Goal: Task Accomplishment & Management: Complete application form

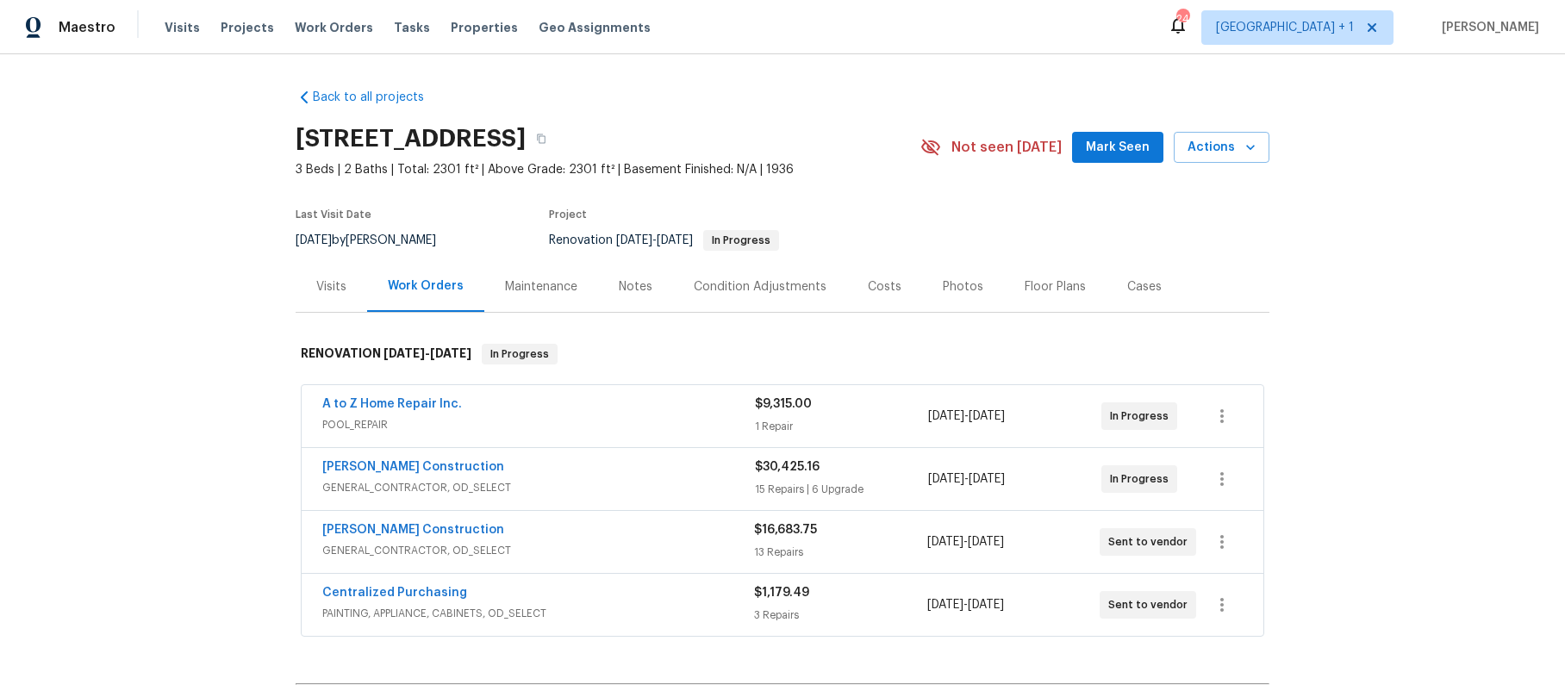
drag, startPoint x: 263, startPoint y: 78, endPoint x: 232, endPoint y: 87, distance: 32.4
click at [257, 79] on div "Back to all projects 3700 Olympiad Dr, View Park, CA 90043 3 Beds | 2 Baths | T…" at bounding box center [782, 375] width 1565 height 643
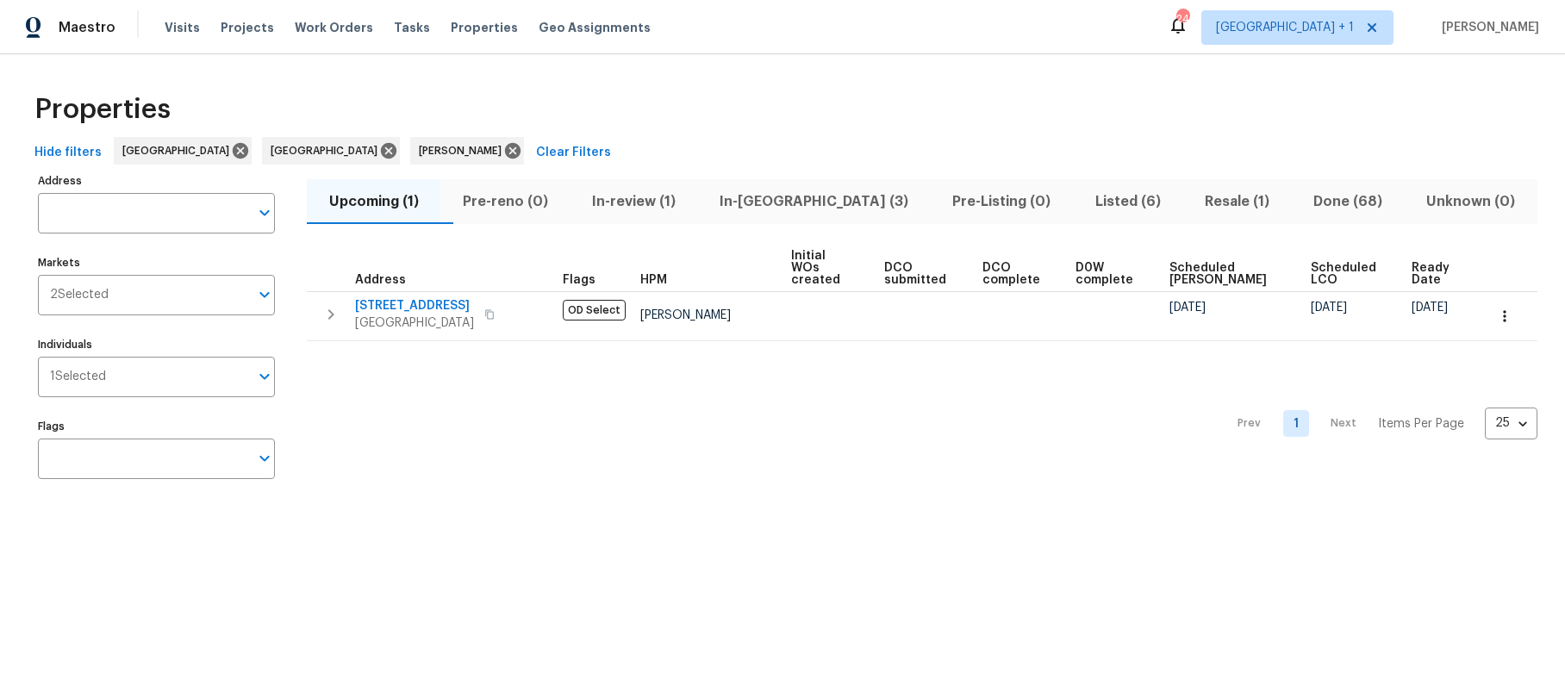
click at [796, 207] on span "In-reno (3)" at bounding box center [815, 202] width 212 height 24
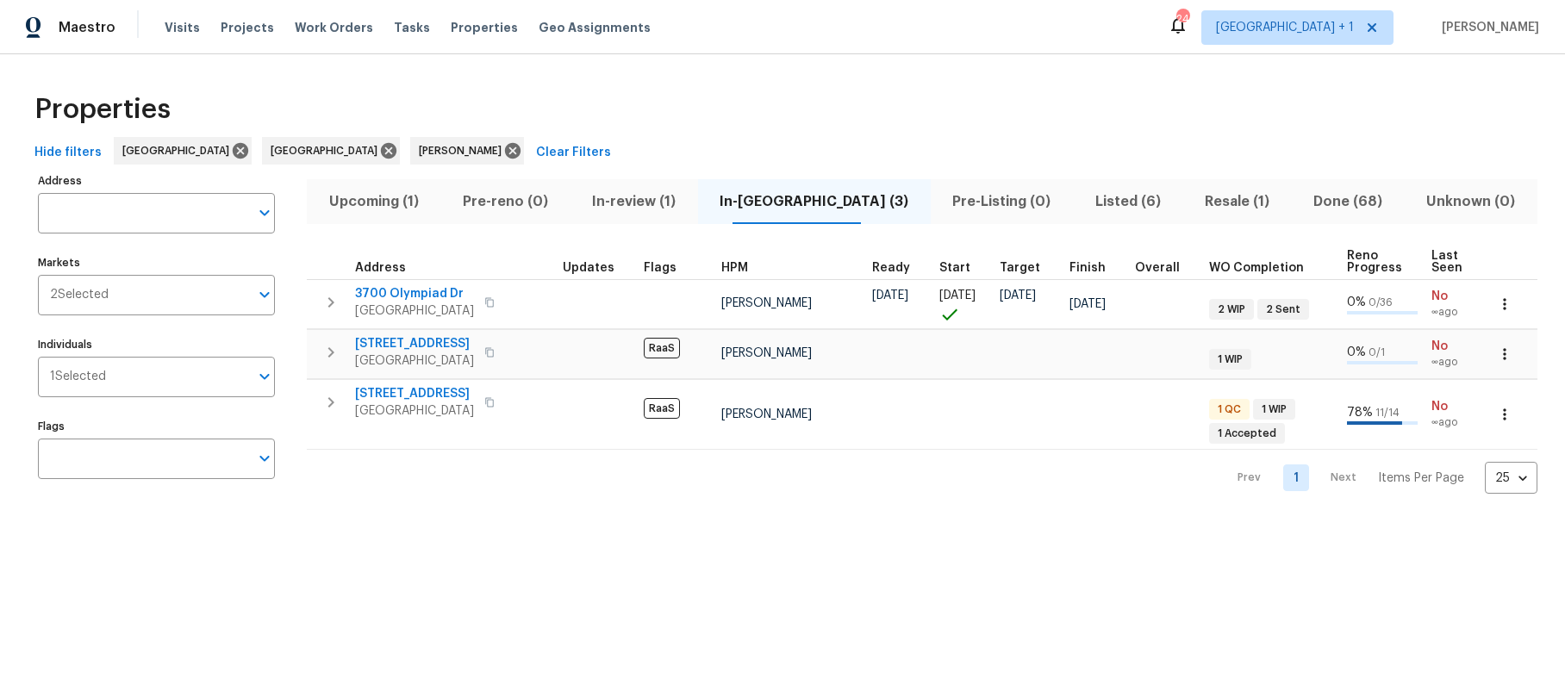
click at [645, 202] on span "In-review (1)" at bounding box center [633, 202] width 107 height 24
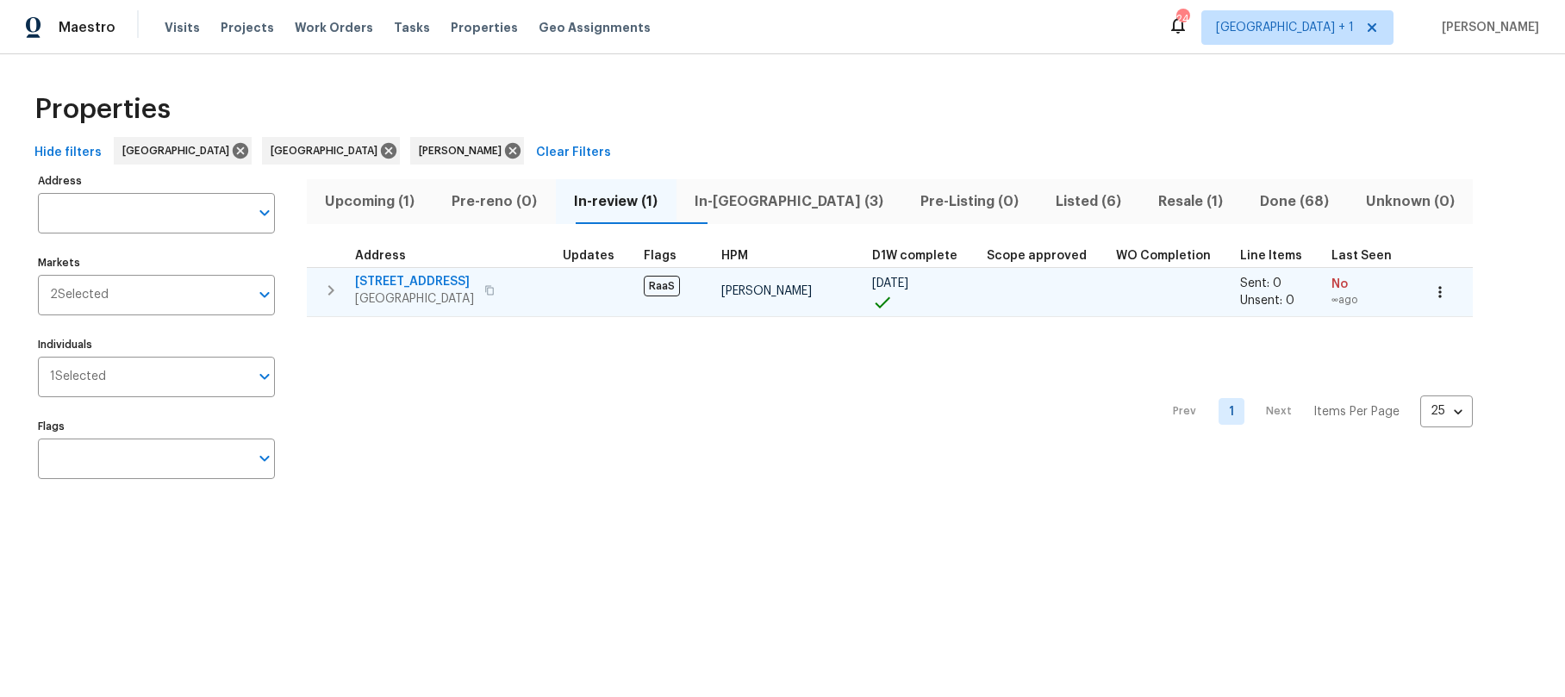
click at [429, 290] on span "Los Angeles, CA 90018" at bounding box center [414, 298] width 119 height 17
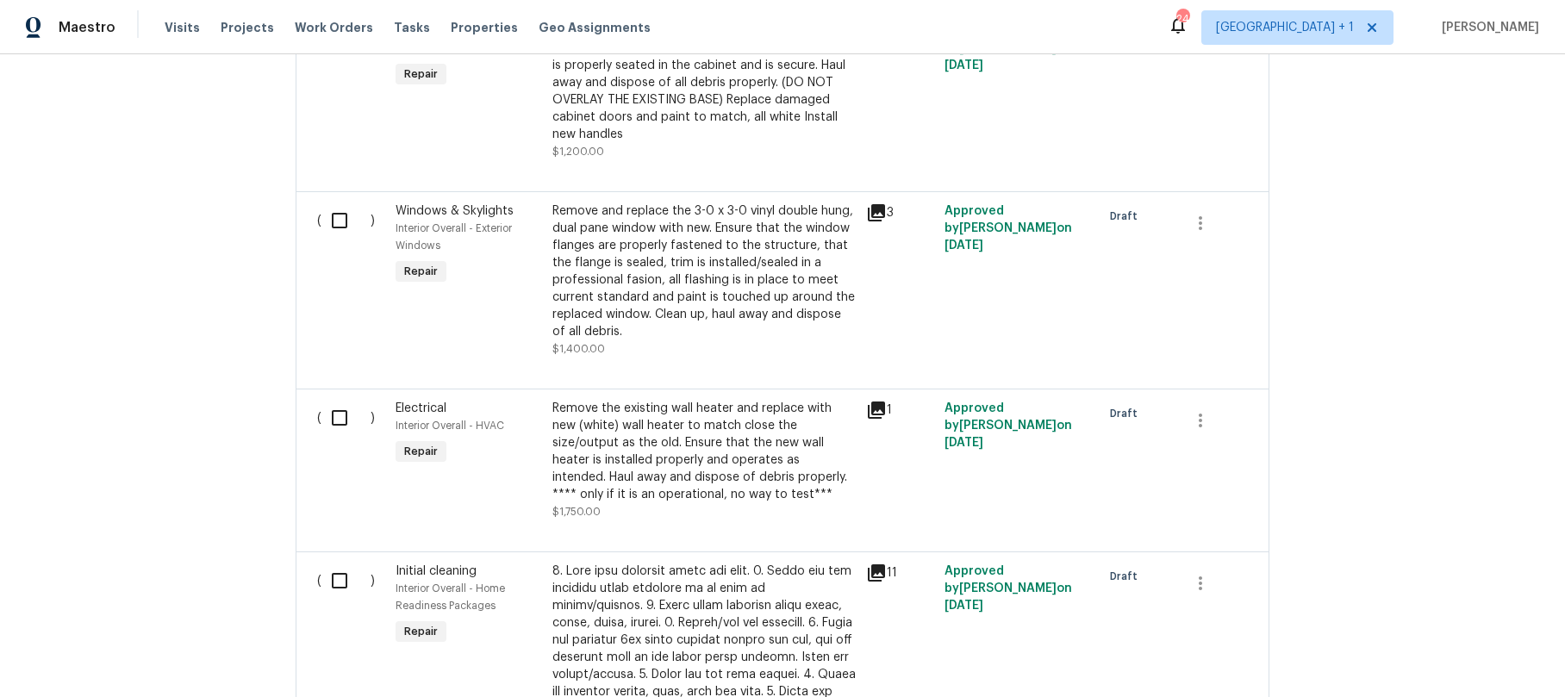
scroll to position [1303, 0]
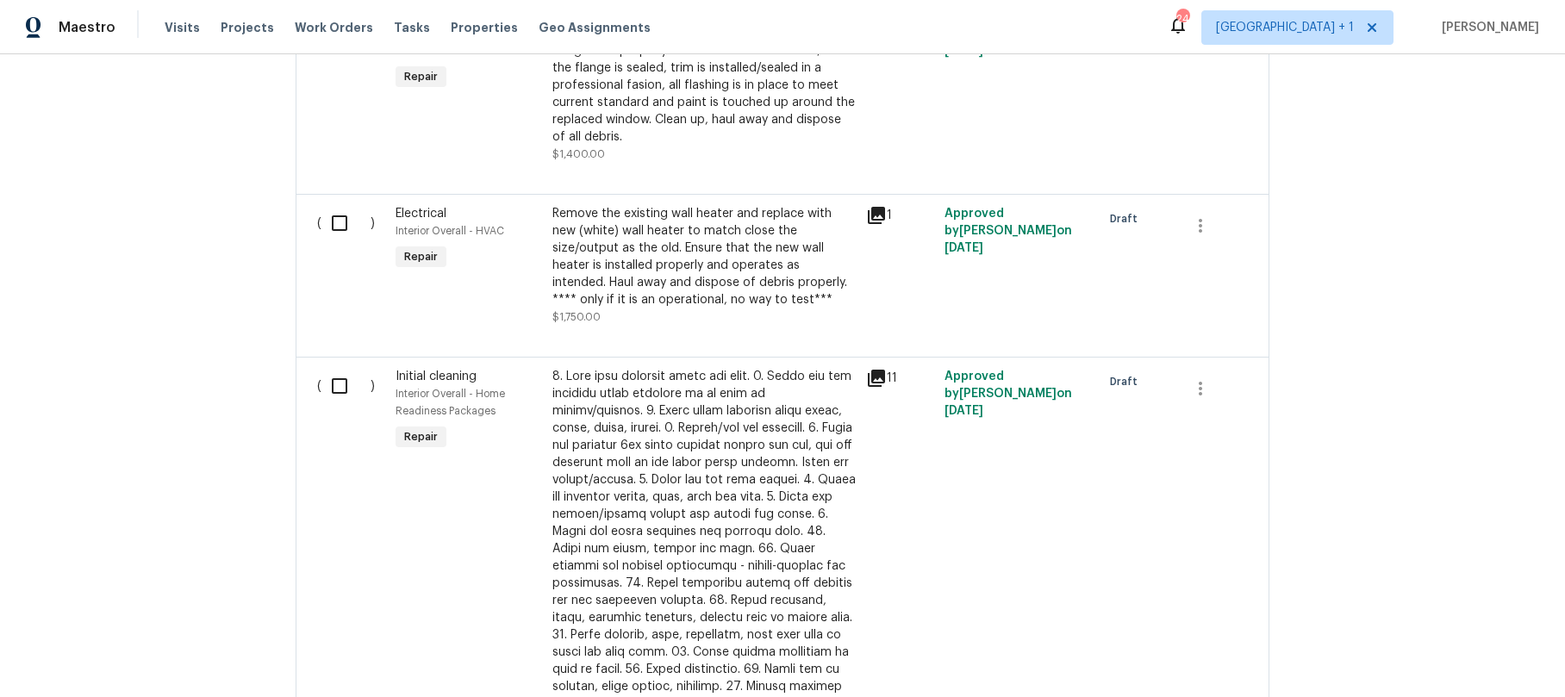
click at [883, 368] on div "11" at bounding box center [900, 378] width 68 height 21
click at [869, 368] on icon at bounding box center [876, 378] width 21 height 21
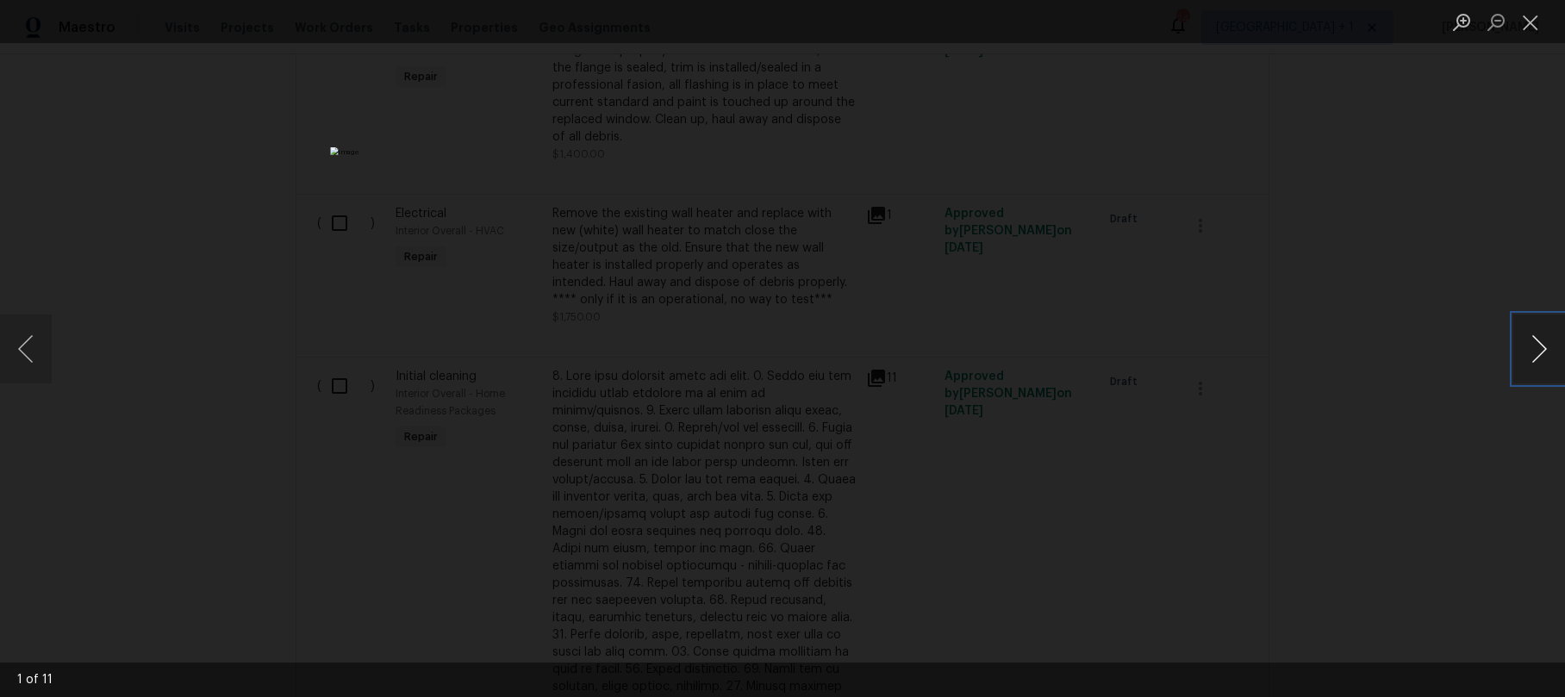
click at [1548, 353] on button "Next image" at bounding box center [1540, 349] width 52 height 69
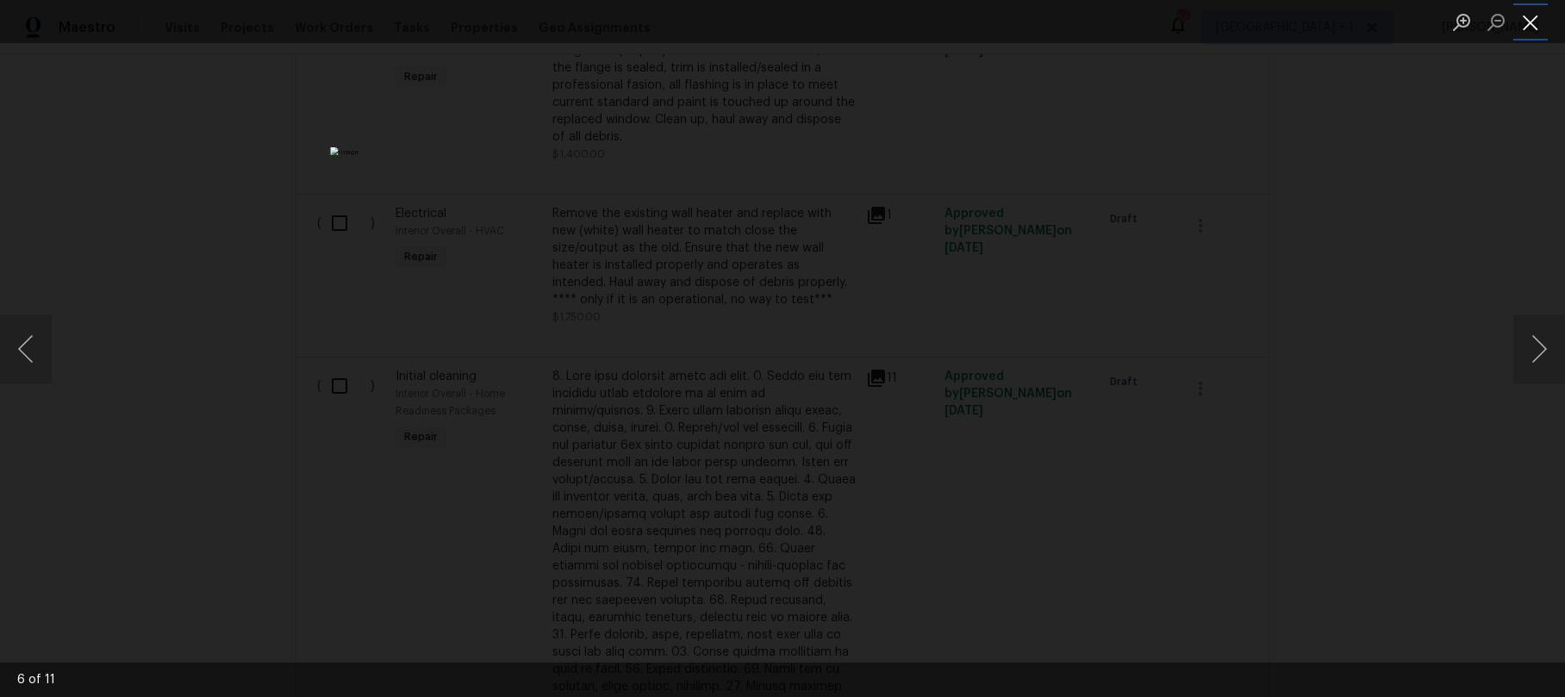
click at [1533, 31] on button "Close lightbox" at bounding box center [1531, 22] width 34 height 30
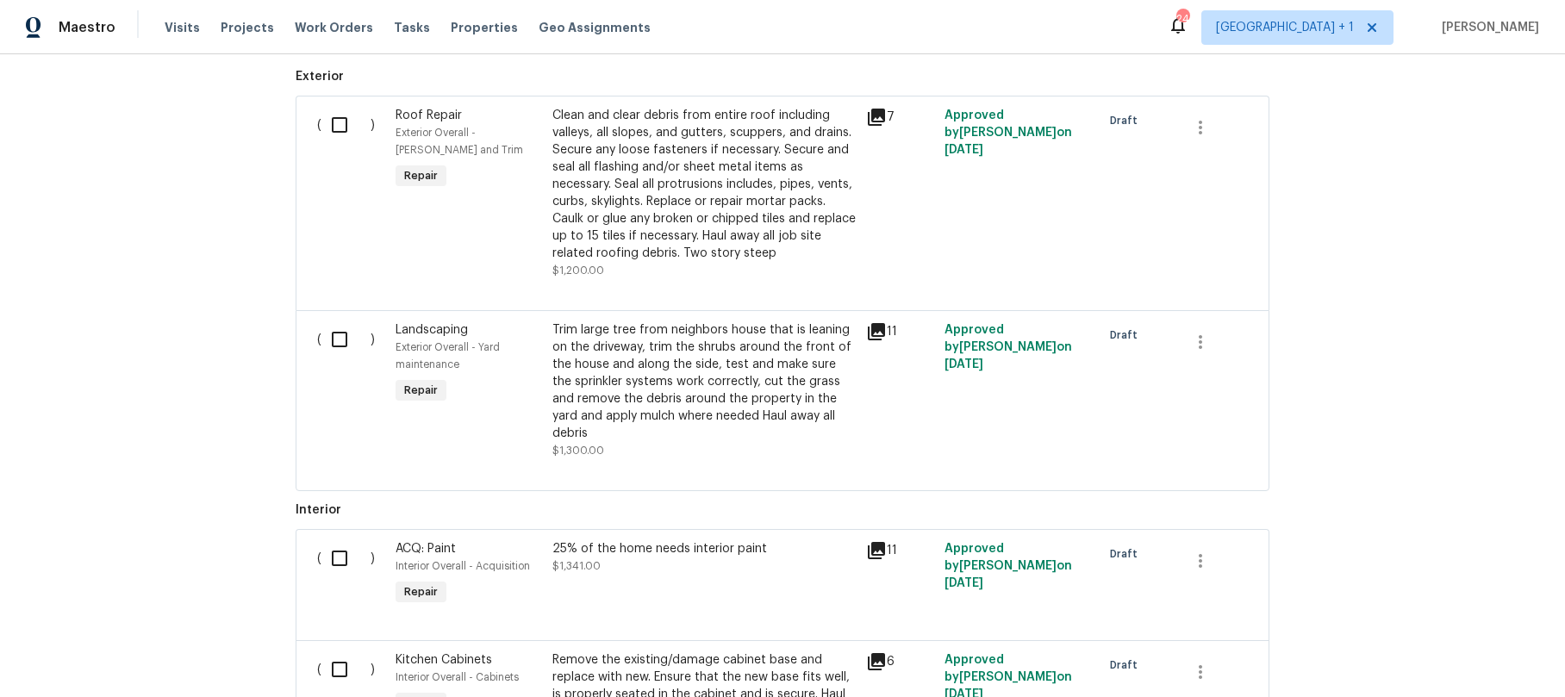
scroll to position [0, 0]
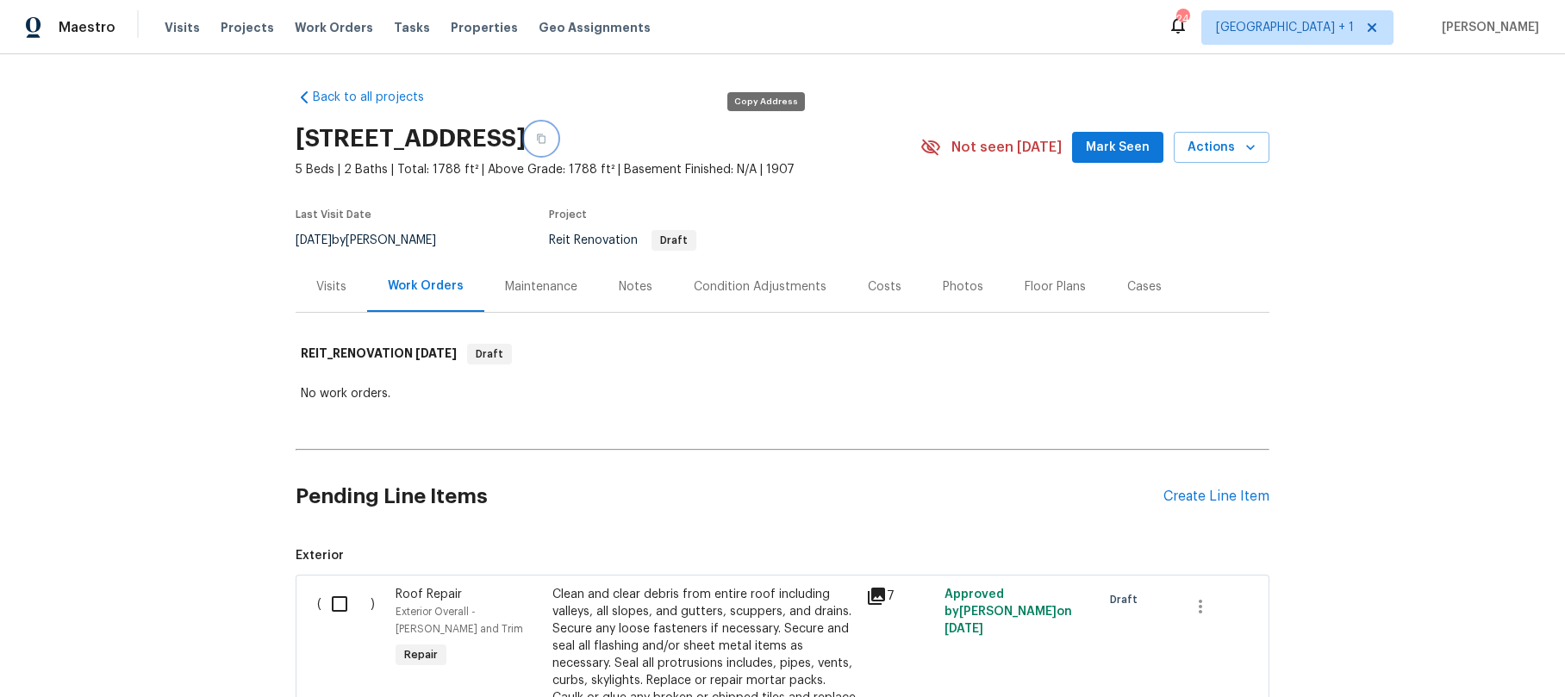
click at [546, 134] on icon "button" at bounding box center [541, 139] width 10 height 10
drag, startPoint x: 1345, startPoint y: 303, endPoint x: 1371, endPoint y: 290, distance: 28.5
click at [1345, 303] on div "Back to all projects [STREET_ADDRESS] 5 Beds | 2 Baths | Total: 1788 ft² | Abov…" at bounding box center [782, 375] width 1565 height 643
click at [1395, 268] on div "Back to all projects [STREET_ADDRESS] 5 Beds | 2 Baths | Total: 1788 ft² | Abov…" at bounding box center [782, 375] width 1565 height 643
click at [1423, 359] on div "Back to all projects [STREET_ADDRESS] 5 Beds | 2 Baths | Total: 1788 ft² | Abov…" at bounding box center [782, 375] width 1565 height 643
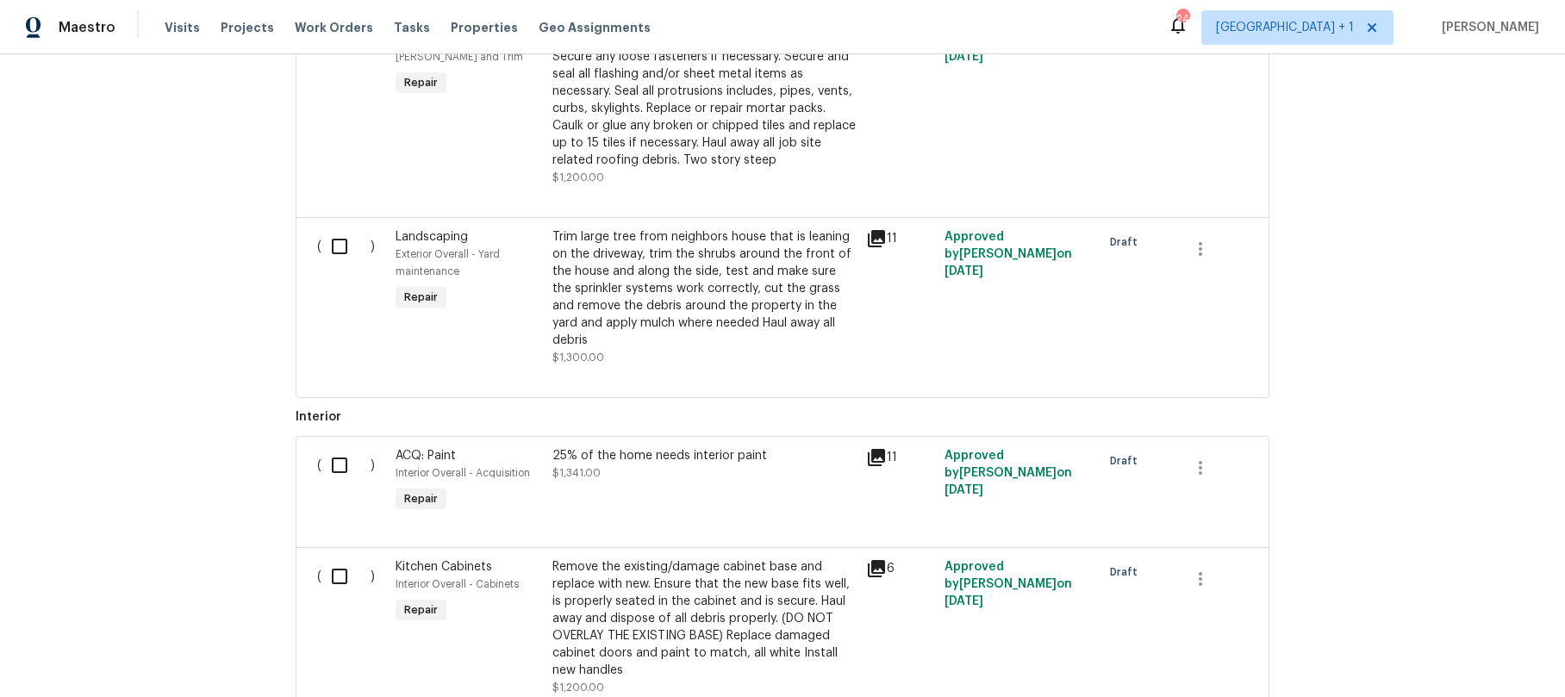
scroll to position [377, 0]
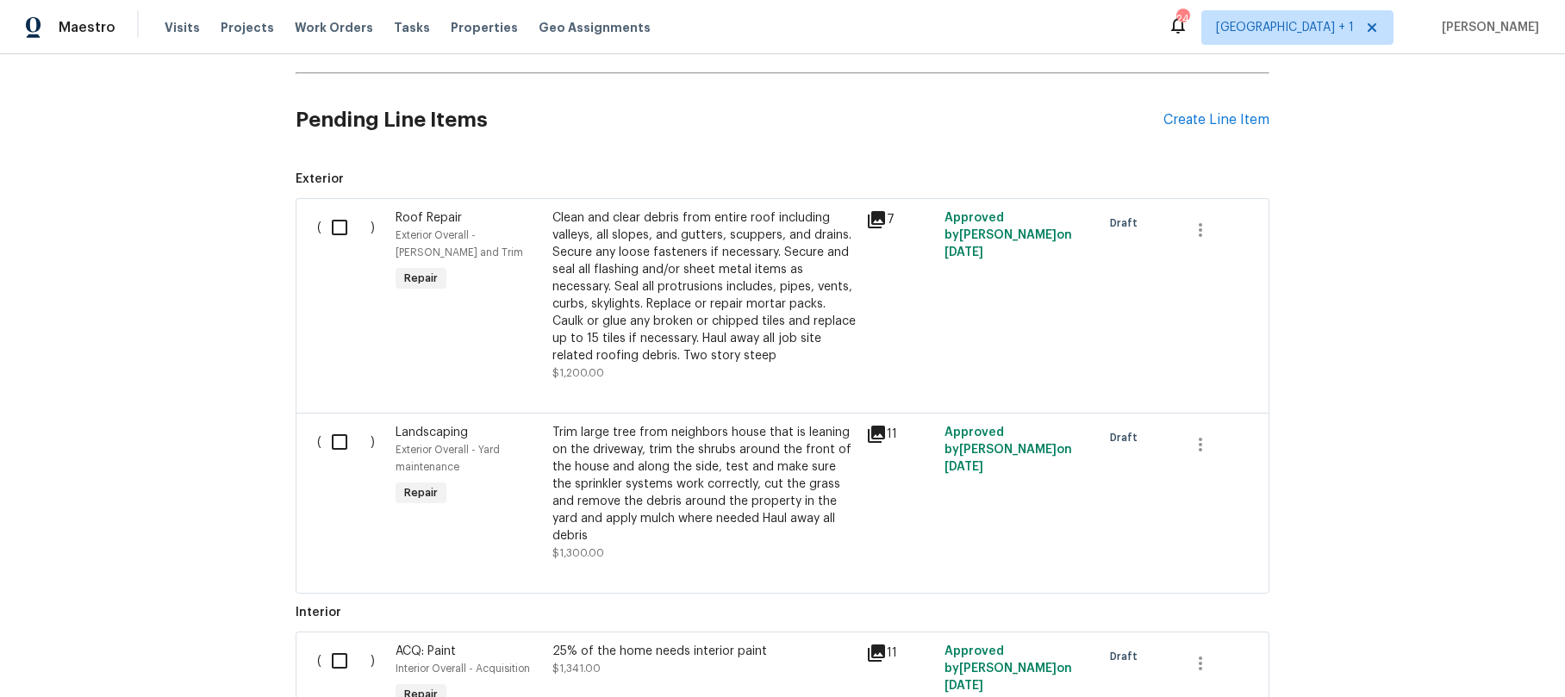
click at [340, 229] on input "checkbox" at bounding box center [346, 227] width 49 height 36
checkbox input "true"
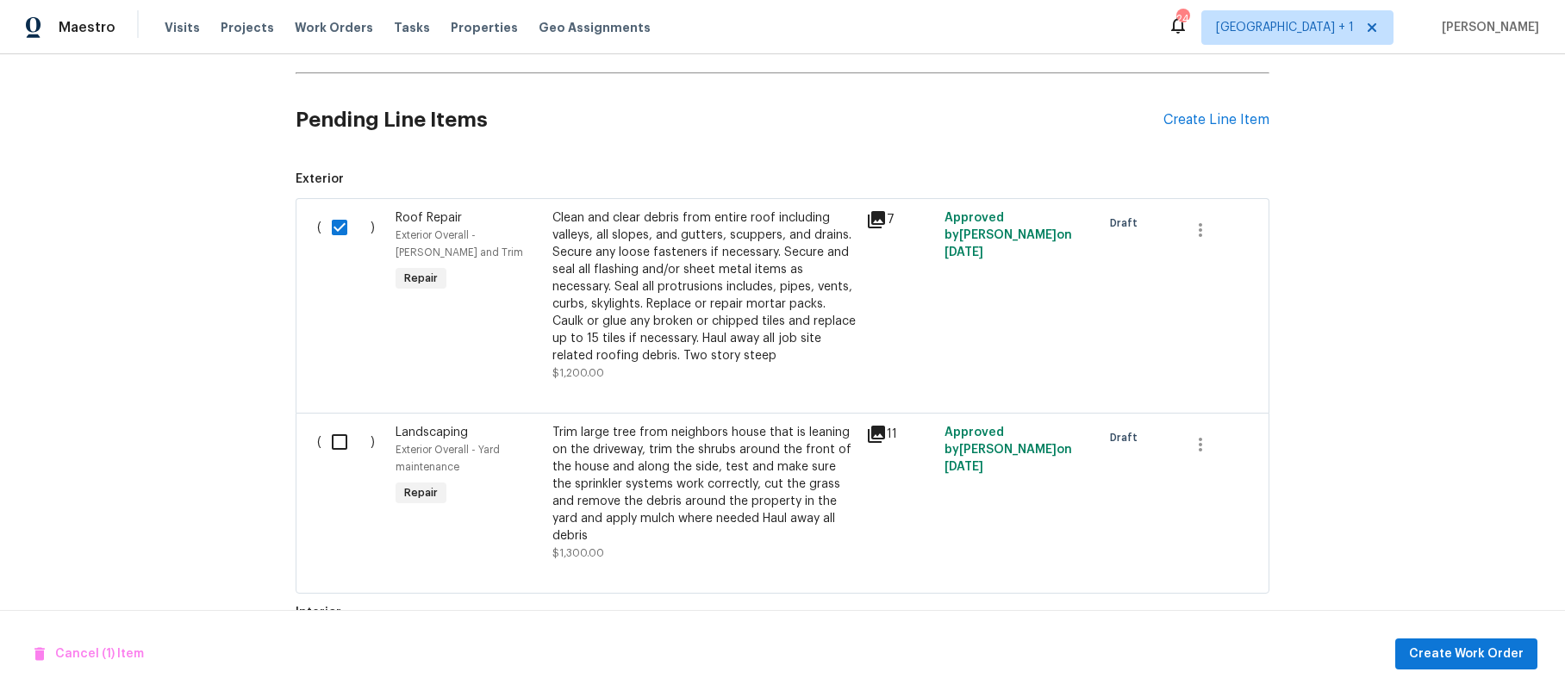
click at [338, 444] on input "checkbox" at bounding box center [346, 442] width 49 height 36
checkbox input "false"
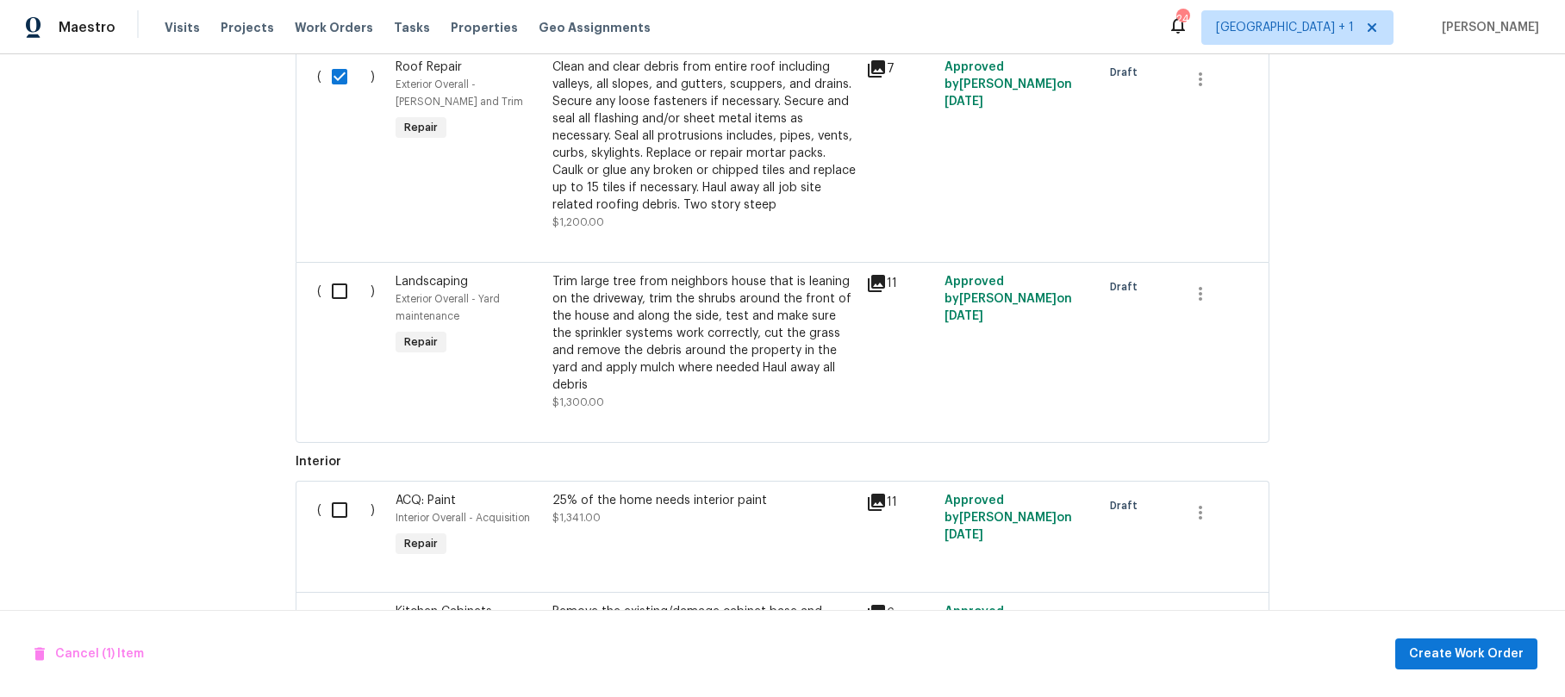
scroll to position [551, 0]
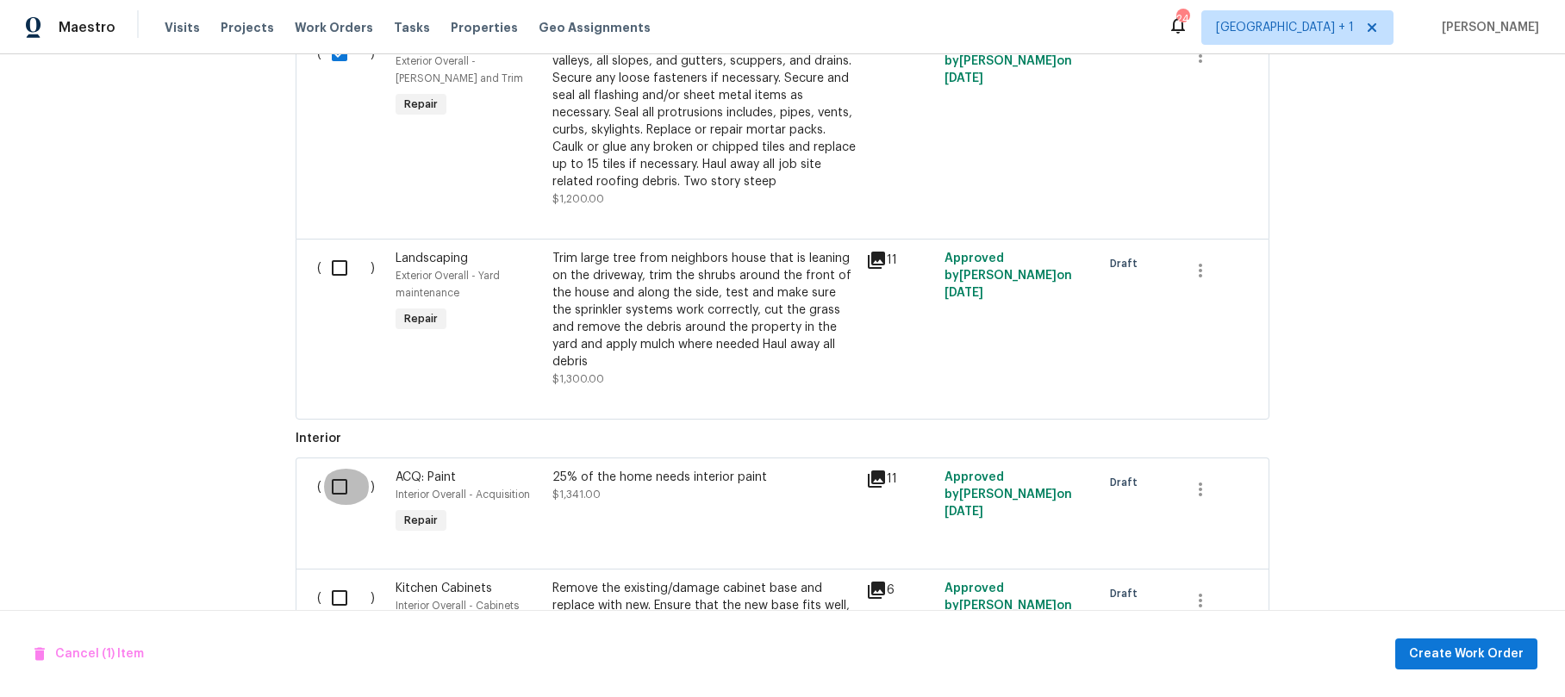
click at [336, 472] on input "checkbox" at bounding box center [346, 487] width 49 height 36
checkbox input "true"
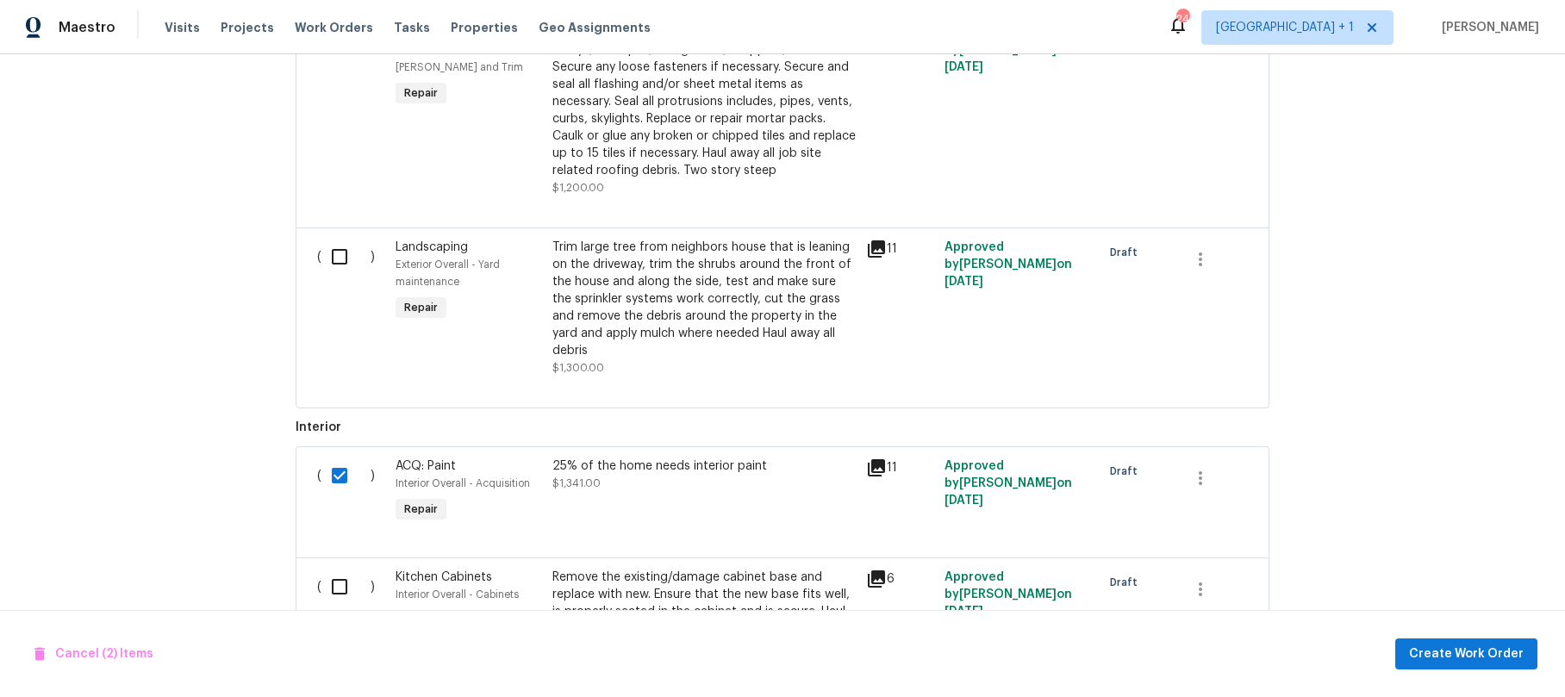
scroll to position [698, 0]
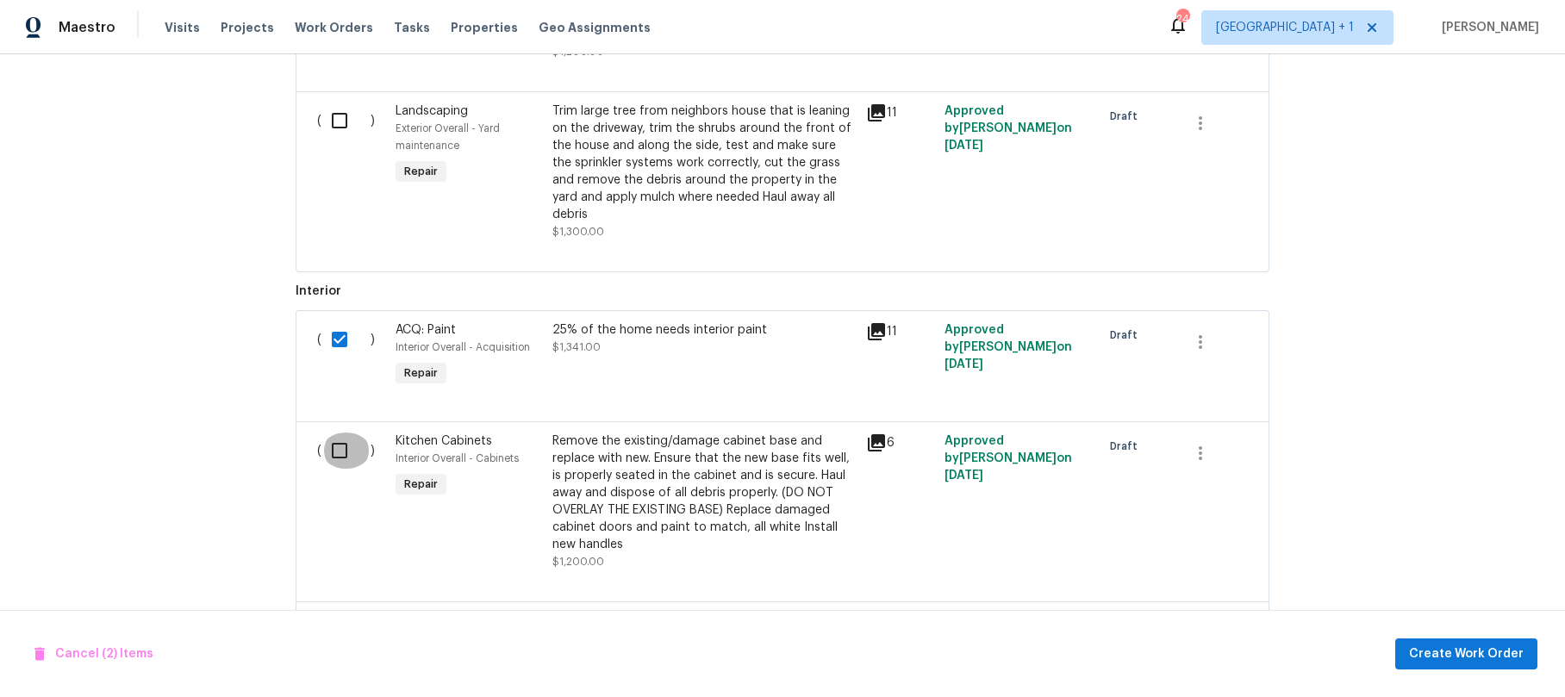
click at [334, 433] on input "checkbox" at bounding box center [346, 451] width 49 height 36
checkbox input "true"
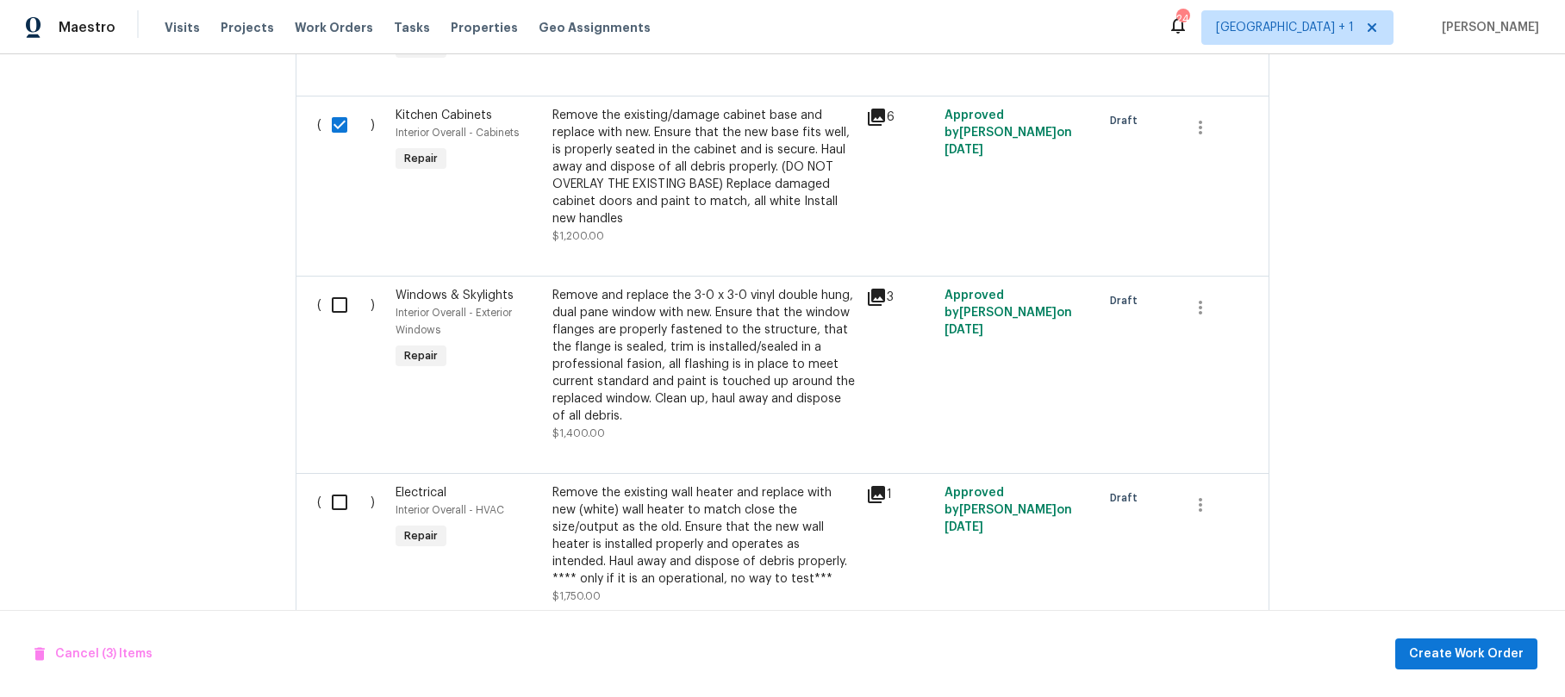
scroll to position [1063, 0]
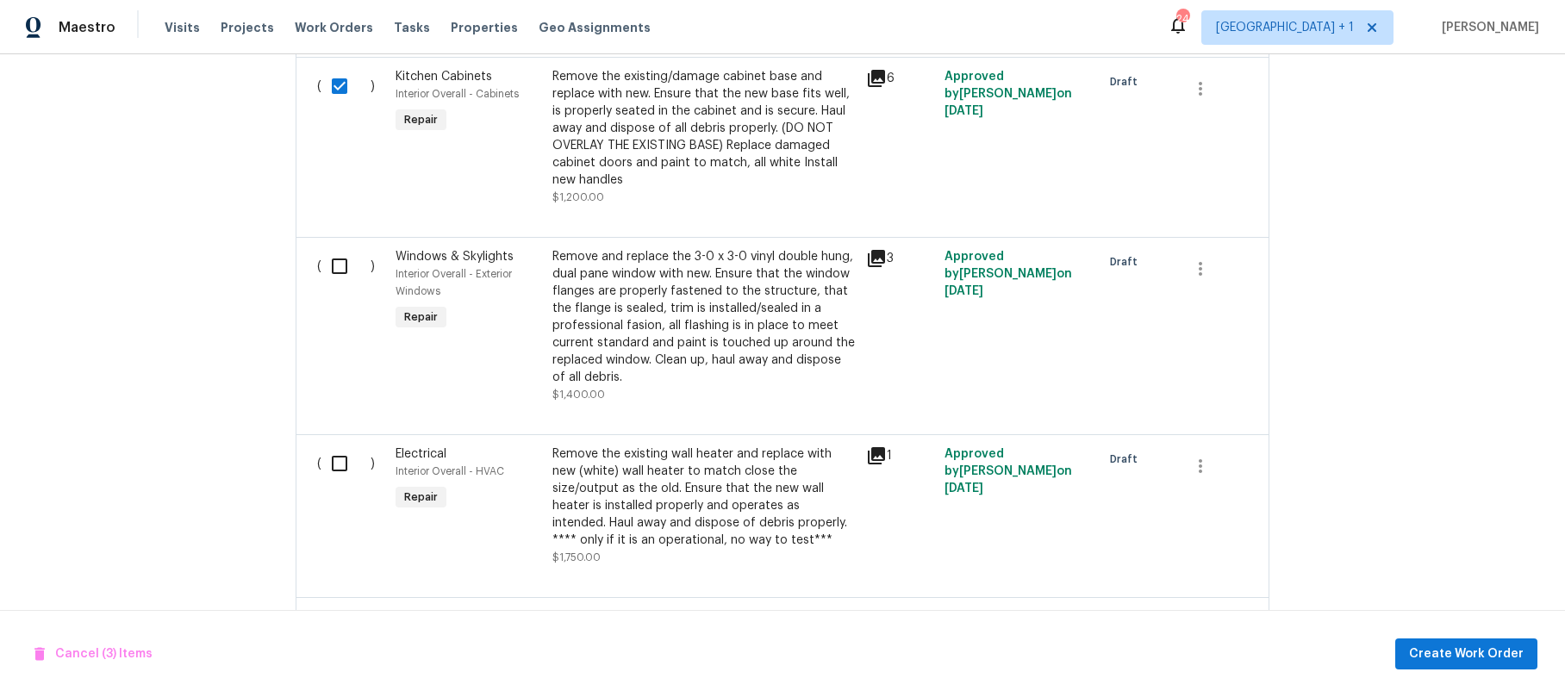
click at [329, 446] on input "checkbox" at bounding box center [346, 464] width 49 height 36
checkbox input "true"
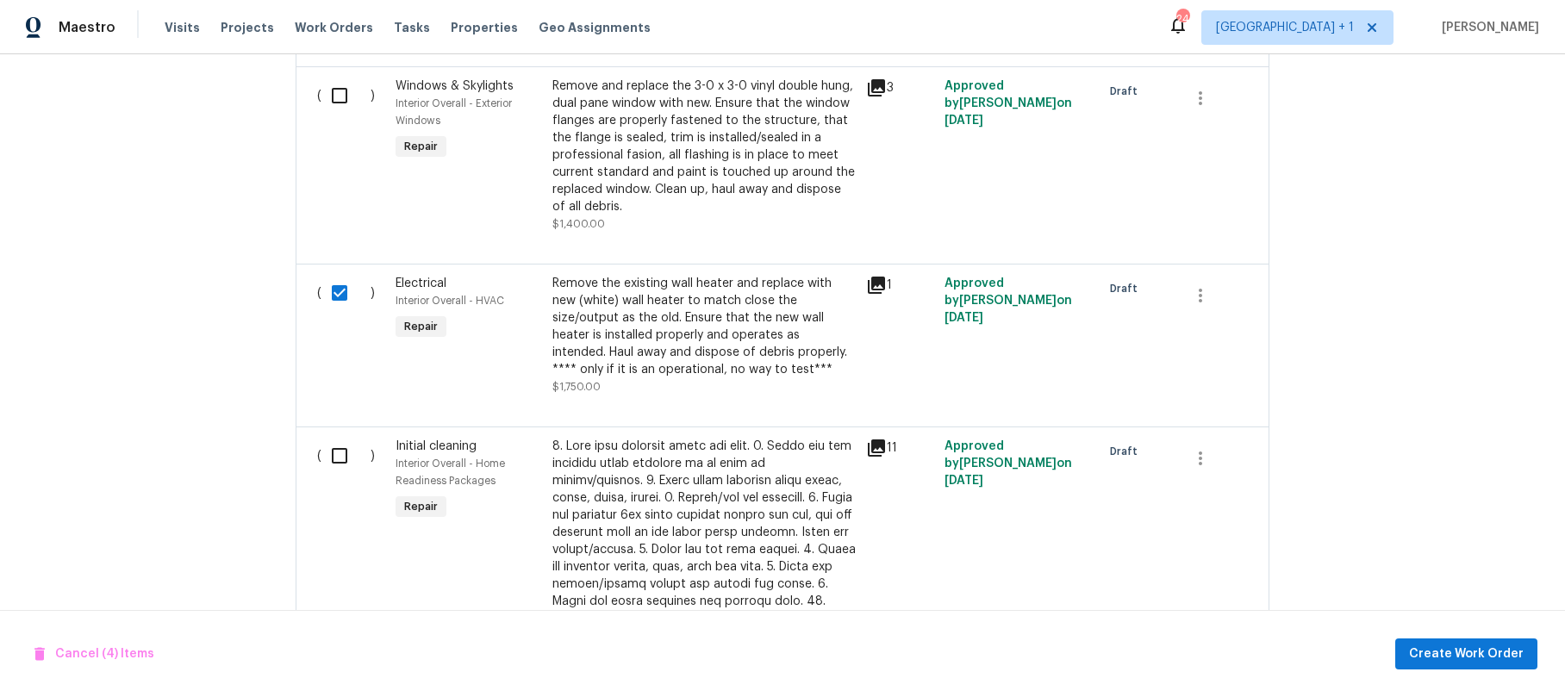
scroll to position [1239, 0]
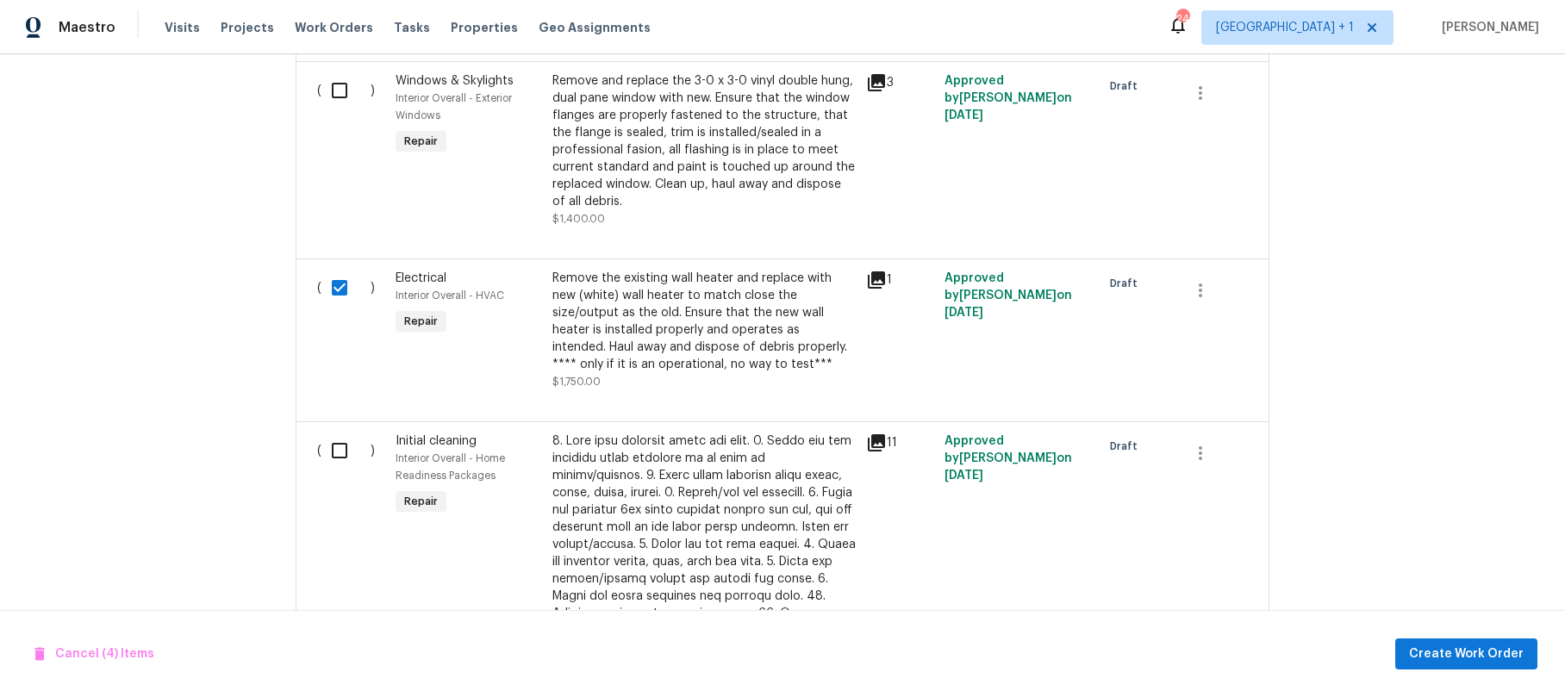
click at [331, 442] on input "checkbox" at bounding box center [346, 451] width 49 height 36
click at [331, 441] on input "checkbox" at bounding box center [346, 451] width 49 height 36
checkbox input "false"
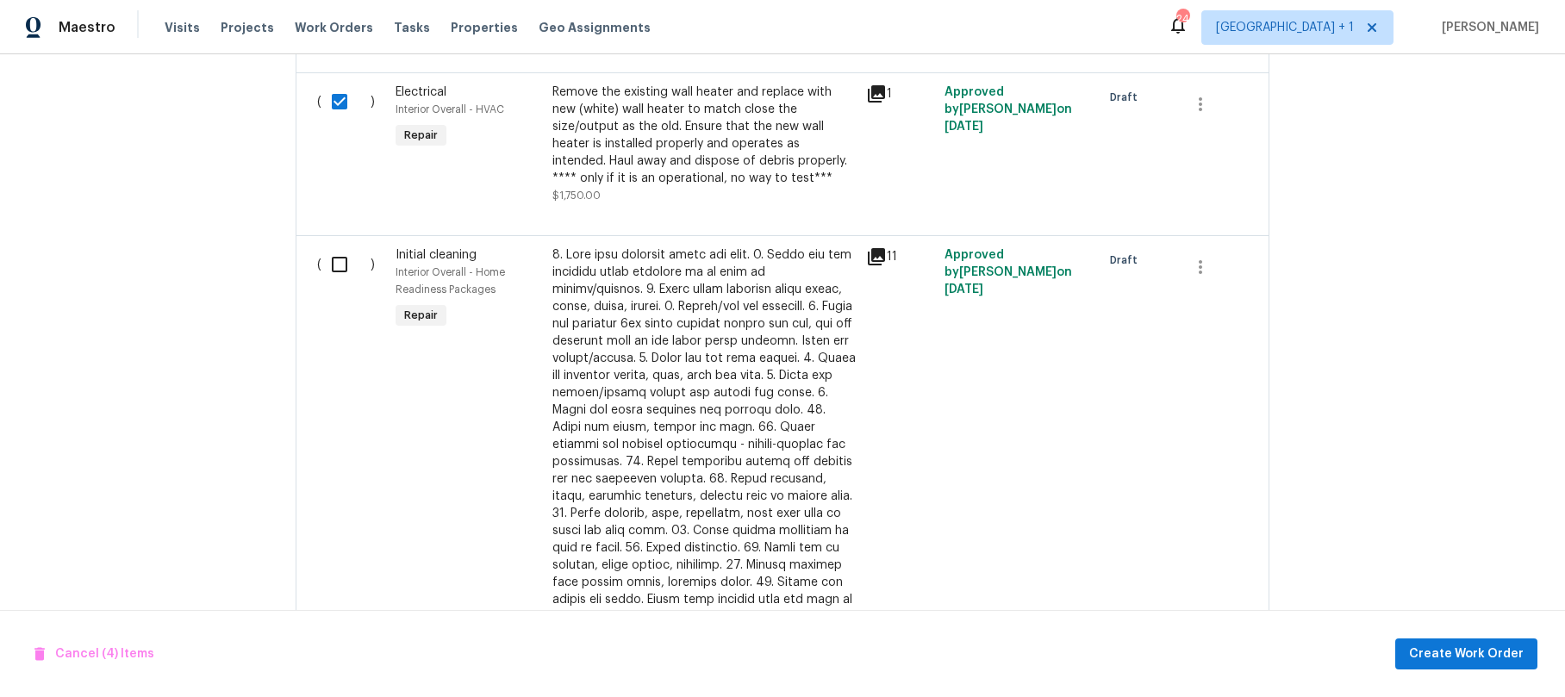
scroll to position [1625, 0]
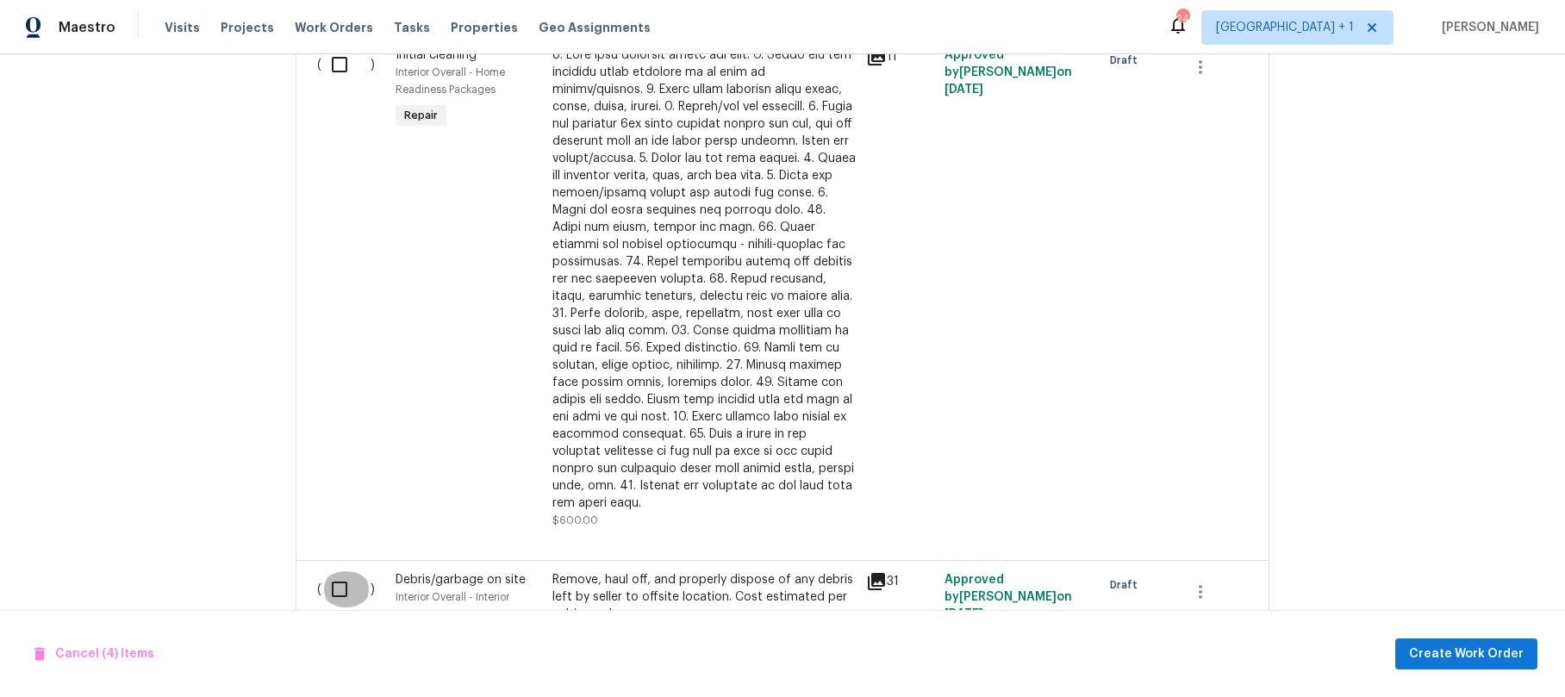
click at [329, 571] on input "checkbox" at bounding box center [346, 589] width 49 height 36
checkbox input "true"
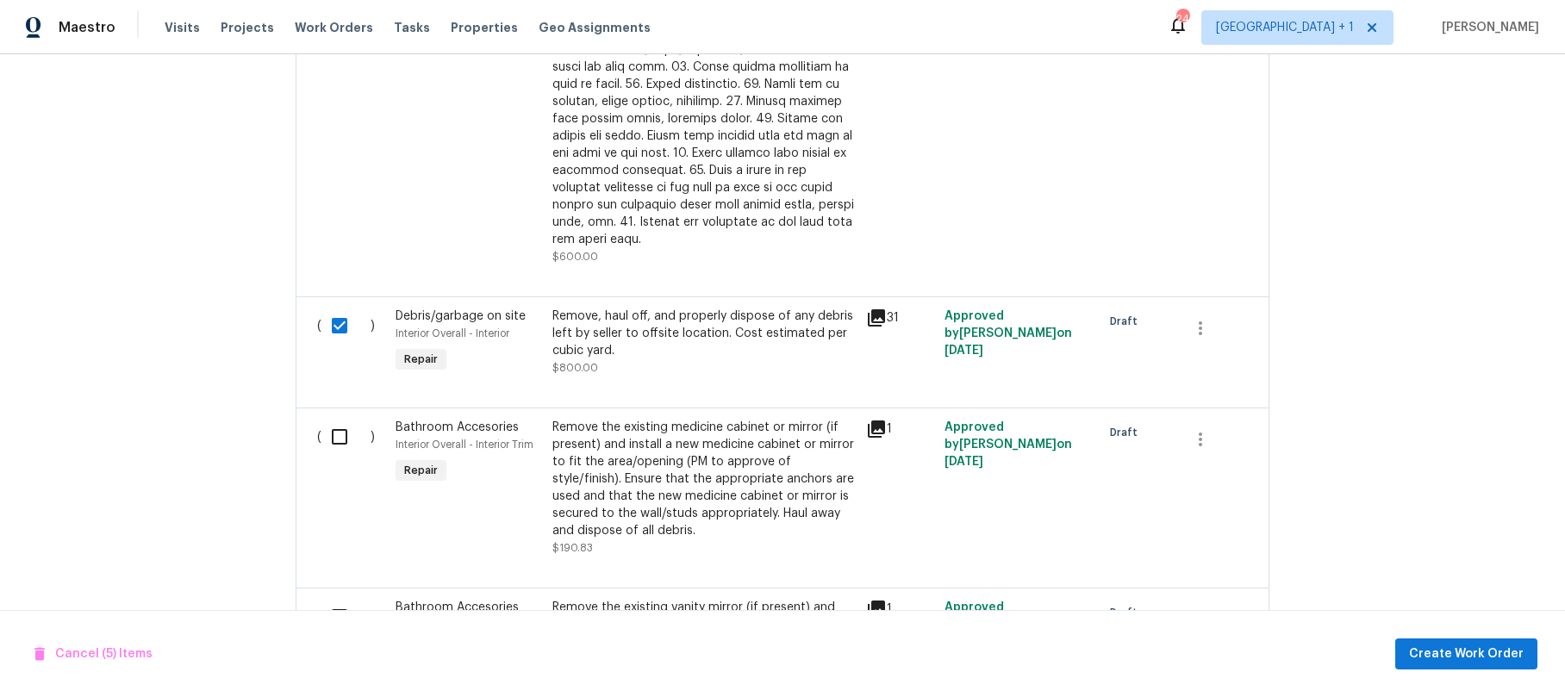
scroll to position [1956, 0]
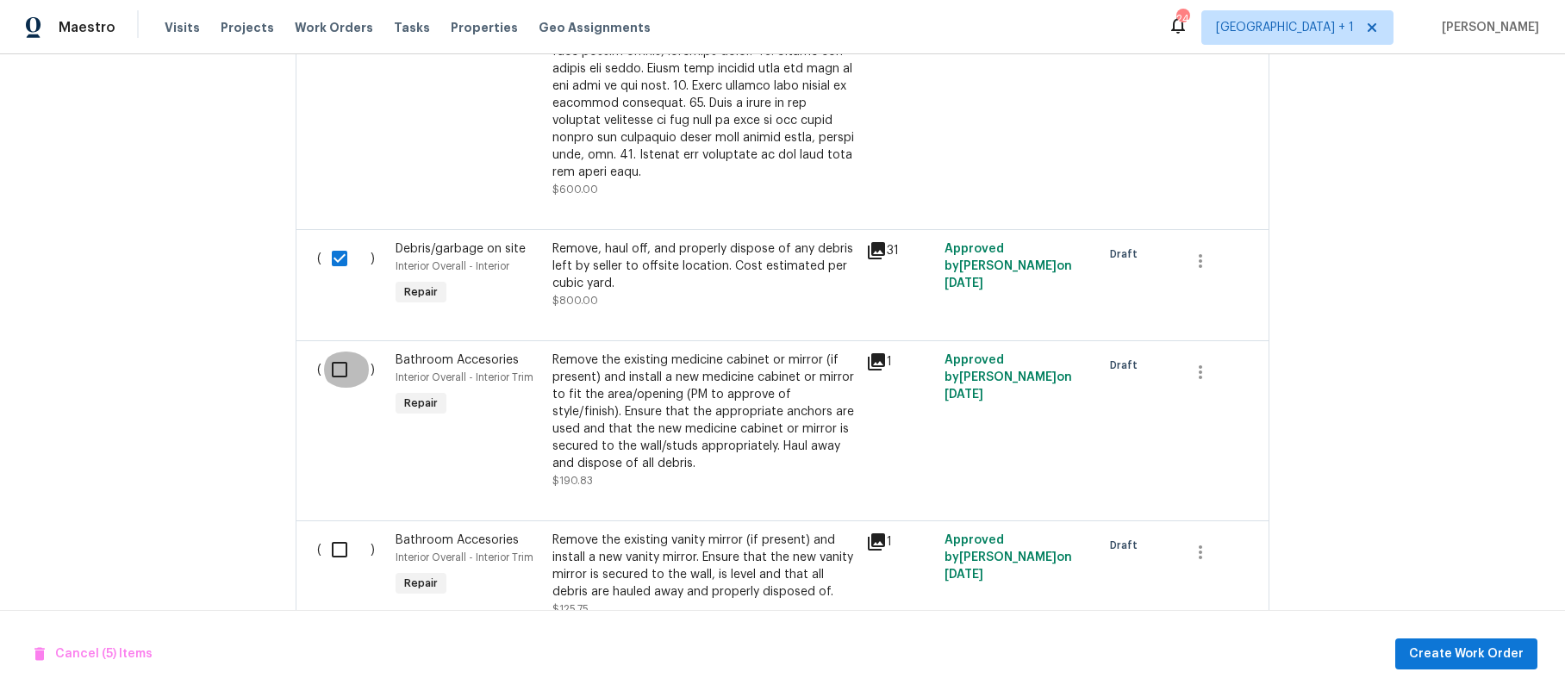
click at [334, 352] on input "checkbox" at bounding box center [346, 370] width 49 height 36
checkbox input "true"
click at [334, 532] on input "checkbox" at bounding box center [346, 550] width 49 height 36
checkbox input "true"
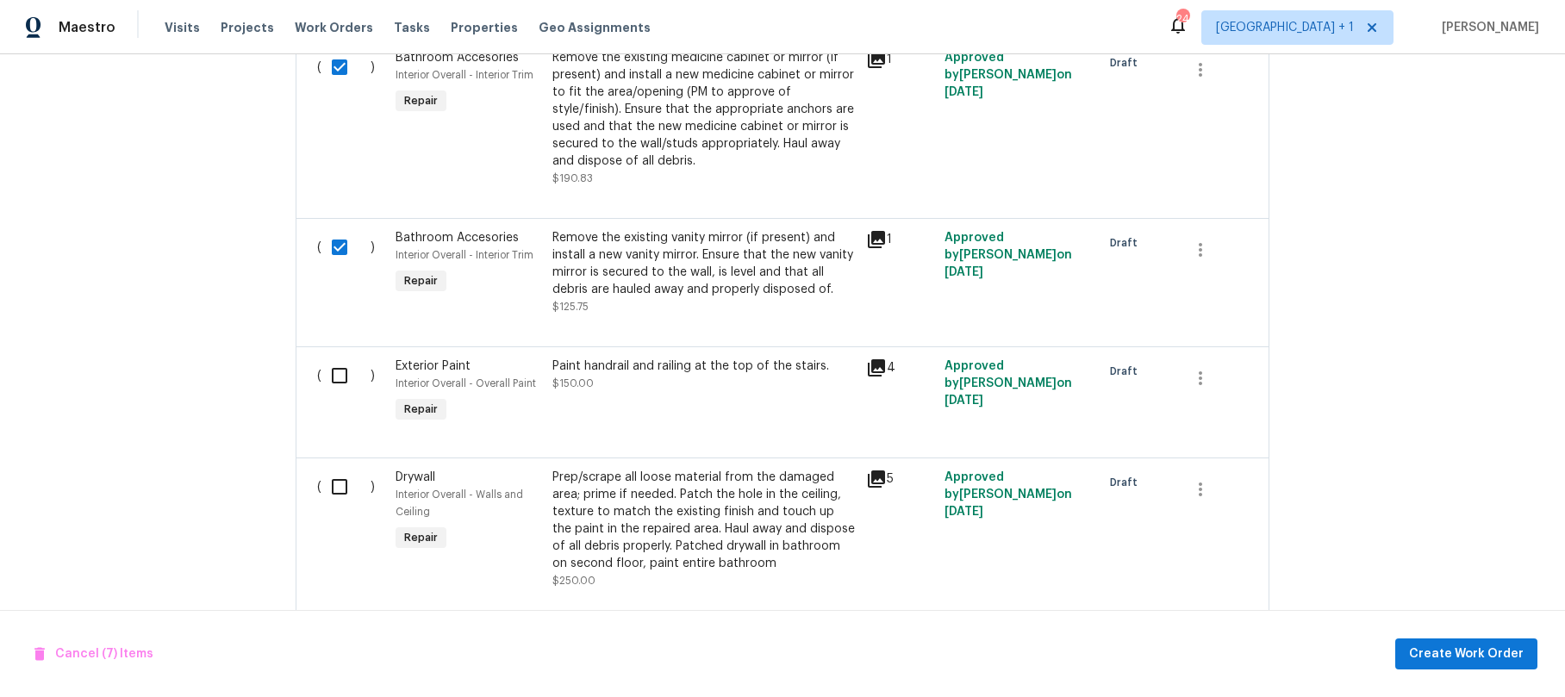
scroll to position [2274, 0]
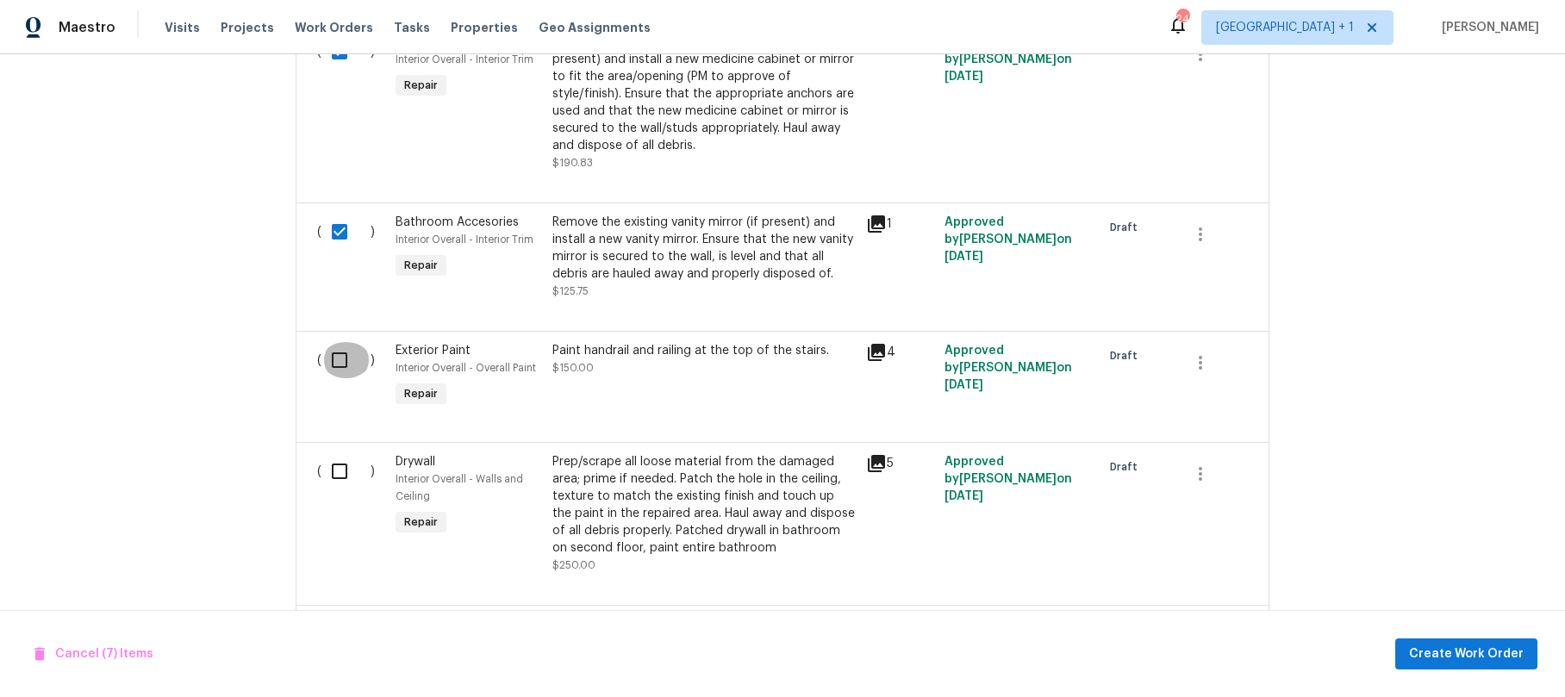
click at [334, 342] on input "checkbox" at bounding box center [346, 360] width 49 height 36
checkbox input "true"
click at [335, 453] on input "checkbox" at bounding box center [346, 471] width 49 height 36
checkbox input "true"
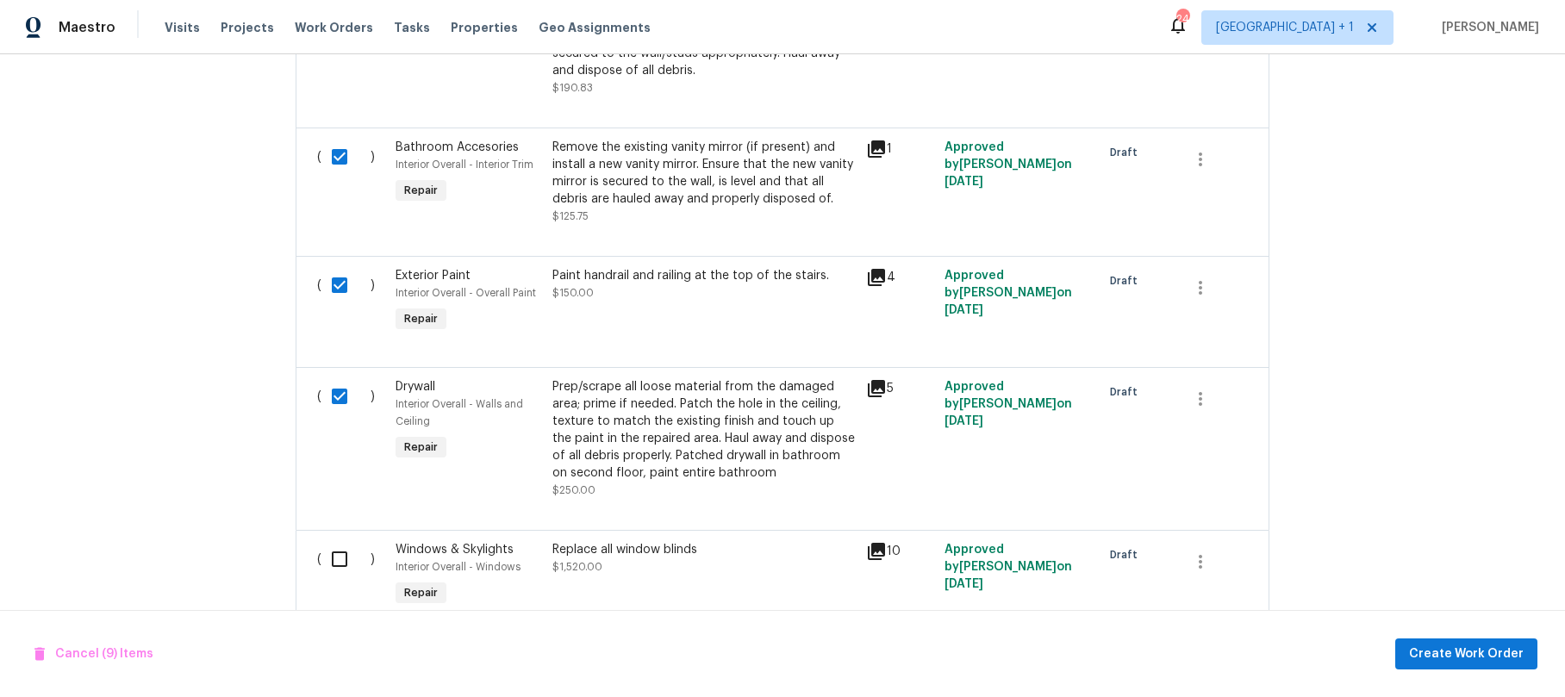
scroll to position [2381, 0]
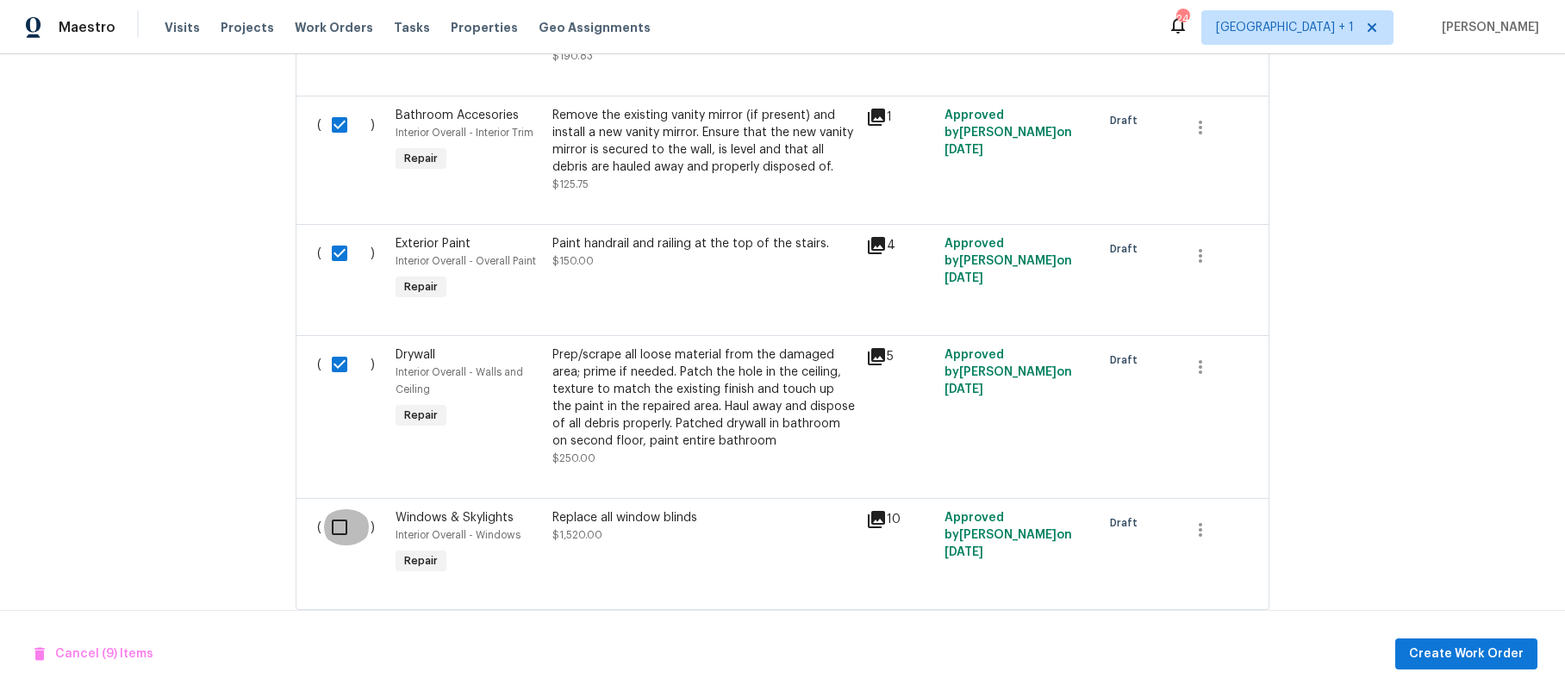
click at [338, 509] on input "checkbox" at bounding box center [346, 527] width 49 height 36
checkbox input "true"
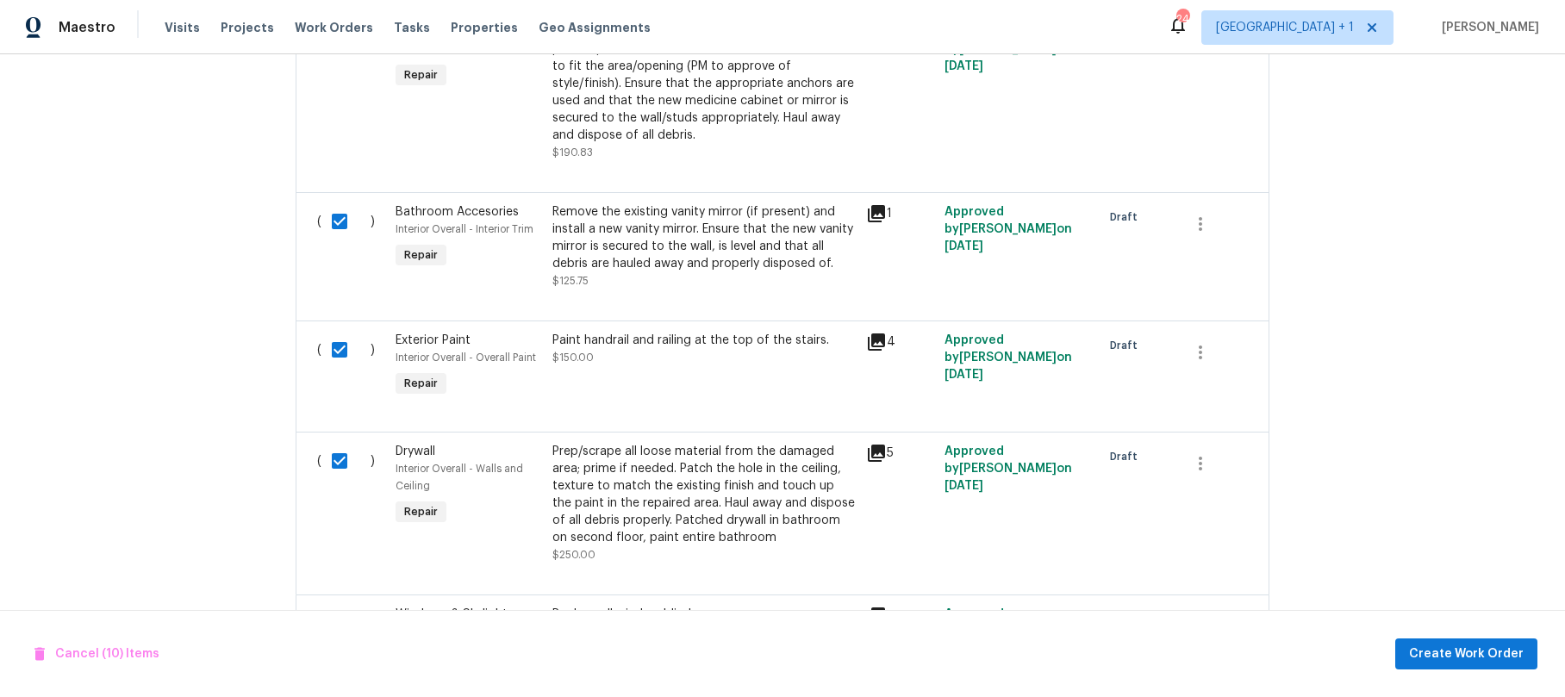
scroll to position [2263, 0]
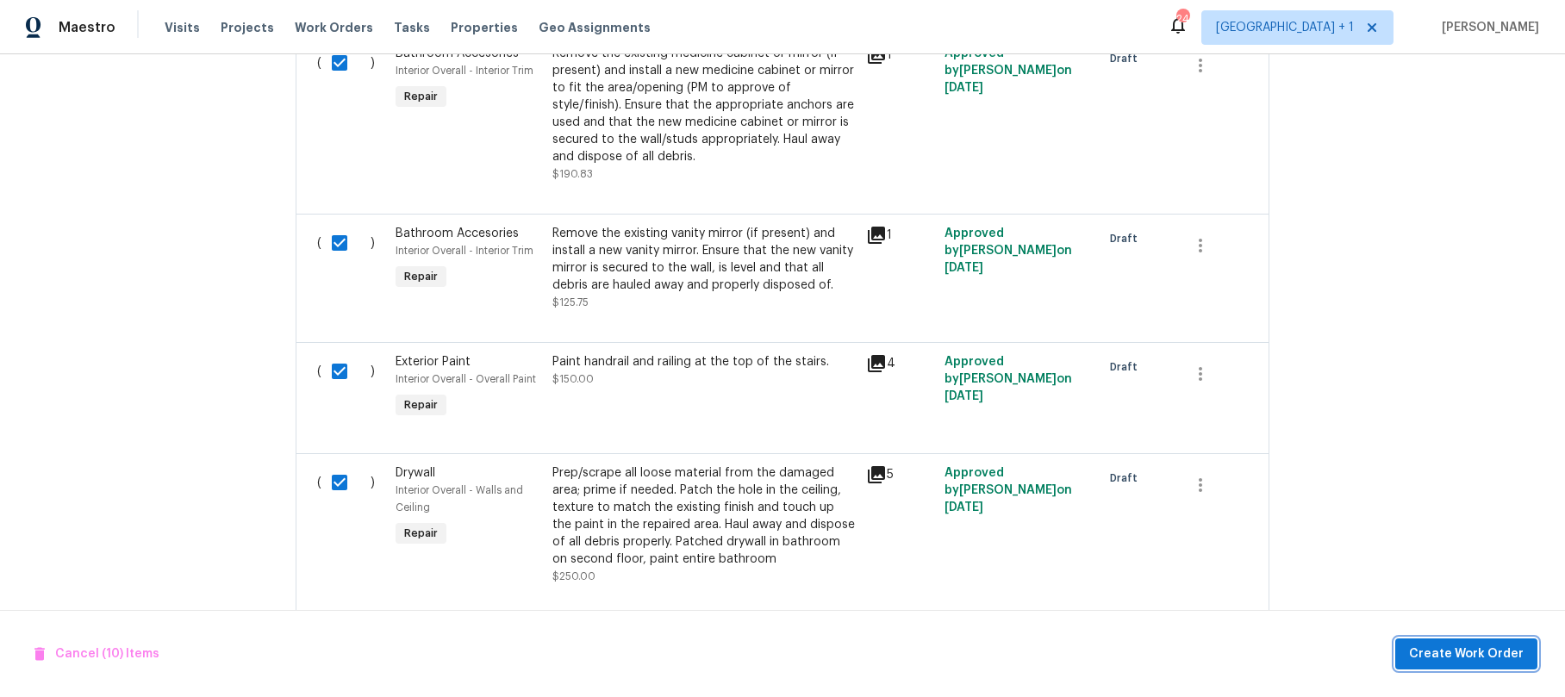
click at [1480, 646] on span "Create Work Order" at bounding box center [1466, 655] width 115 height 22
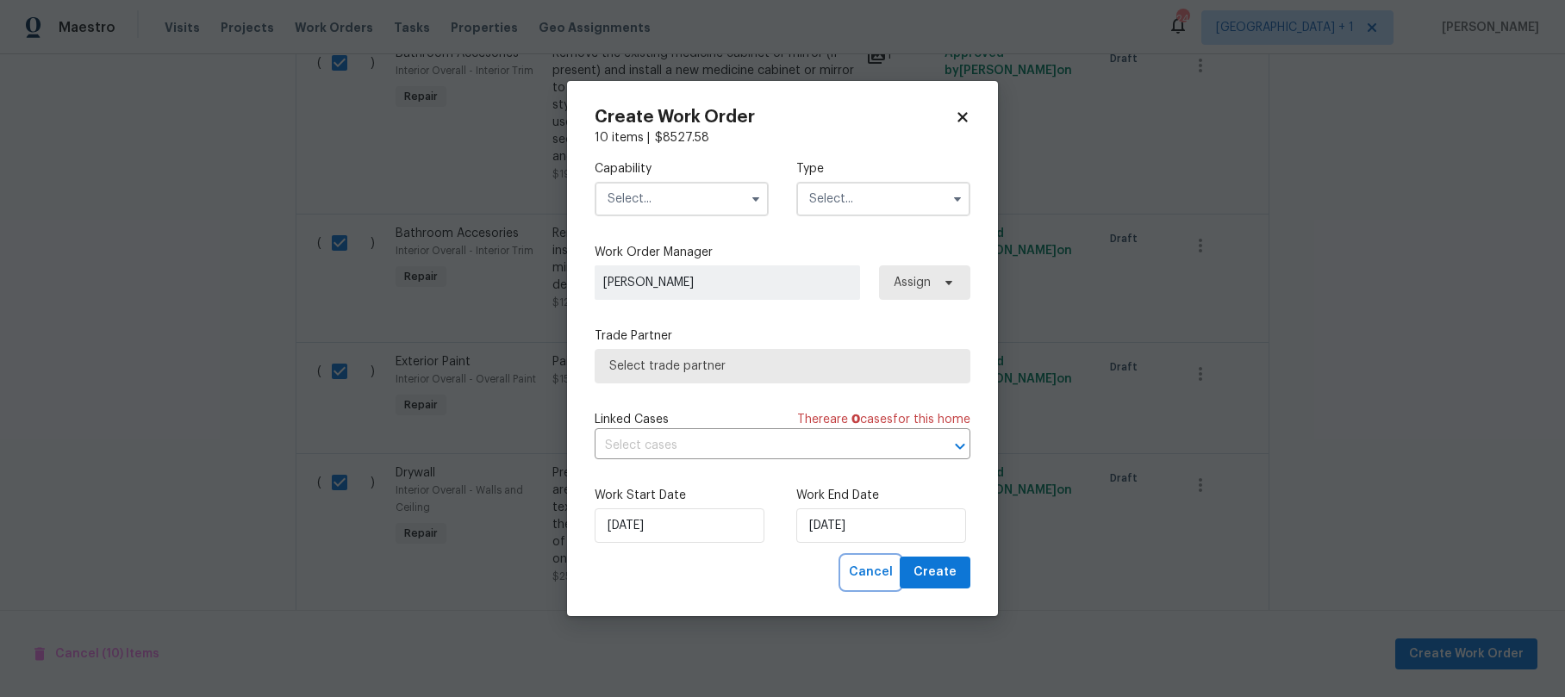
click at [860, 574] on span "Cancel" at bounding box center [871, 573] width 44 height 22
checkbox input "false"
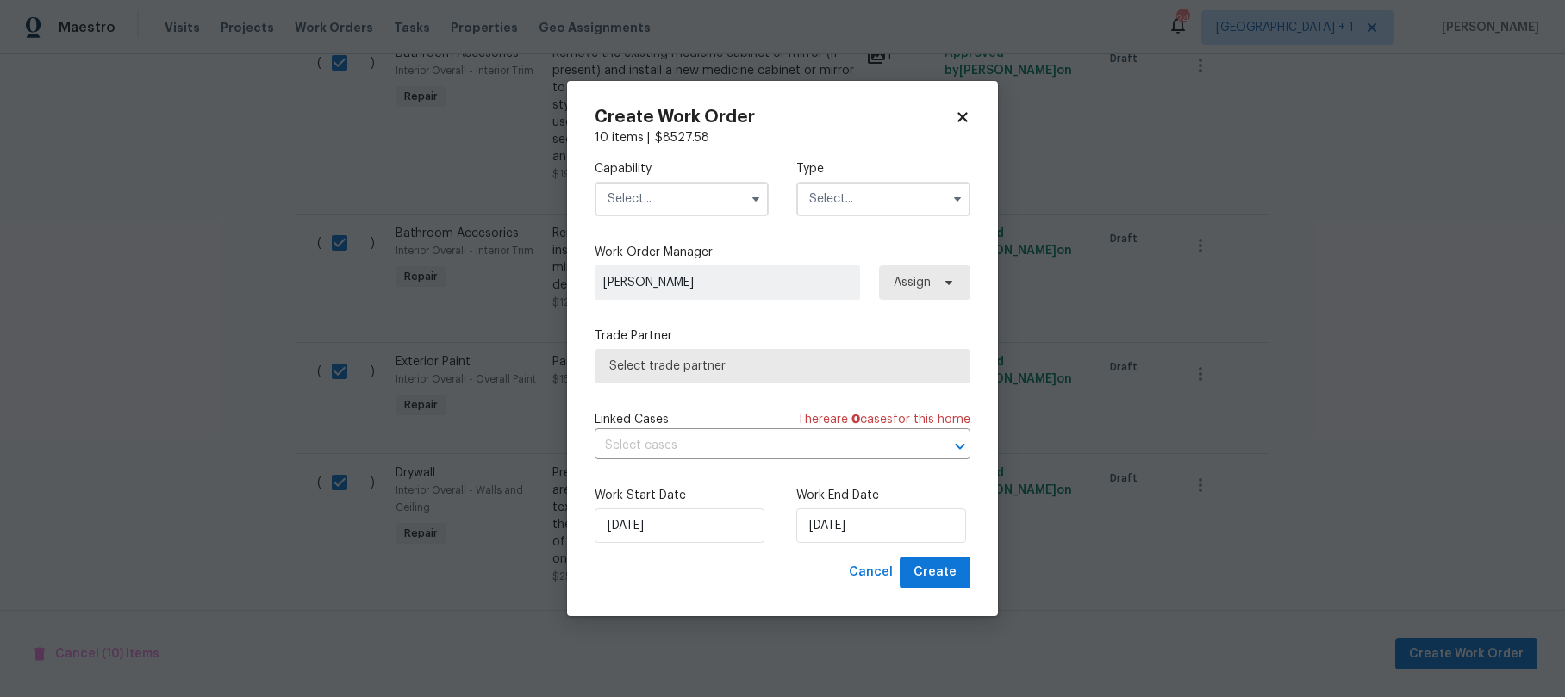
checkbox input "false"
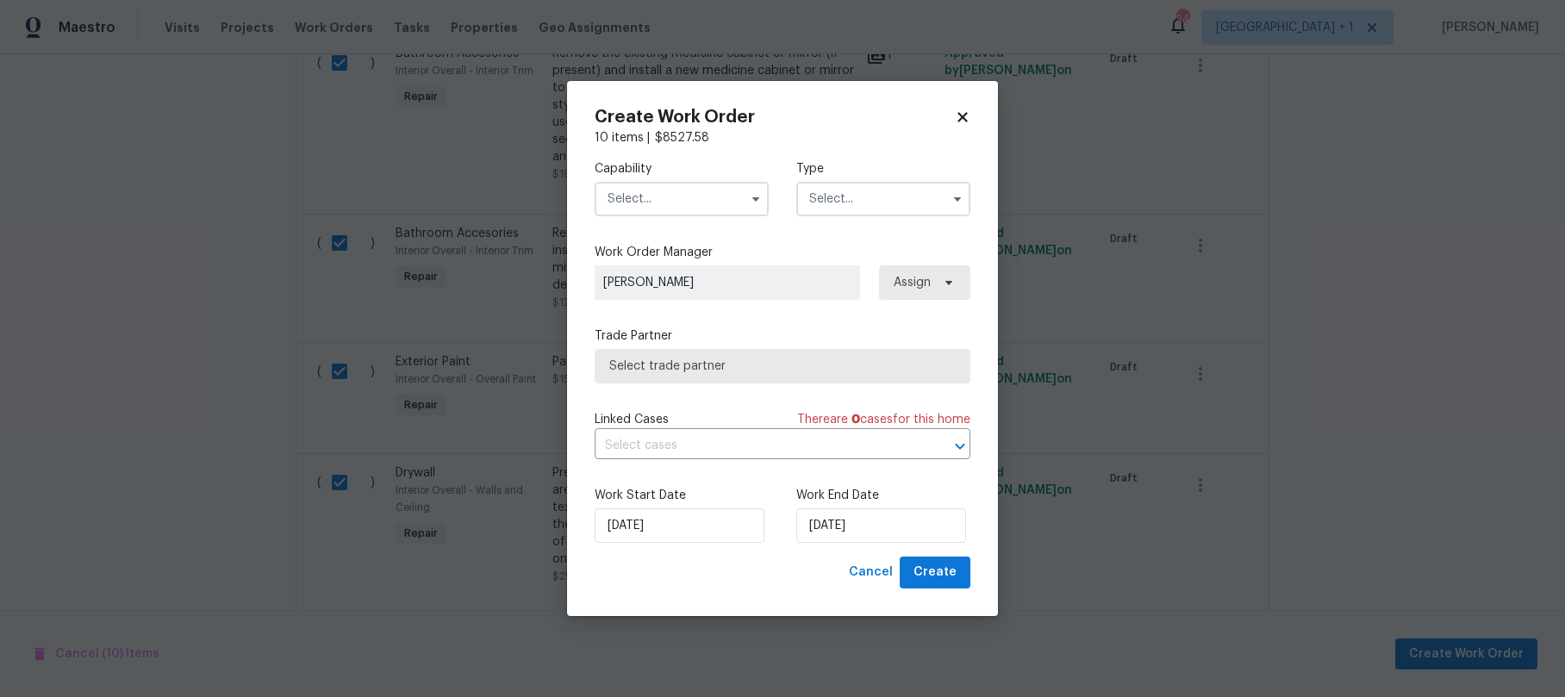
checkbox input "false"
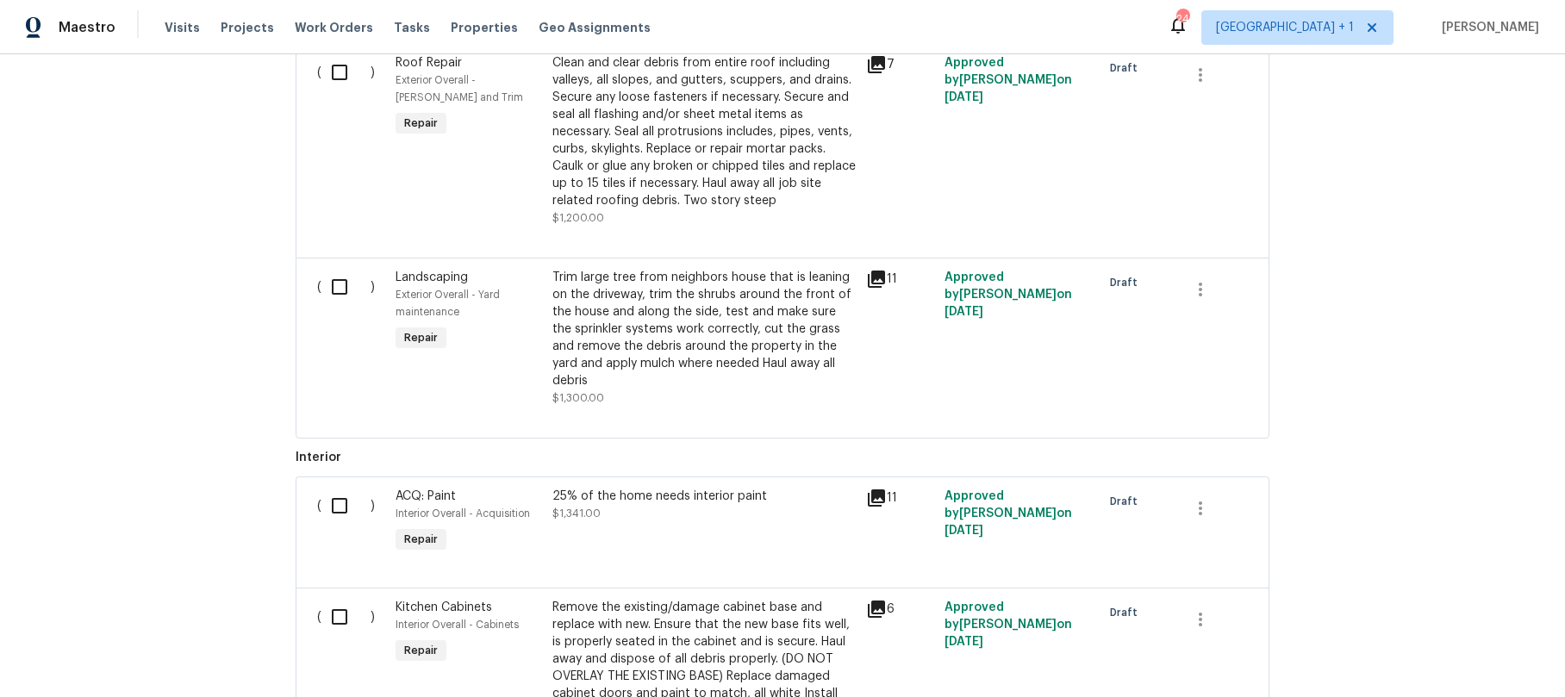
scroll to position [85, 0]
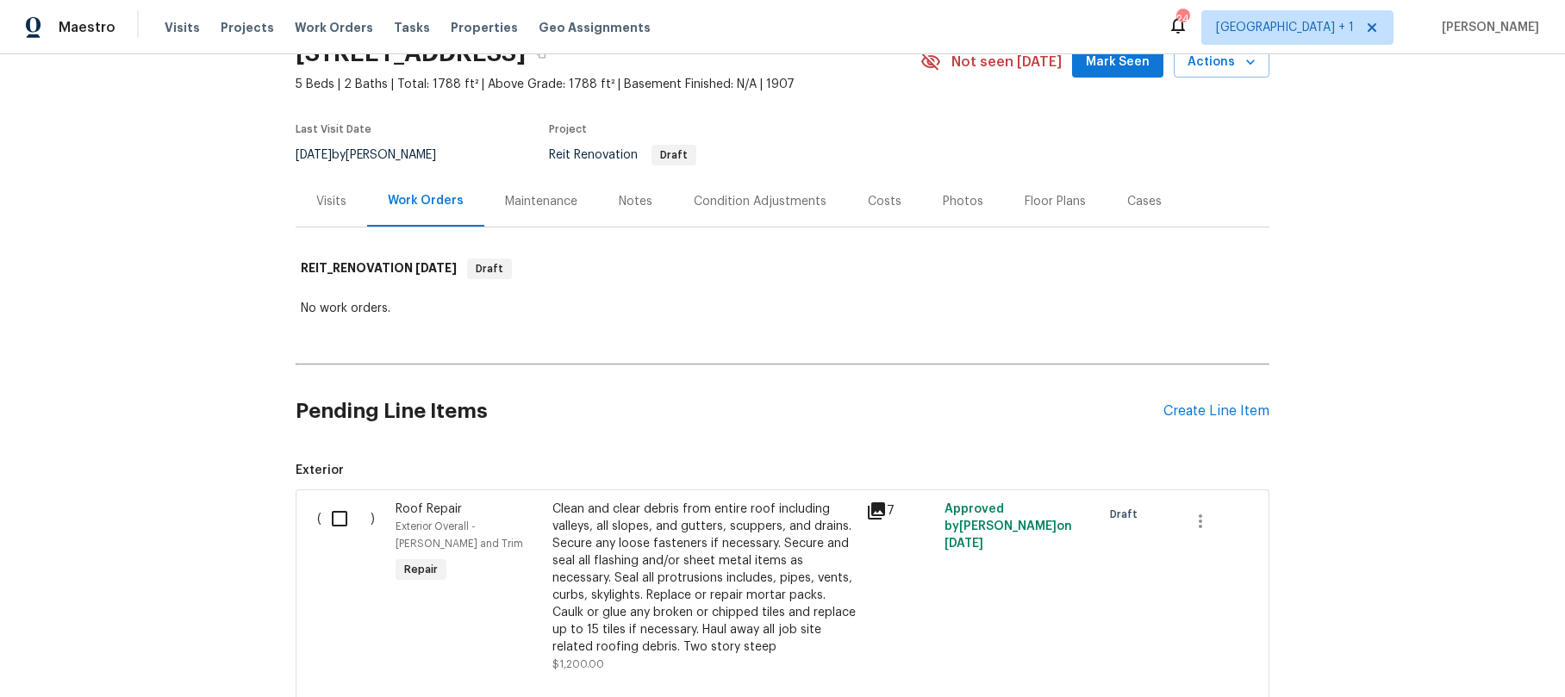
click at [338, 522] on input "checkbox" at bounding box center [346, 519] width 49 height 36
checkbox input "true"
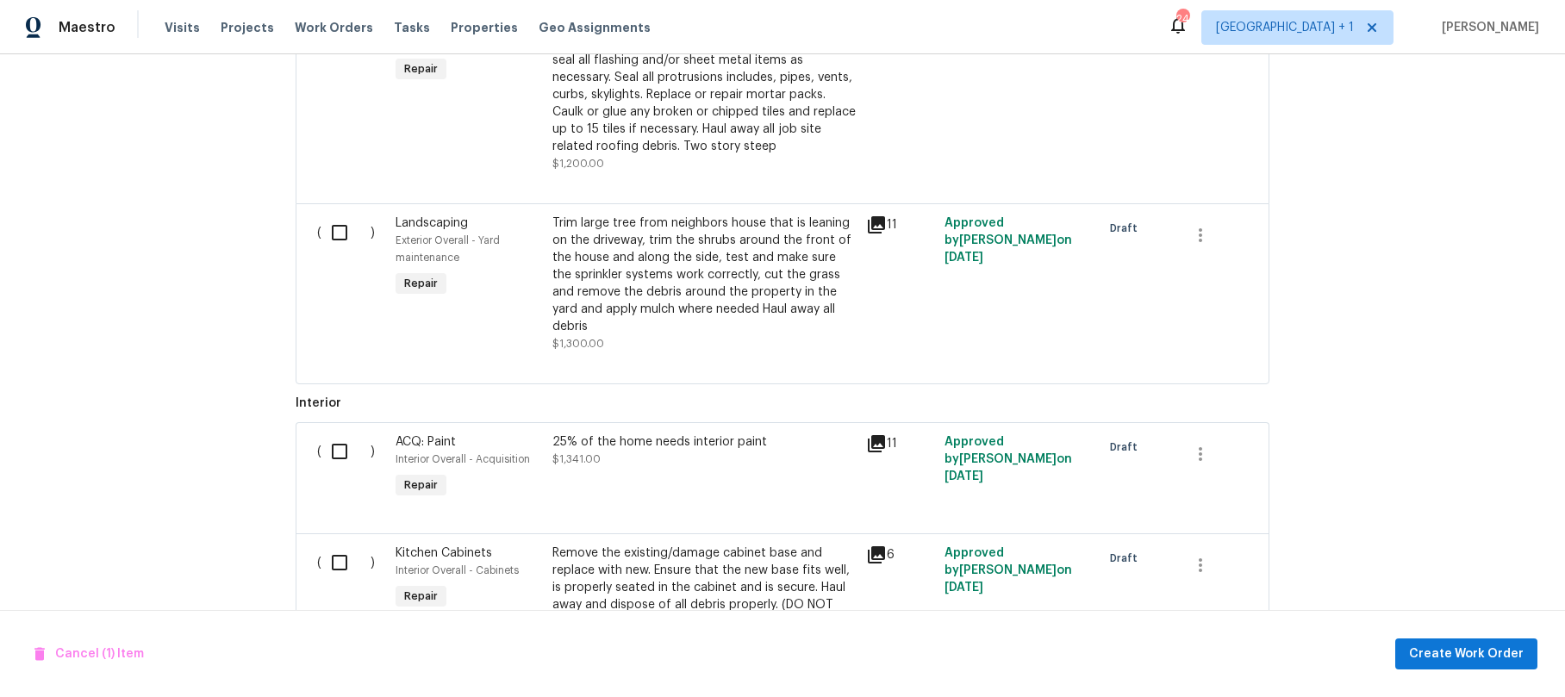
scroll to position [590, 0]
click at [332, 437] on input "checkbox" at bounding box center [346, 448] width 49 height 36
checkbox input "true"
click at [332, 545] on input "checkbox" at bounding box center [346, 559] width 49 height 36
checkbox input "true"
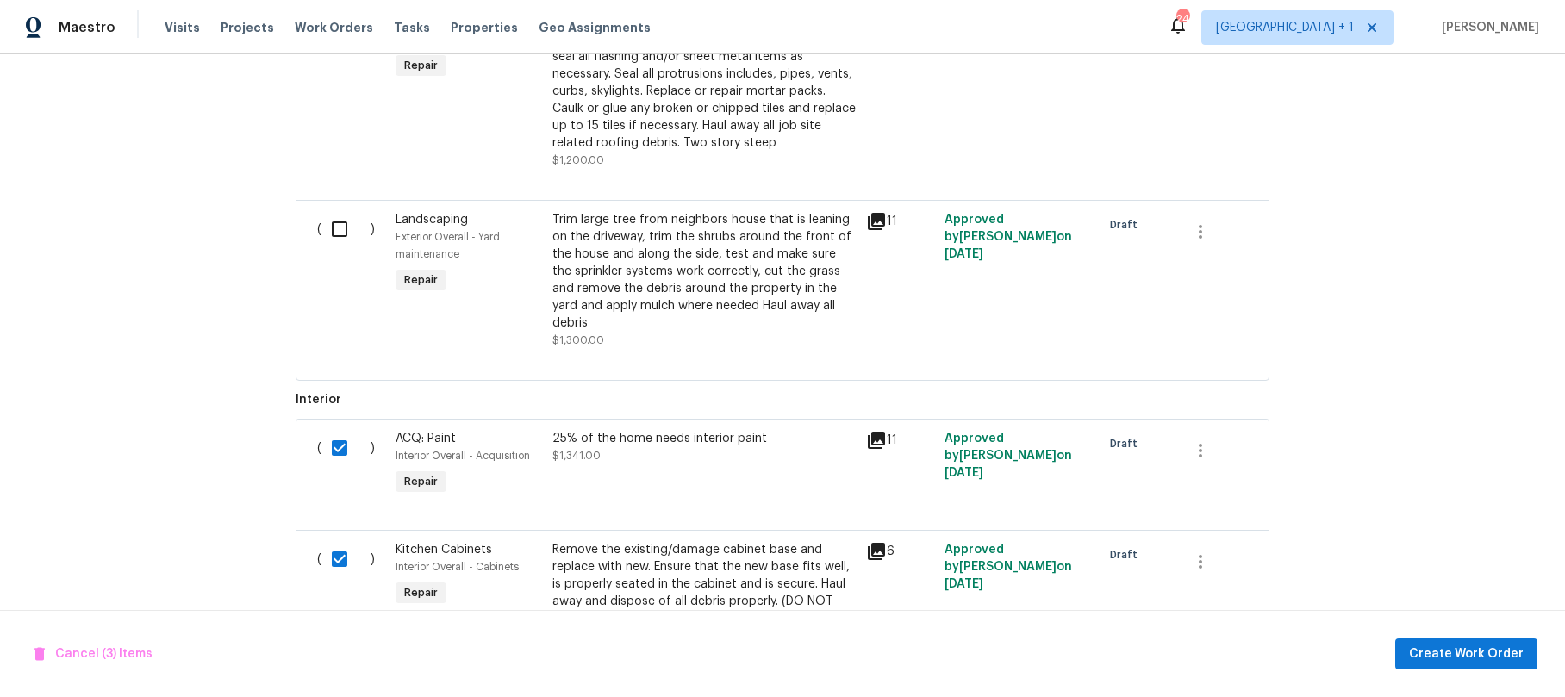
scroll to position [775, 0]
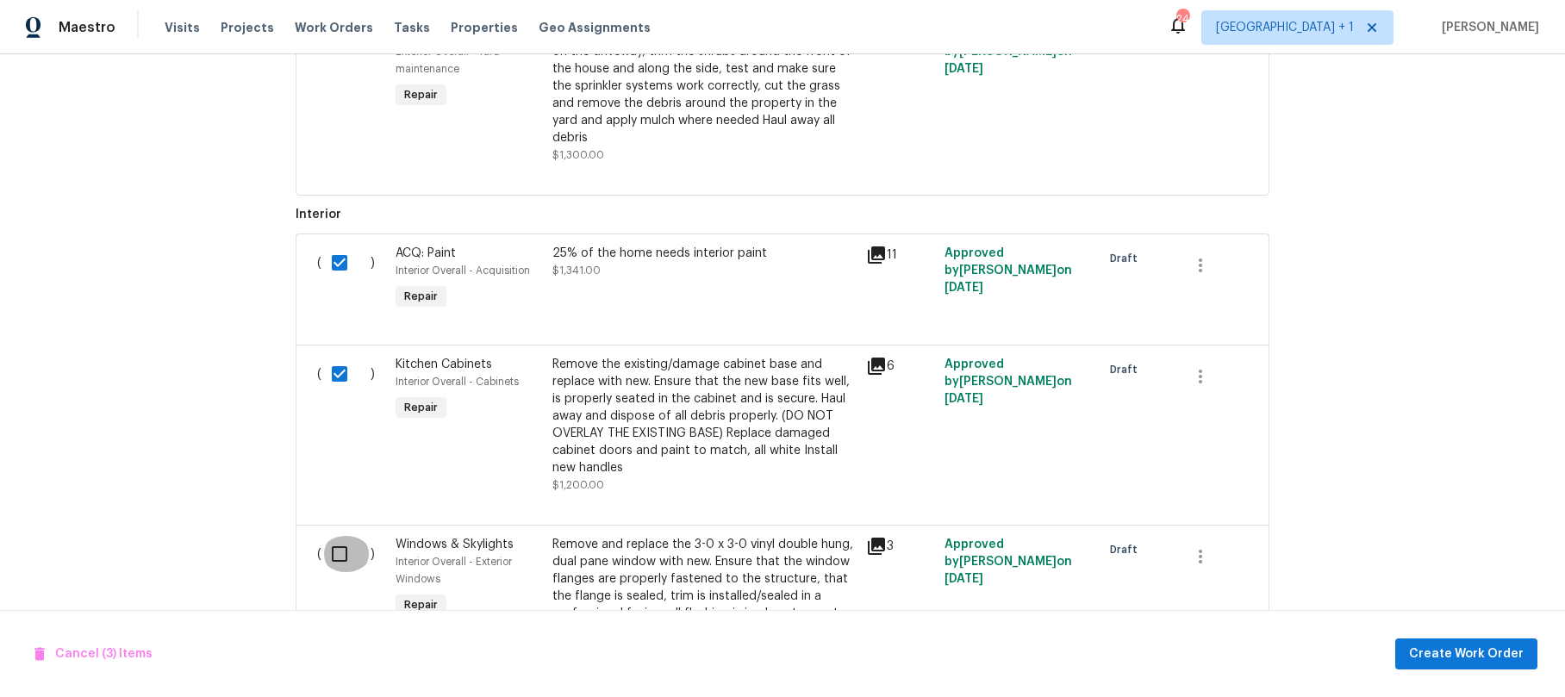
click at [339, 536] on input "checkbox" at bounding box center [346, 554] width 49 height 36
checkbox input "true"
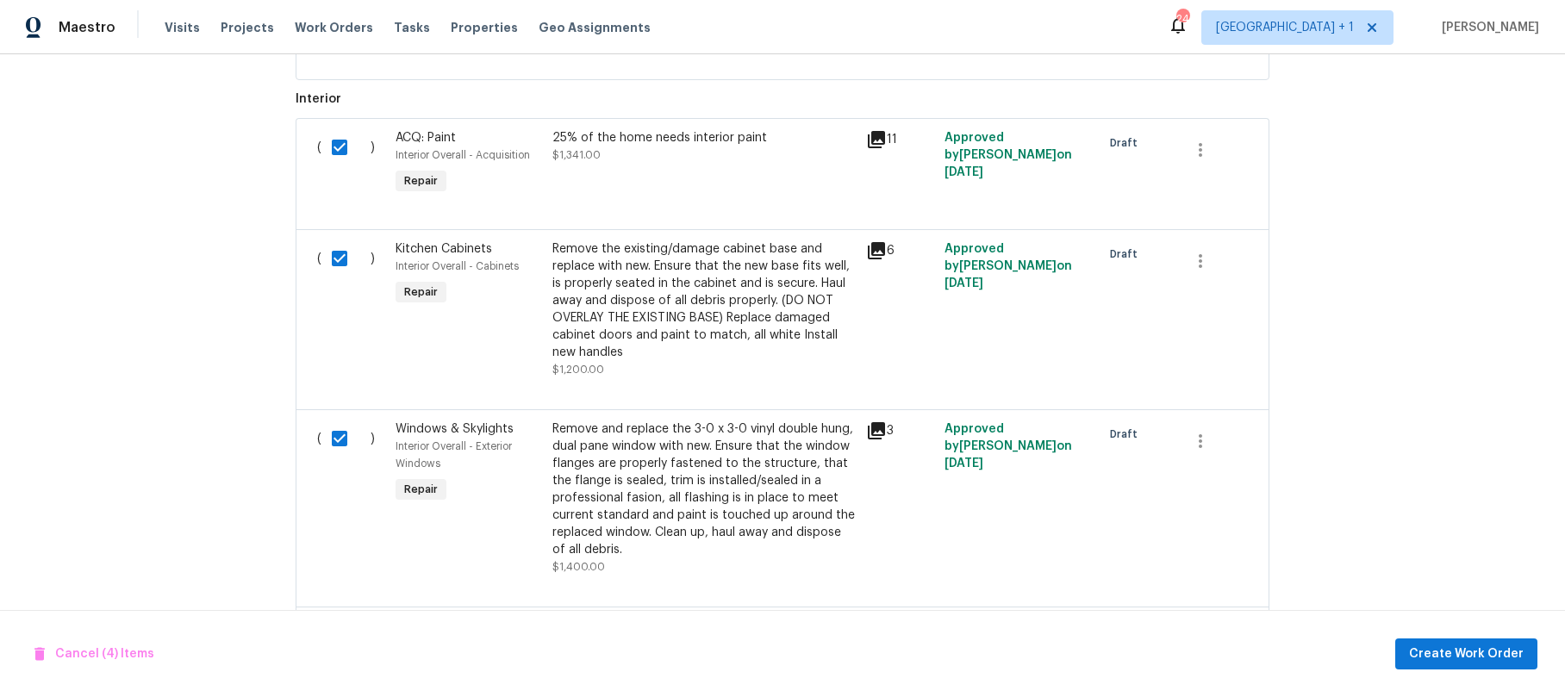
scroll to position [1142, 0]
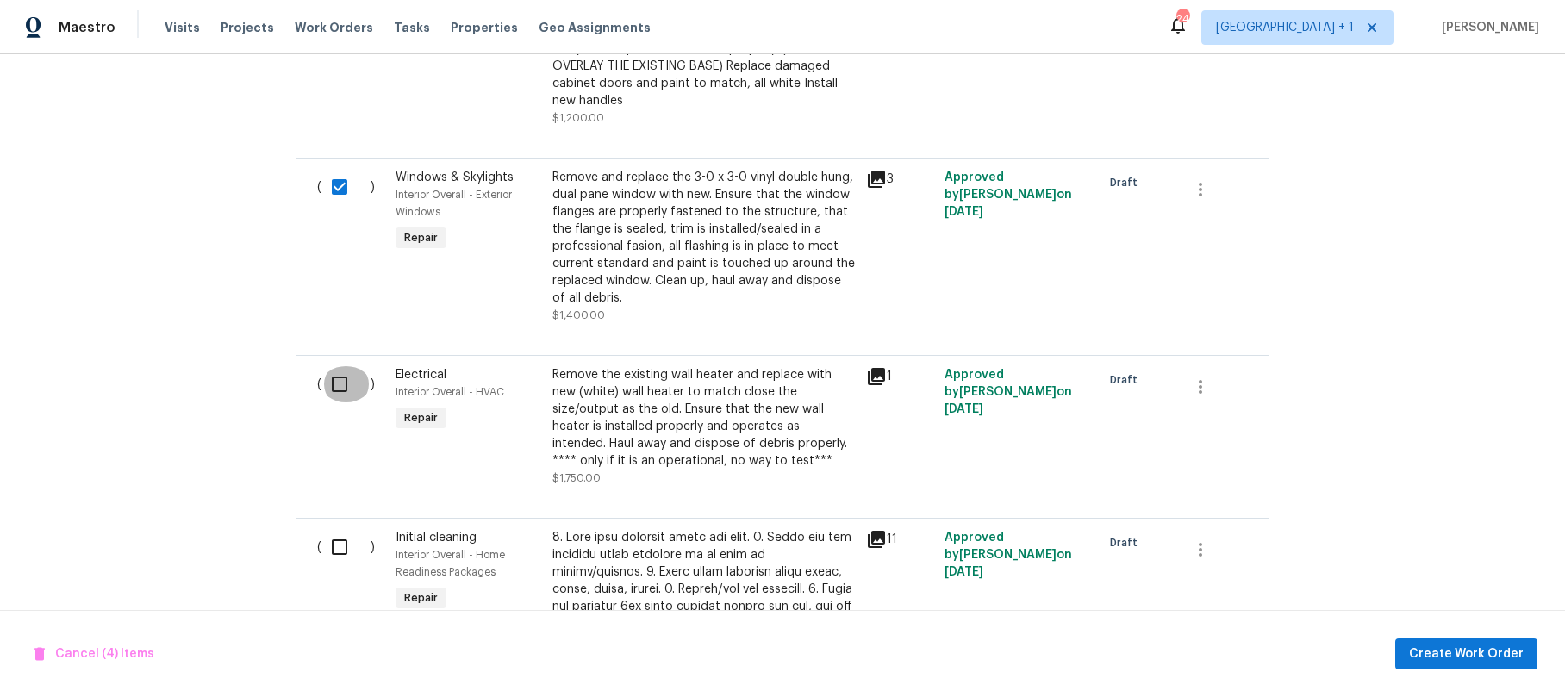
click at [341, 370] on input "checkbox" at bounding box center [346, 384] width 49 height 36
checkbox input "true"
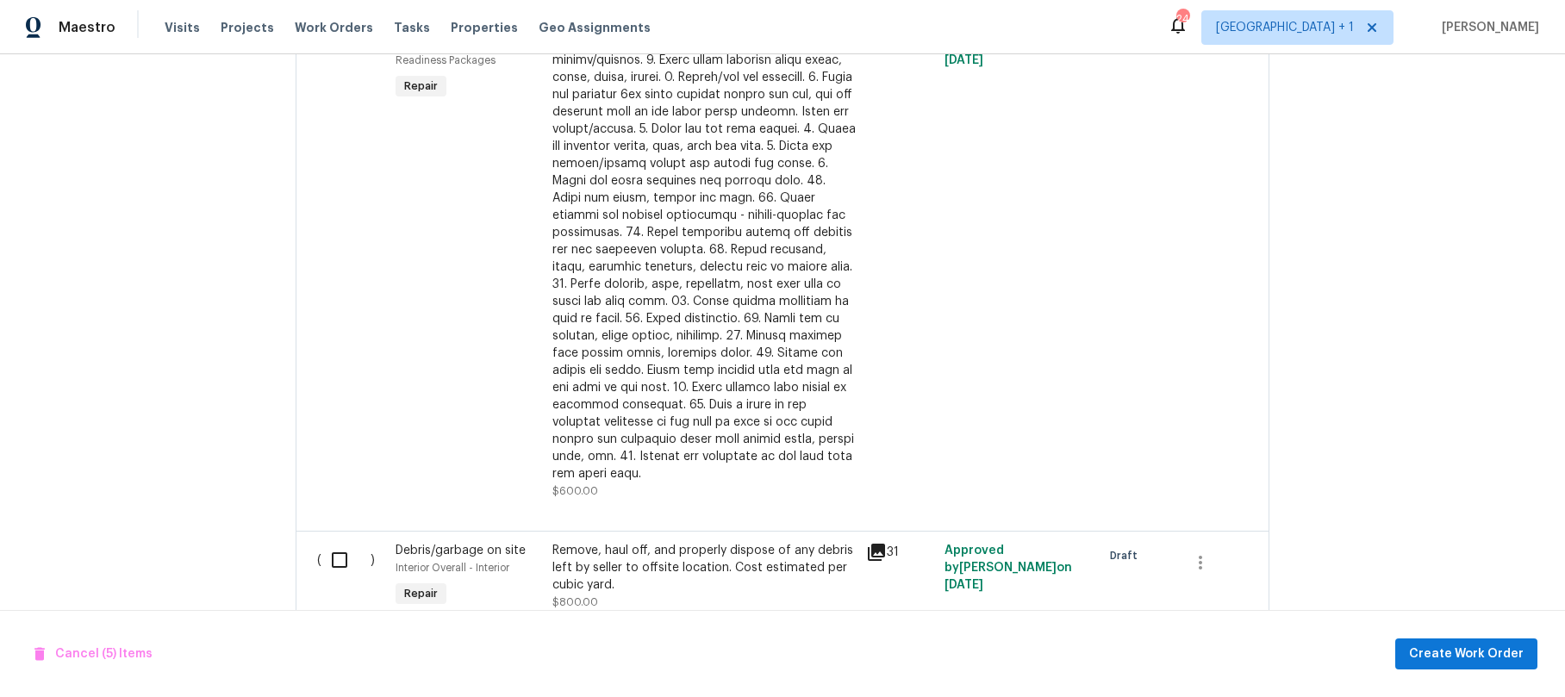
scroll to position [1676, 0]
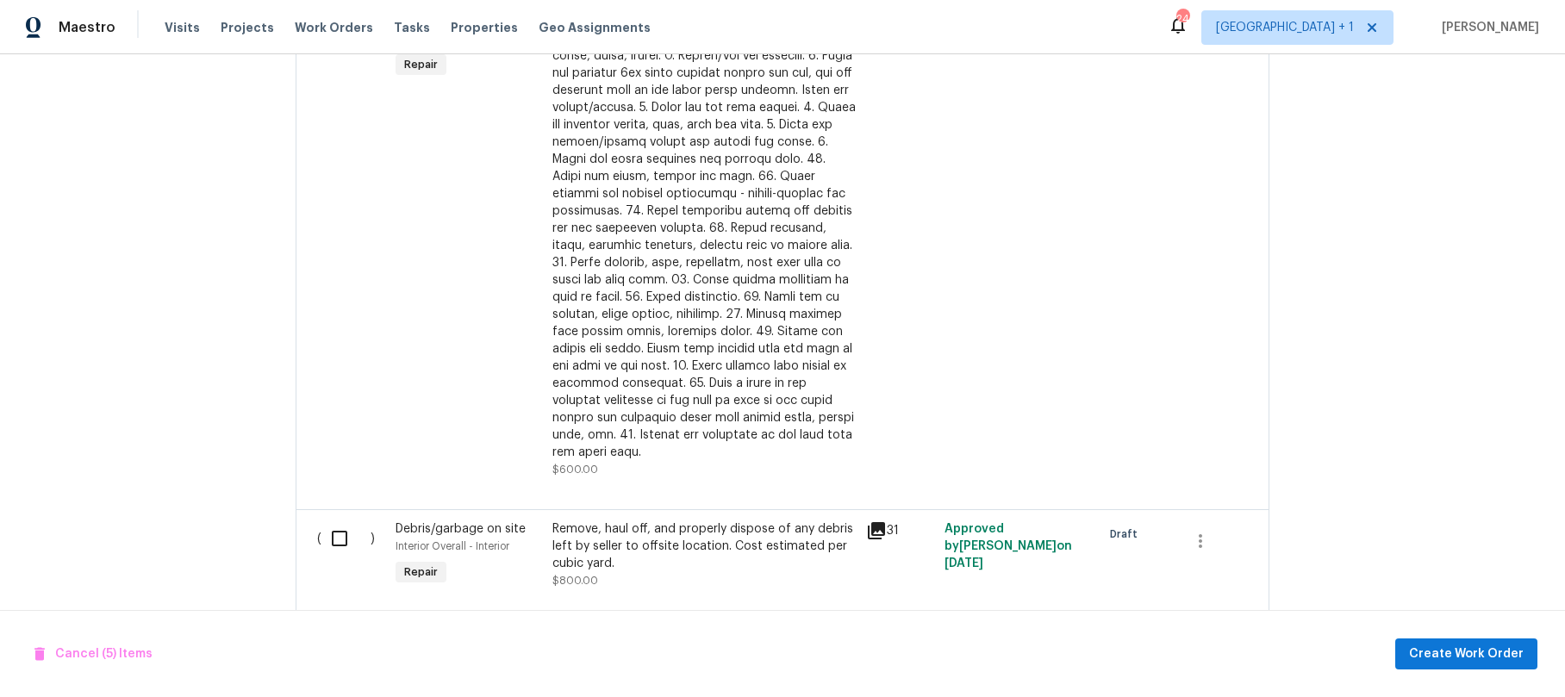
click at [341, 521] on input "checkbox" at bounding box center [346, 539] width 49 height 36
checkbox input "true"
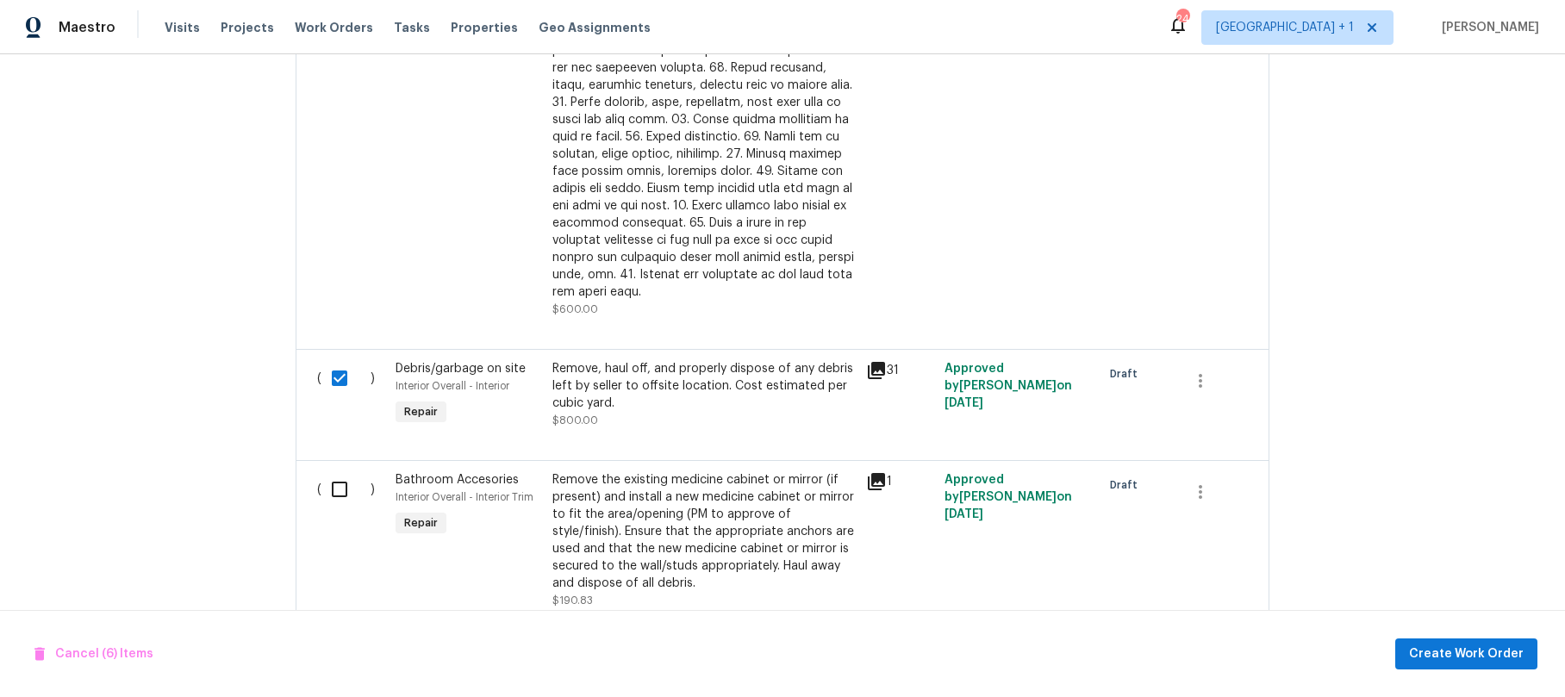
scroll to position [1838, 0]
click at [326, 470] on input "checkbox" at bounding box center [346, 488] width 49 height 36
checkbox input "true"
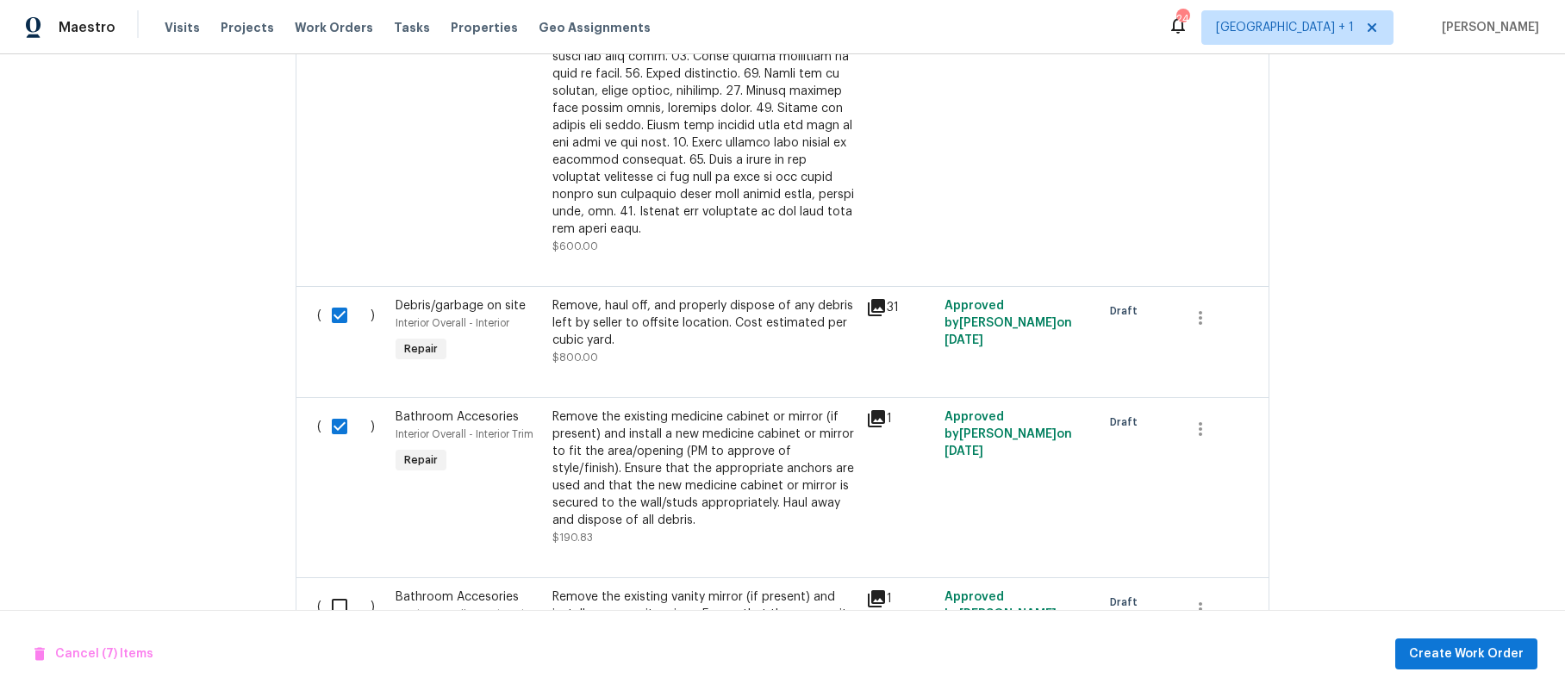
scroll to position [1998, 0]
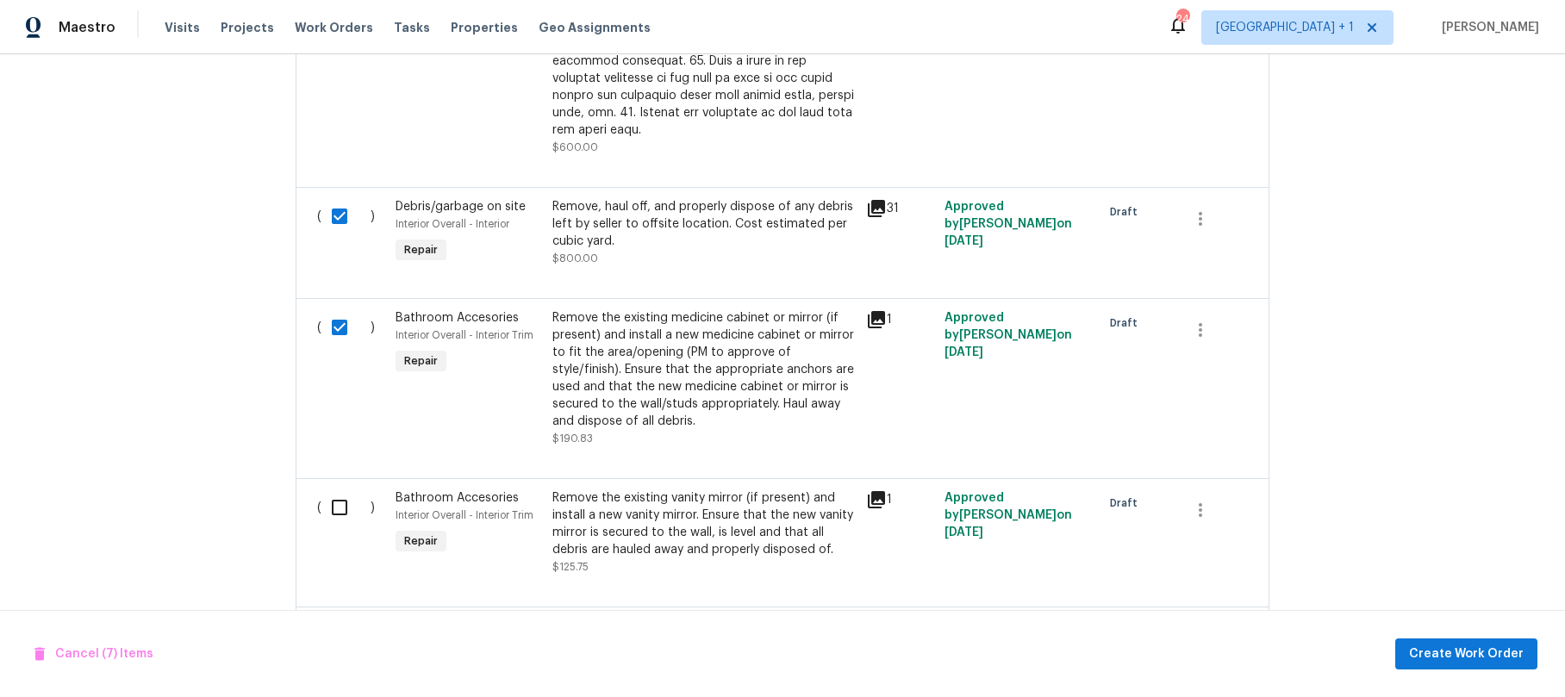
click at [334, 490] on input "checkbox" at bounding box center [346, 508] width 49 height 36
checkbox input "true"
click at [338, 618] on input "checkbox" at bounding box center [346, 636] width 49 height 36
checkbox input "true"
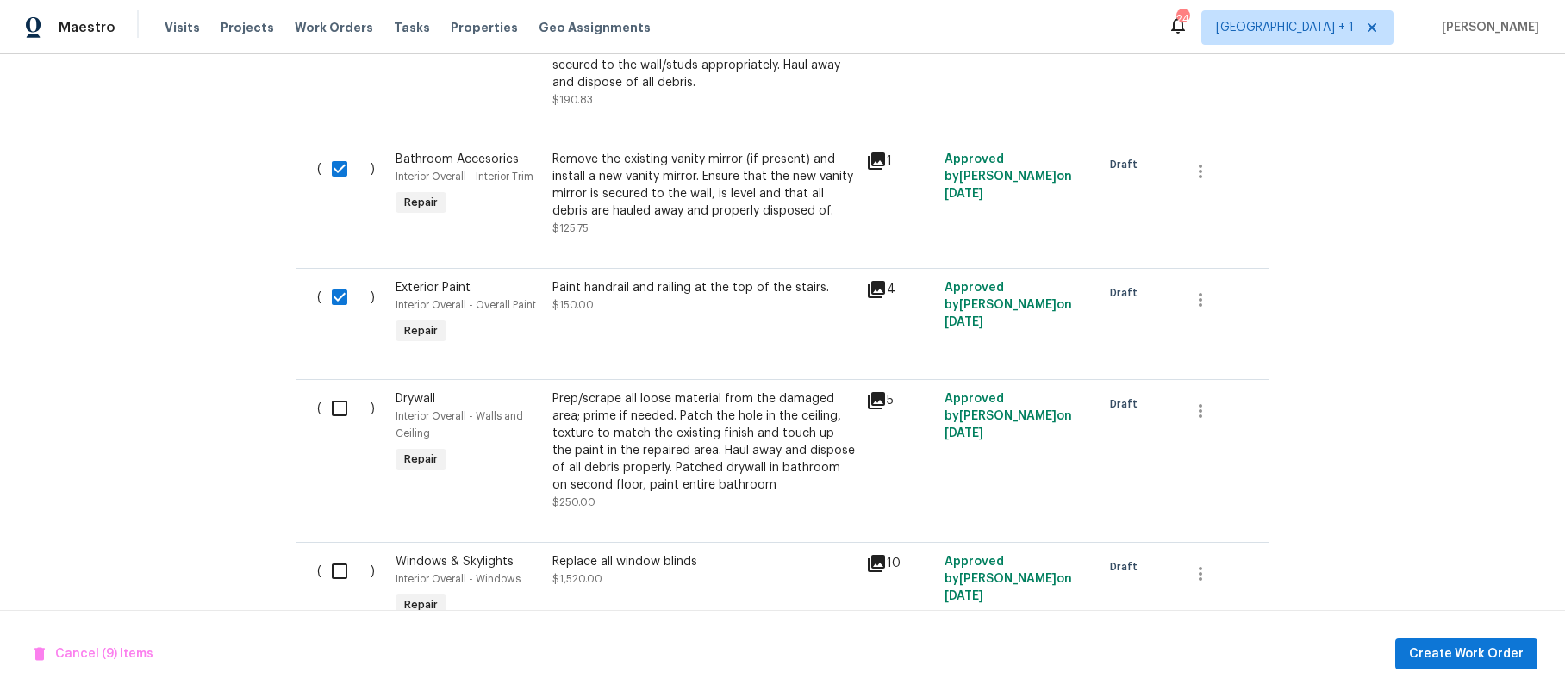
scroll to position [2340, 0]
click at [334, 387] on input "checkbox" at bounding box center [346, 405] width 49 height 36
checkbox input "true"
click at [339, 550] on input "checkbox" at bounding box center [346, 568] width 49 height 36
checkbox input "true"
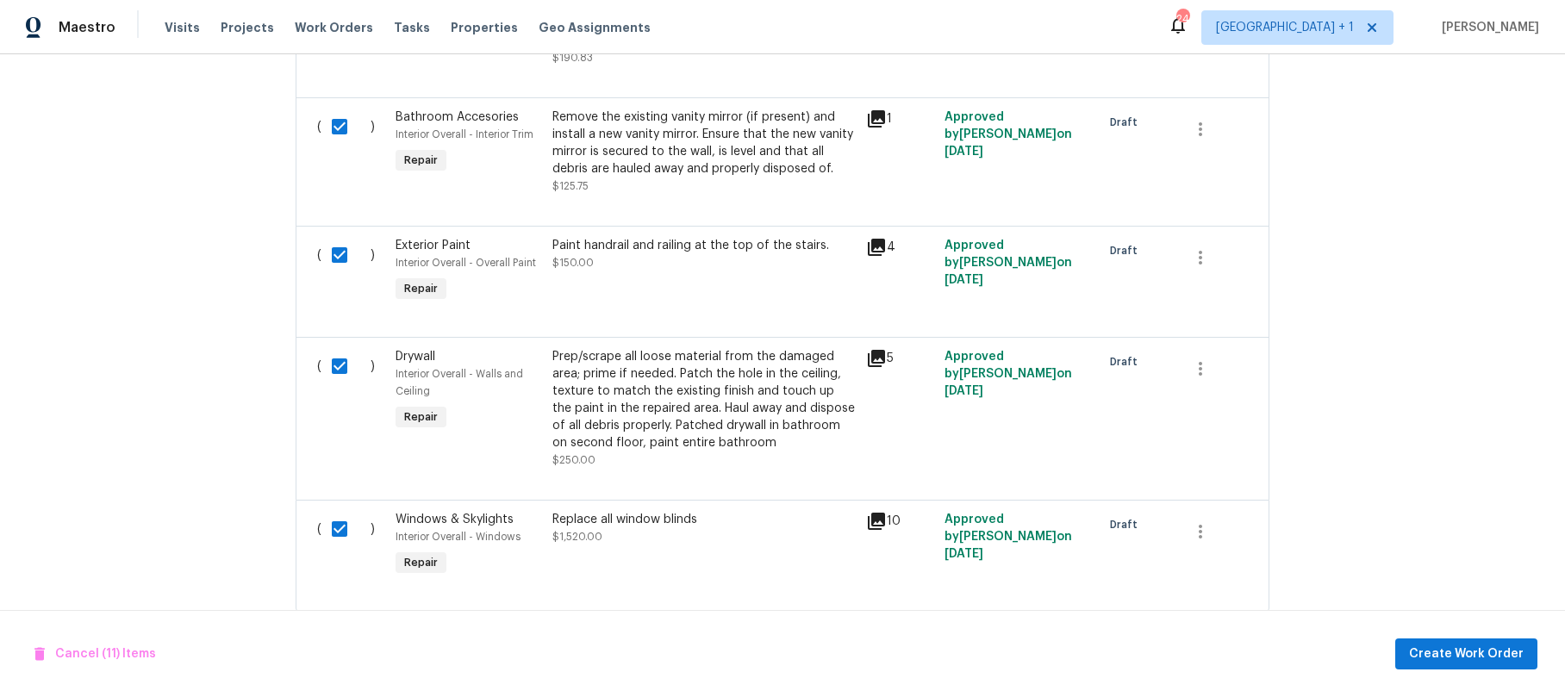
scroll to position [2389, 0]
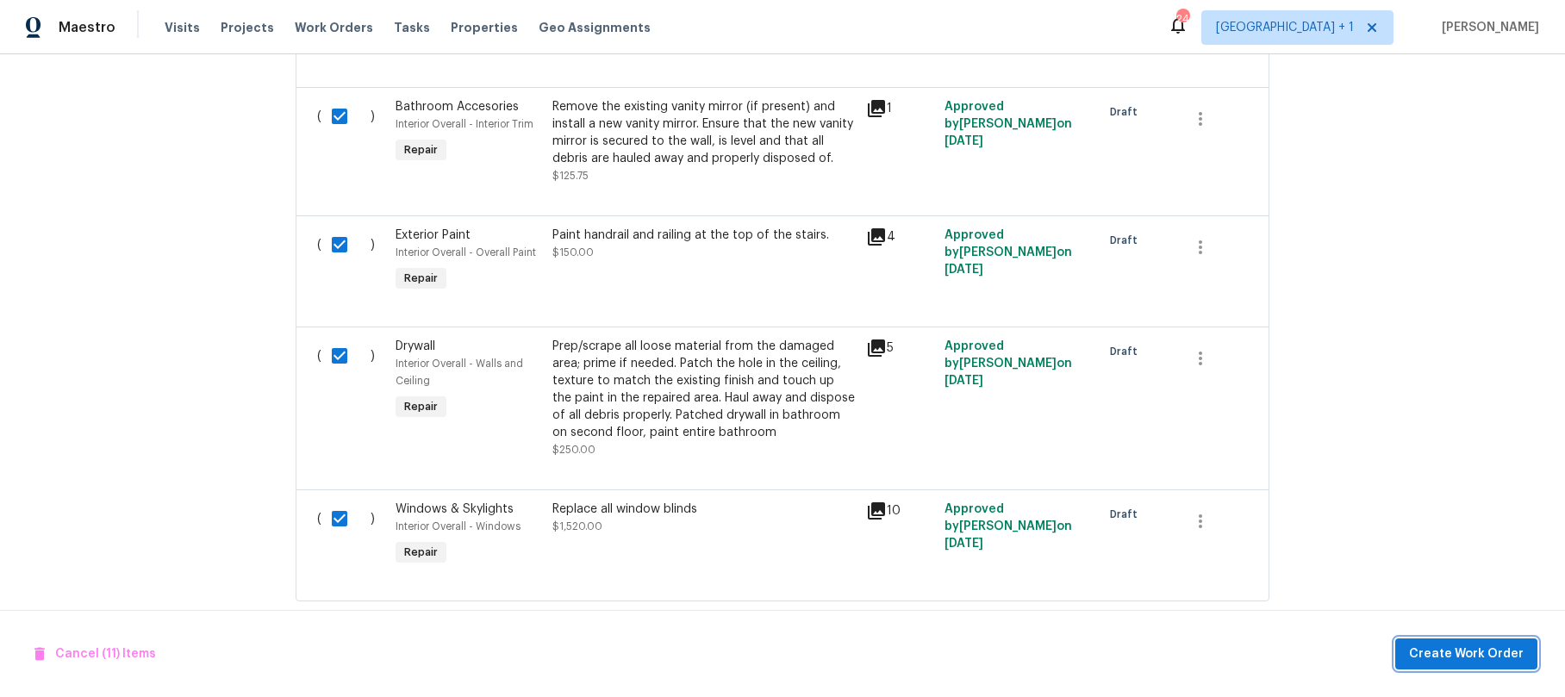
click at [1468, 646] on span "Create Work Order" at bounding box center [1466, 655] width 115 height 22
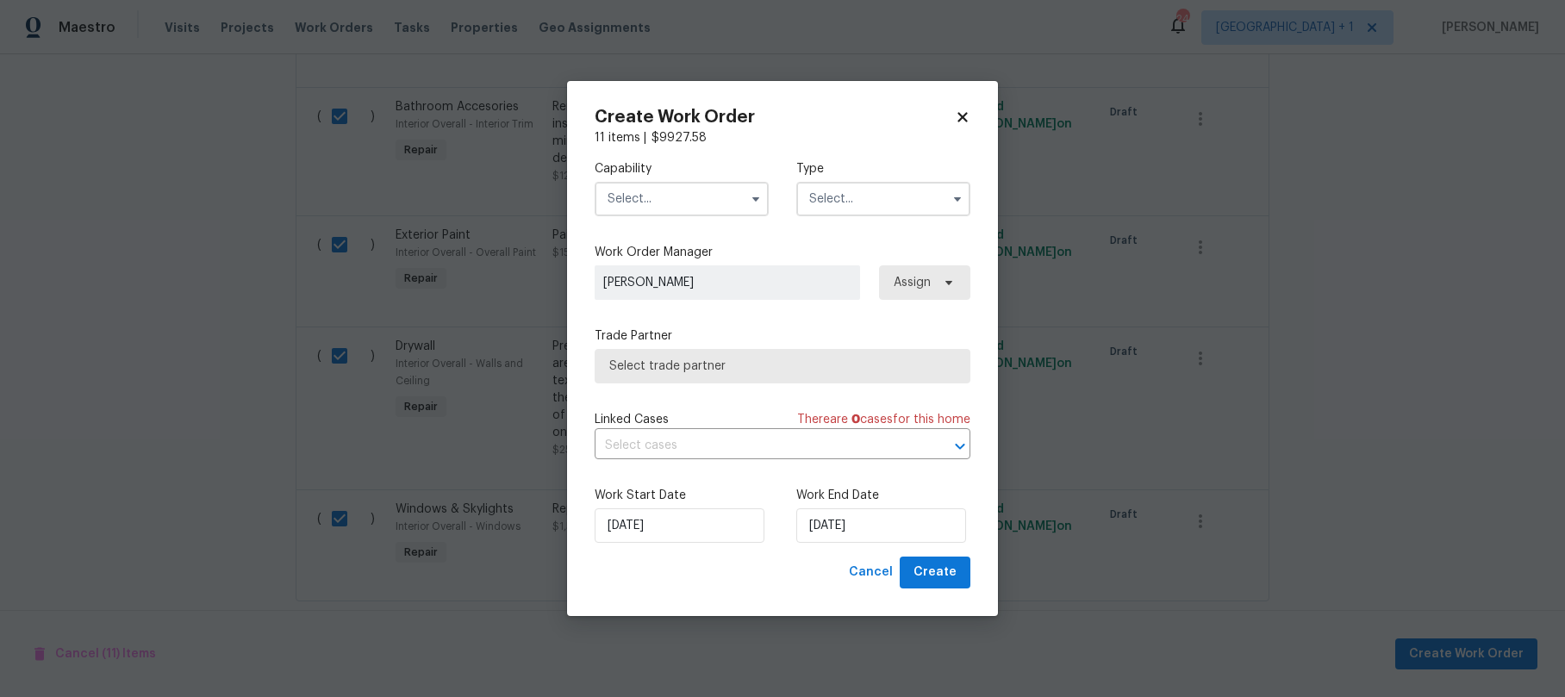
click at [715, 209] on input "text" at bounding box center [682, 199] width 174 height 34
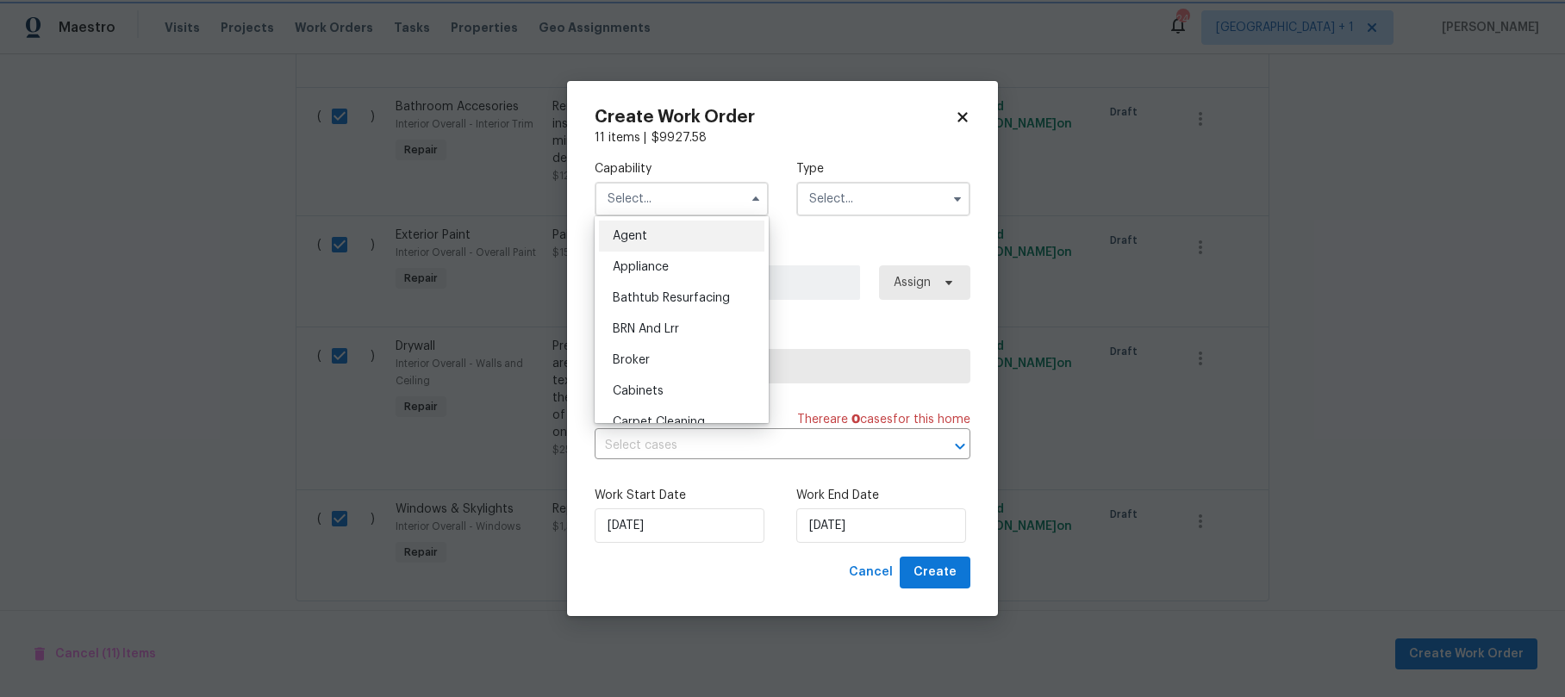
click at [959, 117] on icon at bounding box center [963, 117] width 16 height 16
checkbox input "false"
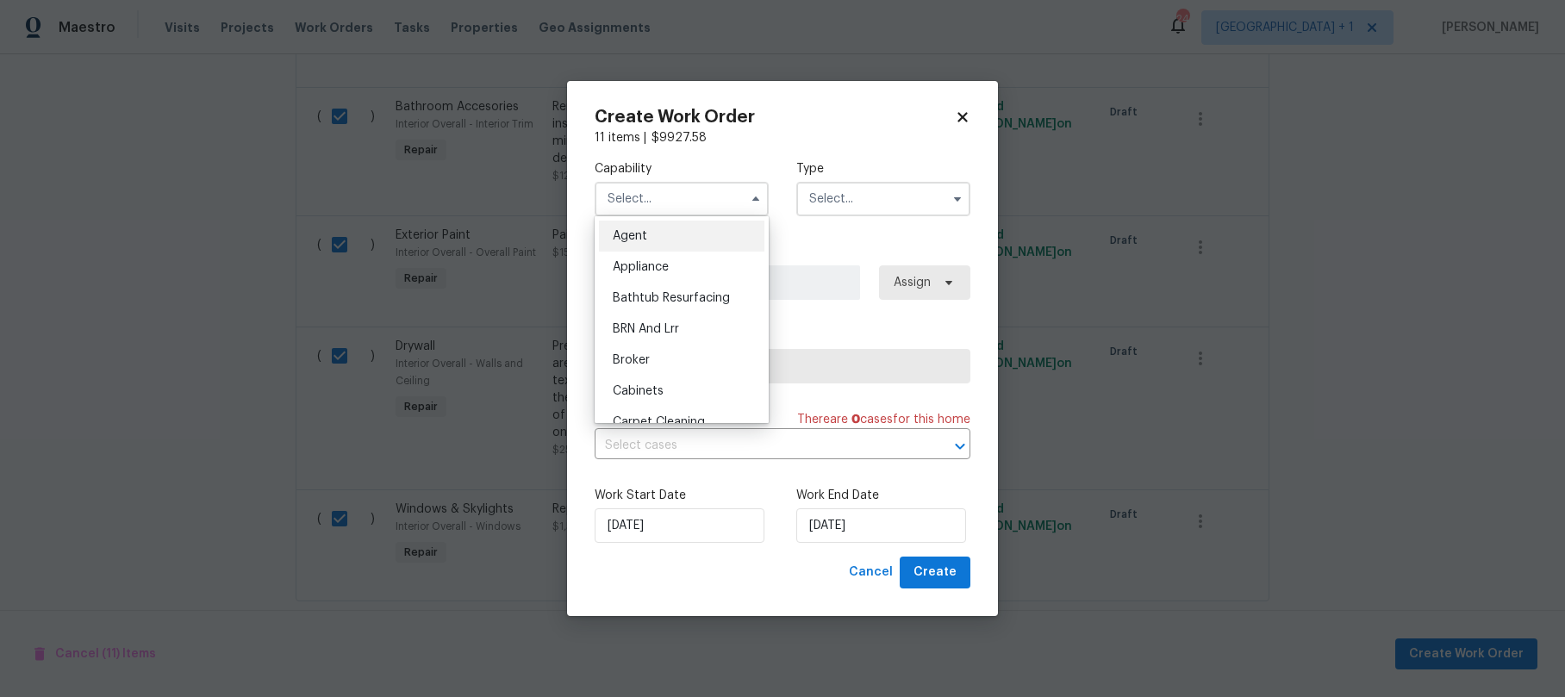
checkbox input "false"
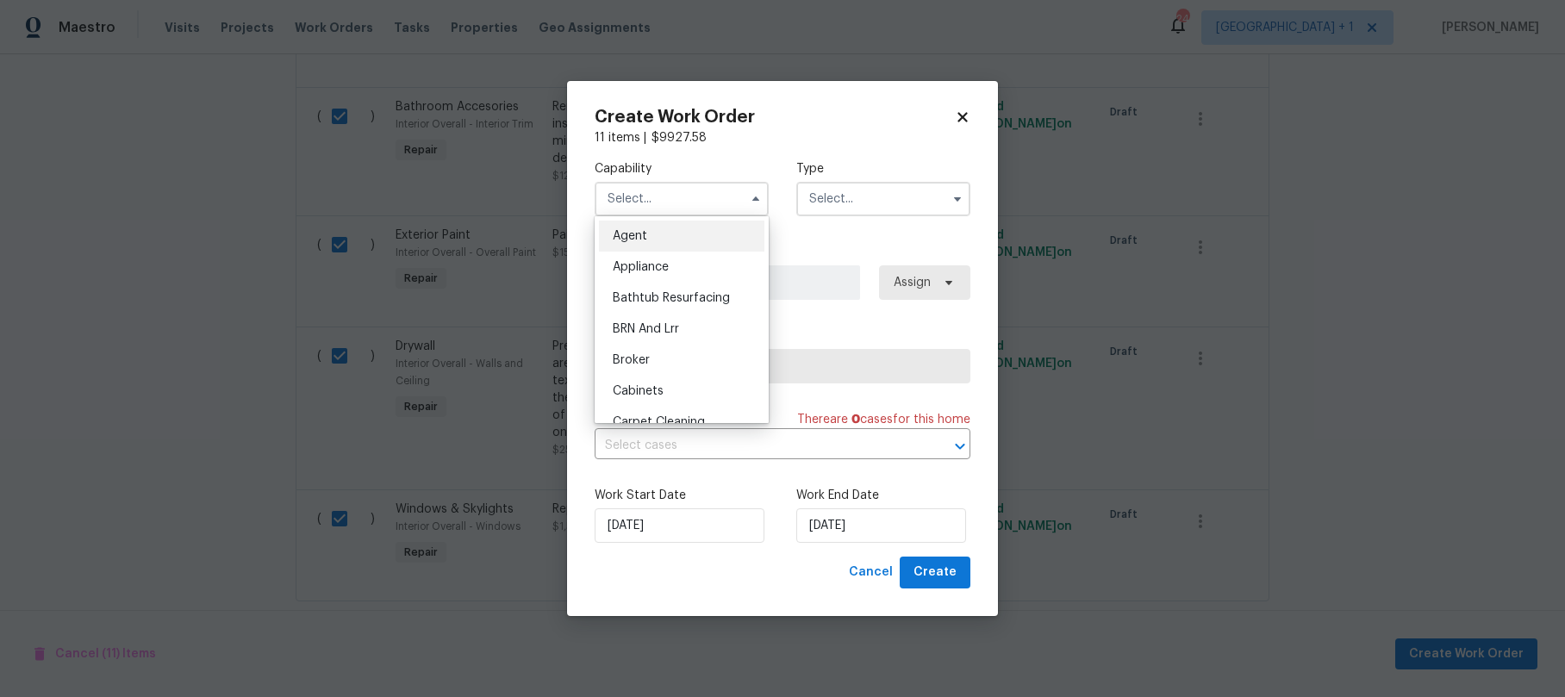
checkbox input "false"
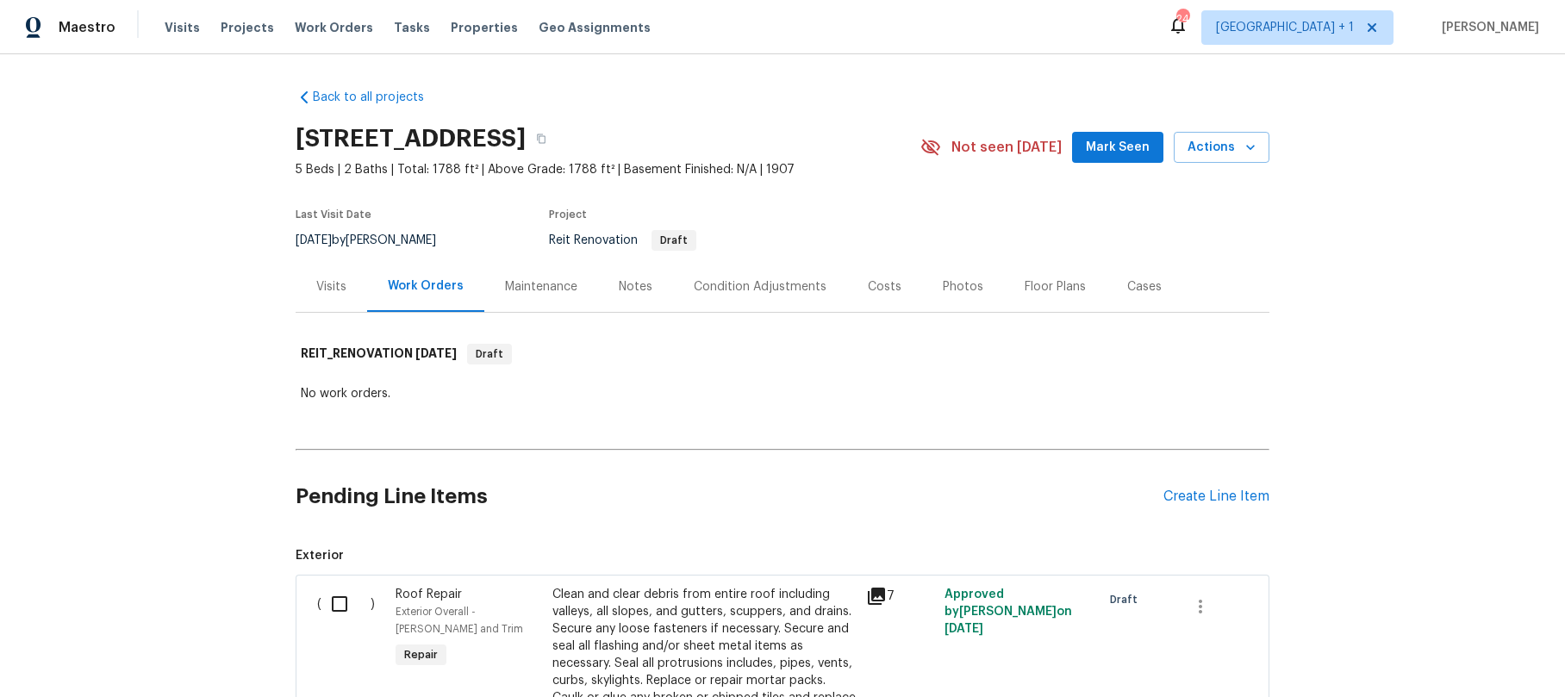
scroll to position [400, 0]
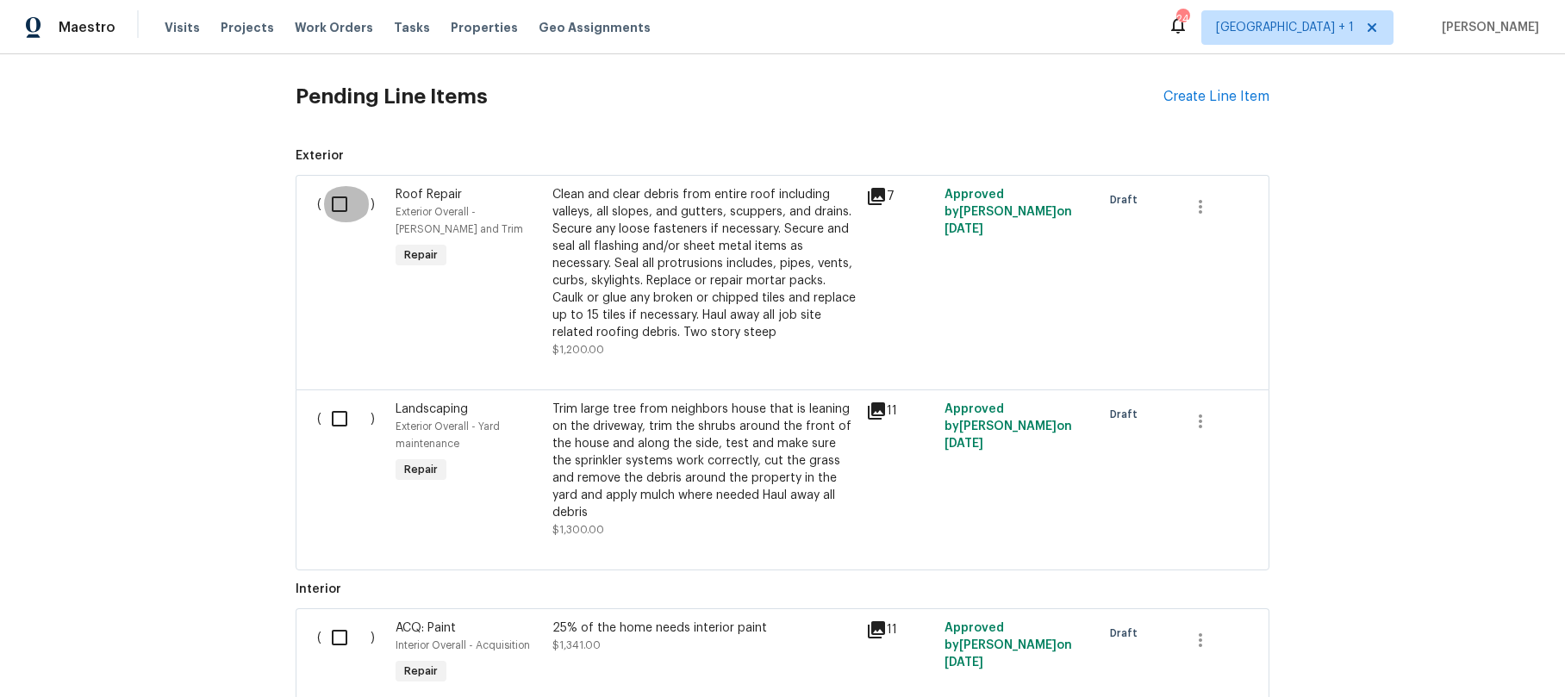
click at [336, 209] on input "checkbox" at bounding box center [346, 204] width 49 height 36
checkbox input "true"
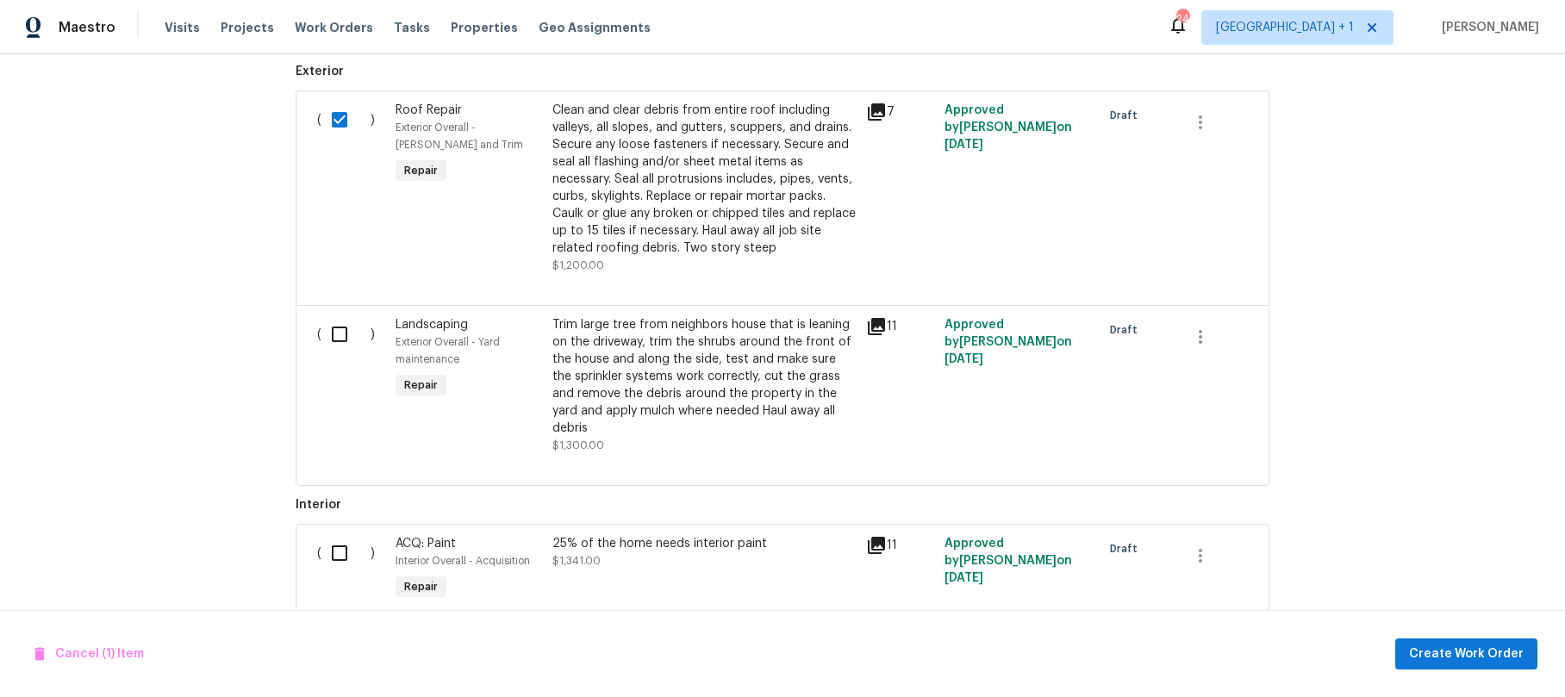
scroll to position [567, 0]
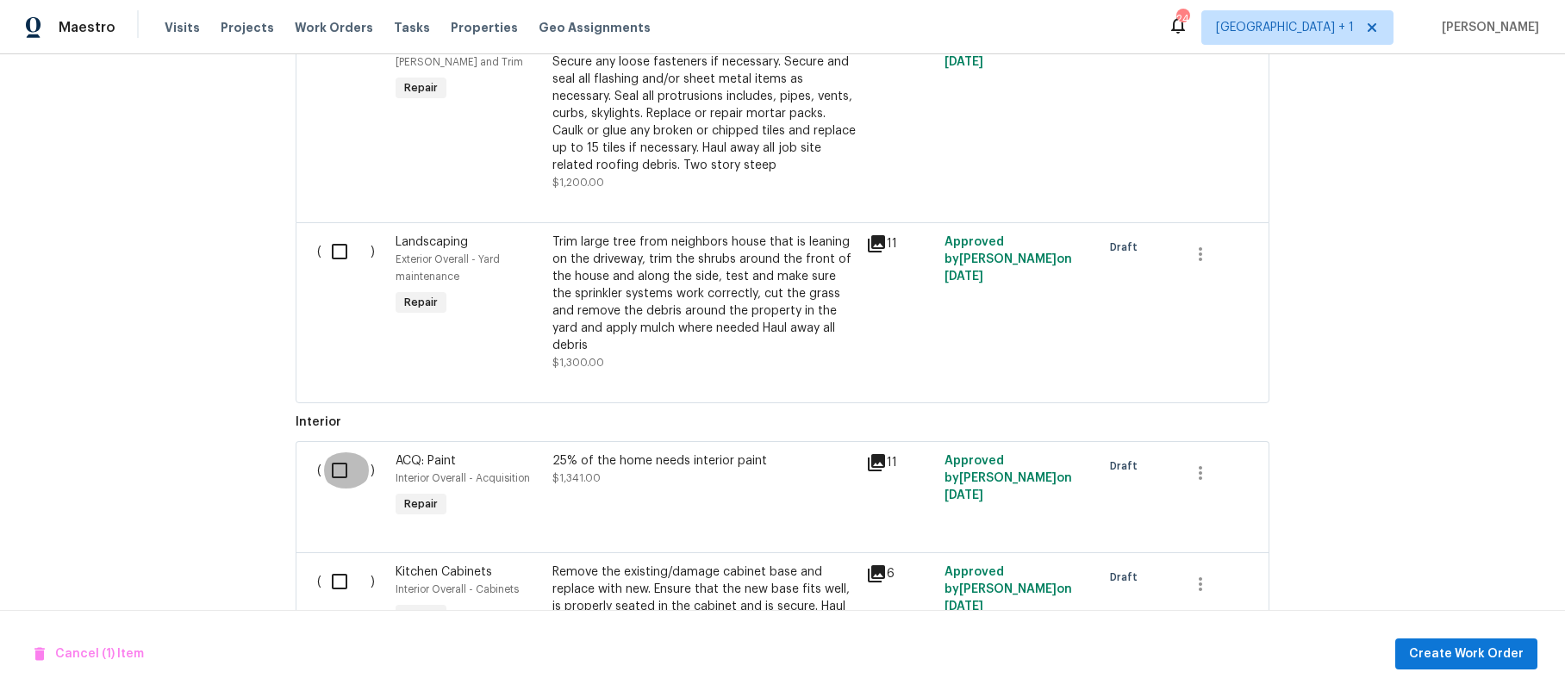
click at [331, 457] on input "checkbox" at bounding box center [346, 471] width 49 height 36
checkbox input "true"
click at [346, 567] on input "checkbox" at bounding box center [346, 582] width 49 height 36
checkbox input "true"
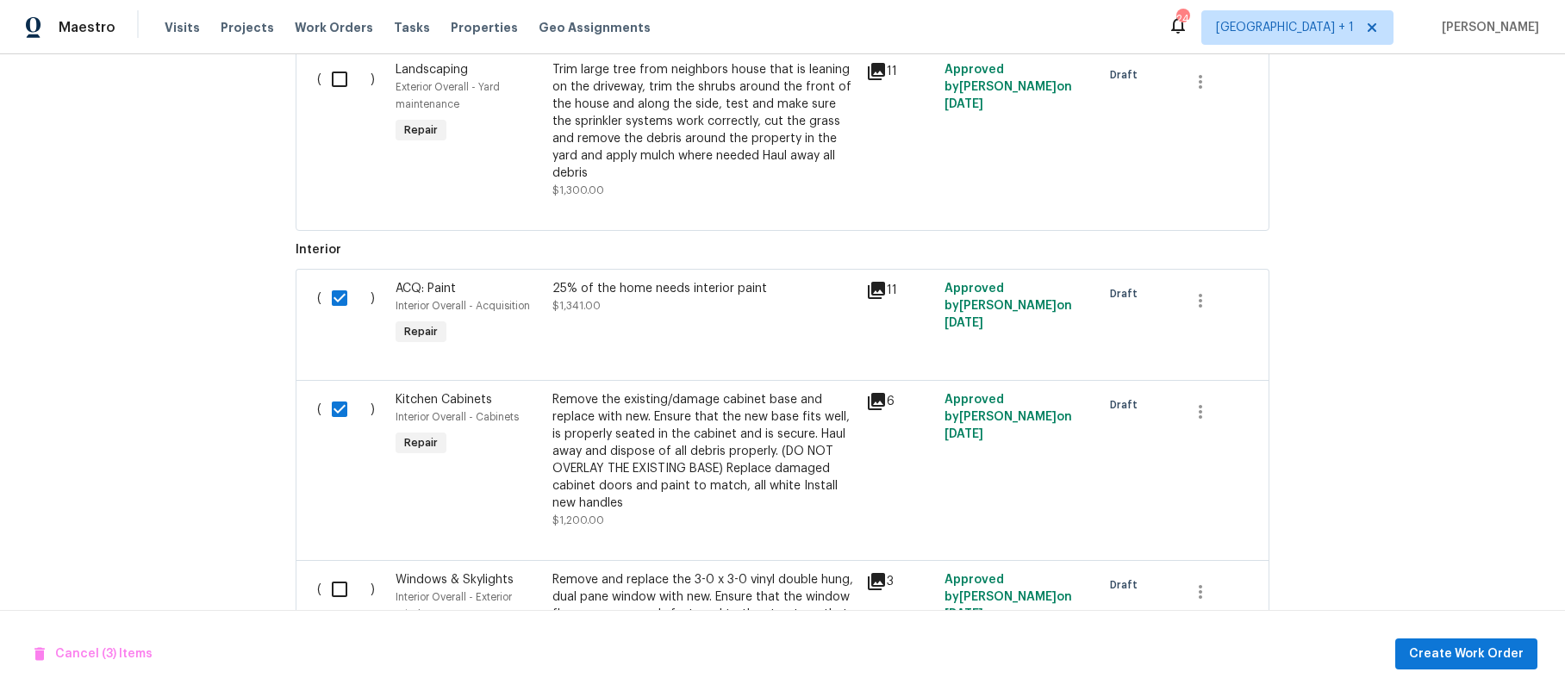
click at [337, 576] on input "checkbox" at bounding box center [346, 589] width 49 height 36
checkbox input "true"
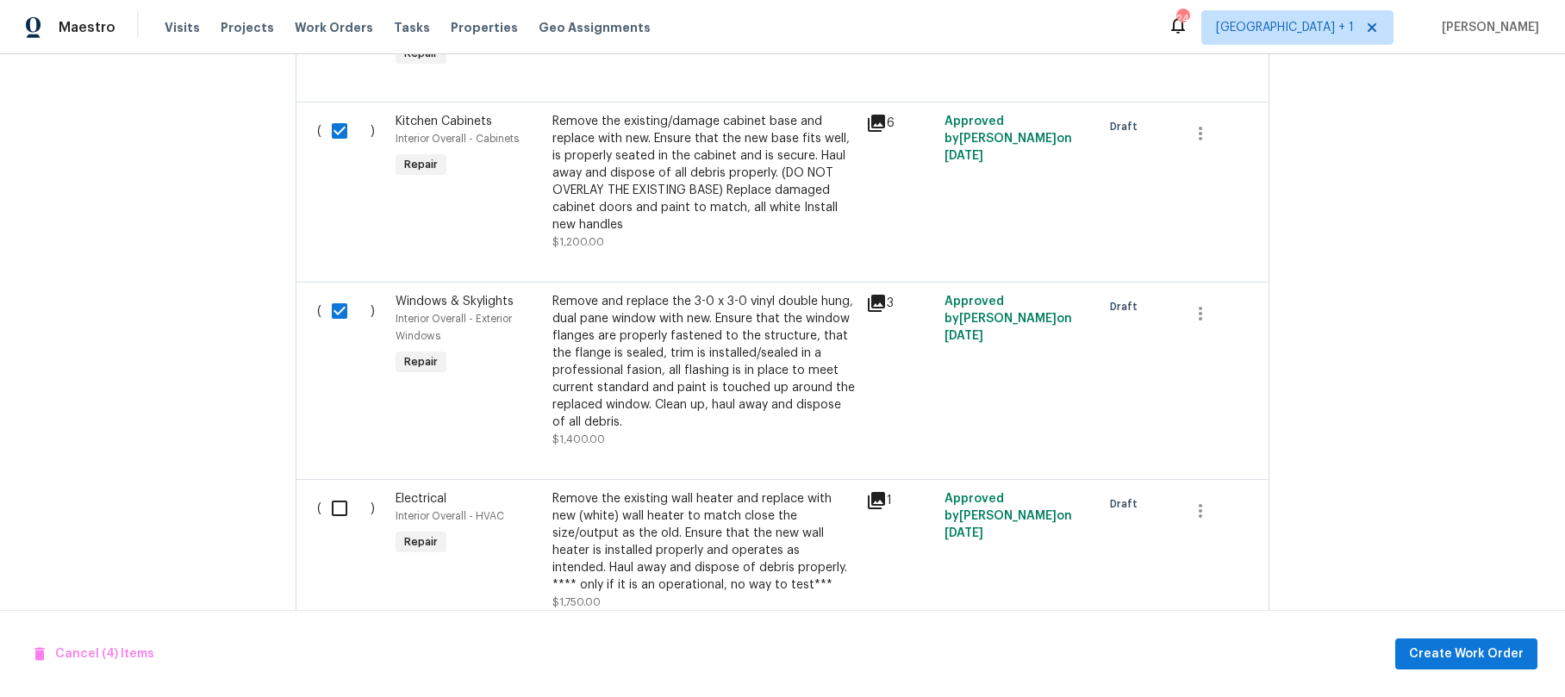
scroll to position [1039, 0]
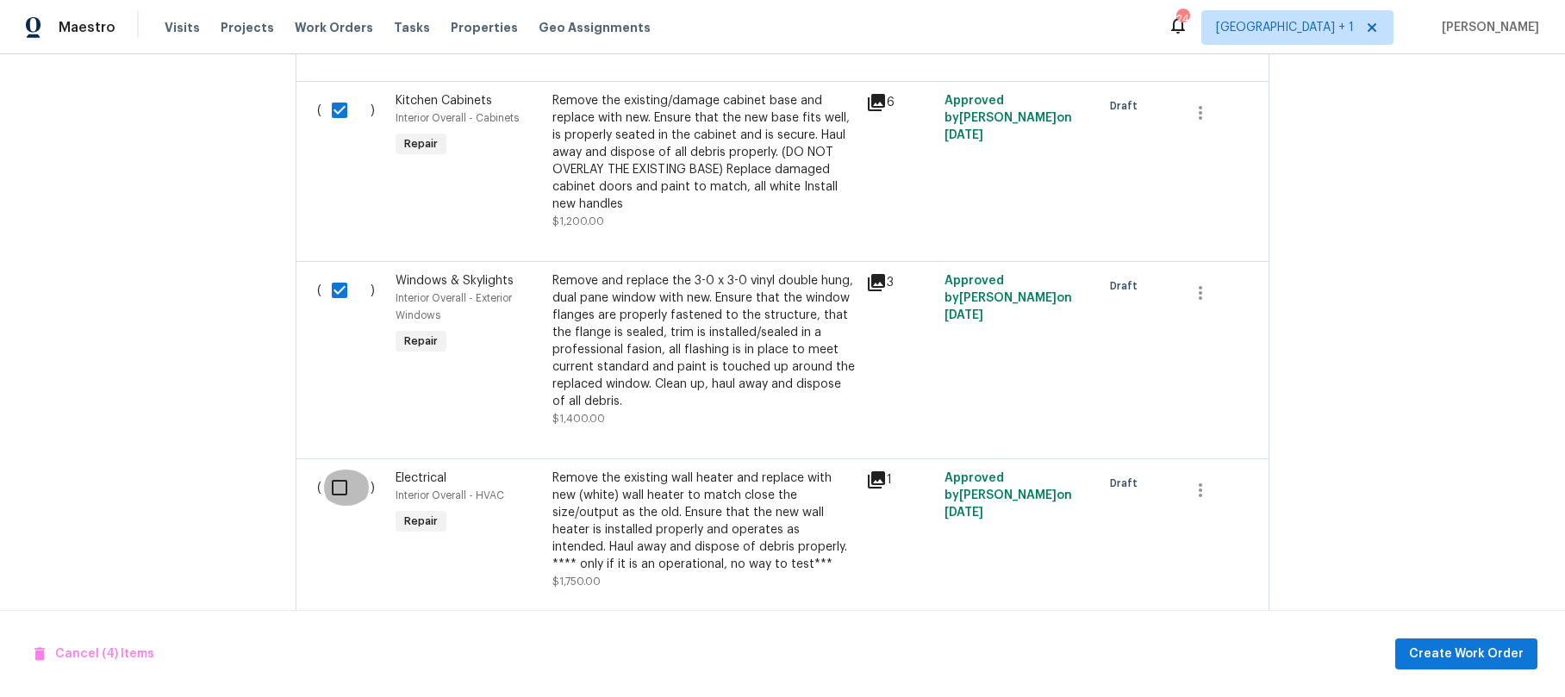
click at [334, 470] on input "checkbox" at bounding box center [346, 488] width 49 height 36
checkbox input "true"
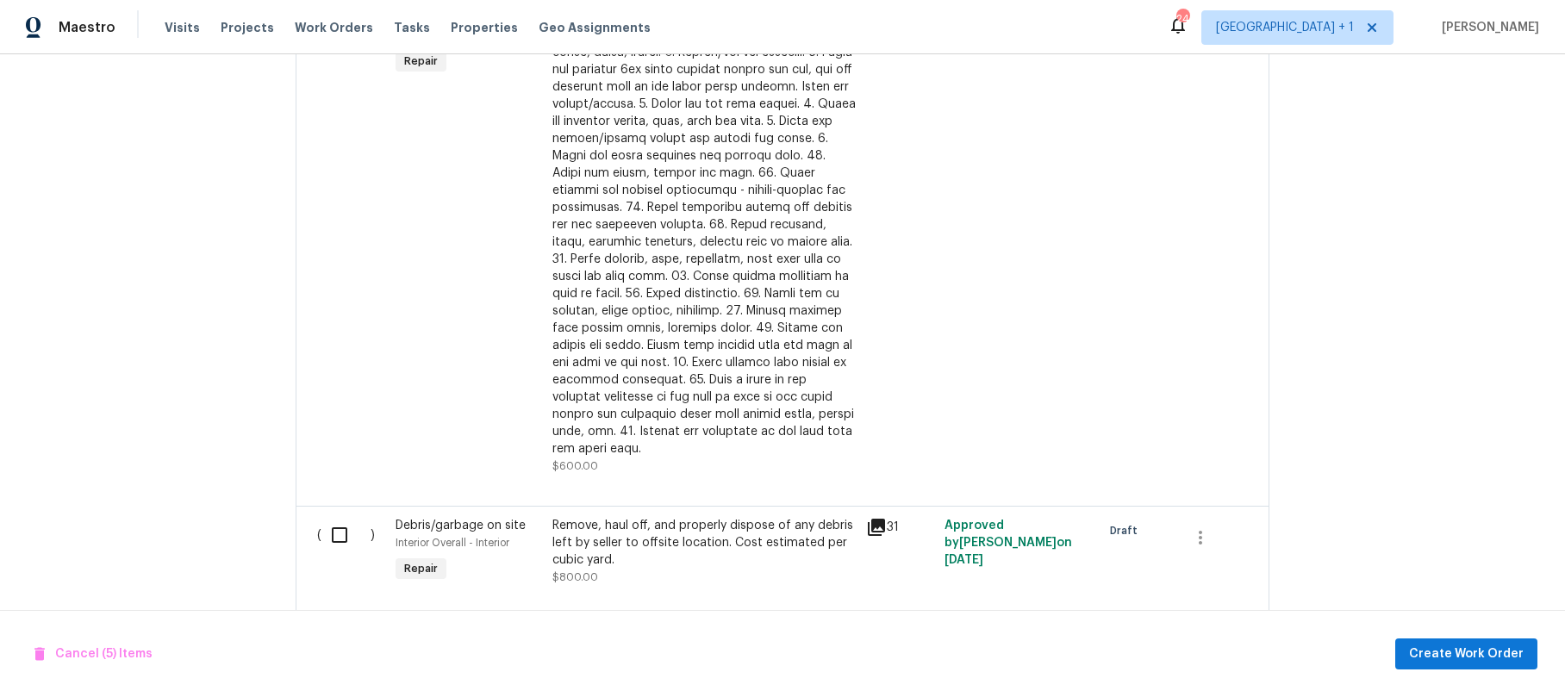
scroll to position [1698, 0]
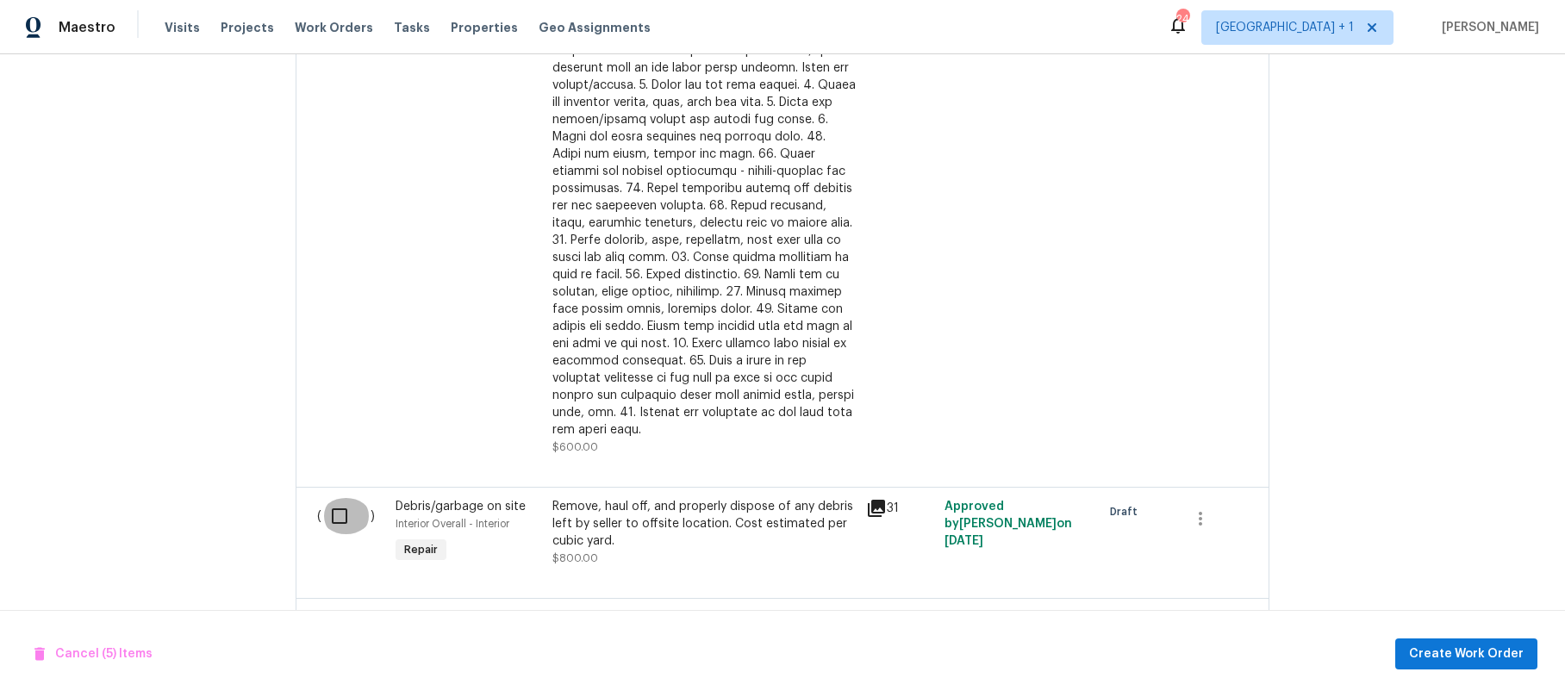
click at [334, 498] on input "checkbox" at bounding box center [346, 516] width 49 height 36
checkbox input "true"
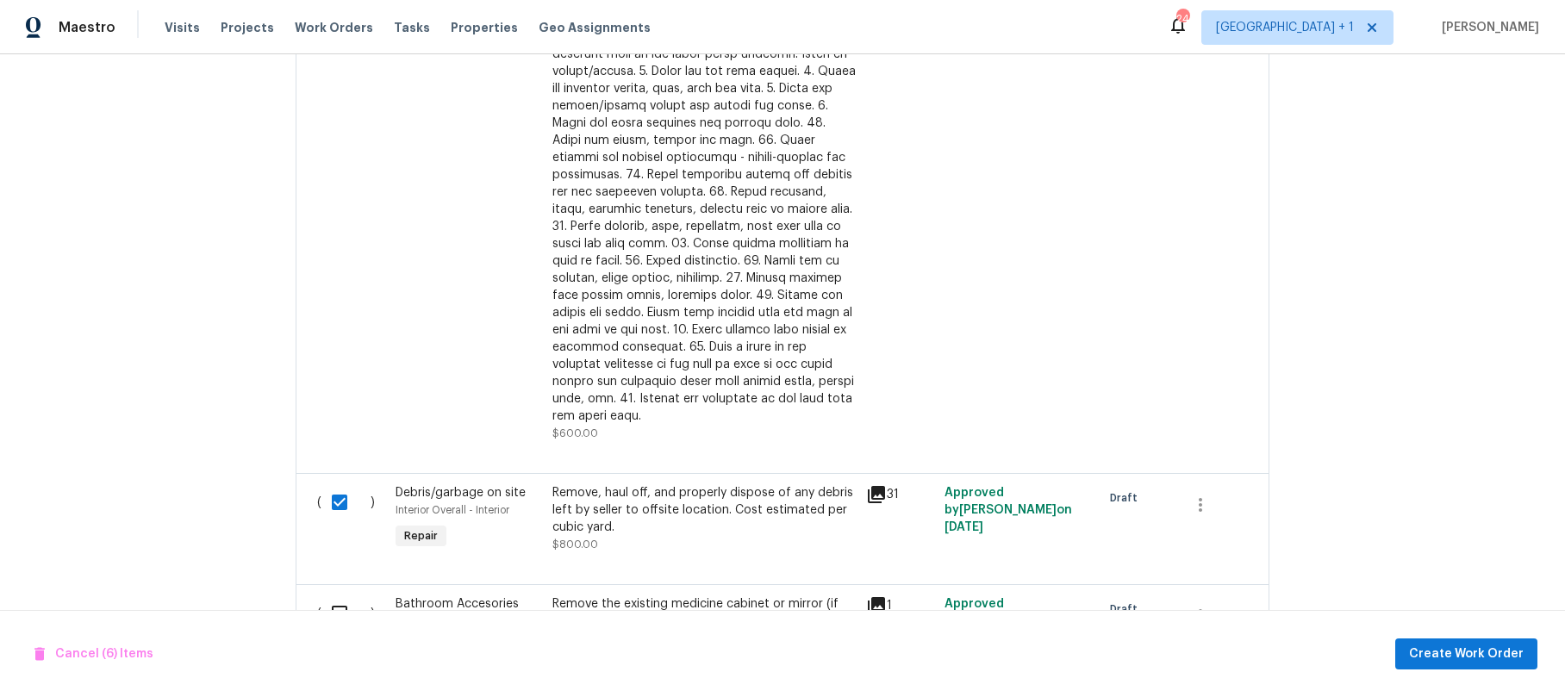
scroll to position [1714, 0]
click at [334, 594] on input "checkbox" at bounding box center [346, 612] width 49 height 36
checkbox input "true"
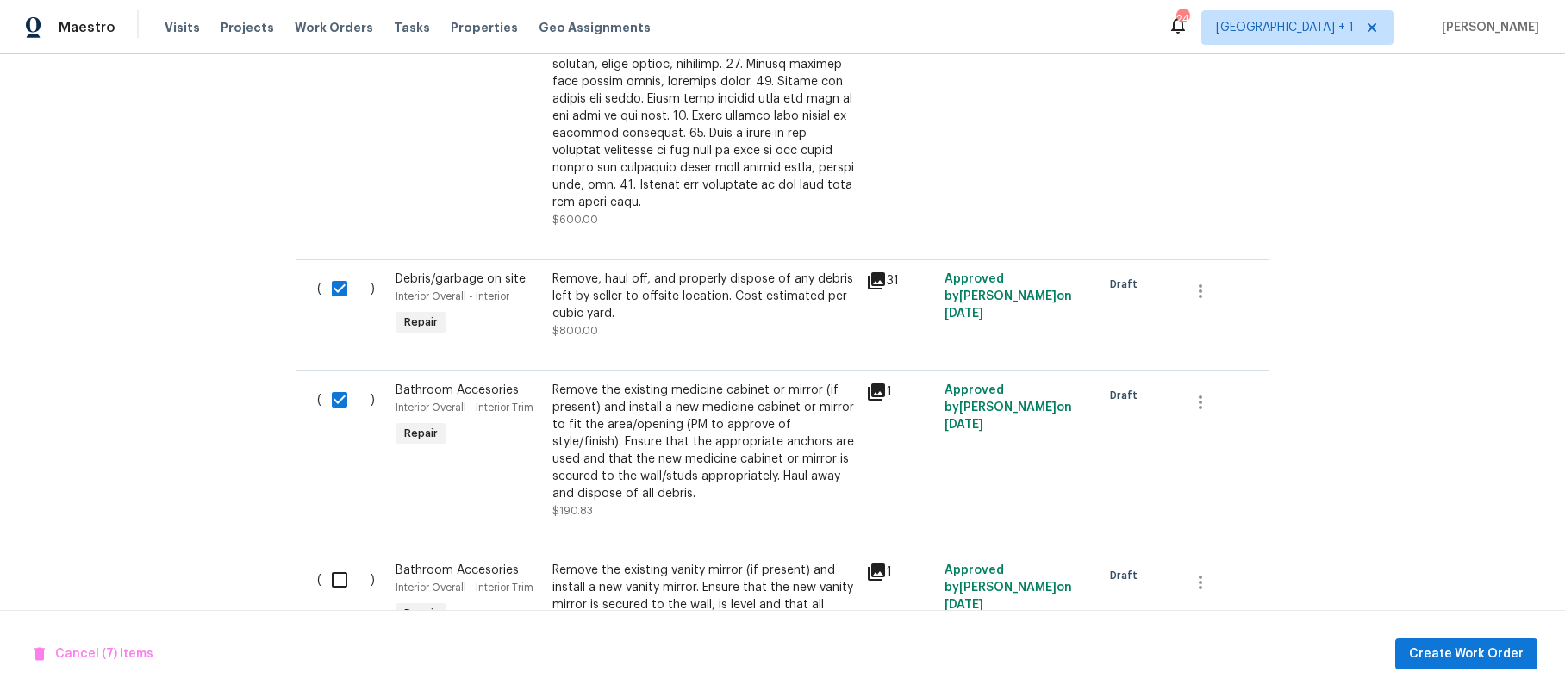
scroll to position [2026, 0]
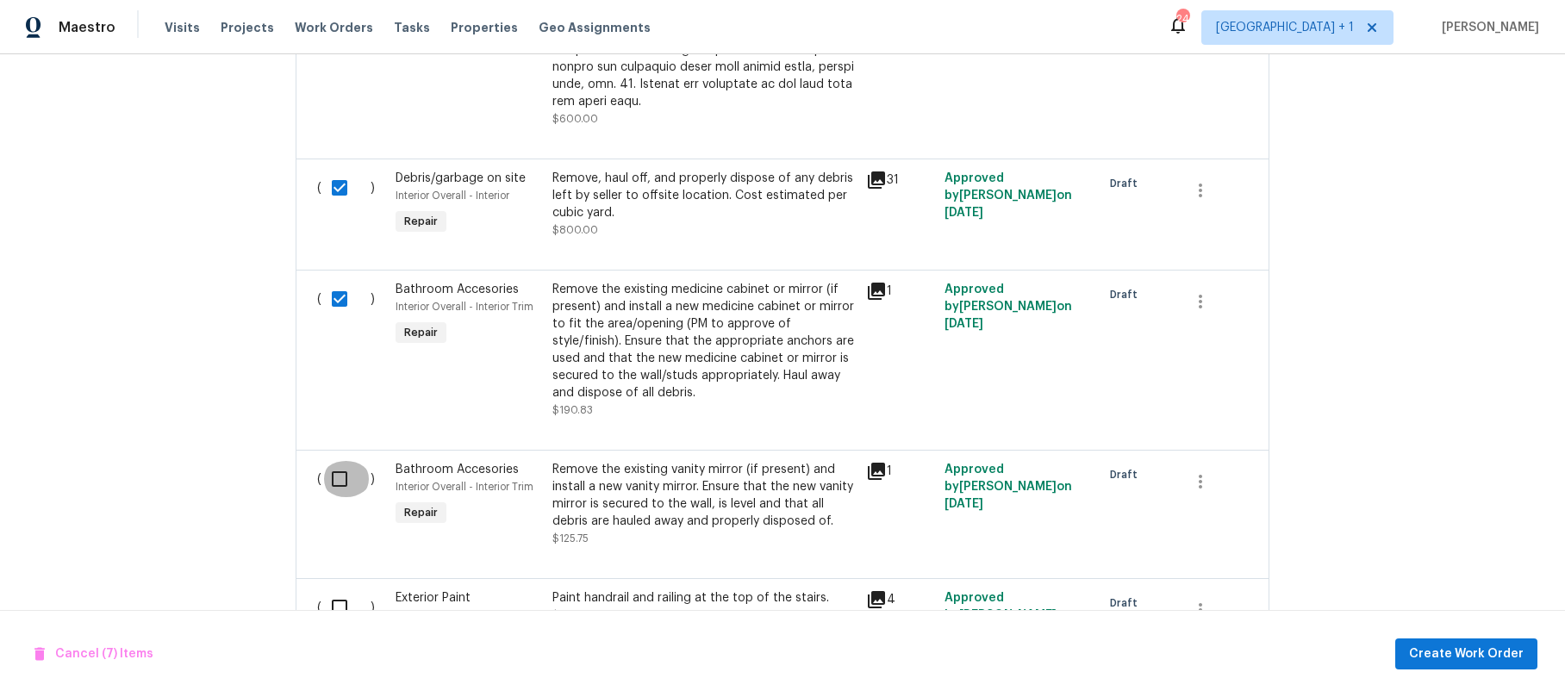
click at [333, 461] on input "checkbox" at bounding box center [346, 479] width 49 height 36
checkbox input "true"
click at [329, 590] on input "checkbox" at bounding box center [346, 608] width 49 height 36
checkbox input "true"
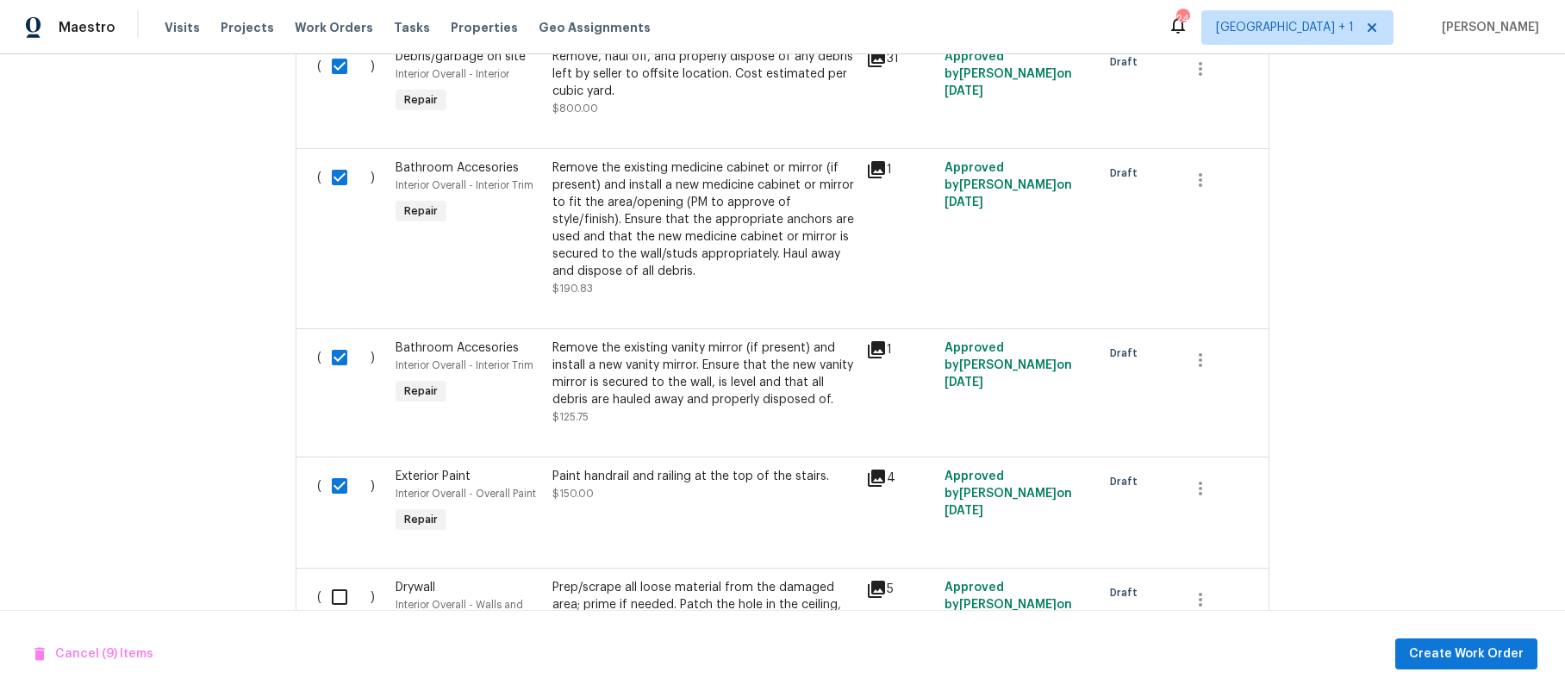
scroll to position [2182, 0]
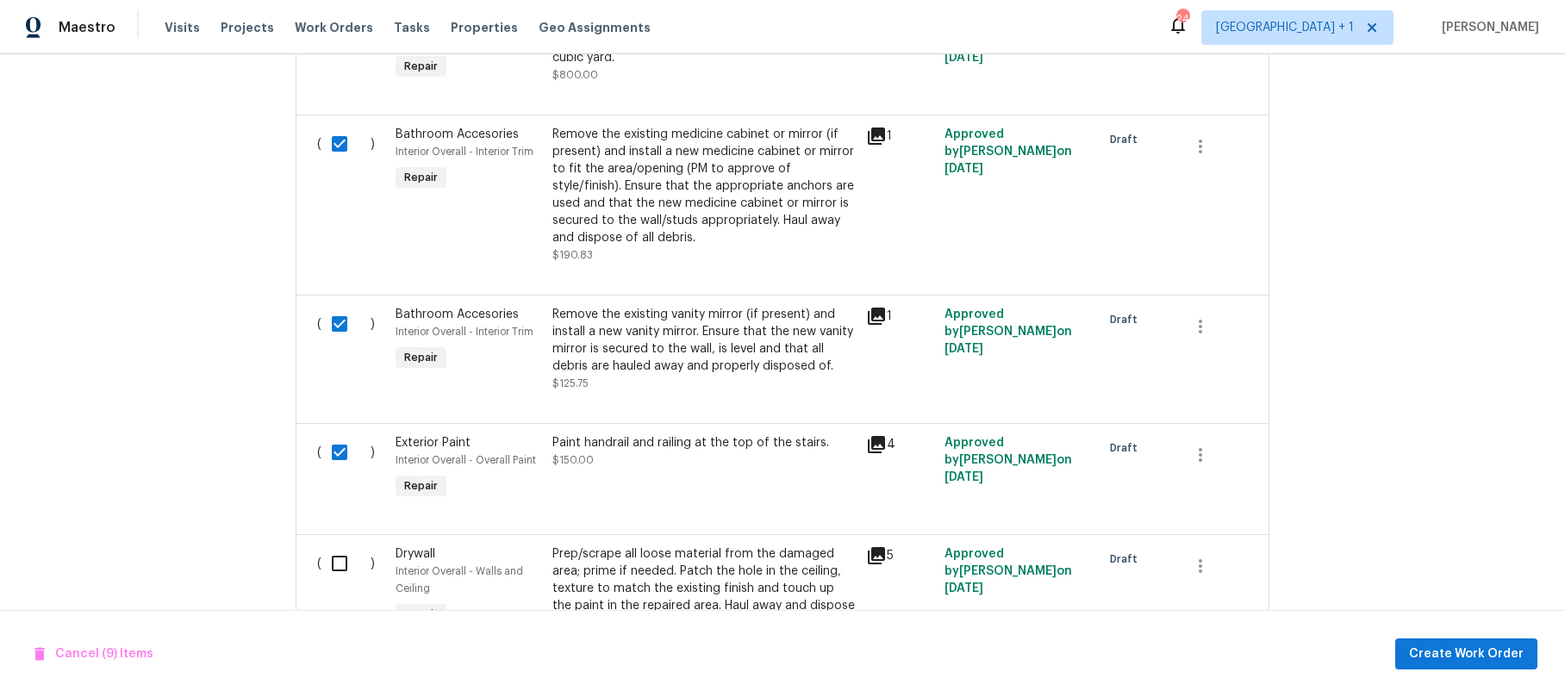
click at [342, 546] on input "checkbox" at bounding box center [346, 564] width 49 height 36
checkbox input "true"
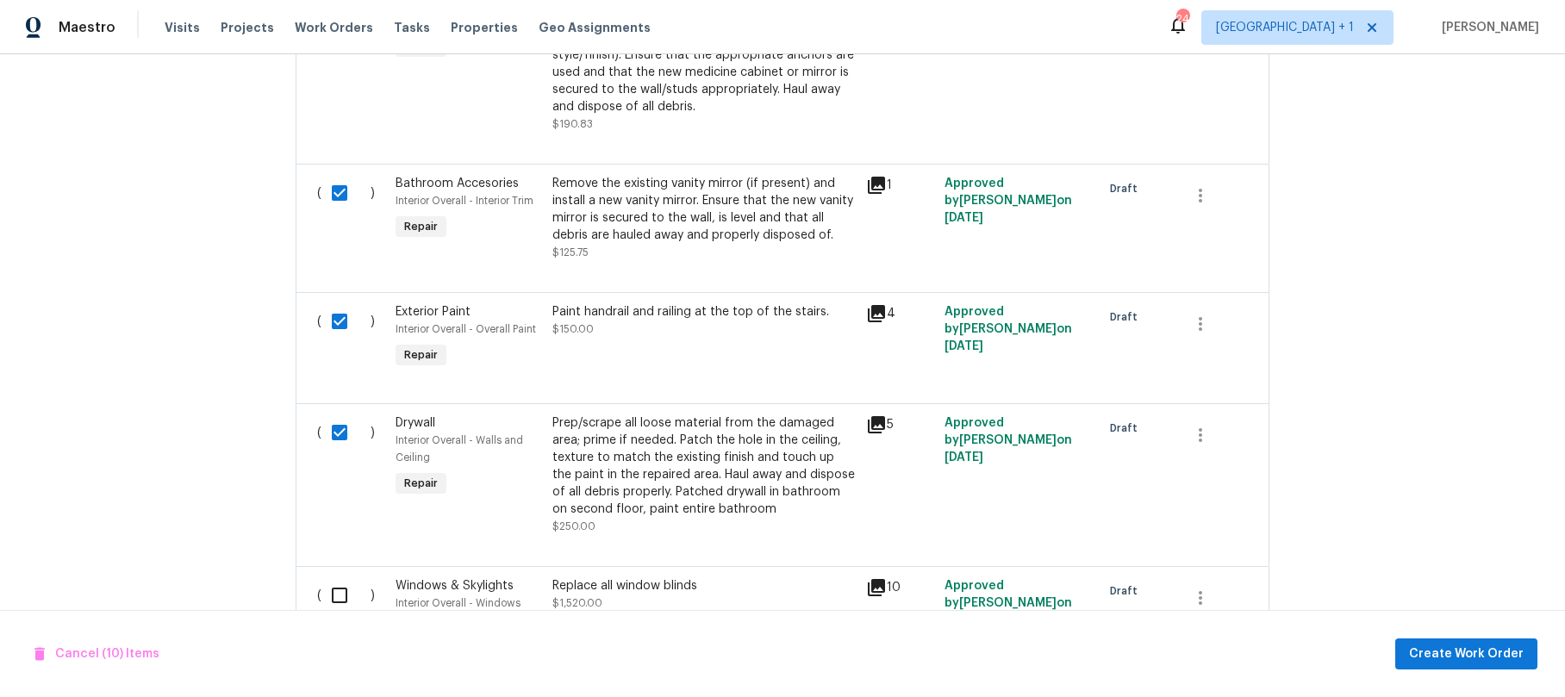
scroll to position [2323, 0]
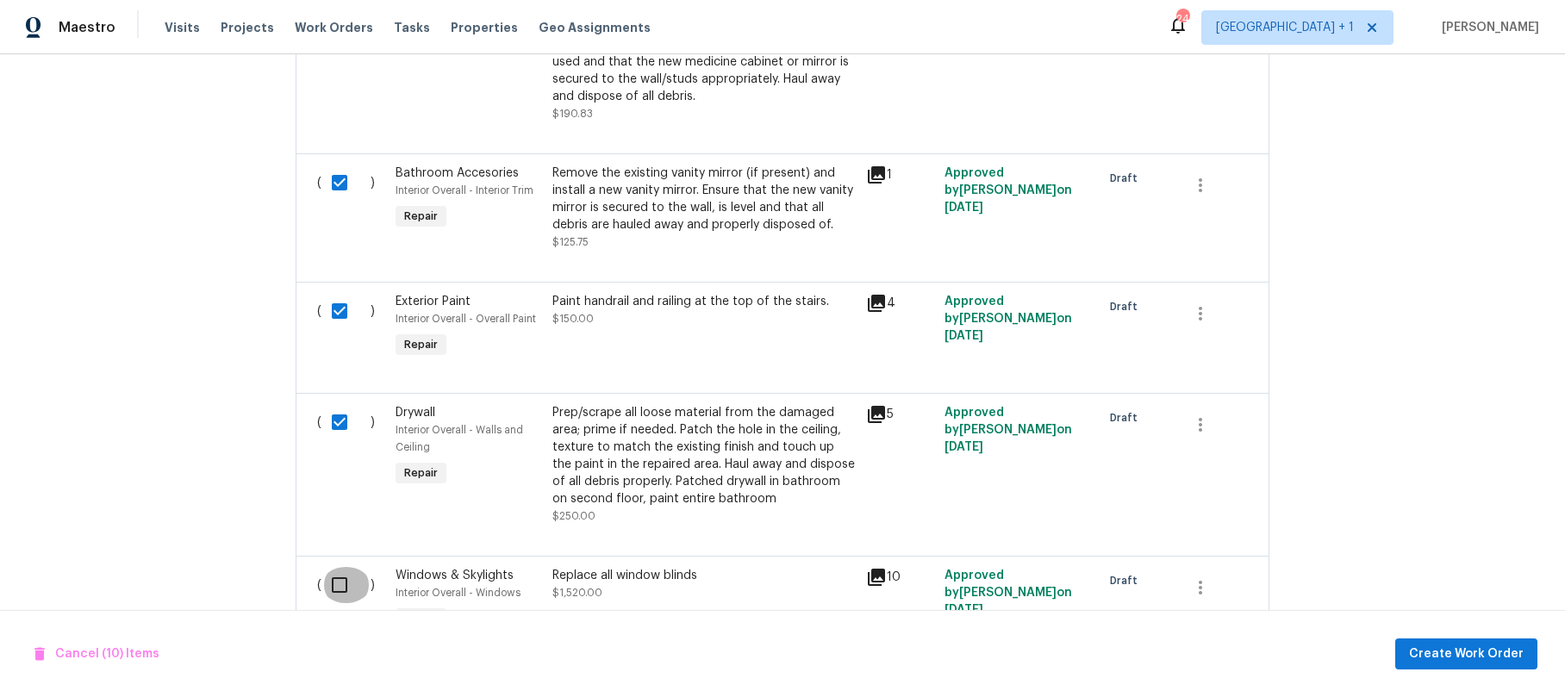
click at [333, 567] on input "checkbox" at bounding box center [346, 585] width 49 height 36
checkbox input "true"
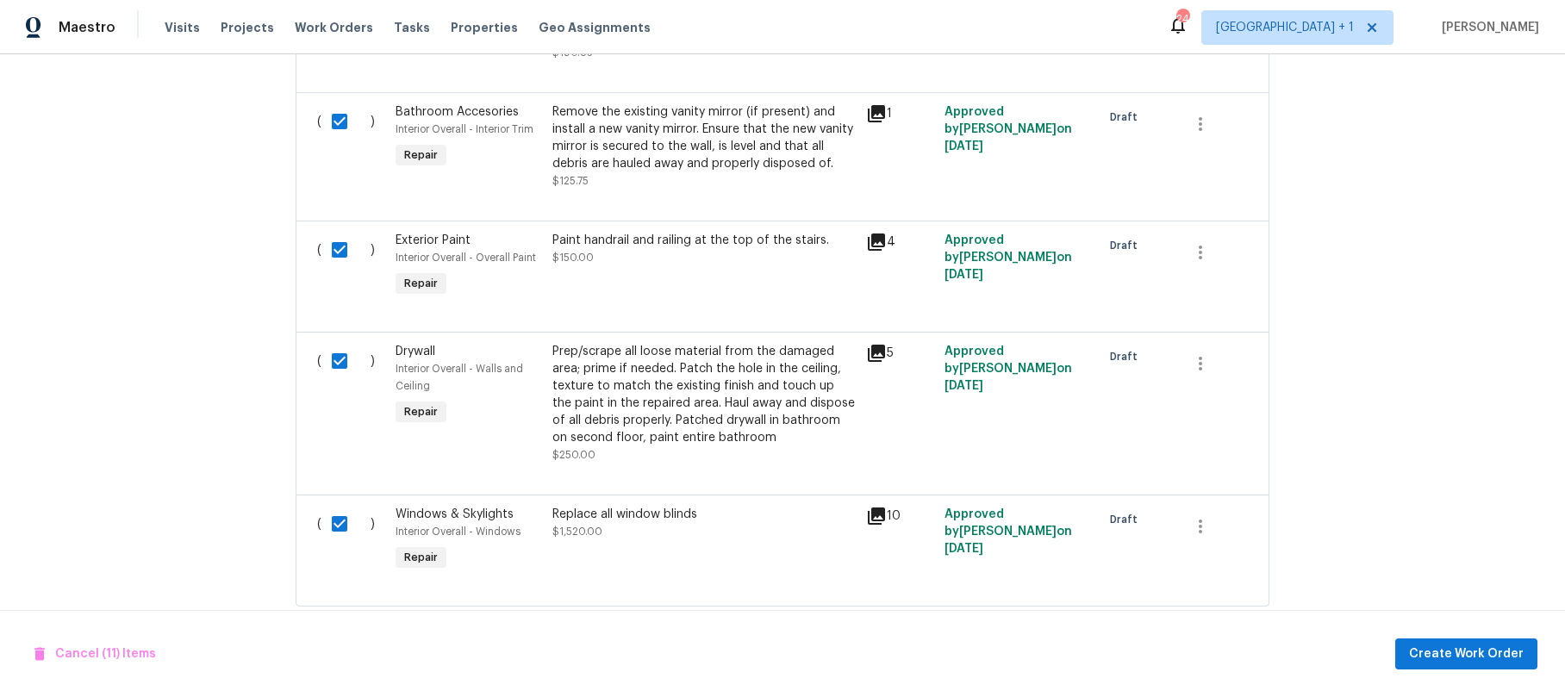
scroll to position [2389, 0]
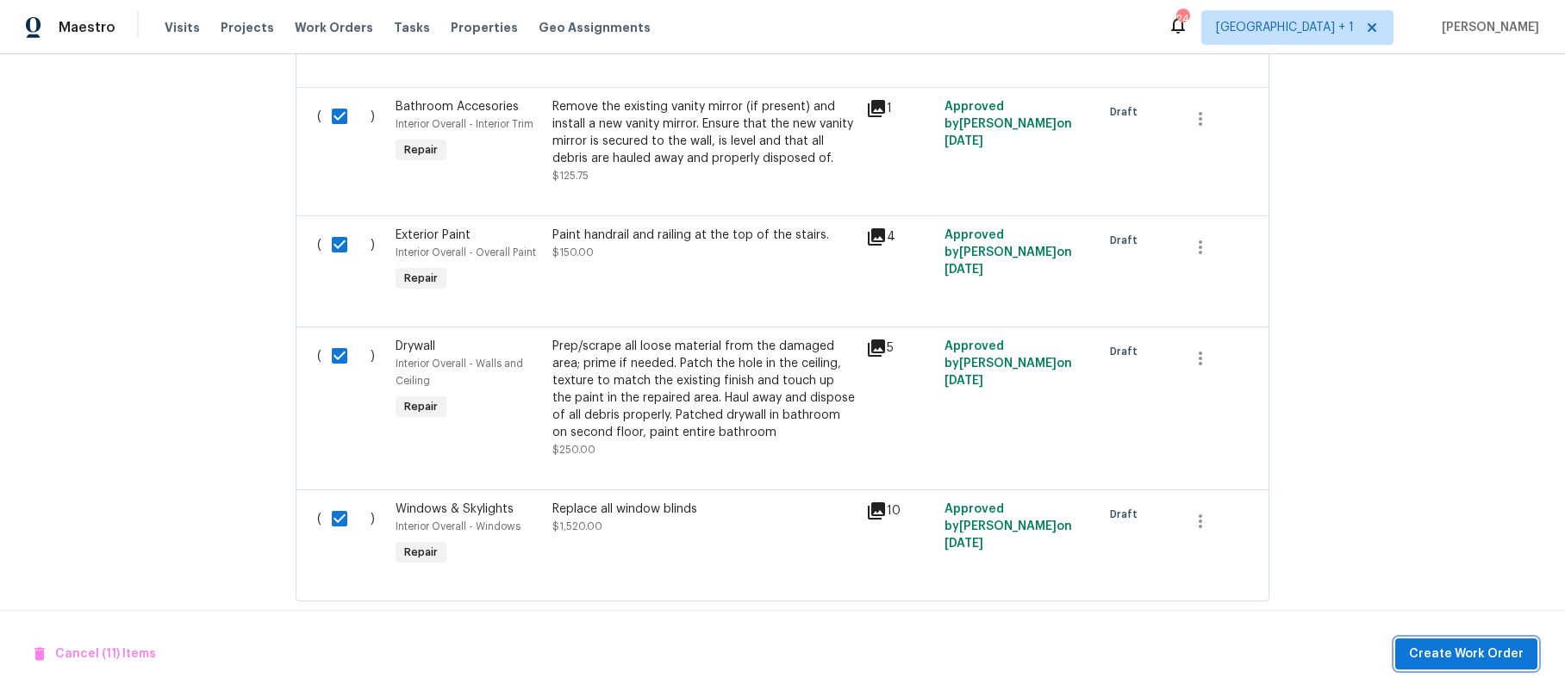
click at [1465, 645] on span "Create Work Order" at bounding box center [1466, 655] width 115 height 22
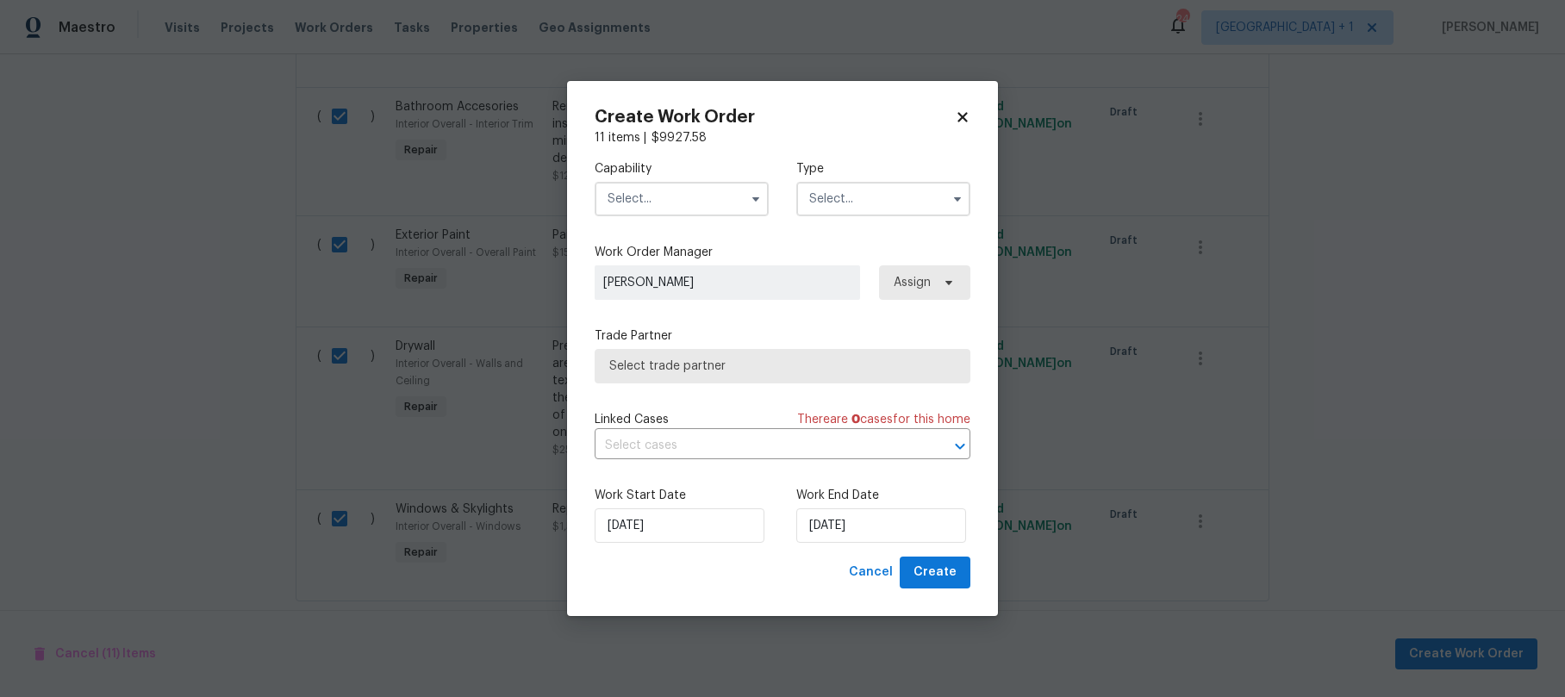
click at [958, 123] on icon at bounding box center [963, 117] width 16 height 16
checkbox input "false"
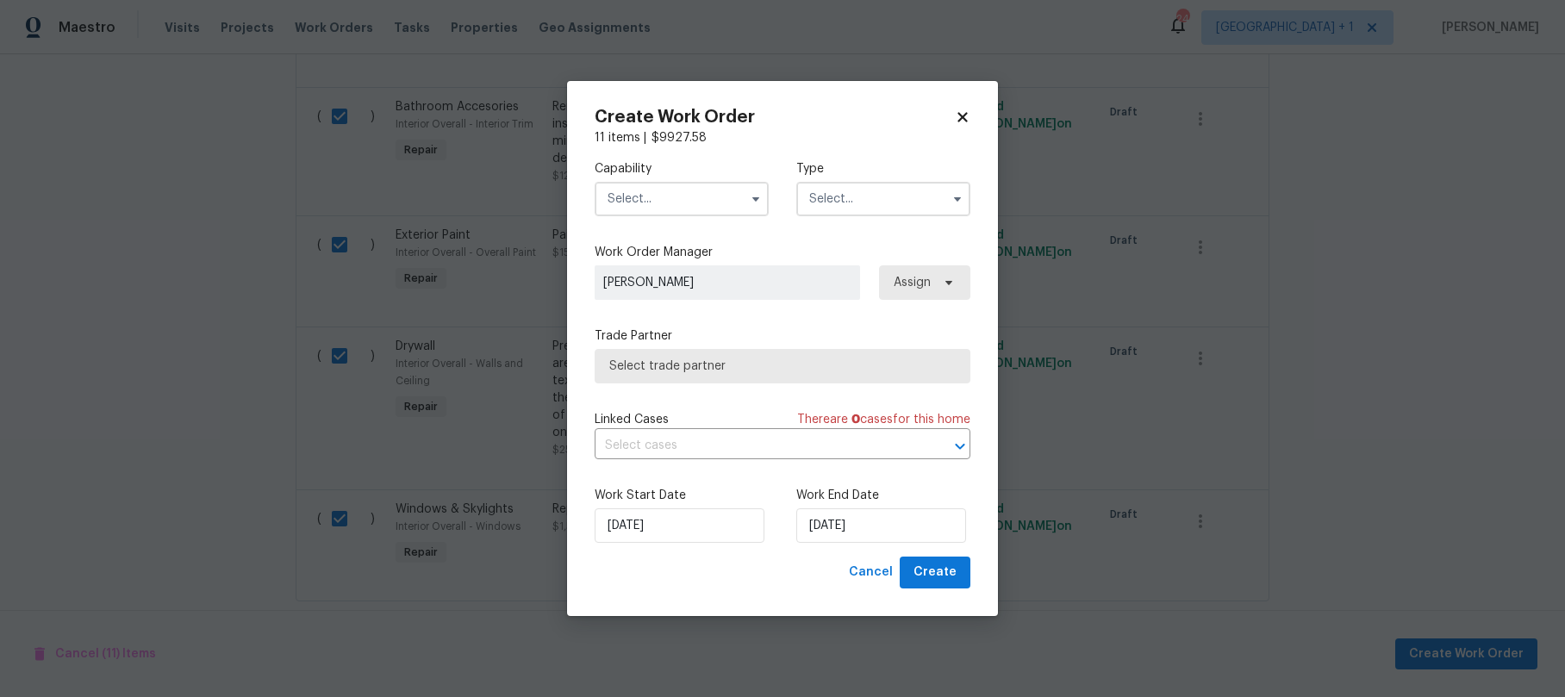
checkbox input "false"
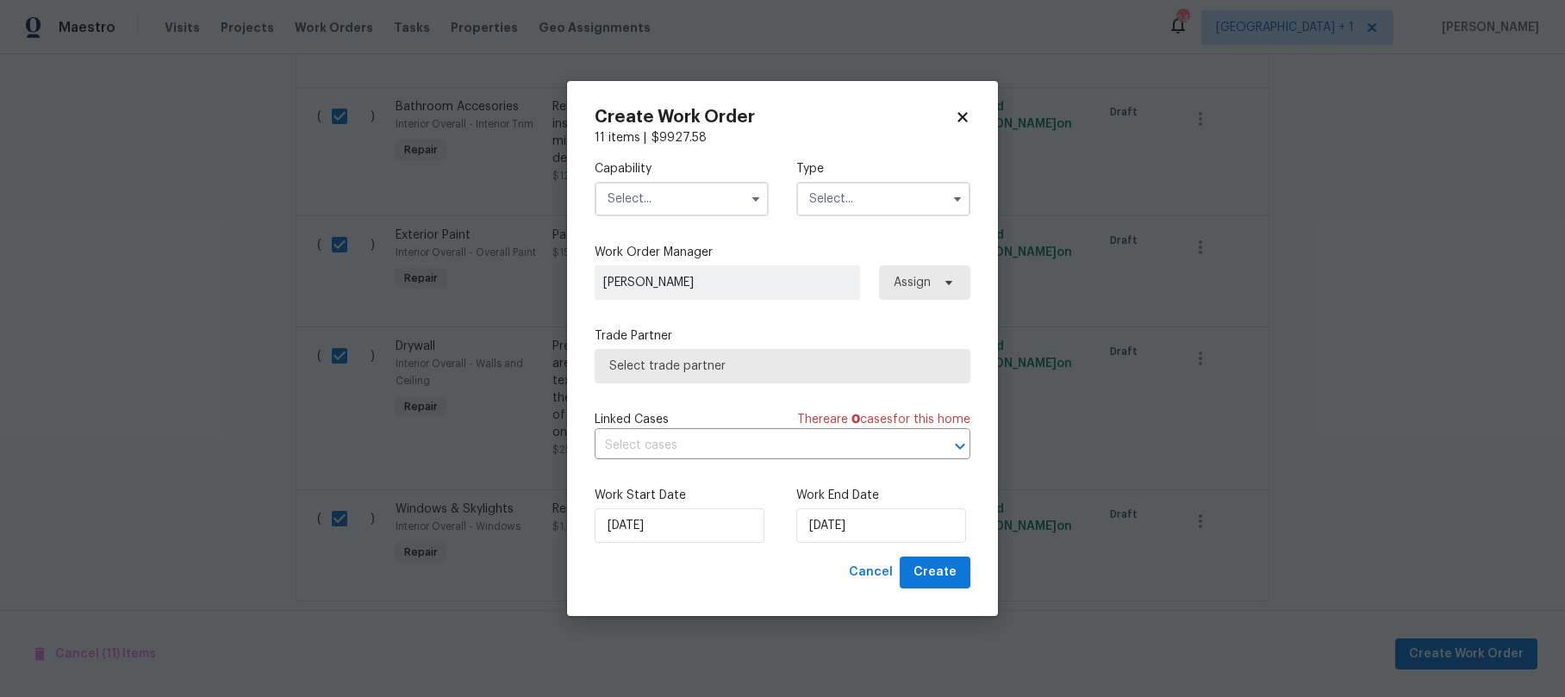
checkbox input "false"
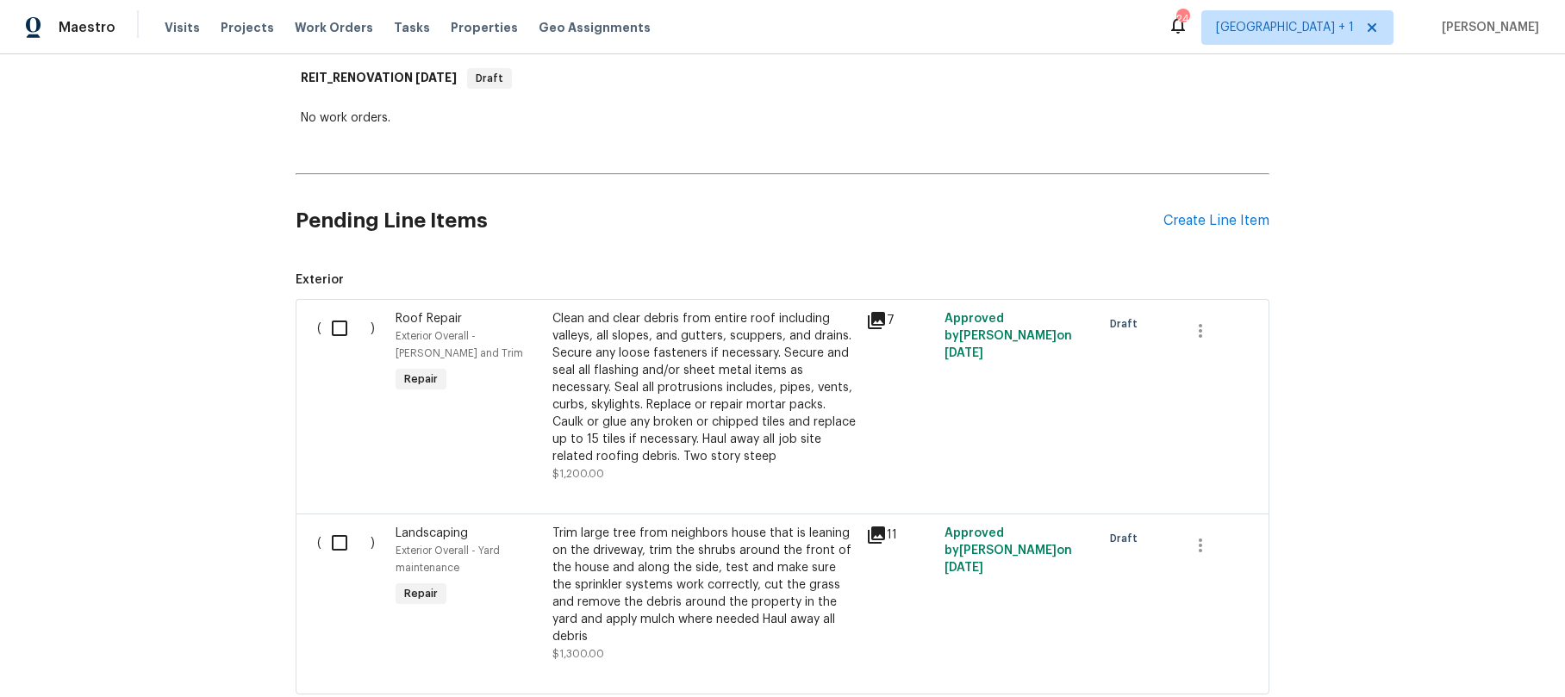
scroll to position [274, 0]
click at [342, 333] on input "checkbox" at bounding box center [346, 330] width 49 height 36
checkbox input "true"
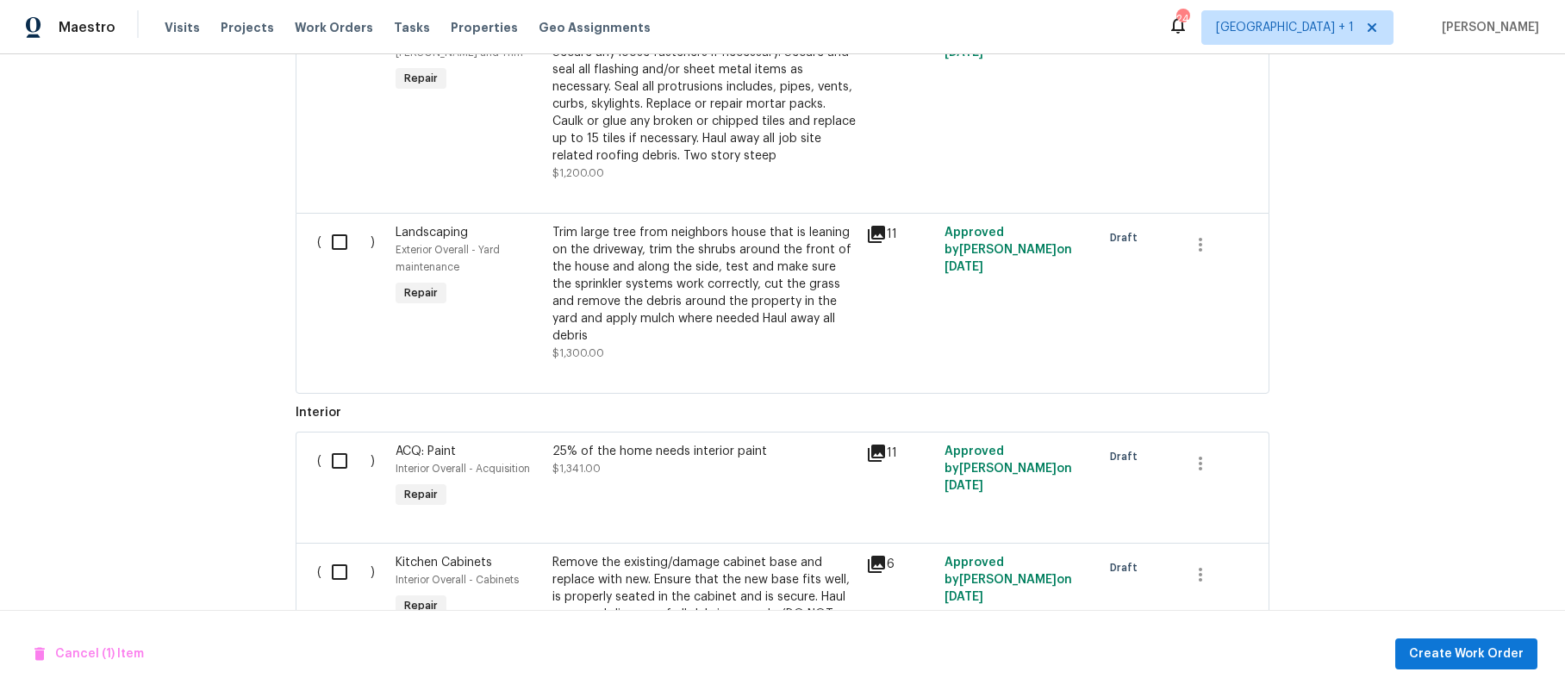
scroll to position [593, 0]
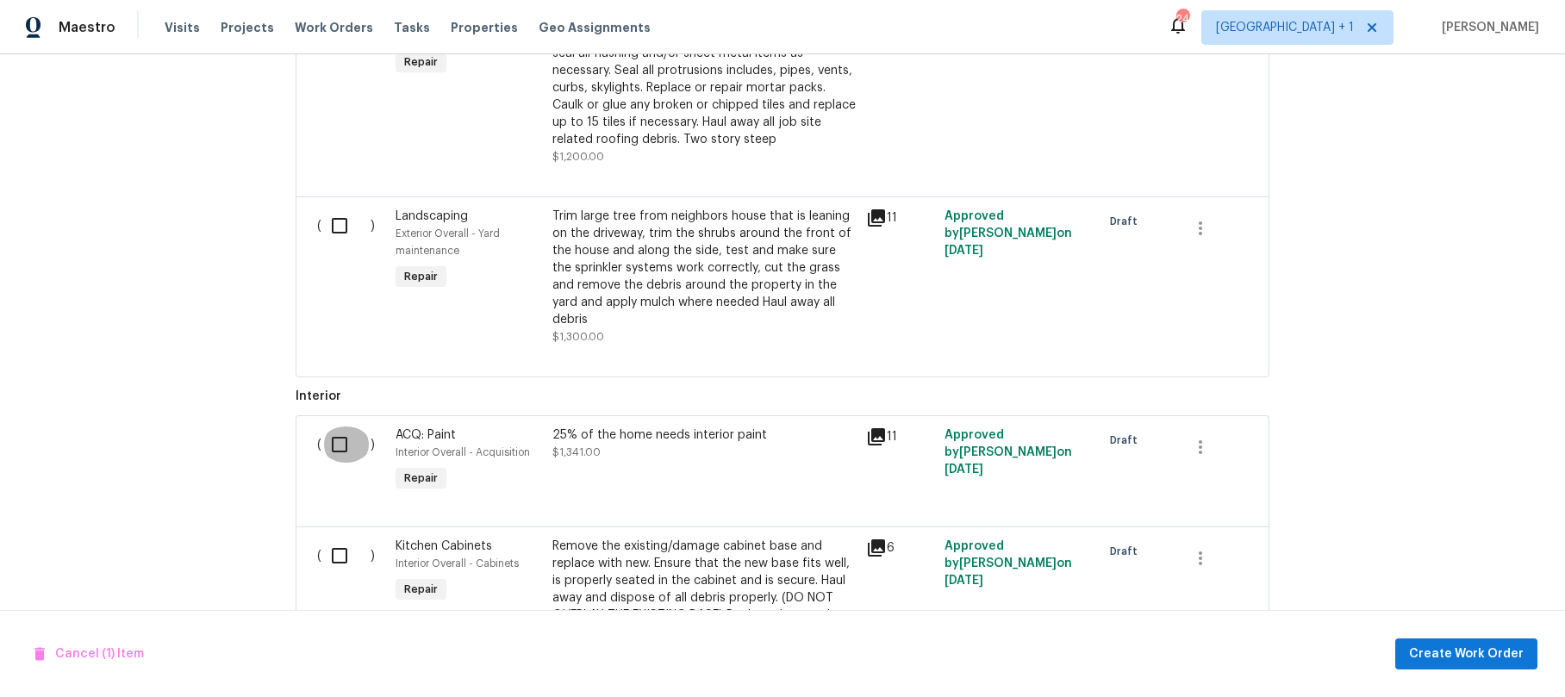
click at [328, 428] on input "checkbox" at bounding box center [346, 445] width 49 height 36
checkbox input "true"
click at [334, 544] on input "checkbox" at bounding box center [346, 556] width 49 height 36
checkbox input "true"
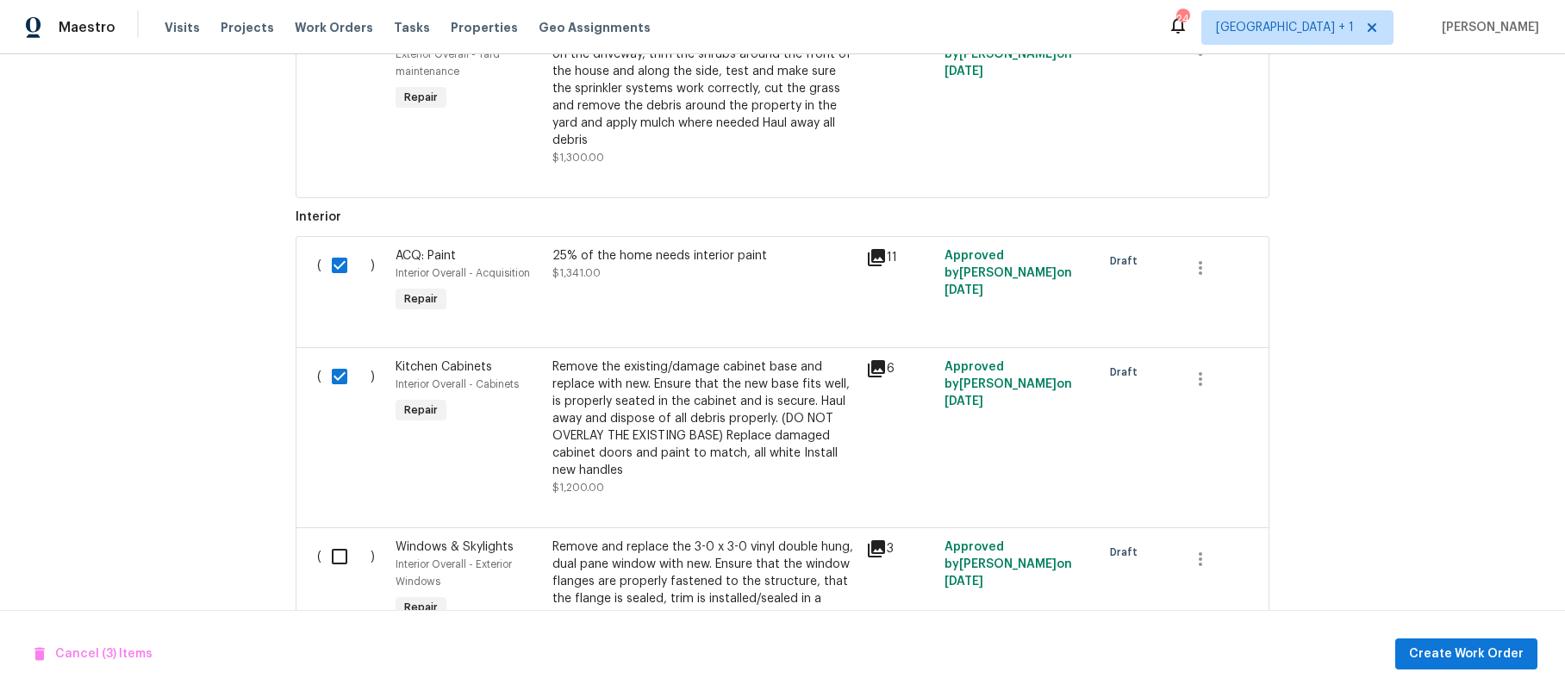
scroll to position [776, 0]
click at [340, 535] on input "checkbox" at bounding box center [346, 553] width 49 height 36
checkbox input "true"
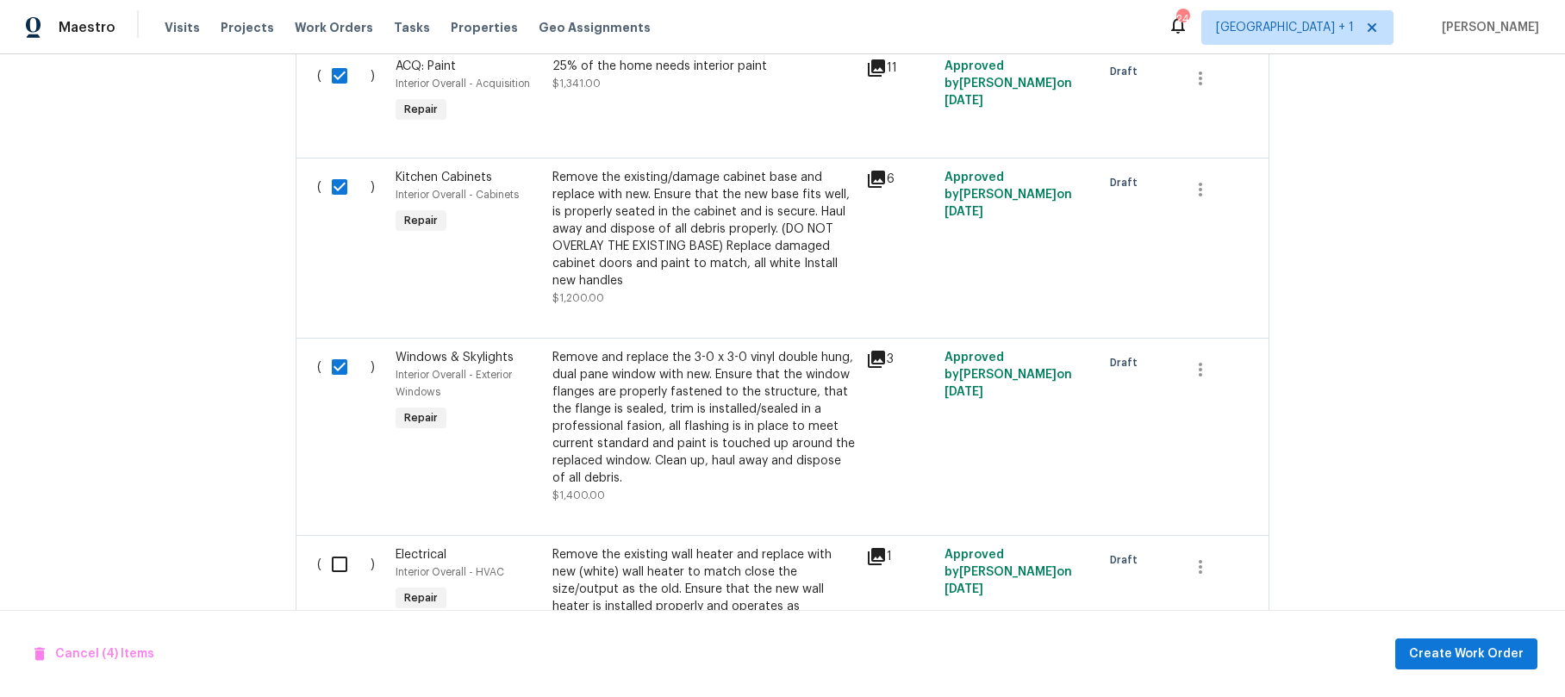
scroll to position [989, 0]
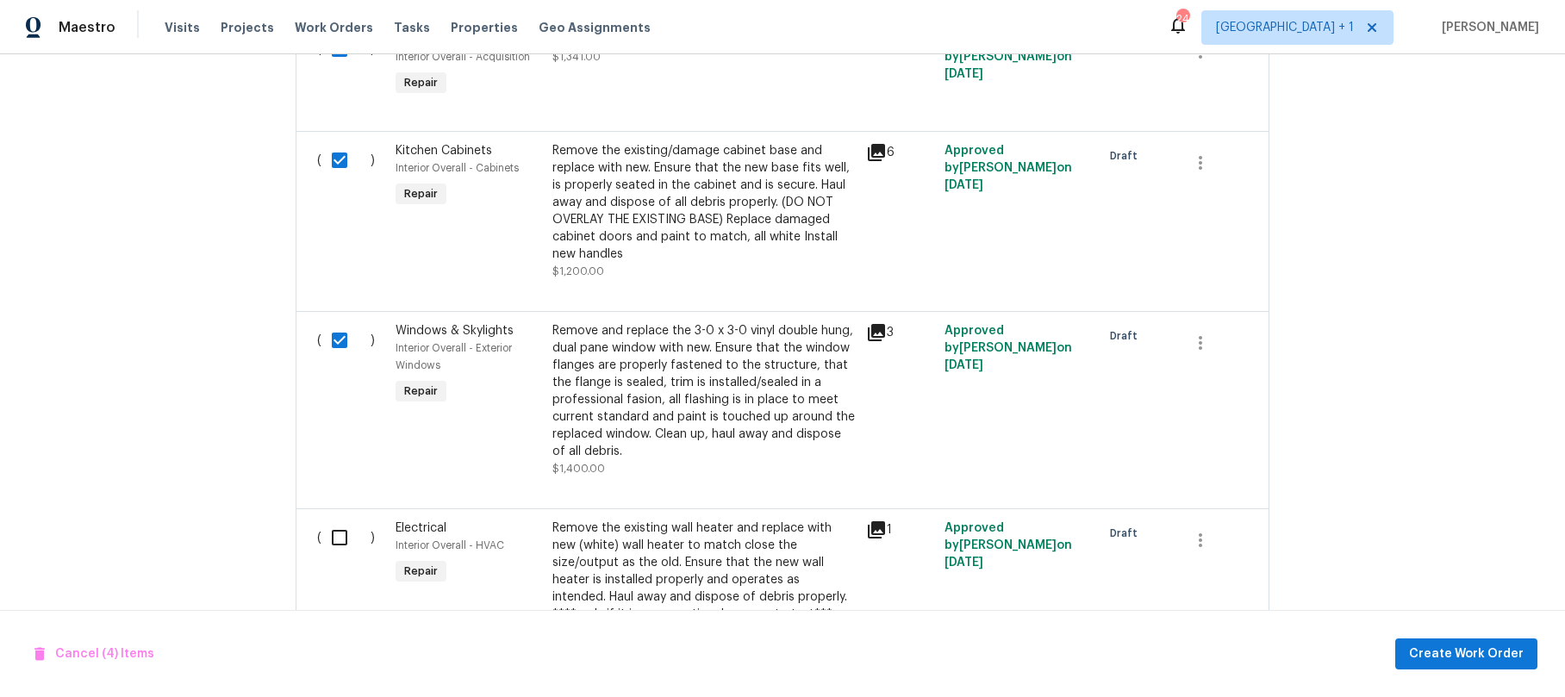
click at [875, 521] on icon at bounding box center [876, 529] width 17 height 17
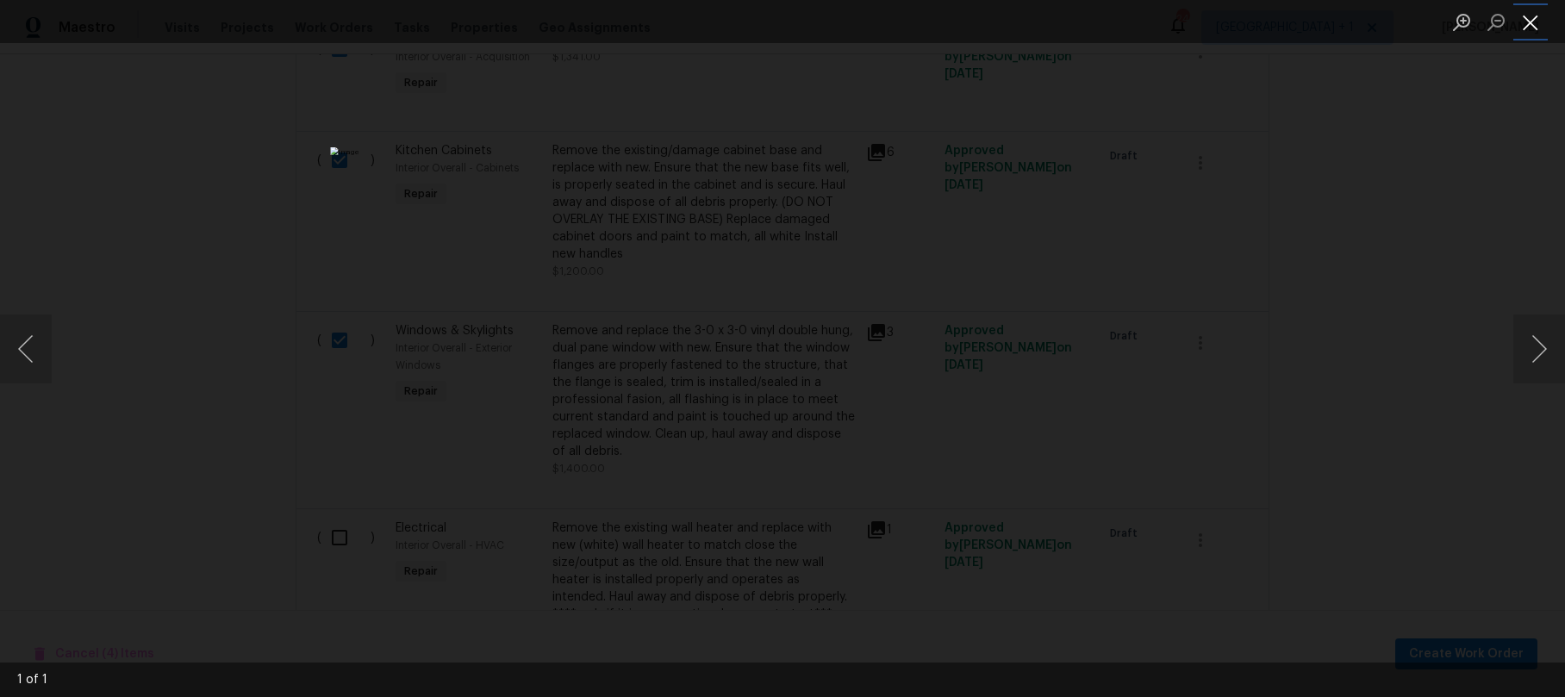
click at [1525, 21] on button "Close lightbox" at bounding box center [1531, 22] width 34 height 30
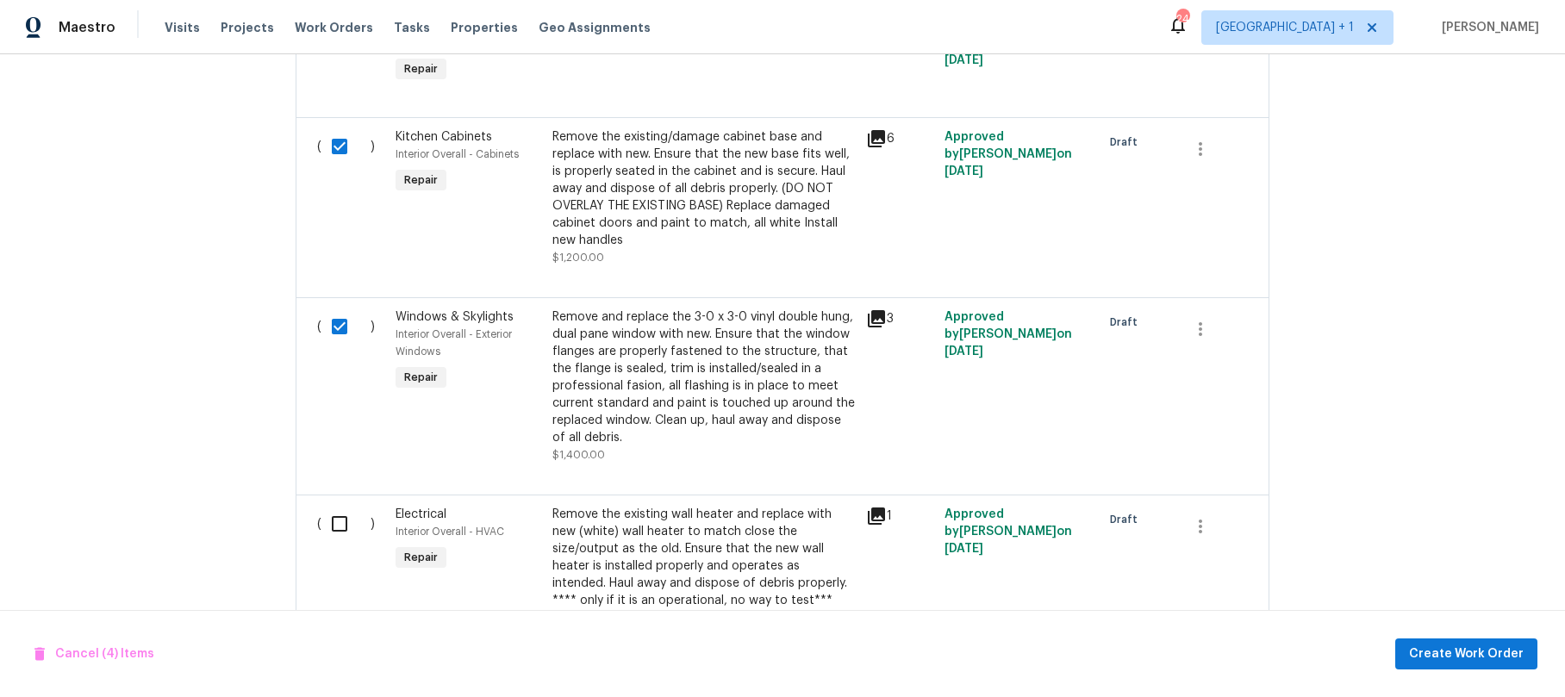
scroll to position [1015, 0]
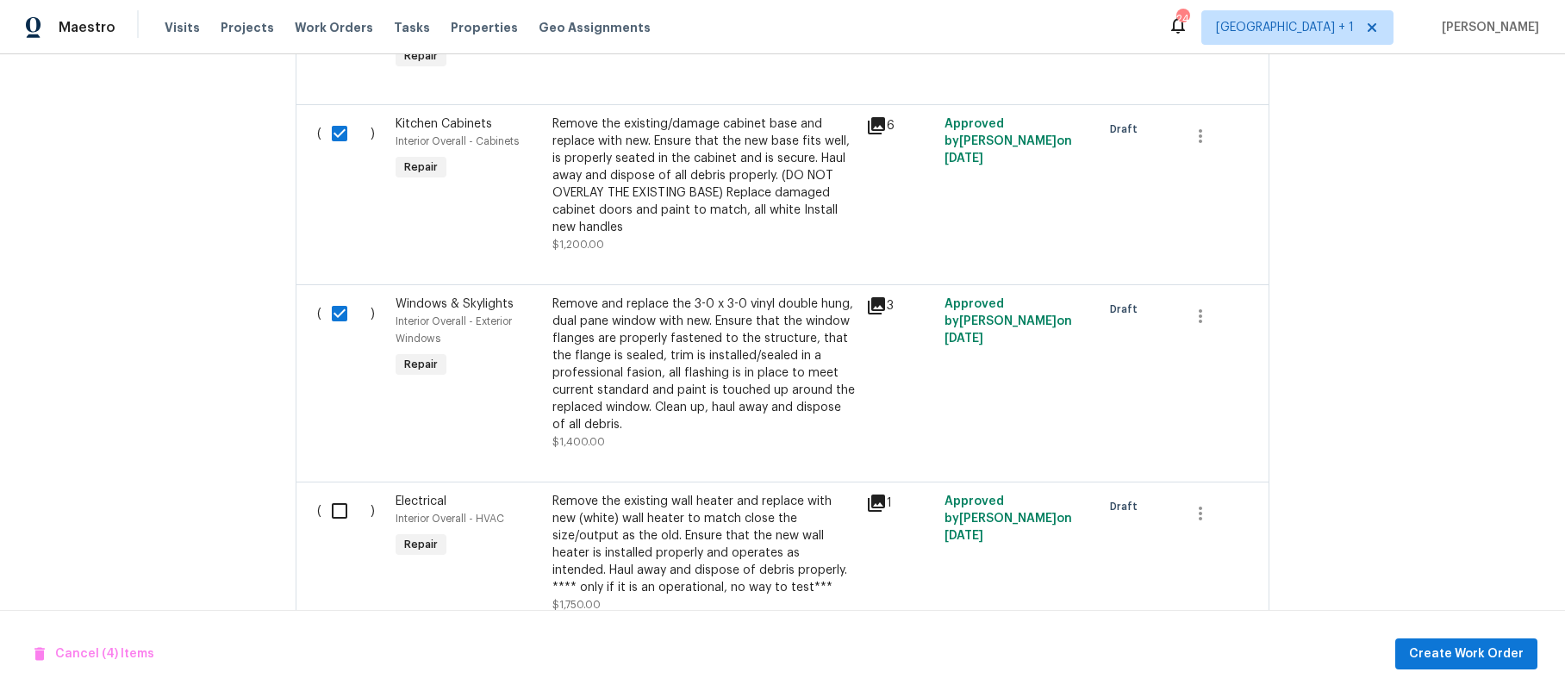
click at [332, 493] on input "checkbox" at bounding box center [346, 511] width 49 height 36
checkbox input "true"
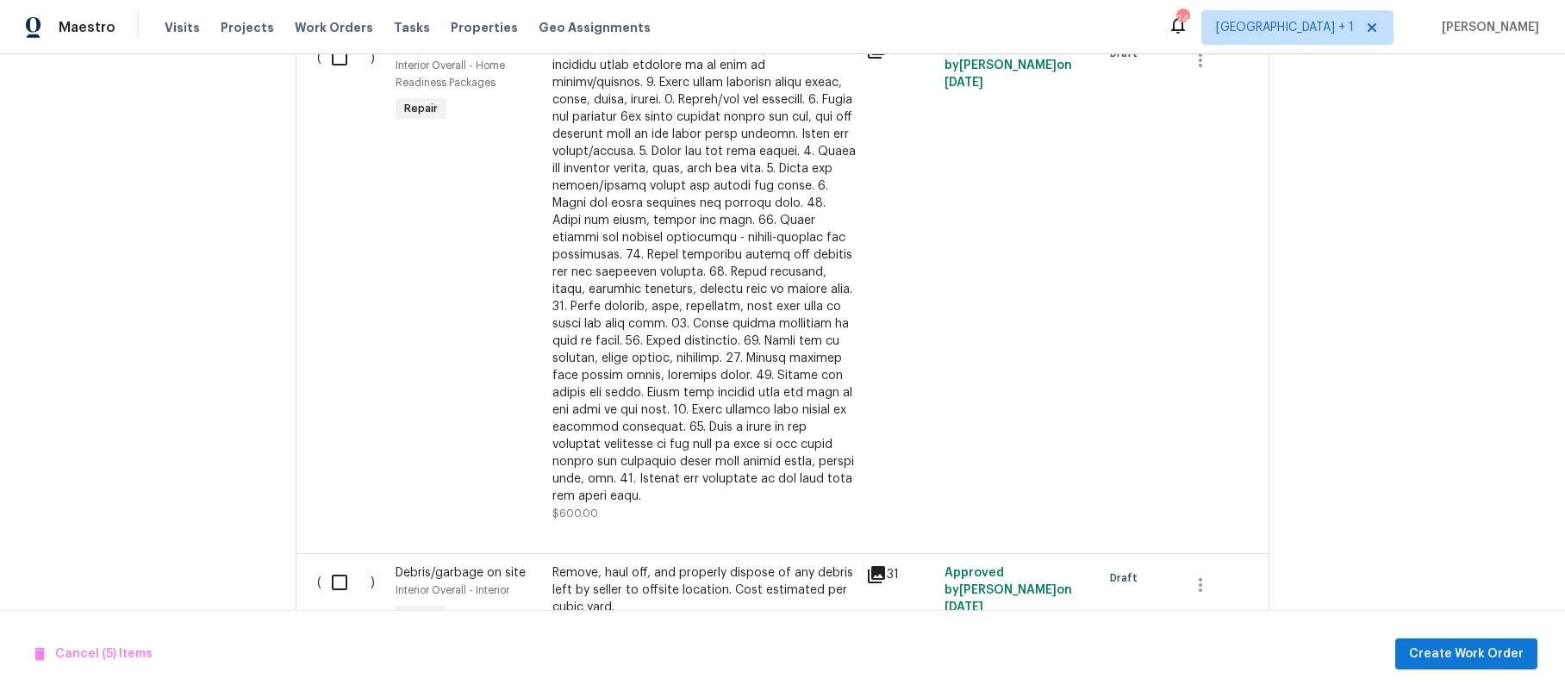
scroll to position [1635, 0]
click at [338, 561] on input "checkbox" at bounding box center [346, 579] width 49 height 36
checkbox input "true"
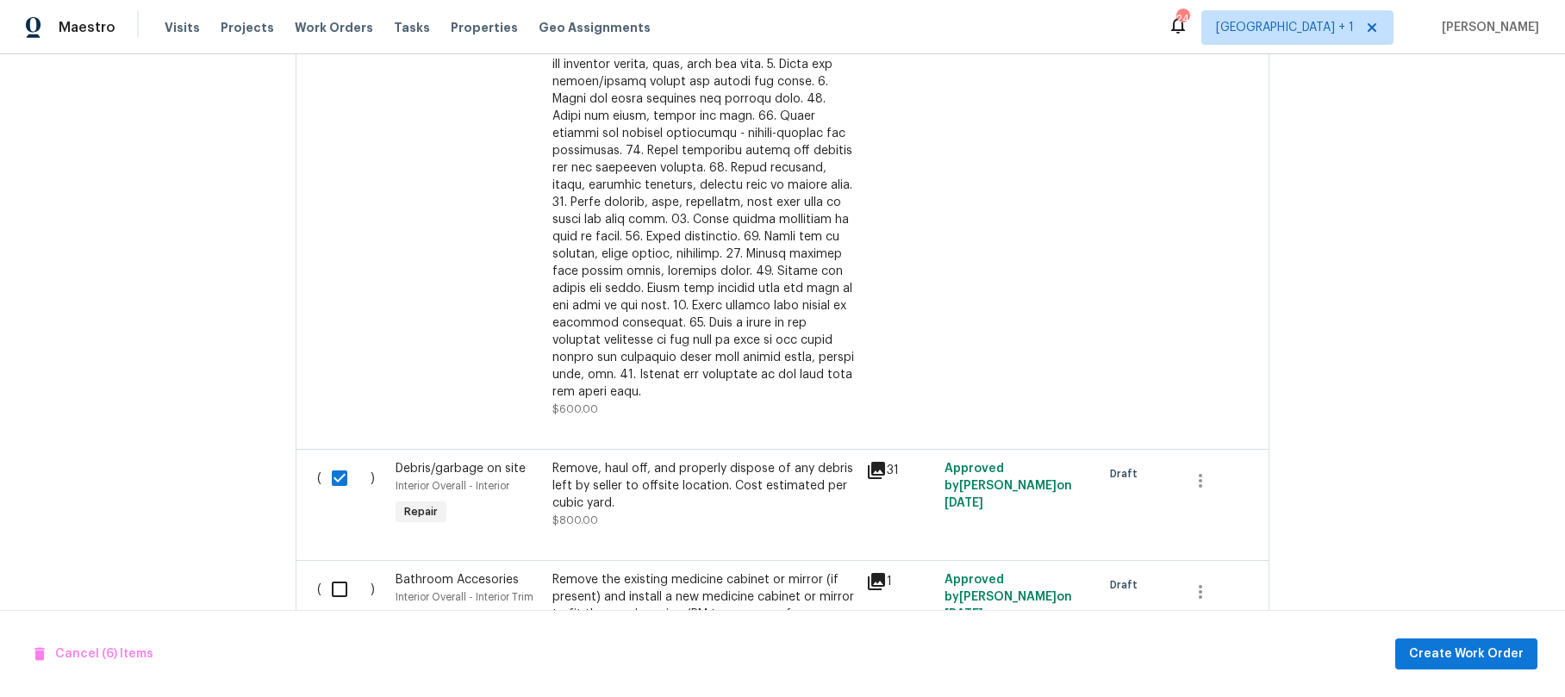
scroll to position [1921, 0]
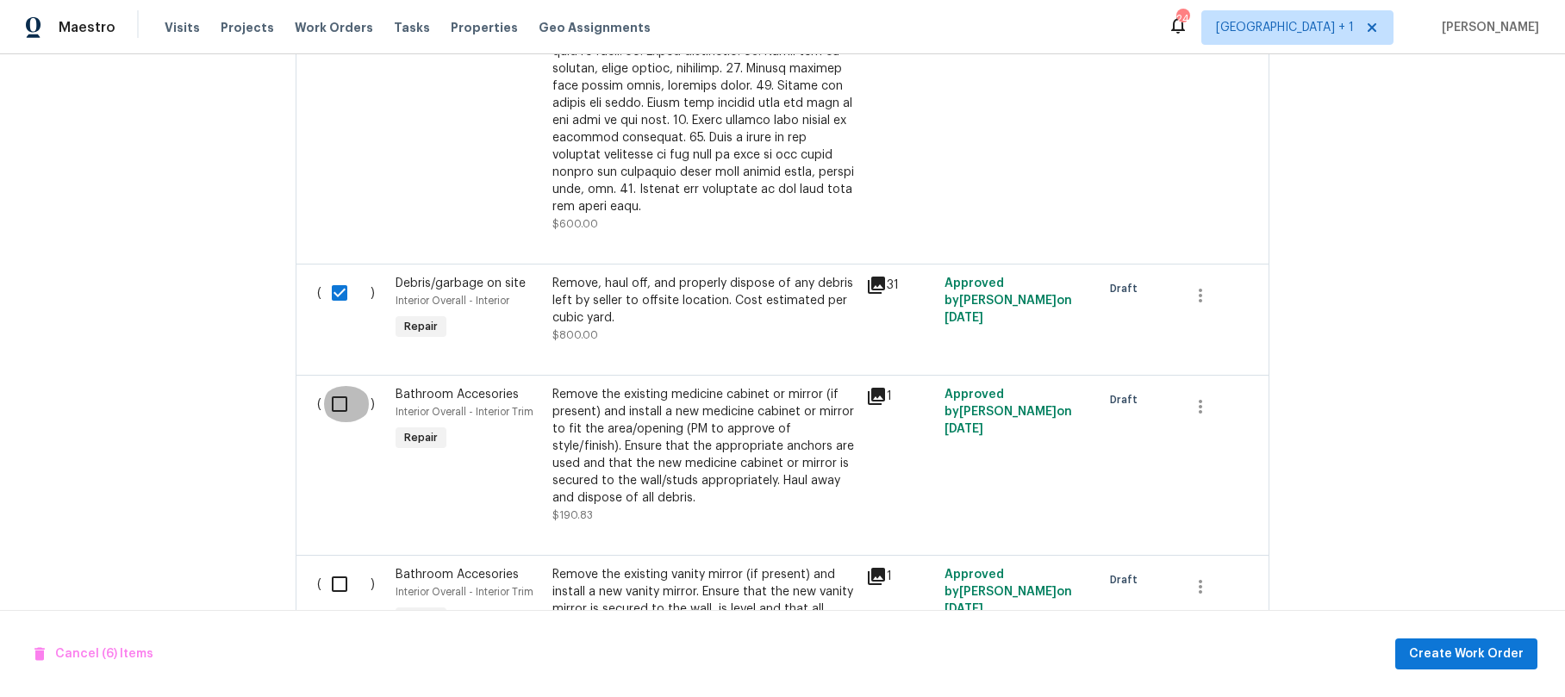
click at [334, 386] on input "checkbox" at bounding box center [346, 404] width 49 height 36
checkbox input "true"
click at [331, 566] on input "checkbox" at bounding box center [346, 584] width 49 height 36
checkbox input "true"
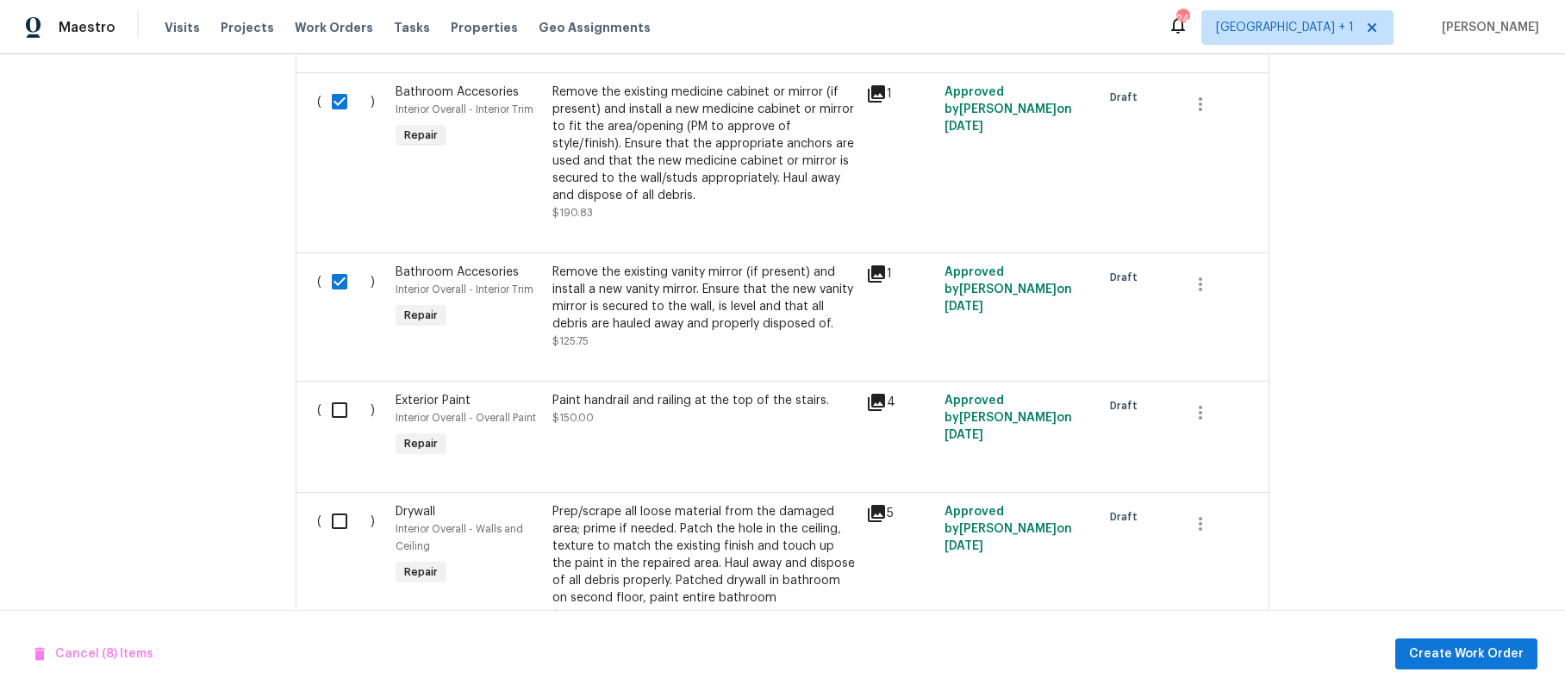
scroll to position [2235, 0]
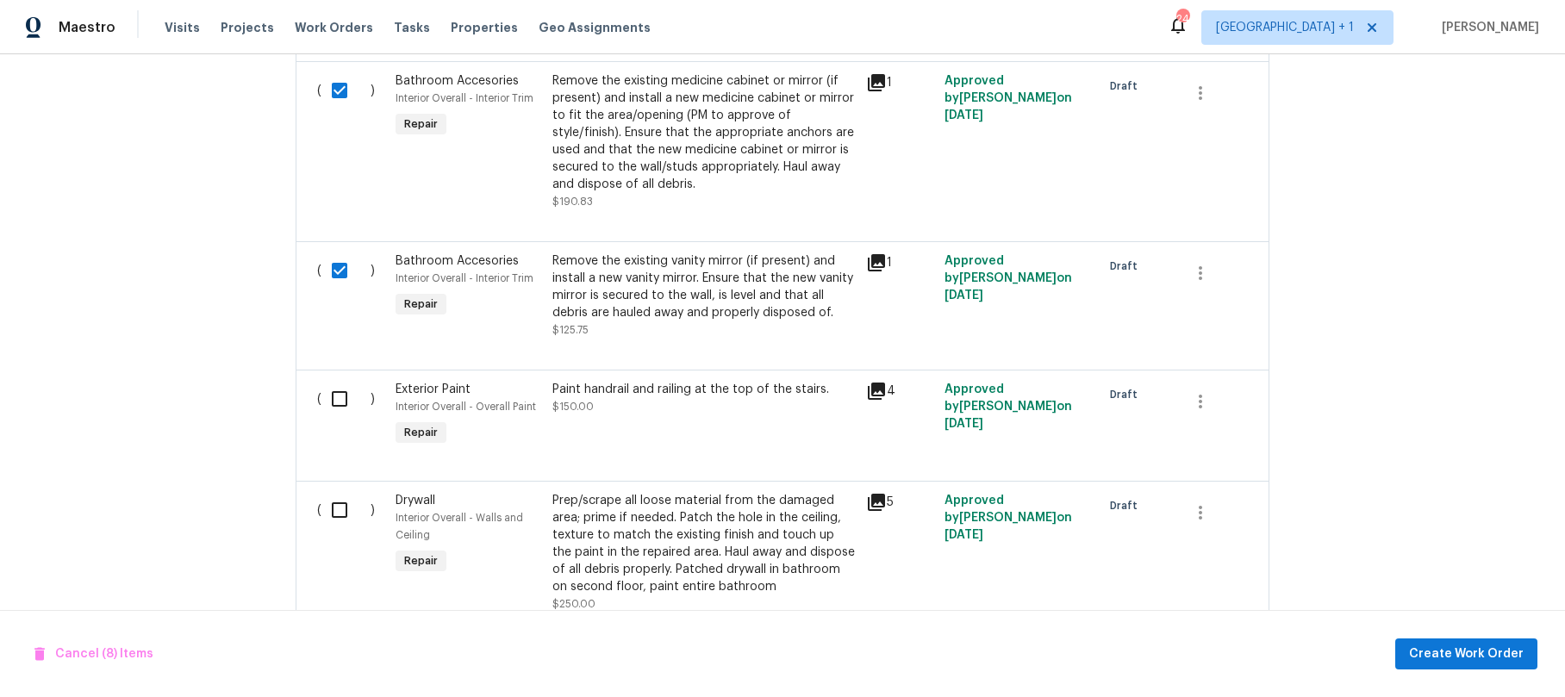
click at [333, 381] on input "checkbox" at bounding box center [346, 399] width 49 height 36
checkbox input "true"
click at [337, 492] on input "checkbox" at bounding box center [346, 510] width 49 height 36
checkbox input "true"
click at [1459, 659] on span "Create Work Order" at bounding box center [1466, 655] width 115 height 22
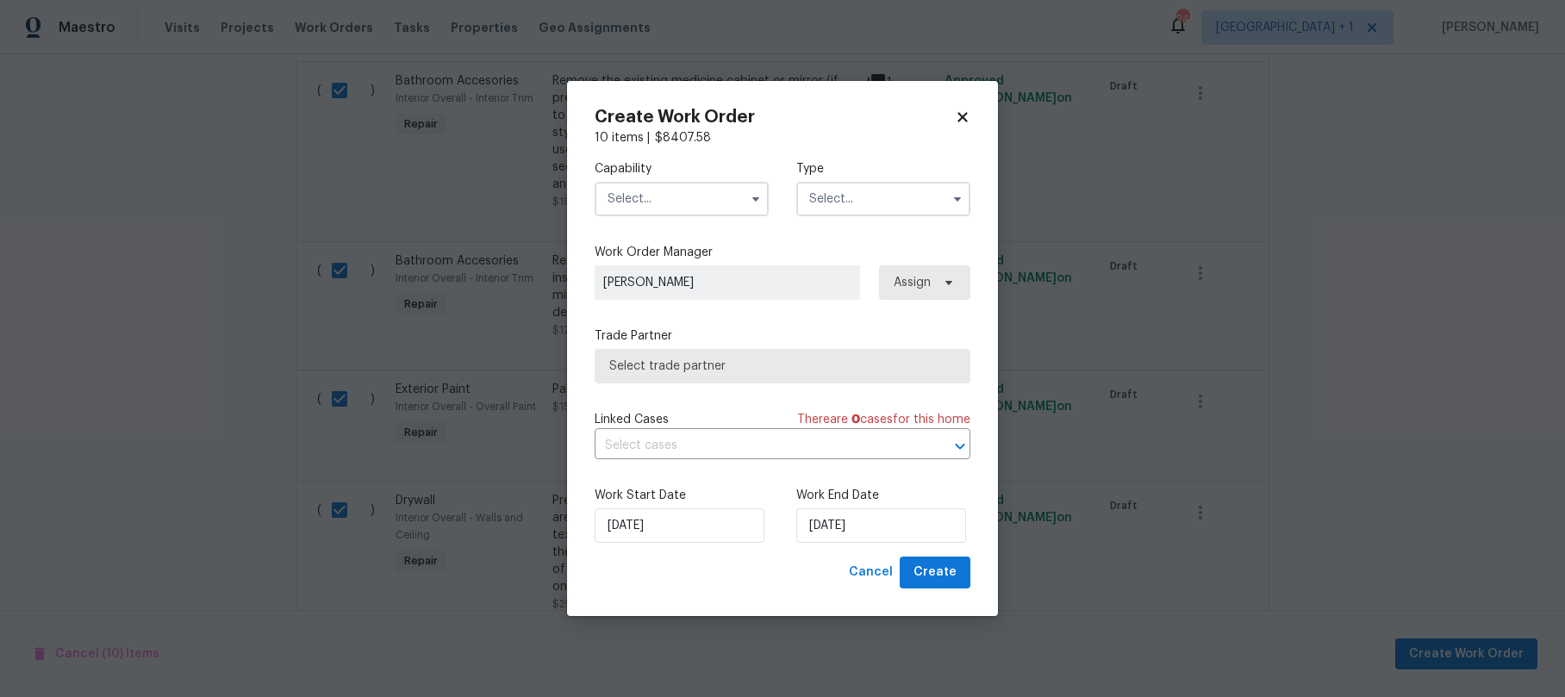
click at [718, 203] on input "text" at bounding box center [682, 199] width 174 height 34
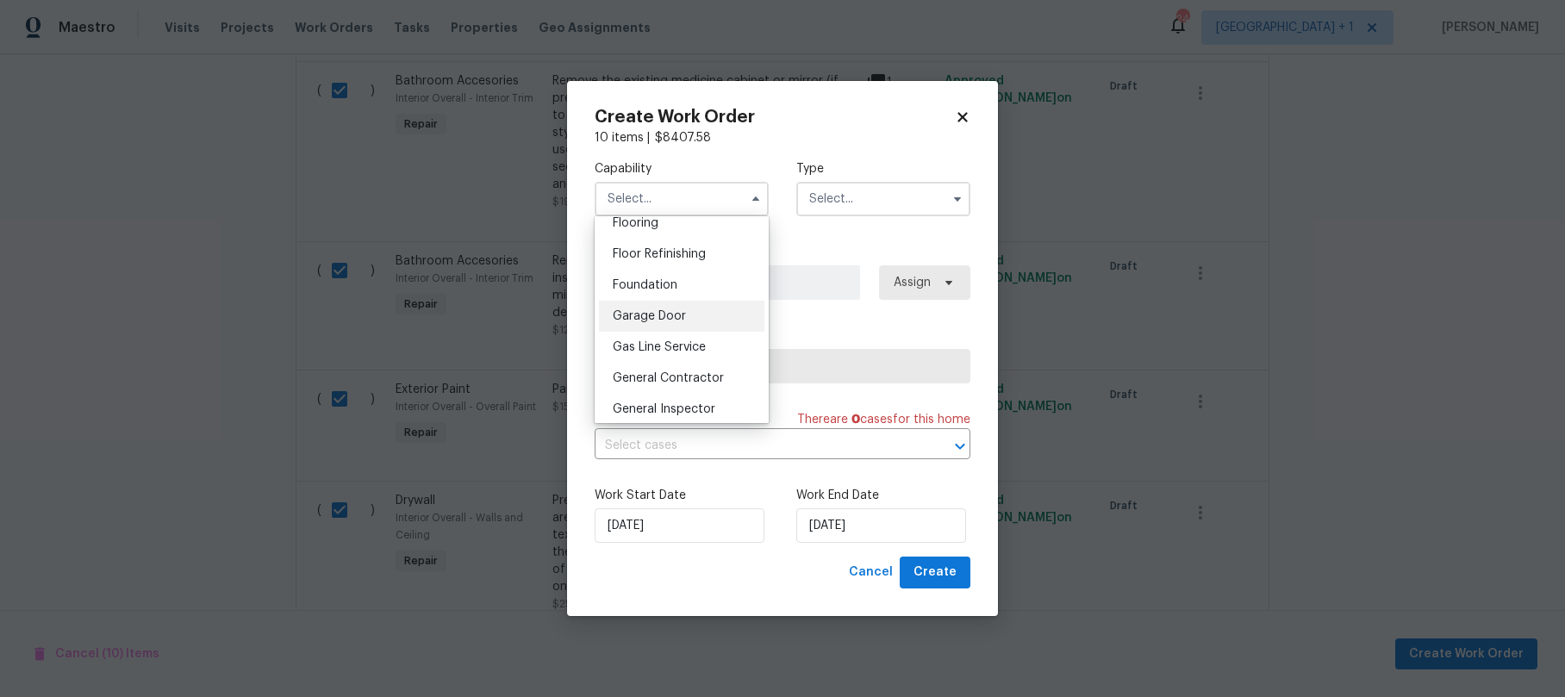
scroll to position [721, 0]
click at [684, 345] on span "General Contractor" at bounding box center [668, 339] width 111 height 12
type input "General Contractor"
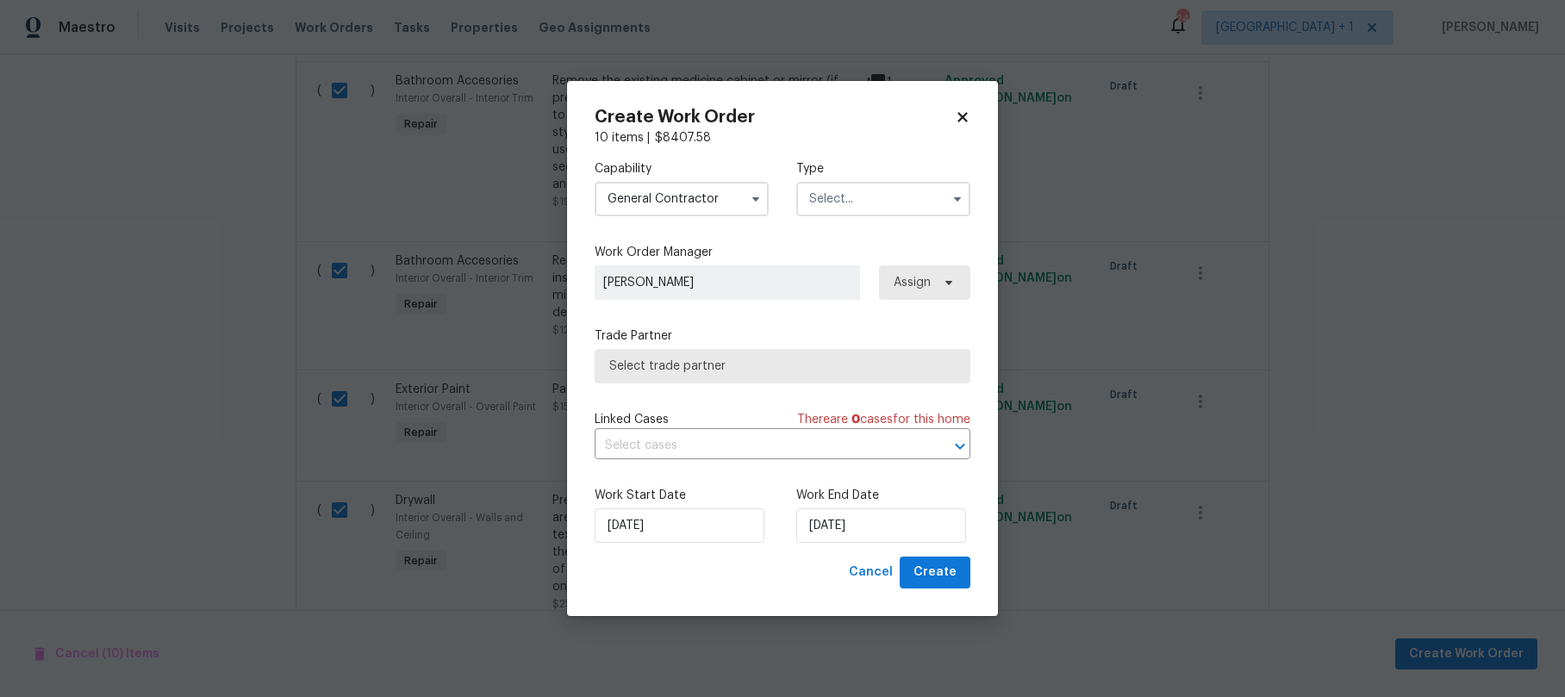
click at [835, 203] on input "text" at bounding box center [883, 199] width 174 height 34
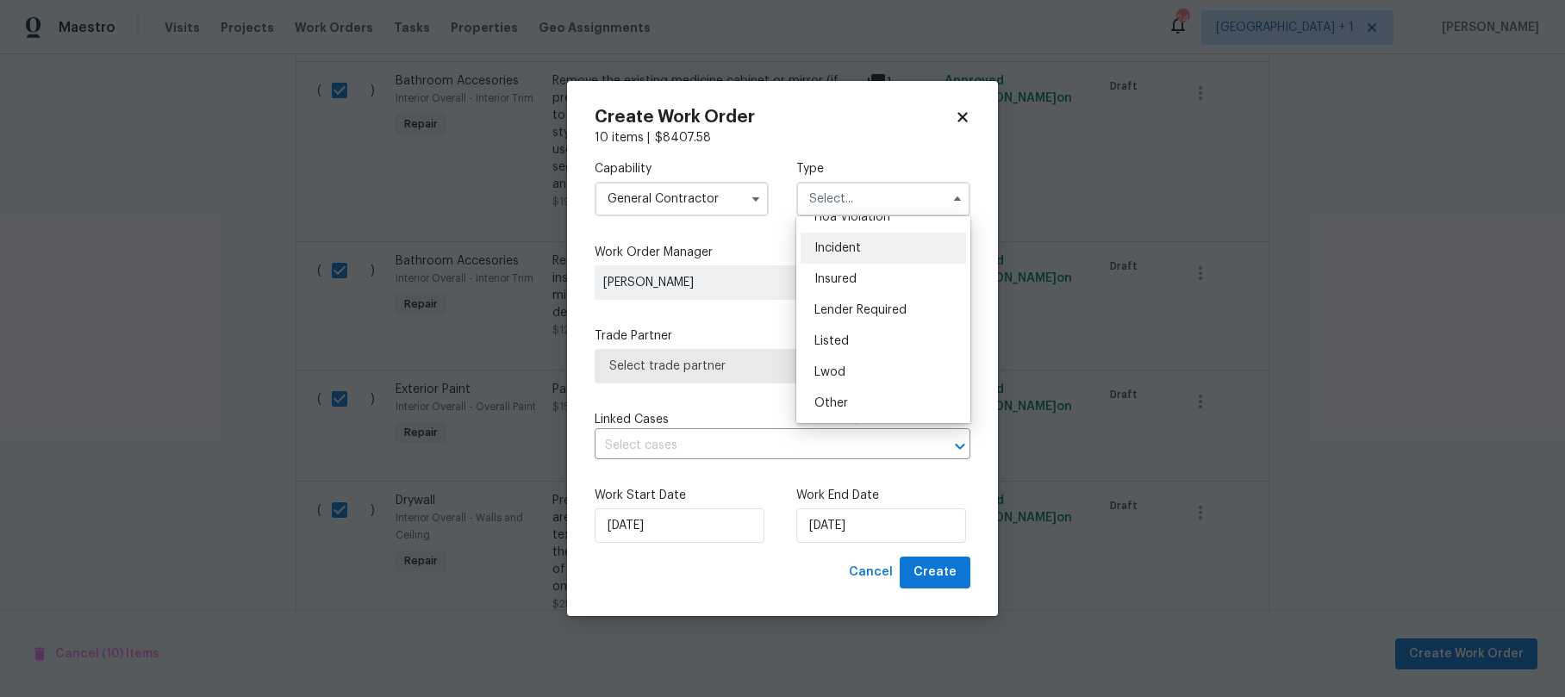
scroll to position [157, 0]
click at [875, 332] on span "Reit Renovation" at bounding box center [859, 328] width 89 height 12
type input "Reit Renovation"
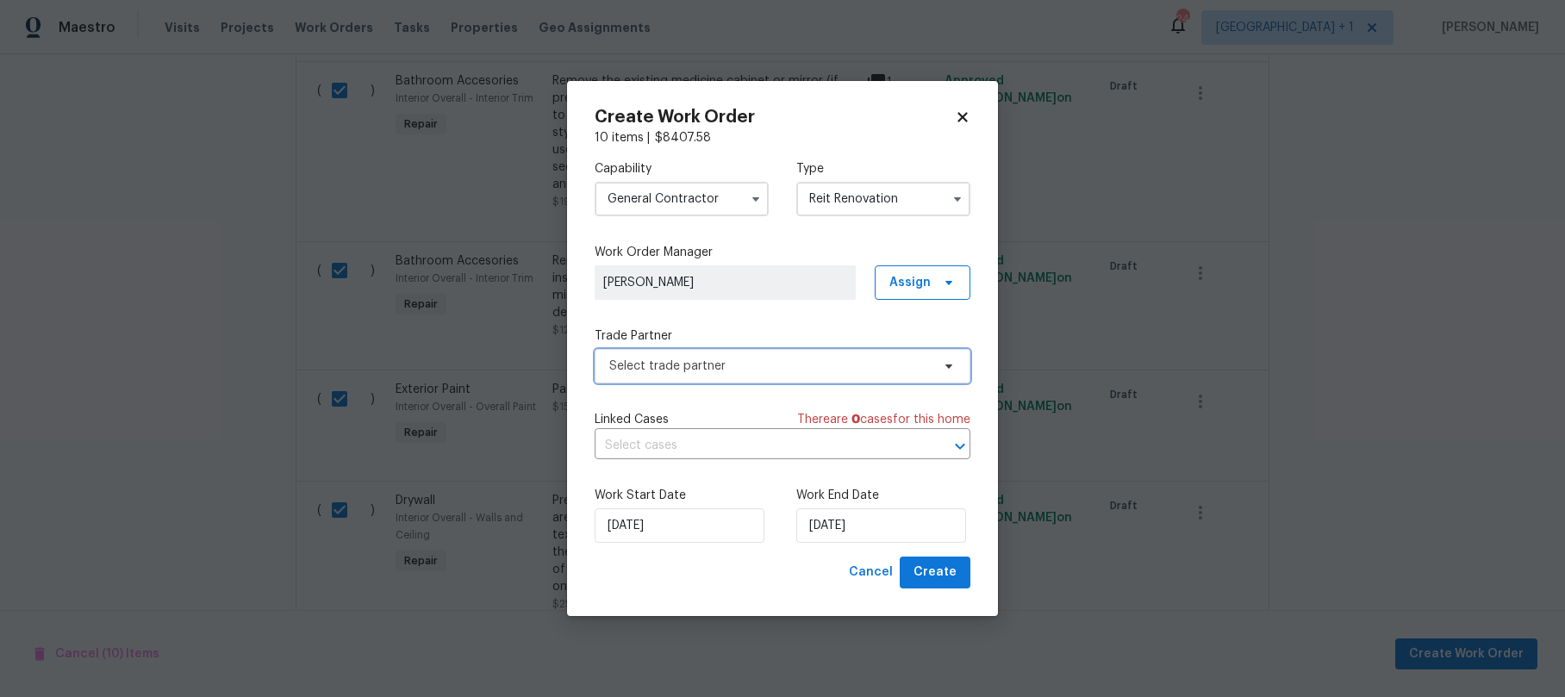
click at [732, 358] on span "Select trade partner" at bounding box center [770, 366] width 322 height 17
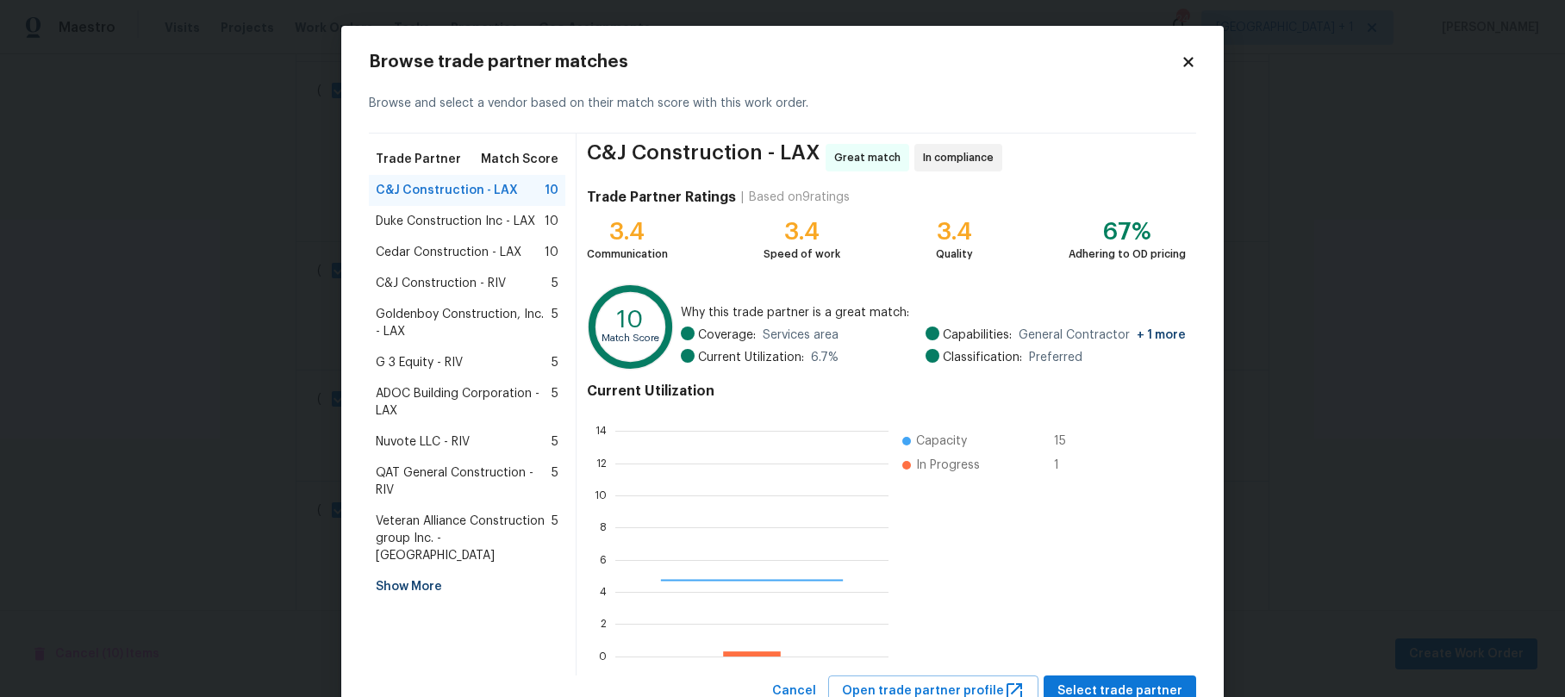
scroll to position [228, 260]
click at [398, 441] on span "Nuvote LLC - RIV" at bounding box center [423, 442] width 94 height 17
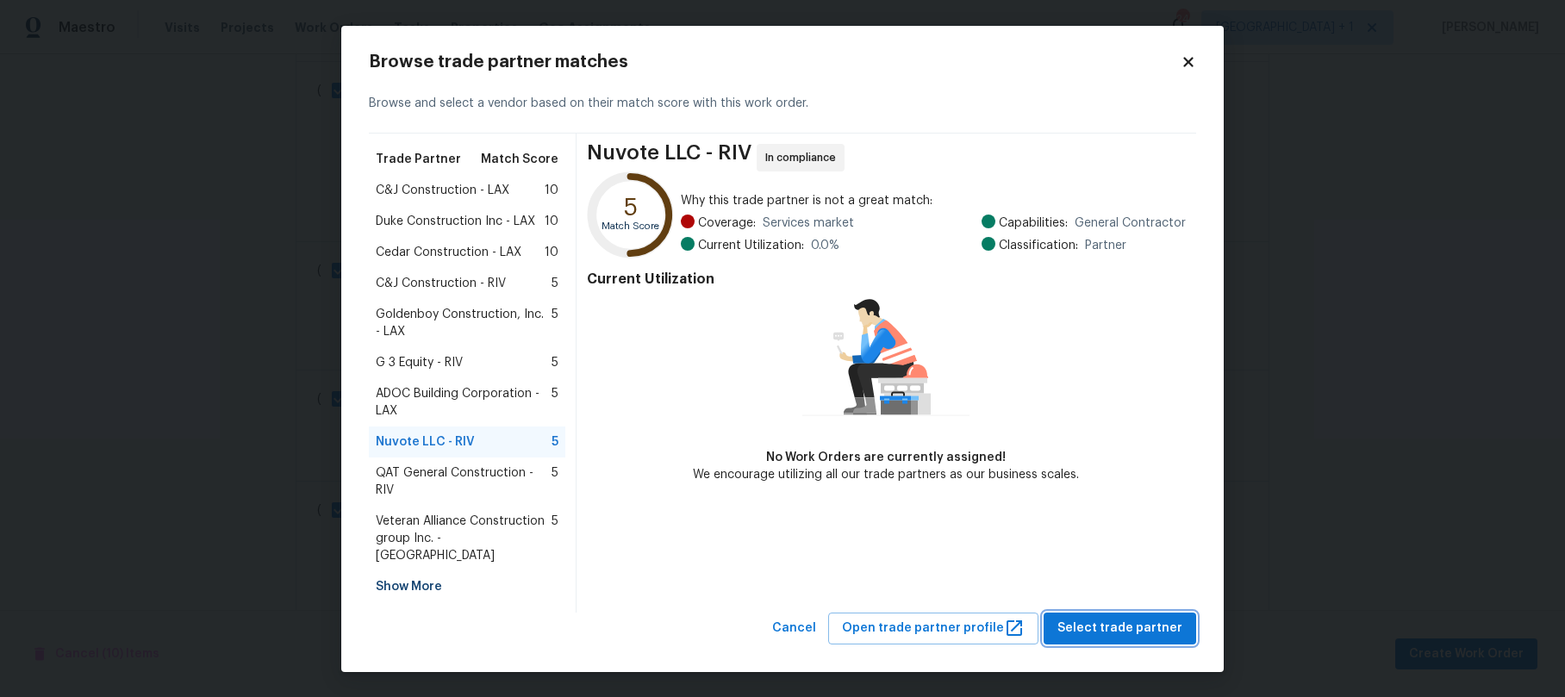
click at [1143, 618] on span "Select trade partner" at bounding box center [1120, 629] width 125 height 22
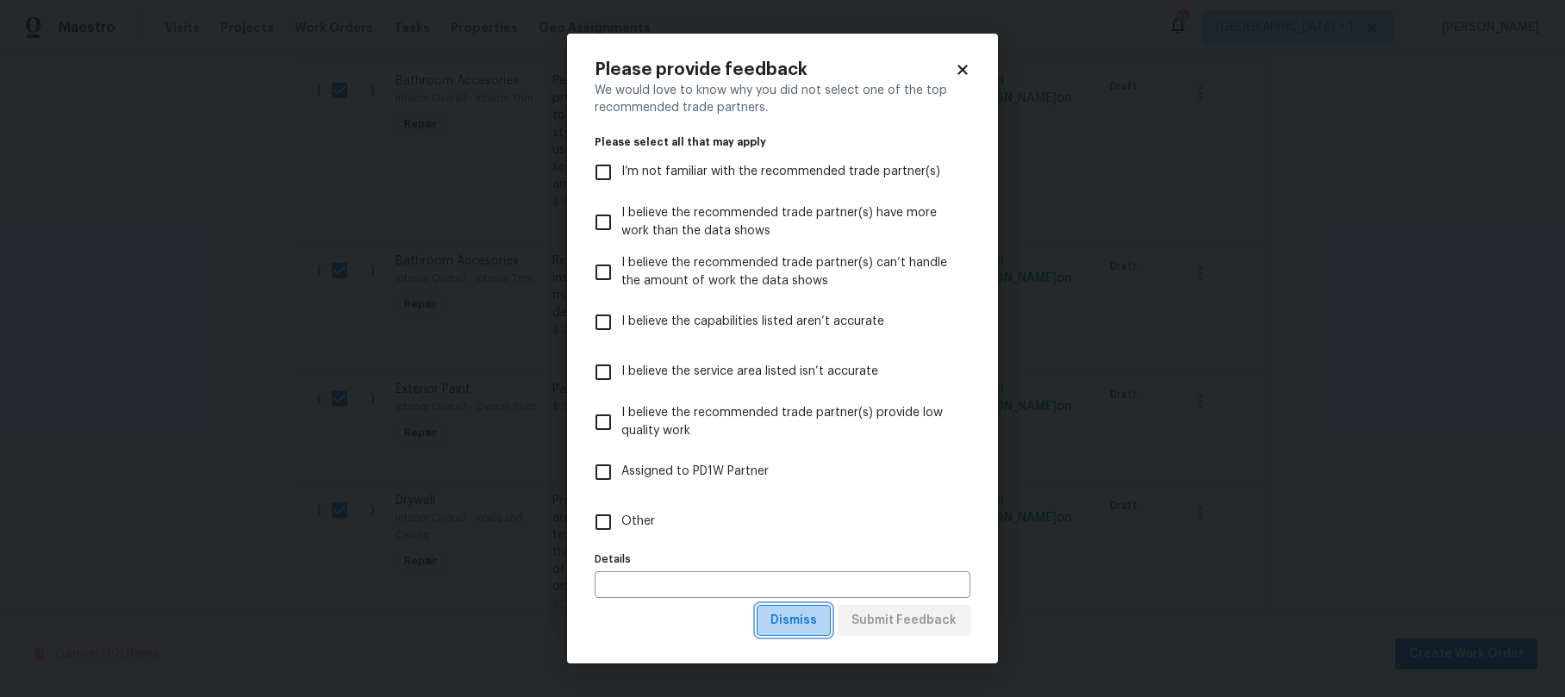
click at [805, 616] on span "Dismiss" at bounding box center [794, 621] width 47 height 22
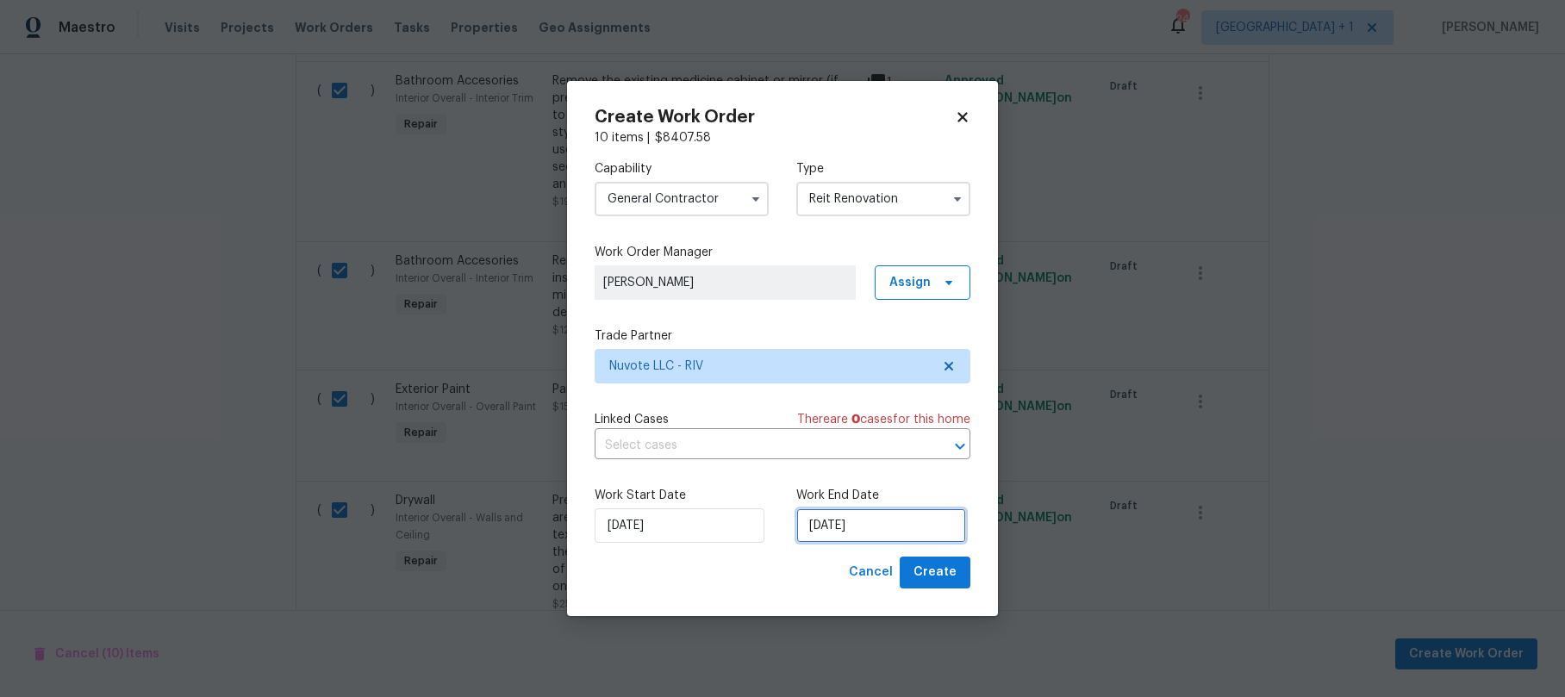
click at [890, 531] on input "[DATE]" at bounding box center [881, 526] width 170 height 34
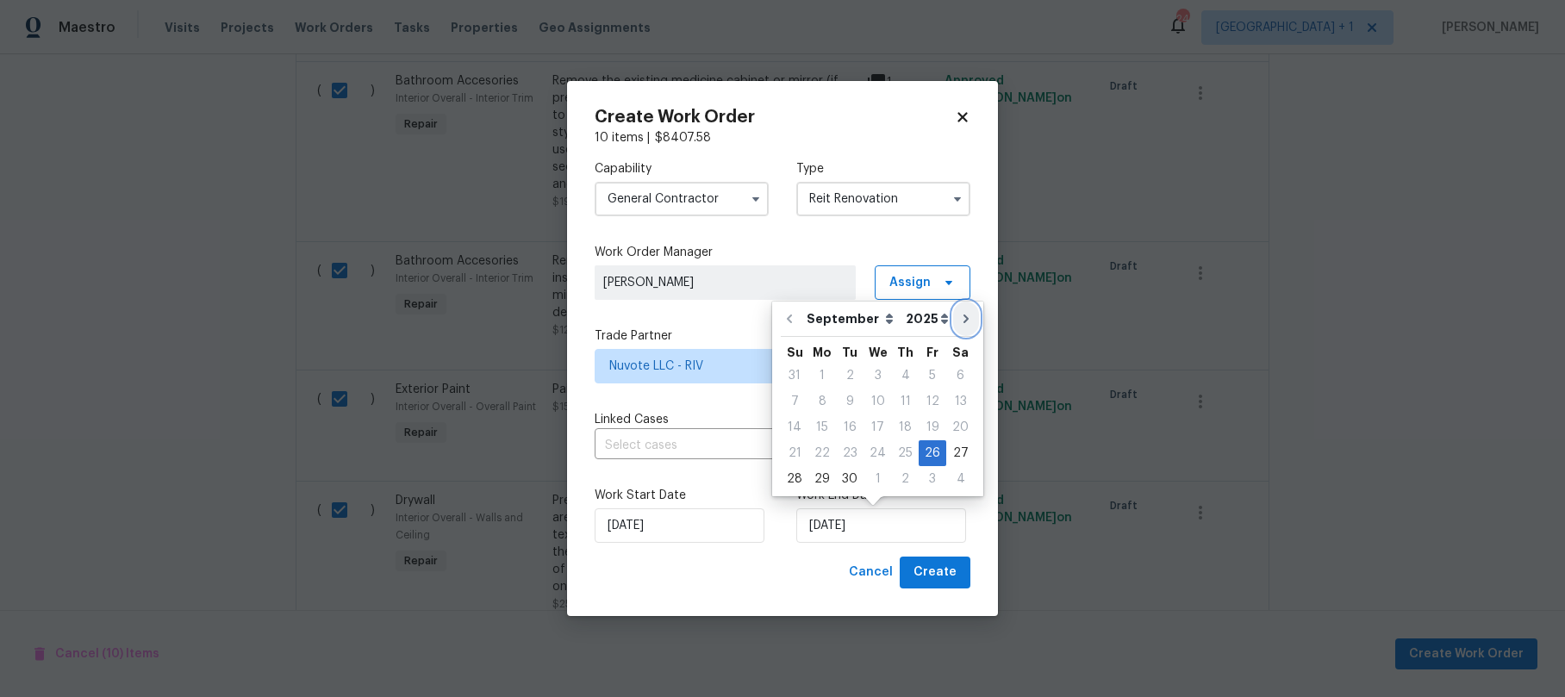
click at [959, 317] on icon "Go to next month" at bounding box center [966, 319] width 14 height 14
type input "10/26/2025"
select select "9"
click at [849, 397] on div "7" at bounding box center [850, 402] width 28 height 24
type input "10/7/2025"
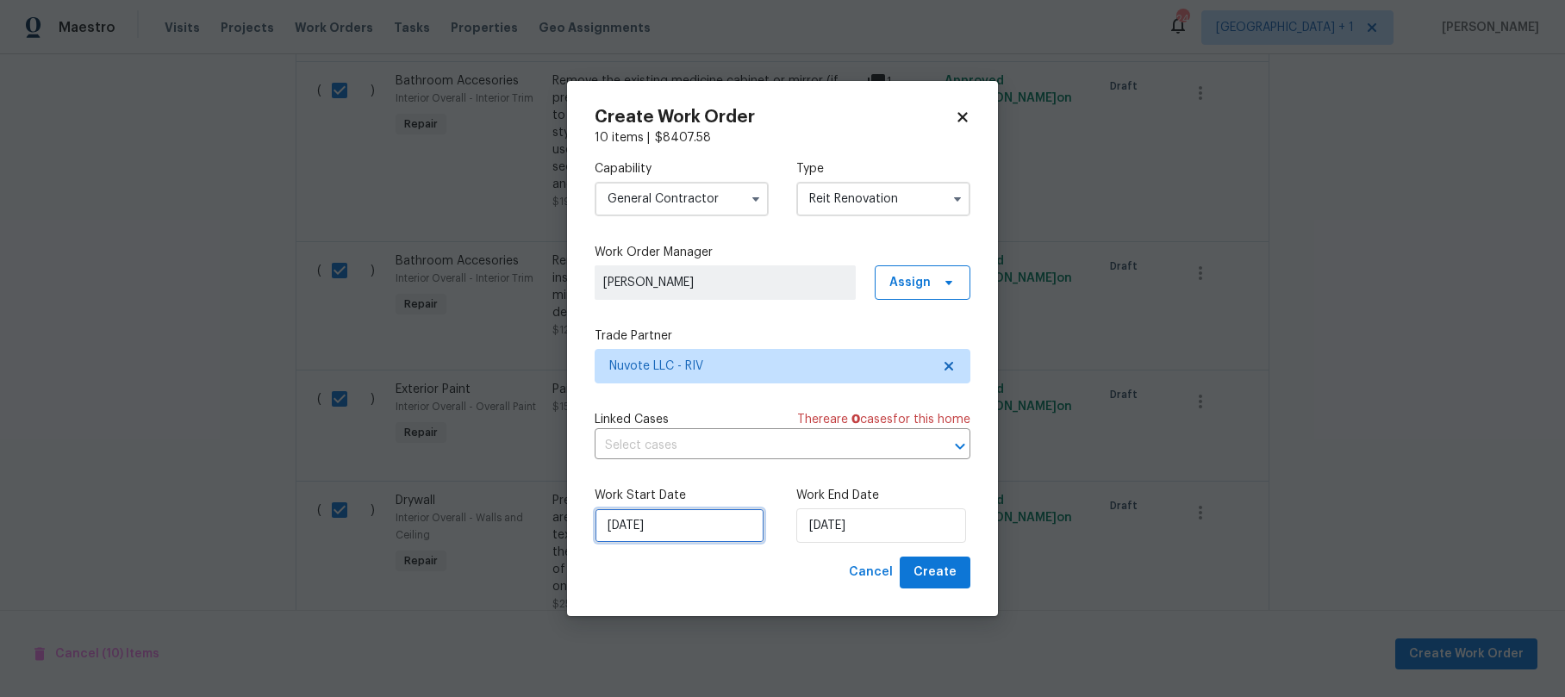
click at [729, 526] on input "[DATE]" at bounding box center [680, 526] width 170 height 34
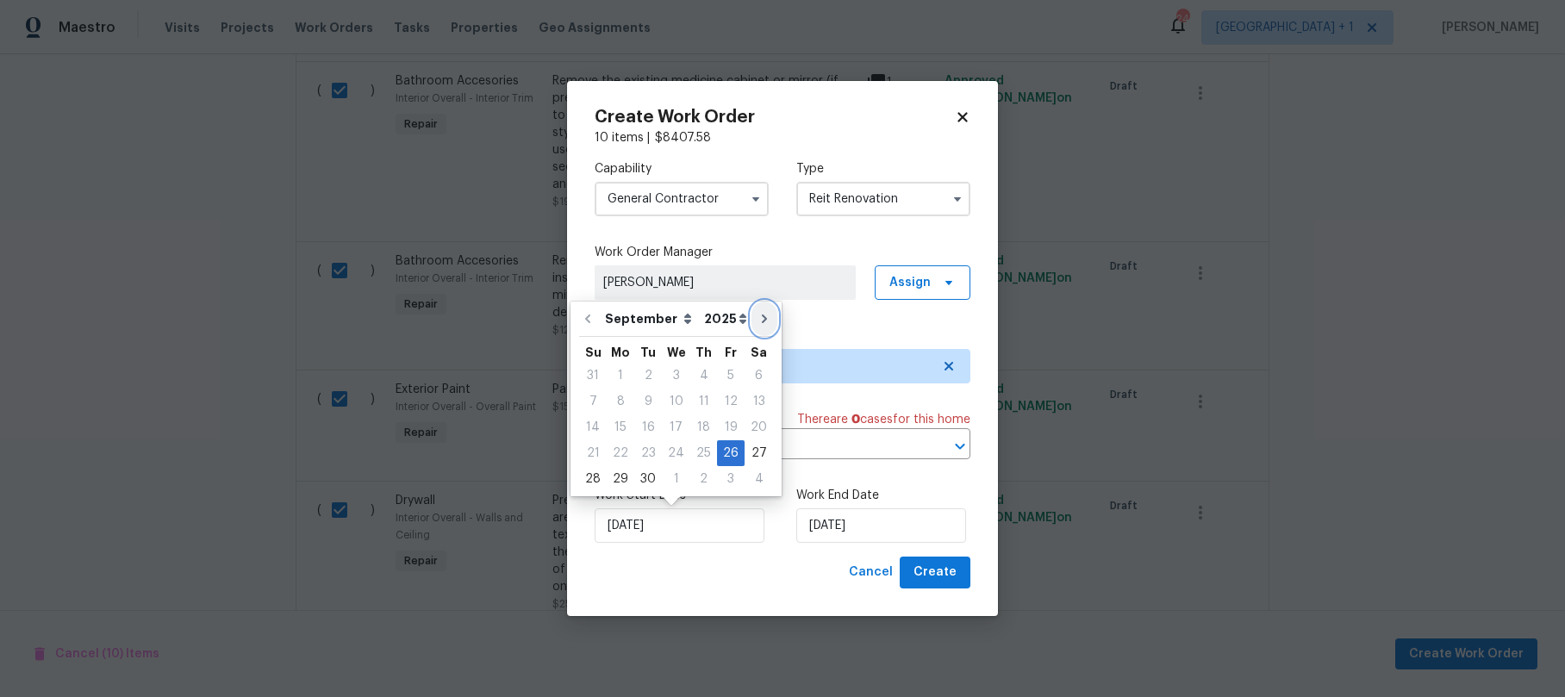
click at [758, 318] on icon "Go to next month" at bounding box center [765, 319] width 14 height 14
type input "10/26/2025"
select select "9"
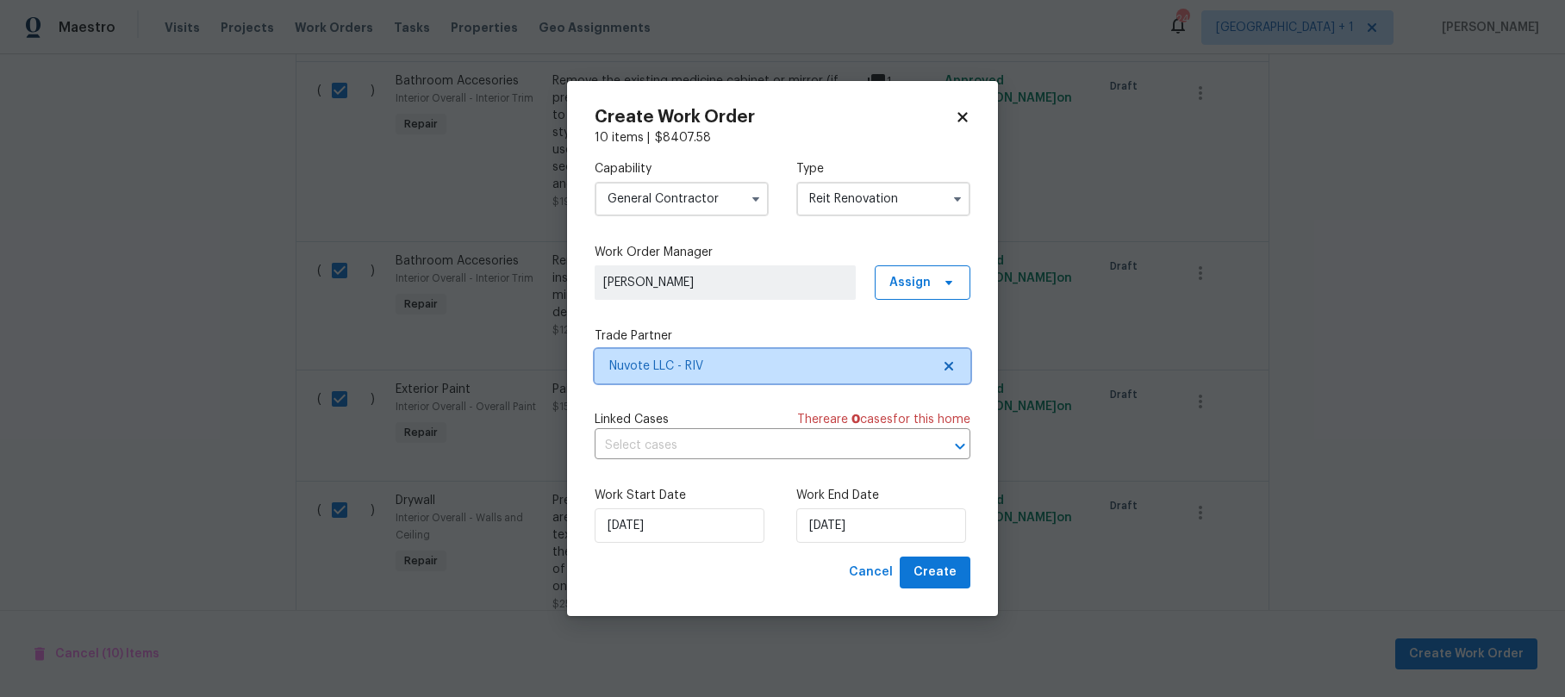
click at [893, 358] on span "Nuvote LLC - RIV" at bounding box center [770, 366] width 322 height 17
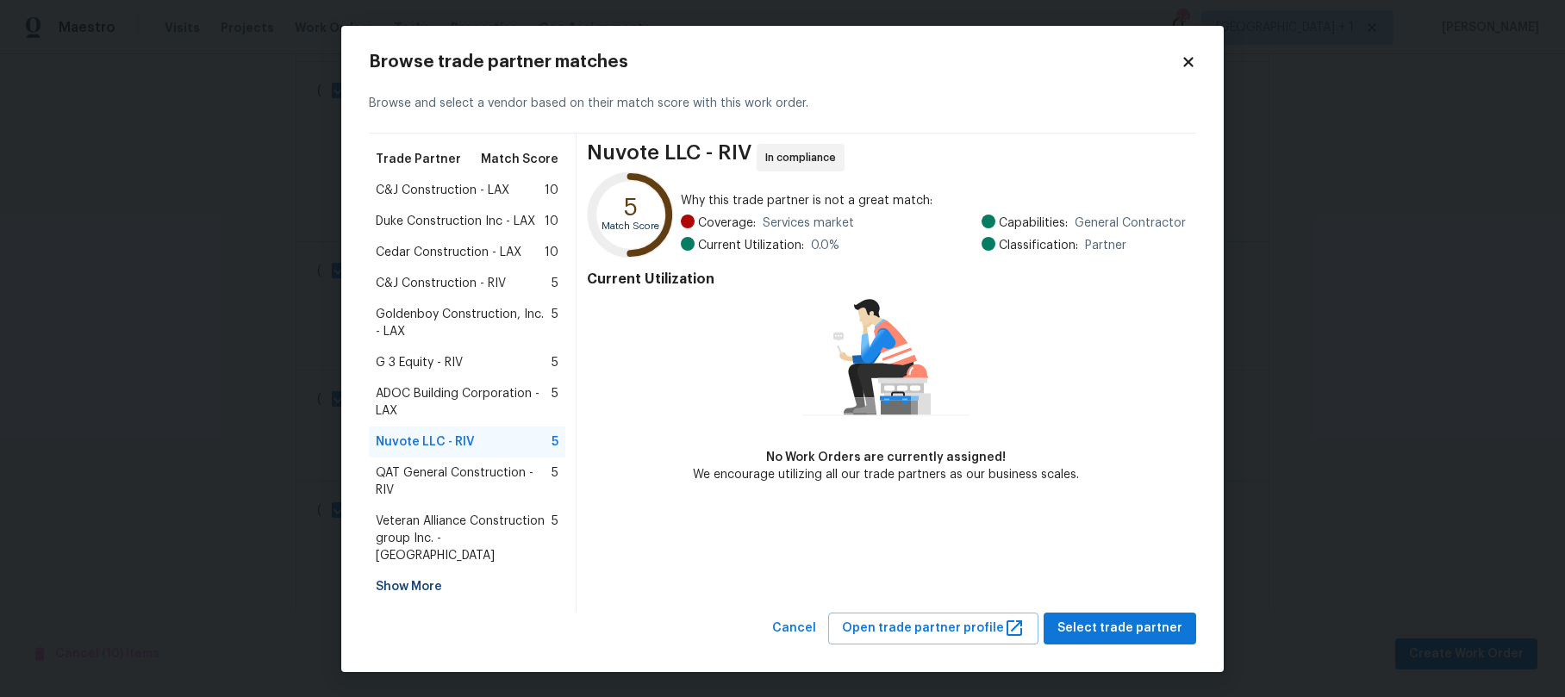
click at [1191, 70] on icon at bounding box center [1189, 62] width 16 height 16
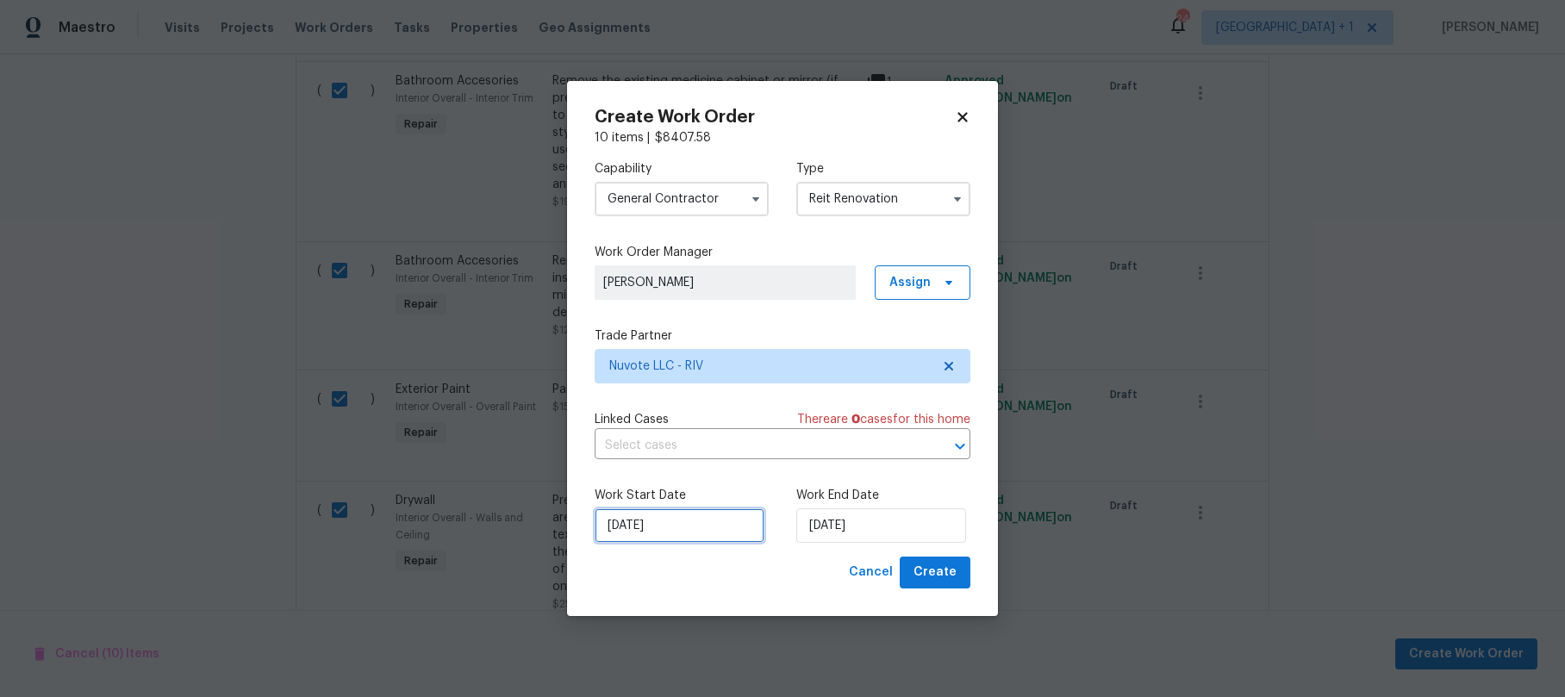
select select "9"
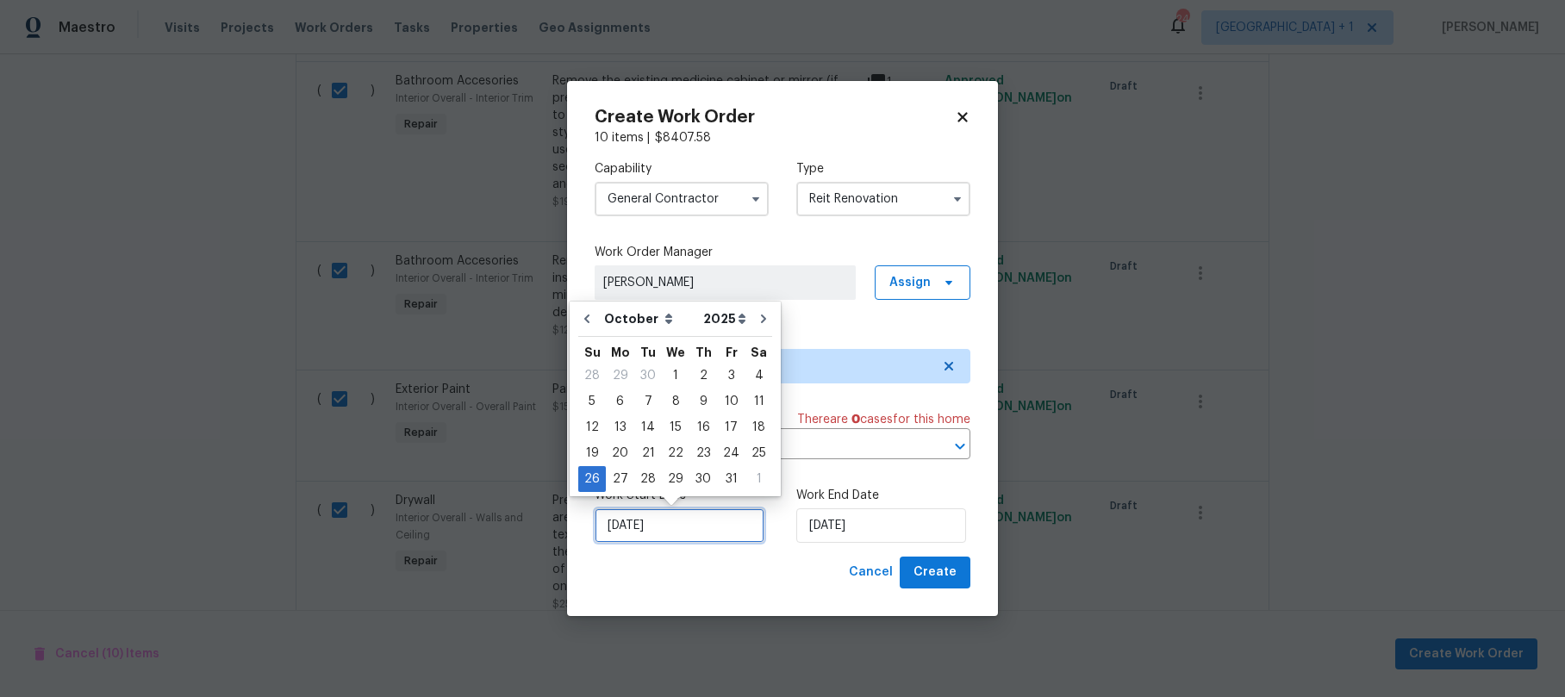
click at [699, 528] on input "10/26/2025" at bounding box center [680, 526] width 170 height 34
click at [589, 322] on icon "Go to previous month" at bounding box center [586, 319] width 5 height 9
type input "[DATE]"
select select "8"
click at [687, 521] on input "[DATE]" at bounding box center [680, 526] width 170 height 34
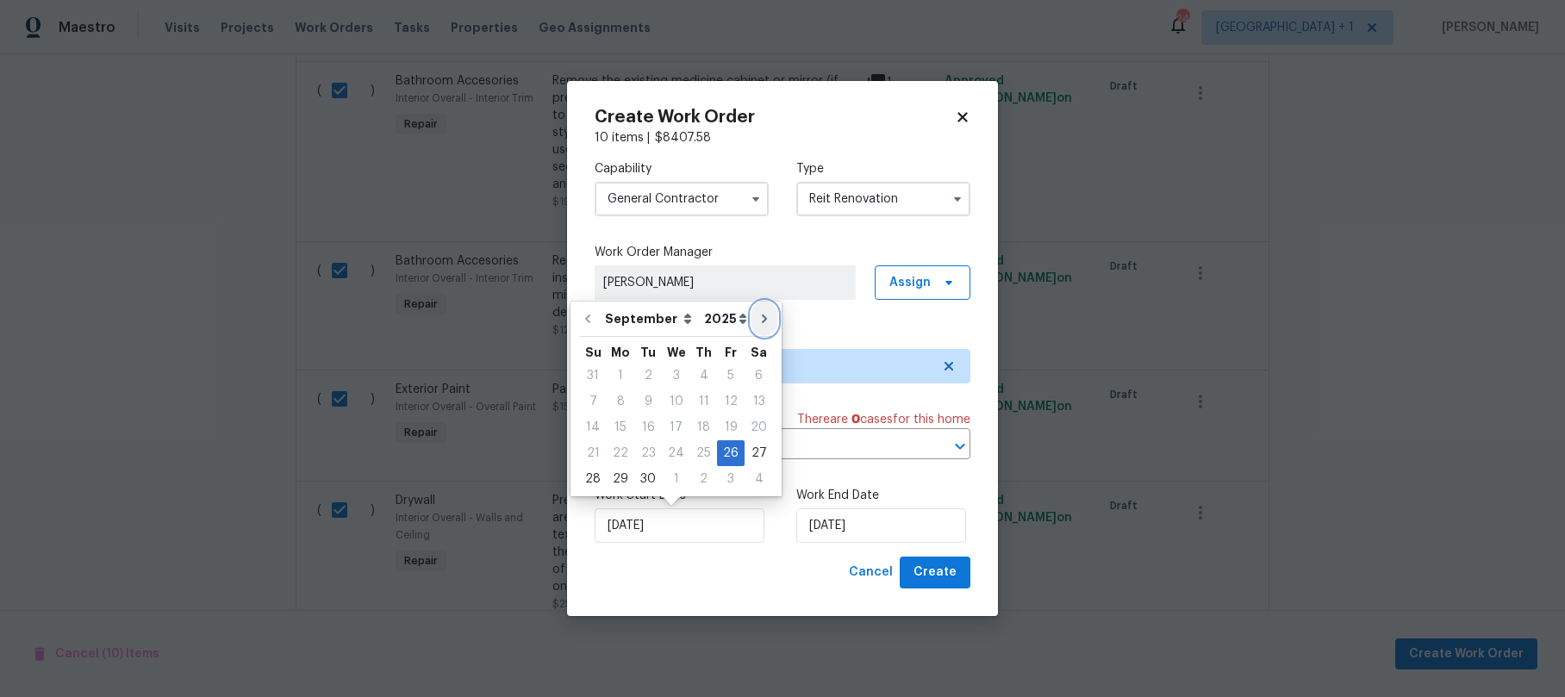
click at [758, 323] on icon "Go to next month" at bounding box center [765, 319] width 14 height 14
type input "10/26/2025"
select select "9"
click at [705, 400] on div "9" at bounding box center [704, 402] width 28 height 24
type input "10/9/2025"
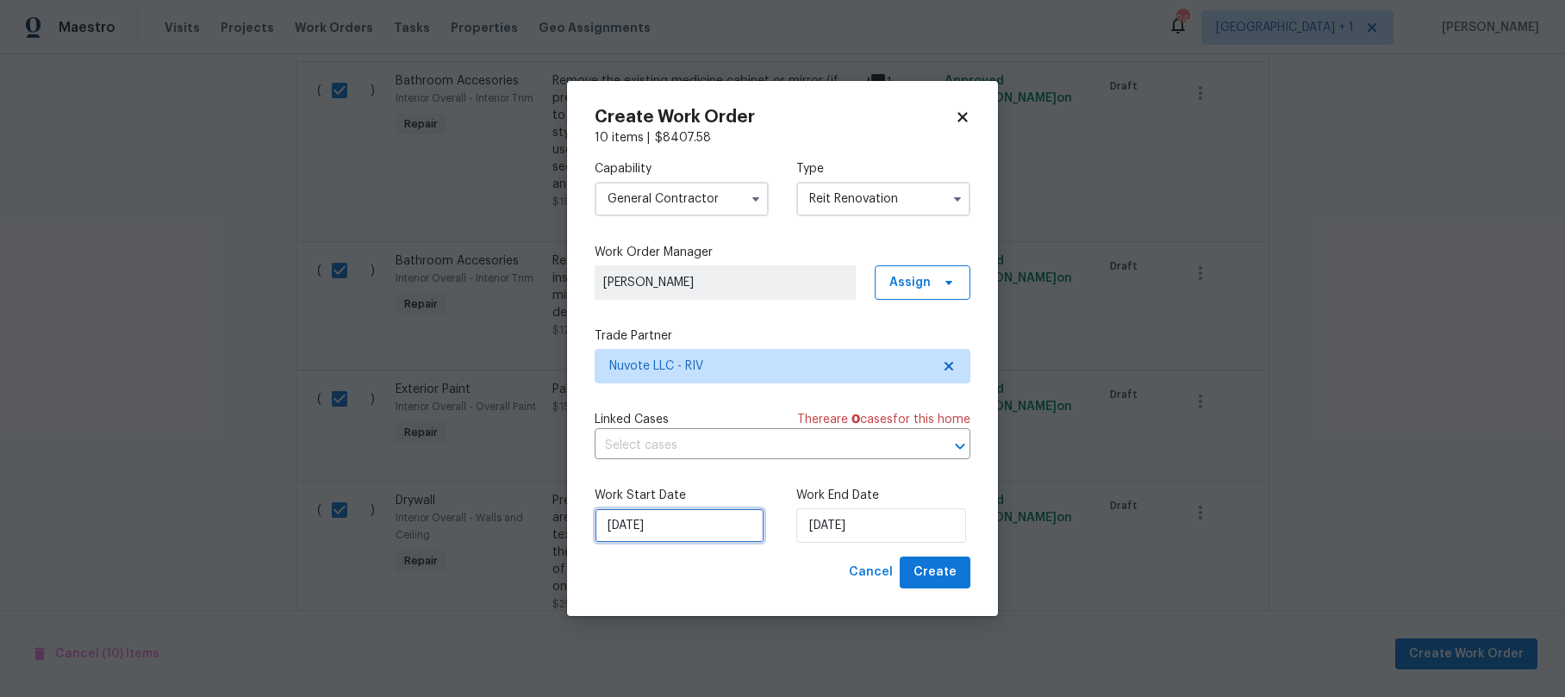
click at [700, 534] on input "10/9/2025" at bounding box center [680, 526] width 170 height 34
select select "9"
click at [820, 316] on div "Capability General Contractor Type Reit Renovation Work Order Manager Theodore …" at bounding box center [783, 352] width 376 height 410
select select "9"
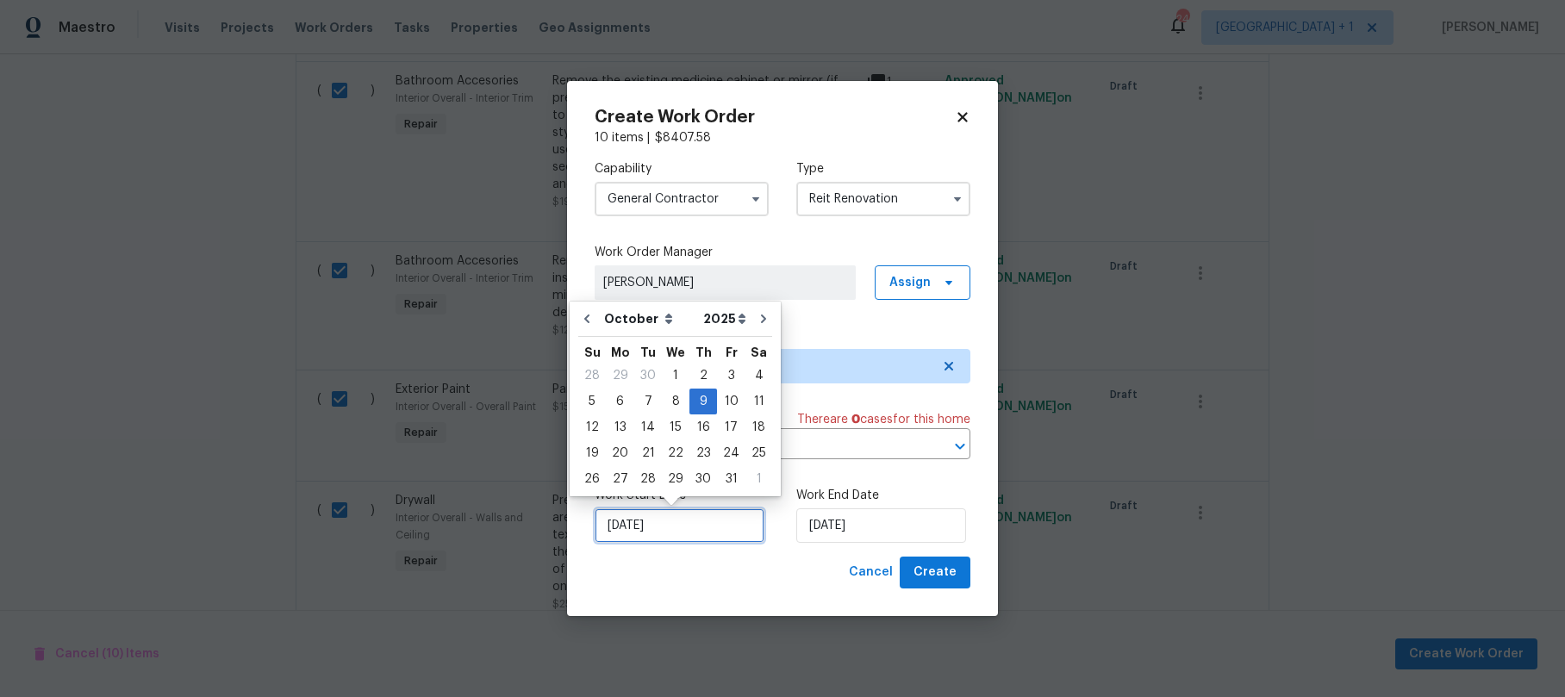
click at [690, 522] on input "10/9/2025" at bounding box center [680, 526] width 170 height 34
click at [578, 314] on button "Go to previous month" at bounding box center [587, 319] width 26 height 34
type input "[DATE]"
select select "8"
click at [624, 484] on div "29" at bounding box center [621, 479] width 28 height 24
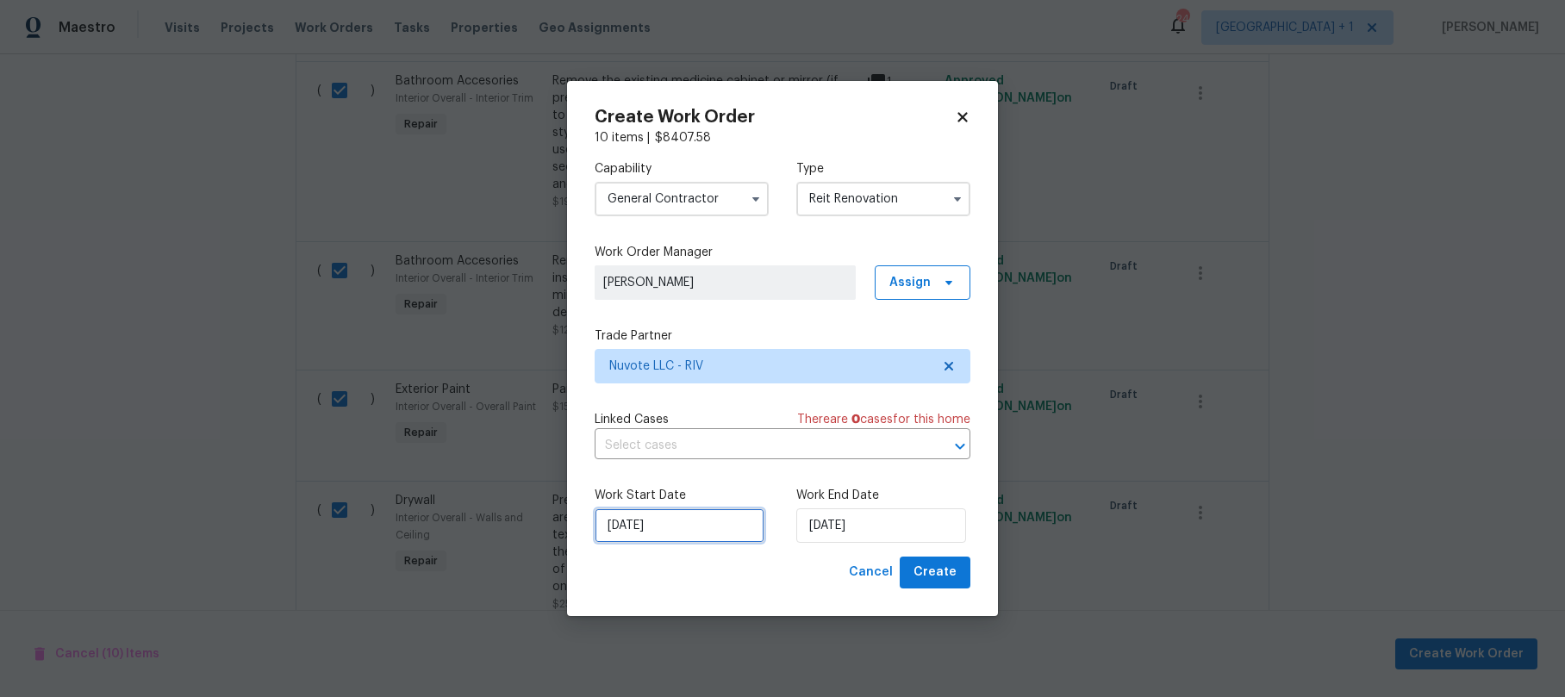
click at [683, 521] on input "9/29/2025" at bounding box center [680, 526] width 170 height 34
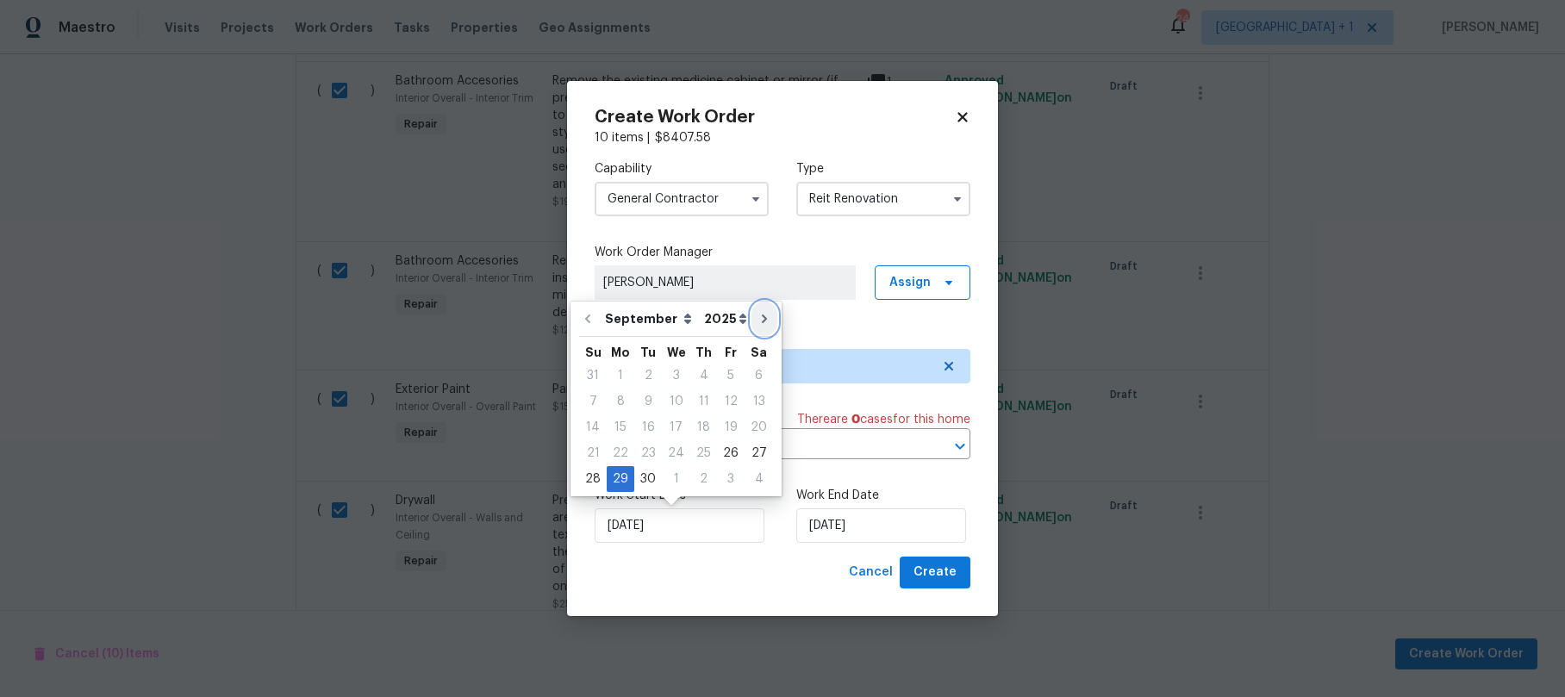
click at [759, 322] on icon "Go to next month" at bounding box center [765, 319] width 14 height 14
type input "10/29/2025"
select select "9"
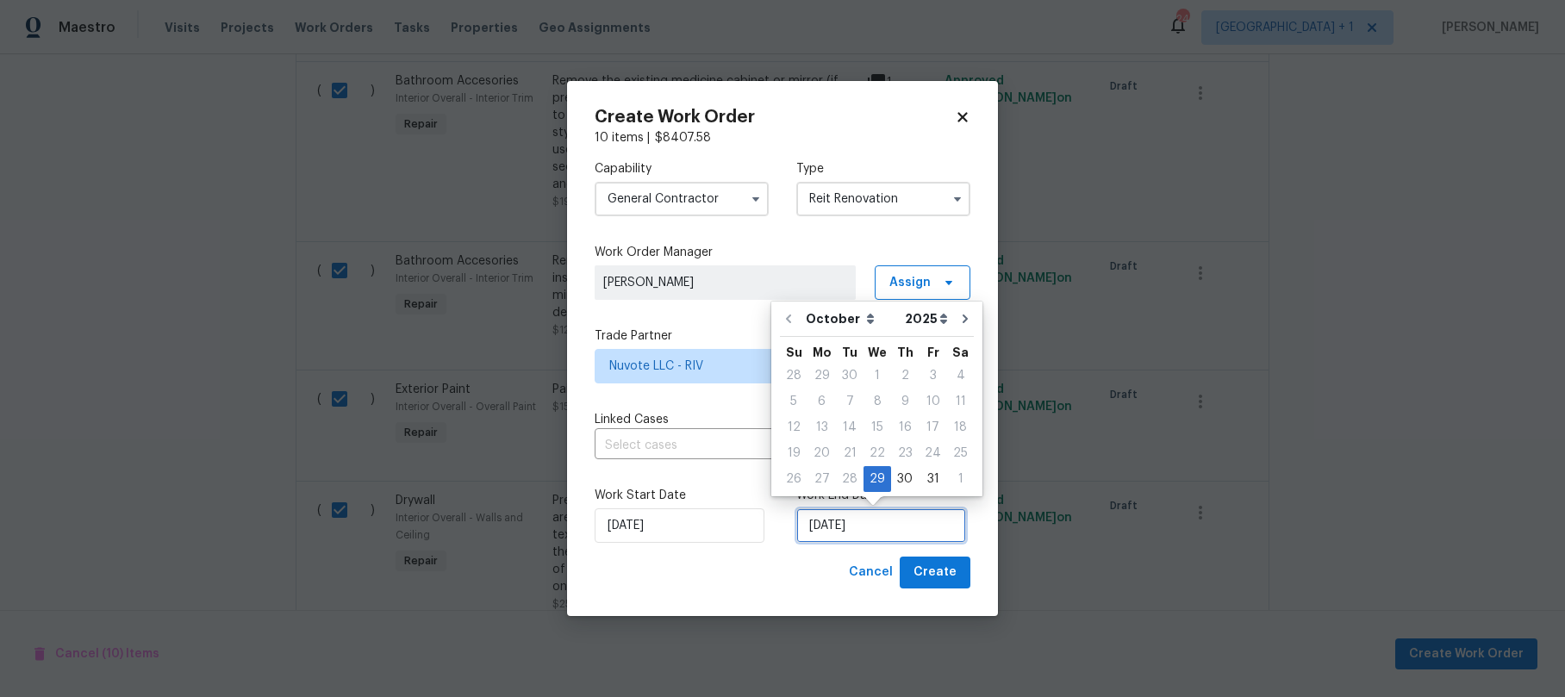
click at [889, 520] on input "10/29/2025" at bounding box center [881, 526] width 170 height 34
click at [708, 522] on input "10/29/2025" at bounding box center [680, 526] width 170 height 34
select select "9"
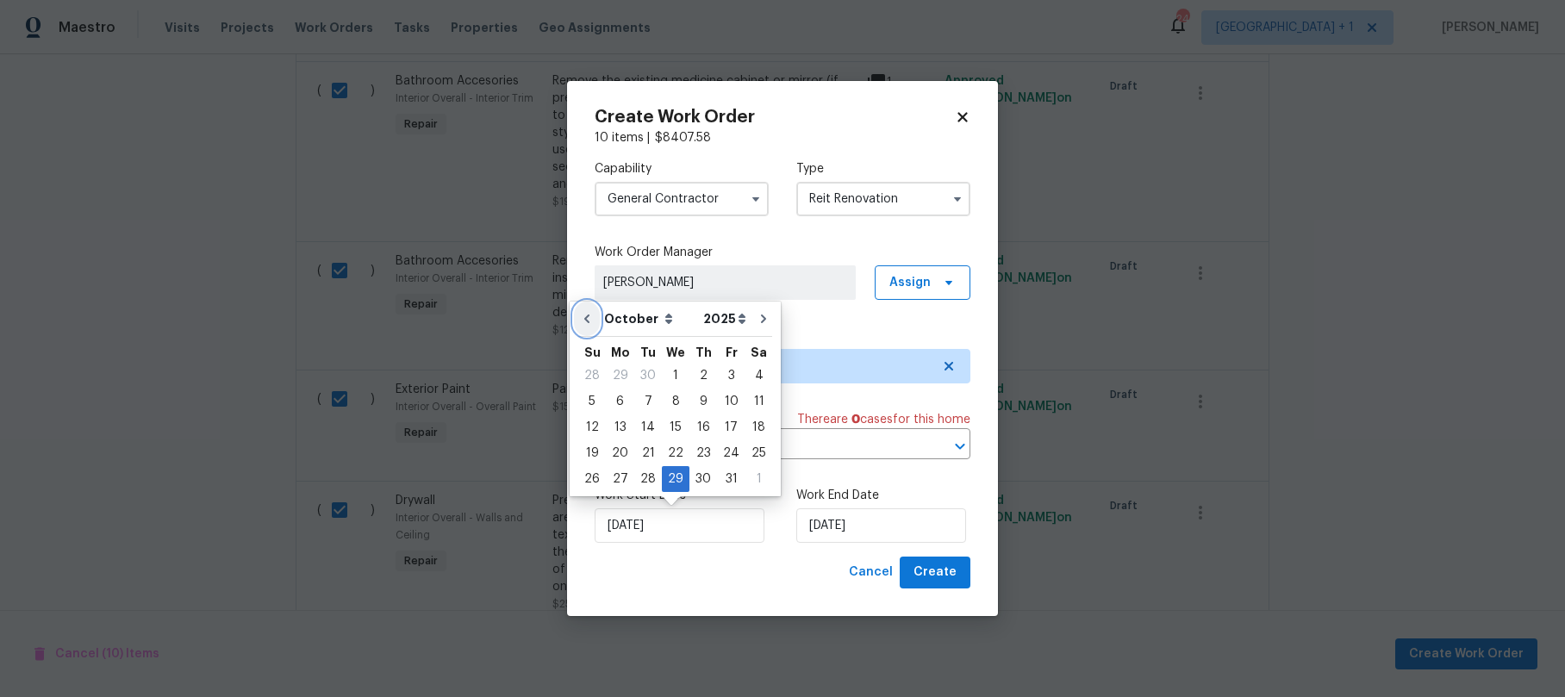
click at [586, 325] on icon "Go to previous month" at bounding box center [587, 319] width 14 height 14
type input "9/29/2025"
select select "8"
click at [620, 478] on div "29" at bounding box center [621, 479] width 28 height 24
click at [884, 533] on input "10/29/2025" at bounding box center [881, 526] width 170 height 34
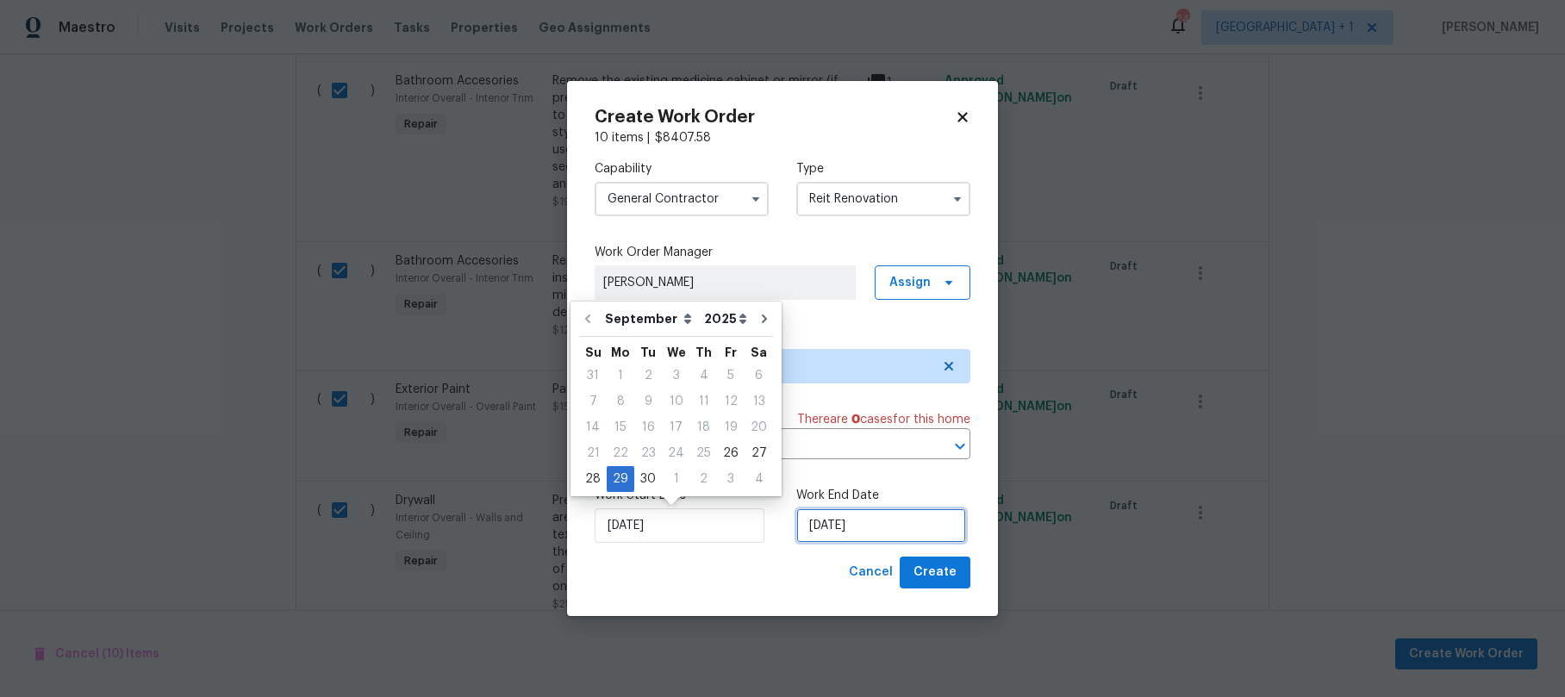
select select "9"
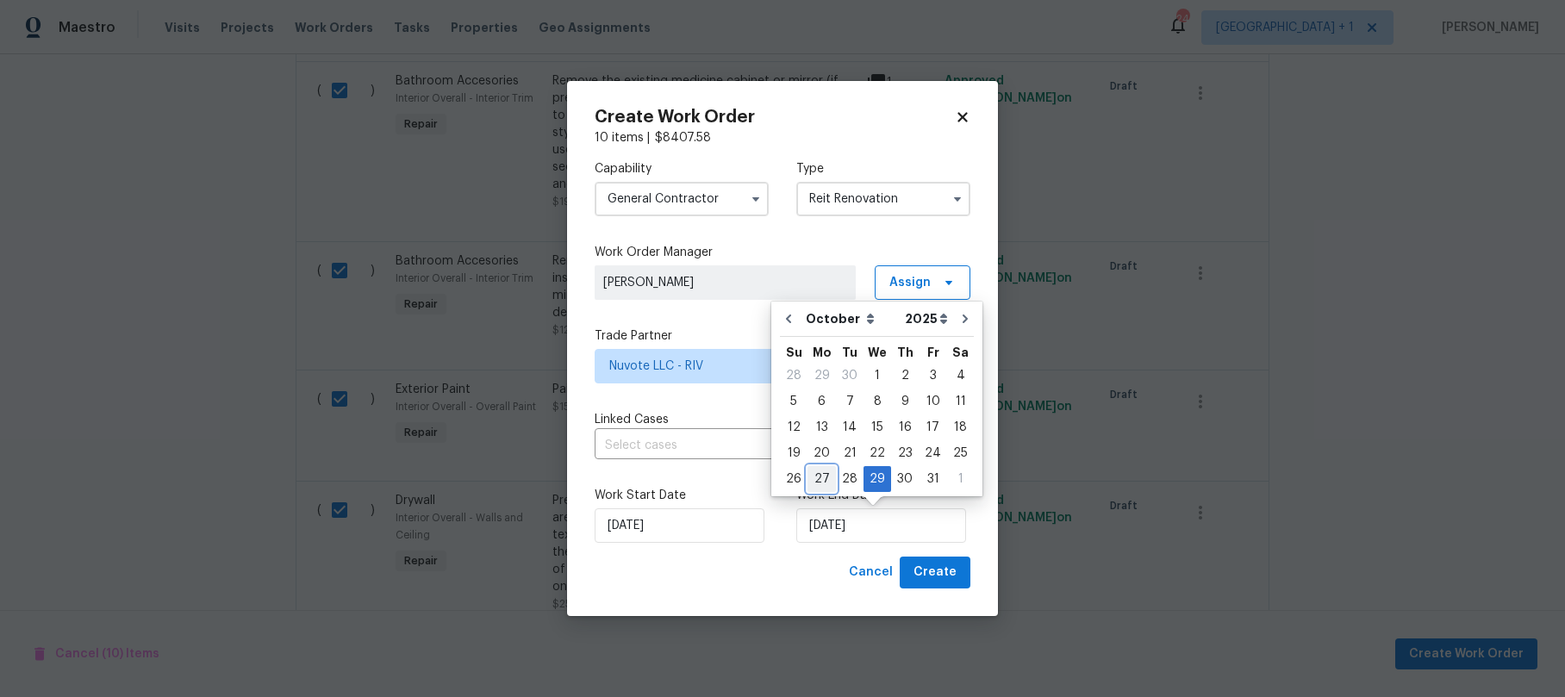
click at [813, 477] on div "27" at bounding box center [822, 479] width 28 height 24
type input "10/27/2025"
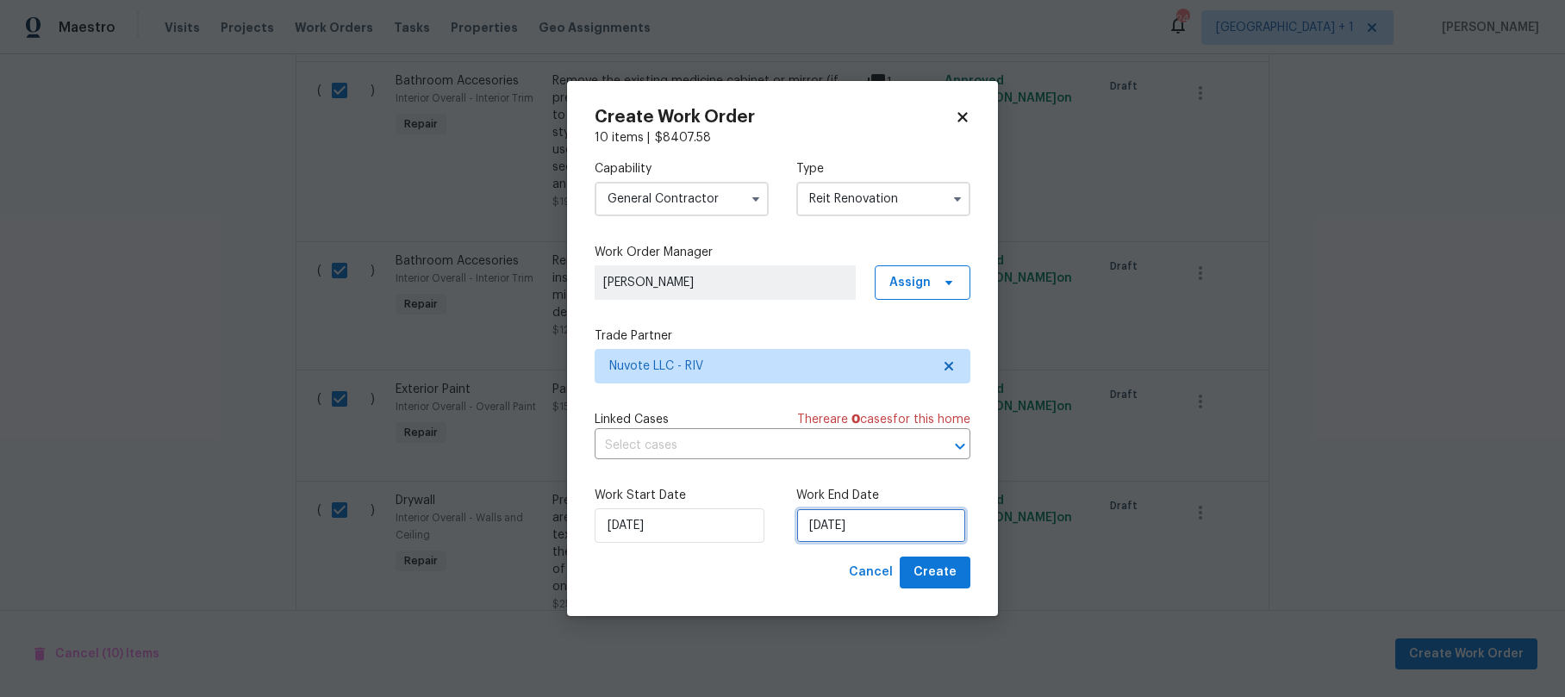
select select "9"
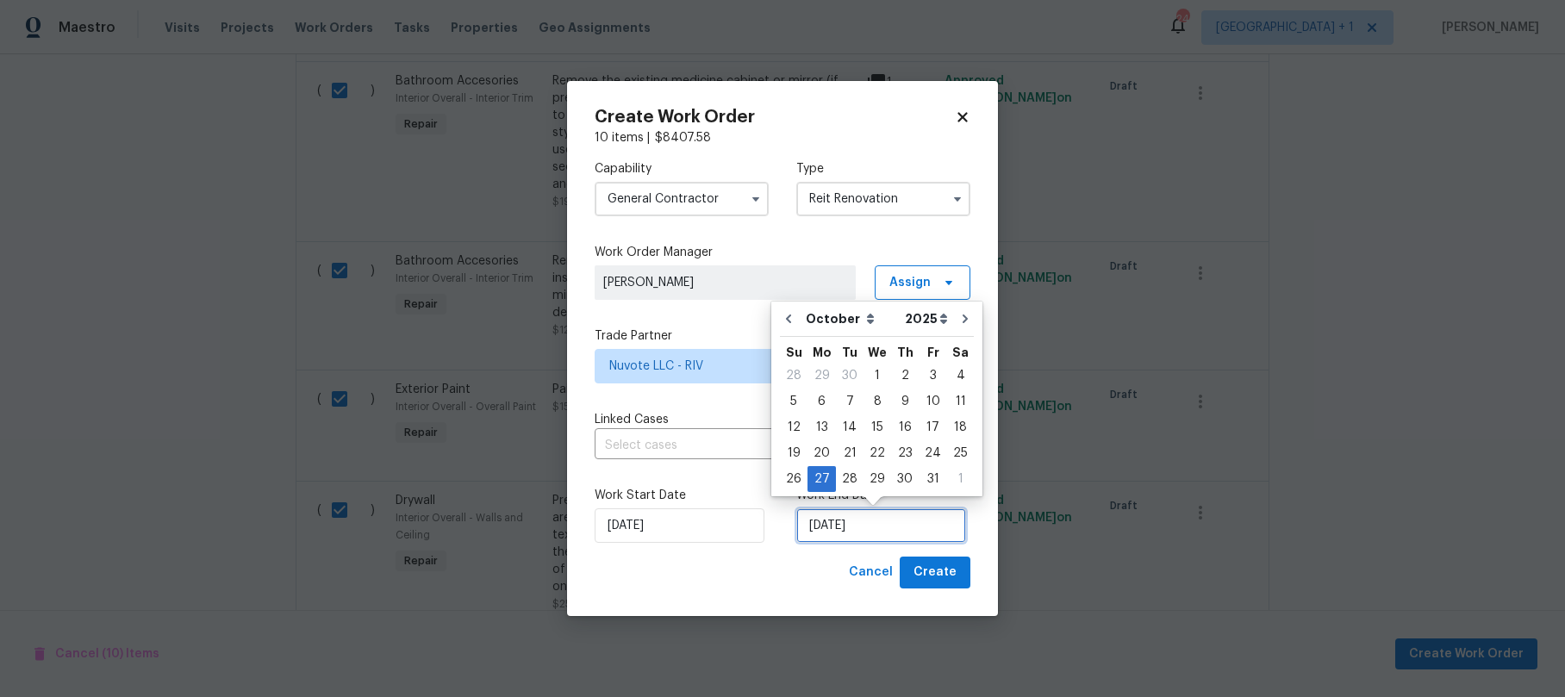
click at [897, 522] on input "10/27/2025" at bounding box center [881, 526] width 170 height 34
click at [963, 321] on icon "Go to next month" at bounding box center [966, 319] width 14 height 14
type input "11/27/2025"
select select "10"
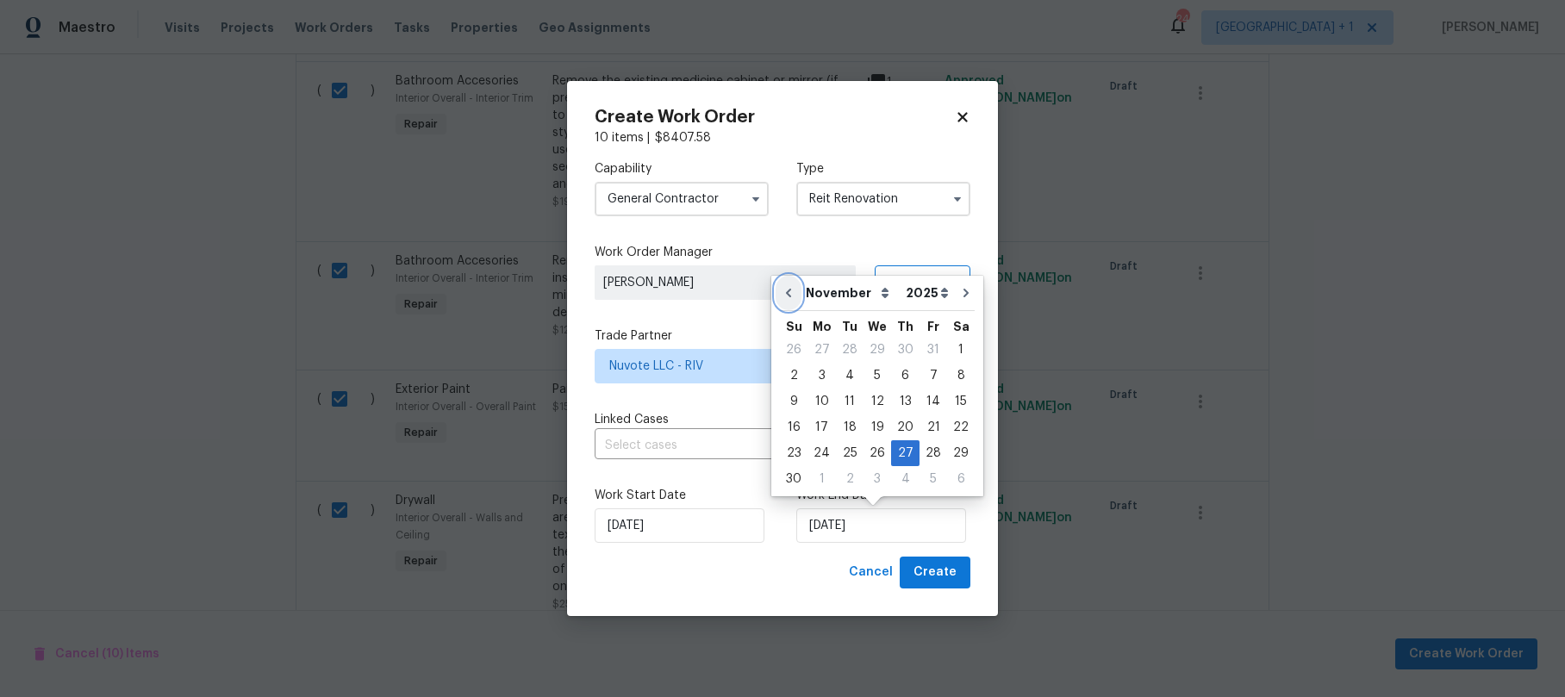
click at [791, 286] on icon "Go to previous month" at bounding box center [789, 293] width 14 height 14
type input "10/27/2025"
select select "9"
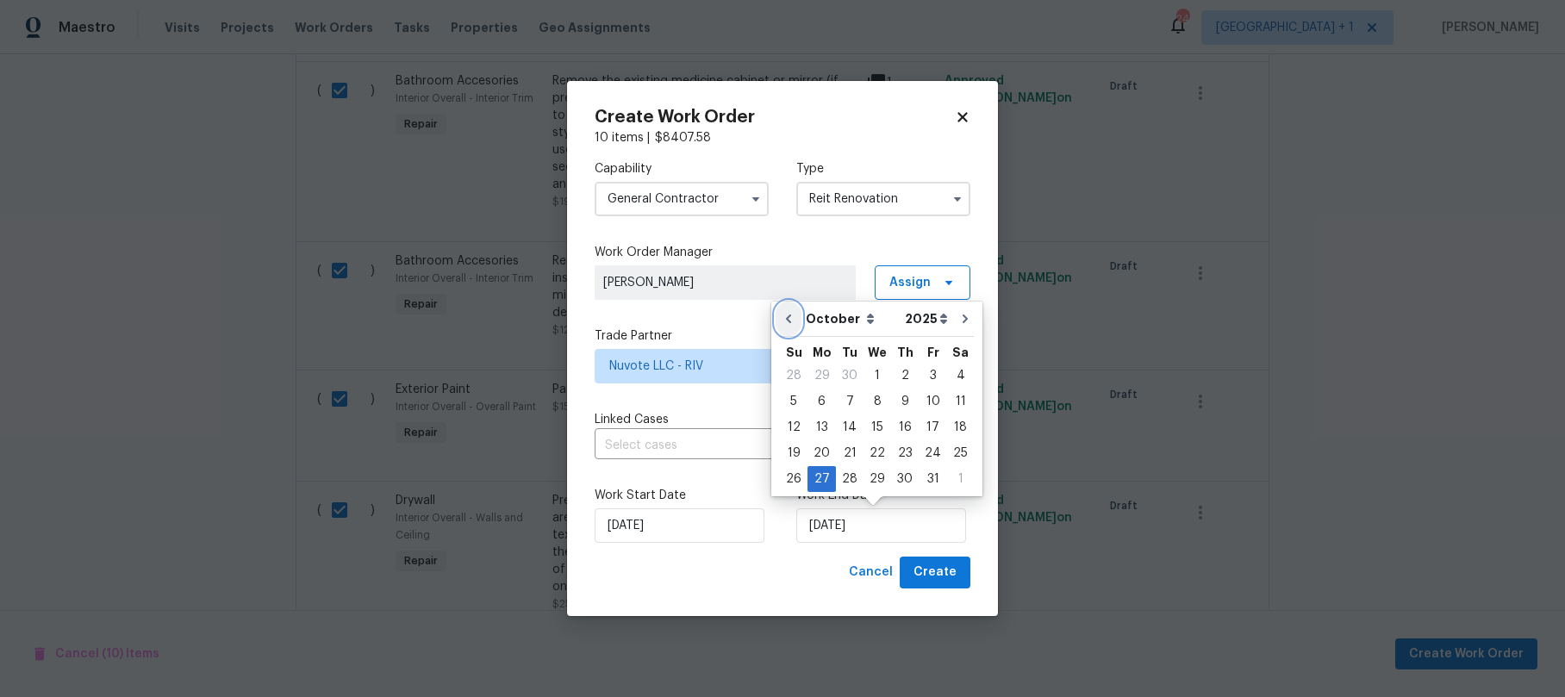
click at [789, 309] on button "Go to previous month" at bounding box center [789, 319] width 26 height 34
type input "9/29/2025"
select select "8"
click at [959, 324] on icon "Go to next month" at bounding box center [966, 319] width 14 height 14
type input "10/29/2025"
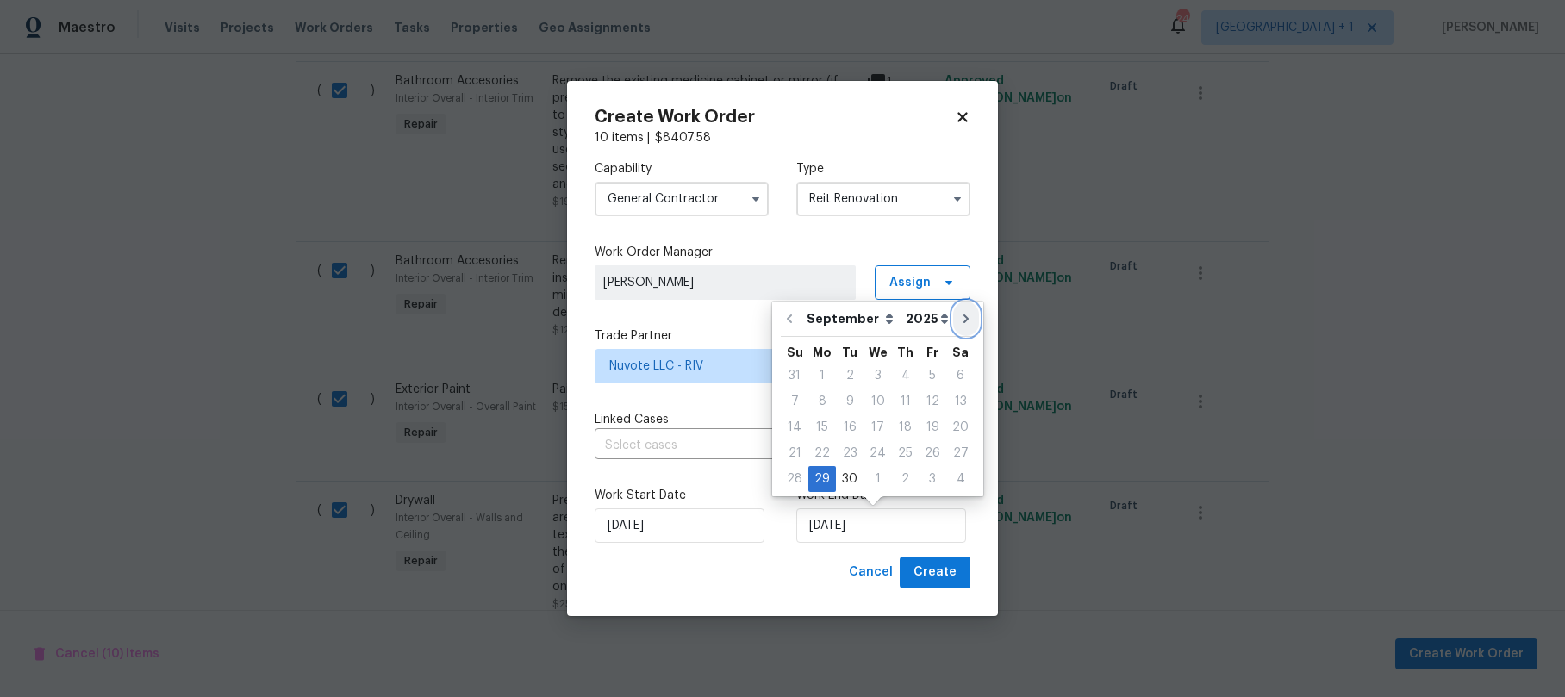
select select "9"
click at [902, 400] on div "9" at bounding box center [905, 402] width 28 height 24
type input "10/9/2025"
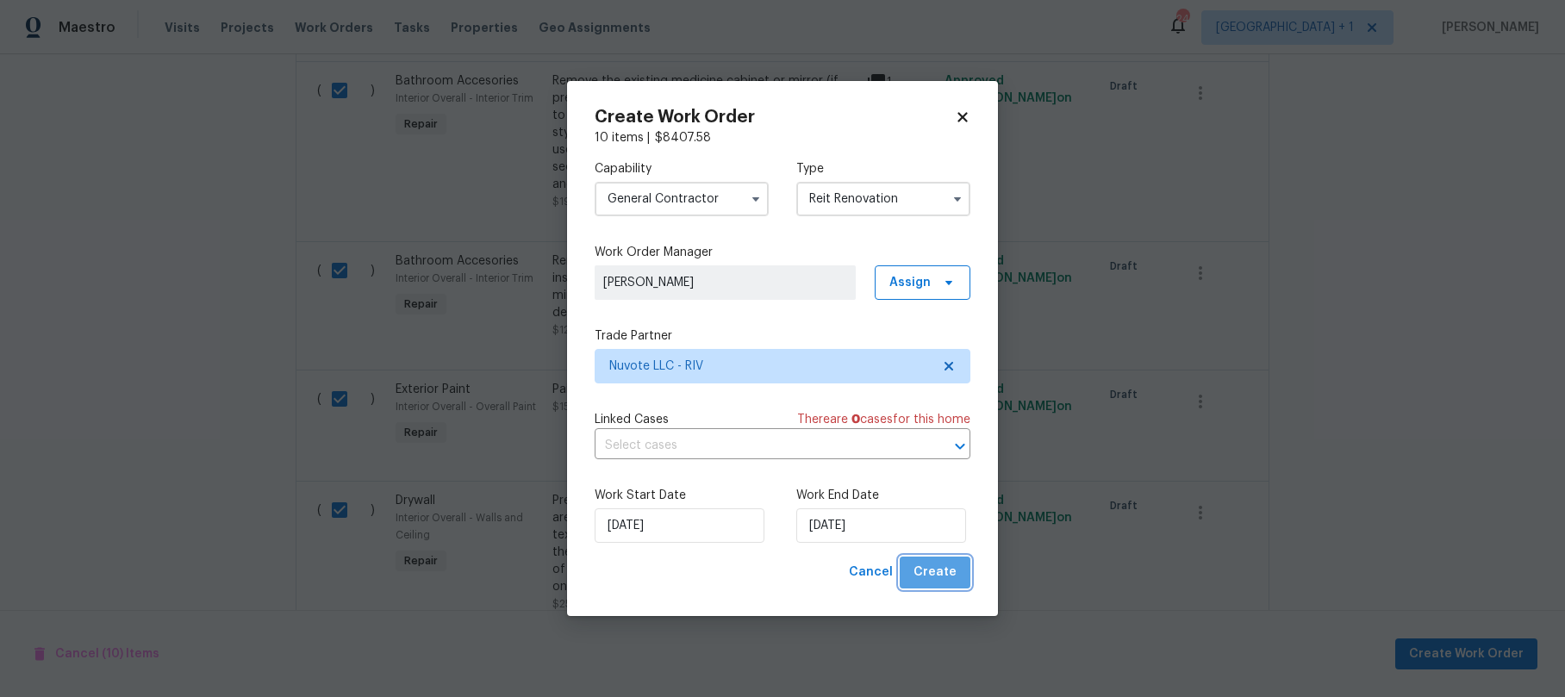
click at [948, 574] on span "Create" at bounding box center [935, 573] width 43 height 22
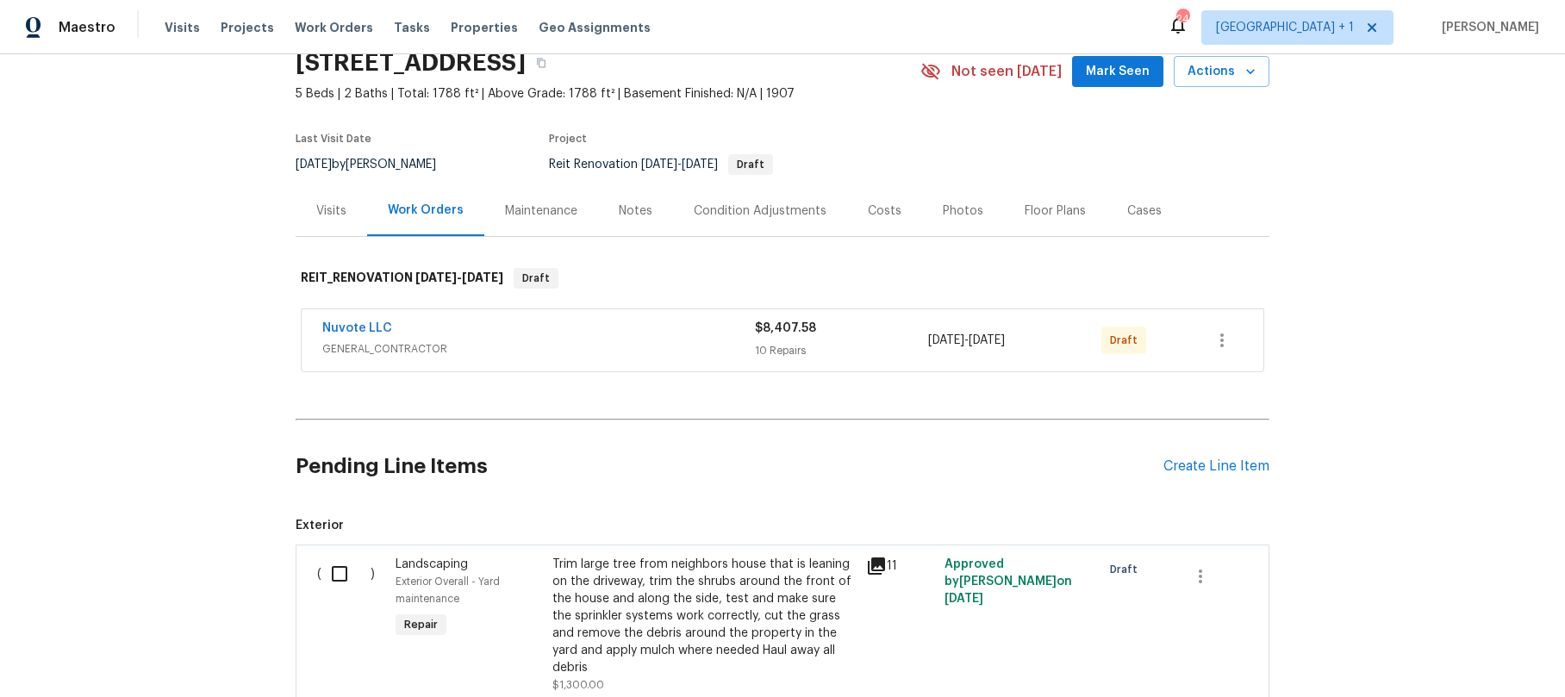
scroll to position [62, 0]
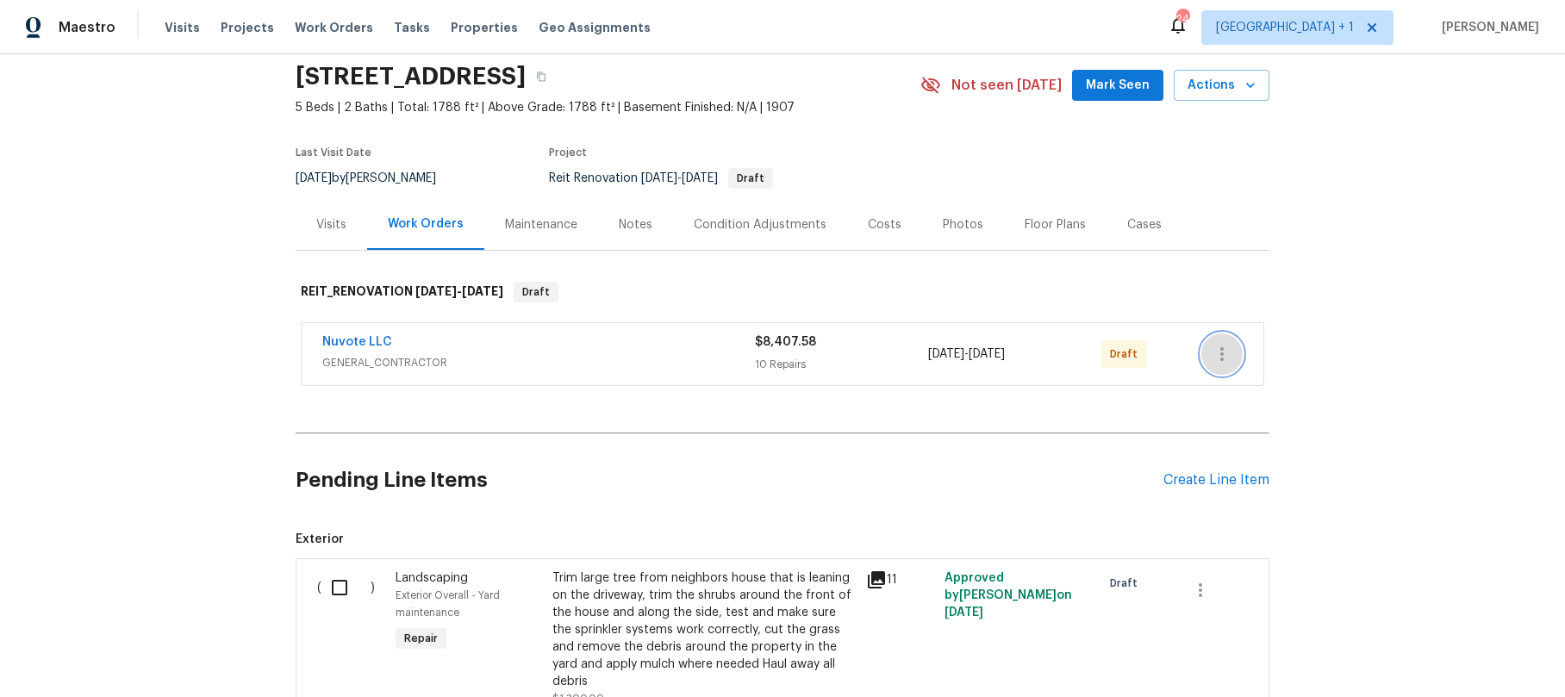
click at [1220, 351] on icon "button" at bounding box center [1222, 354] width 21 height 21
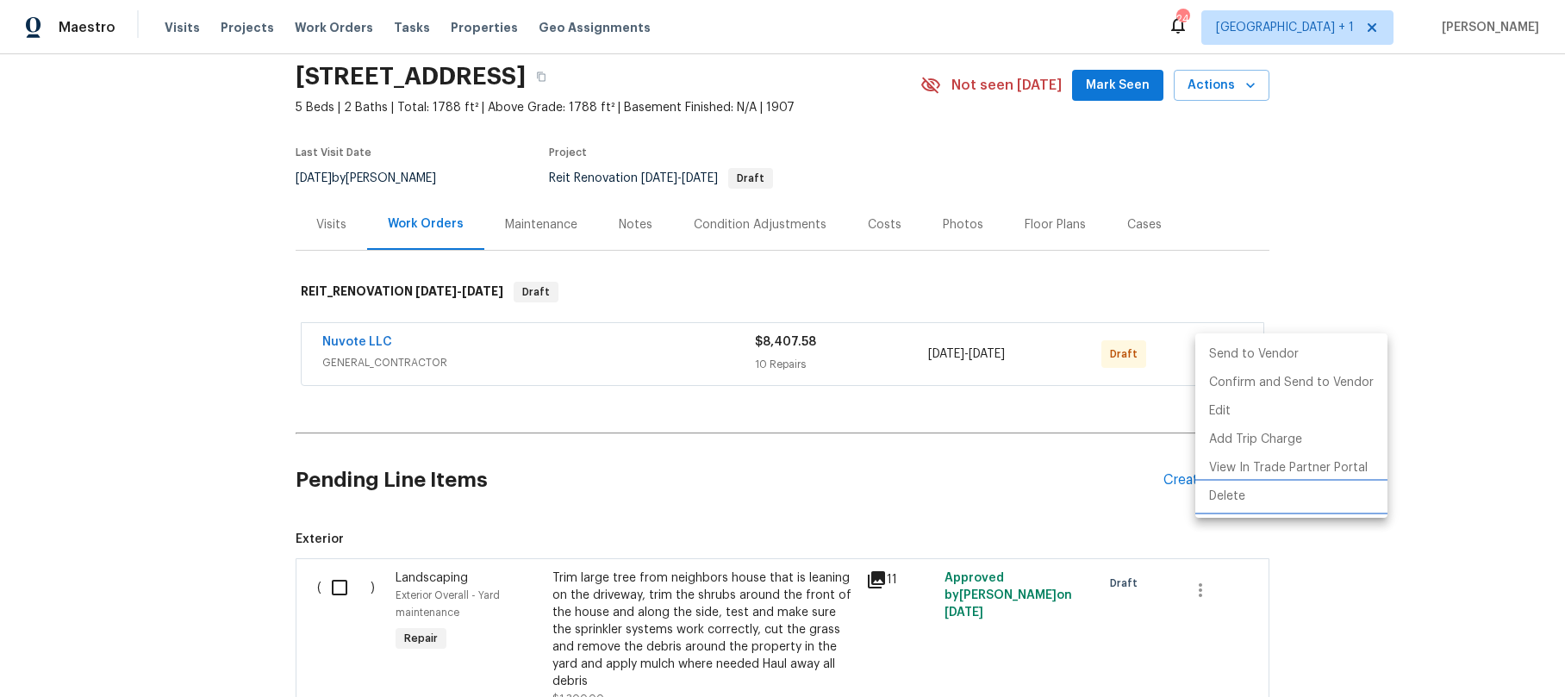
click at [1246, 487] on li "Delete" at bounding box center [1292, 497] width 192 height 28
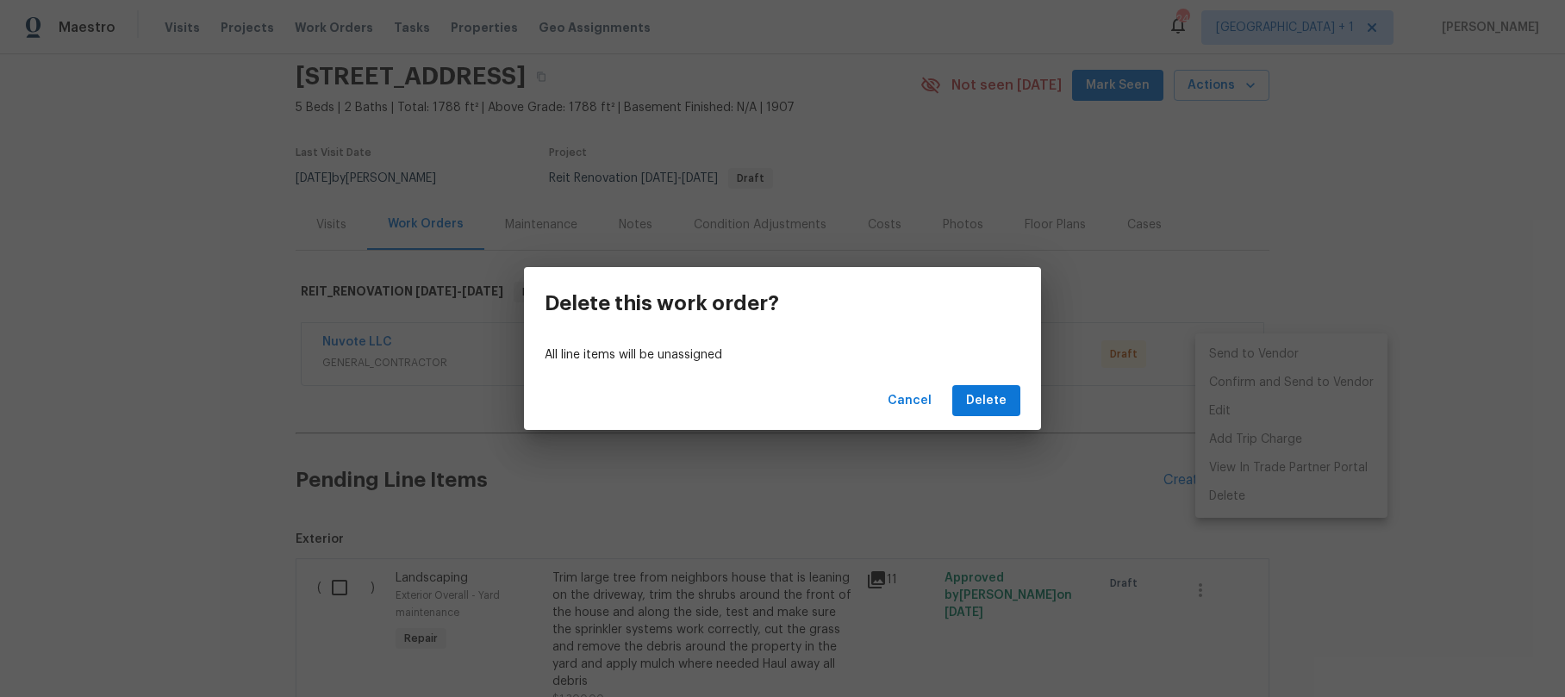
click at [1007, 417] on div "Cancel Delete" at bounding box center [782, 401] width 517 height 59
click at [1002, 407] on span "Delete" at bounding box center [986, 401] width 41 height 22
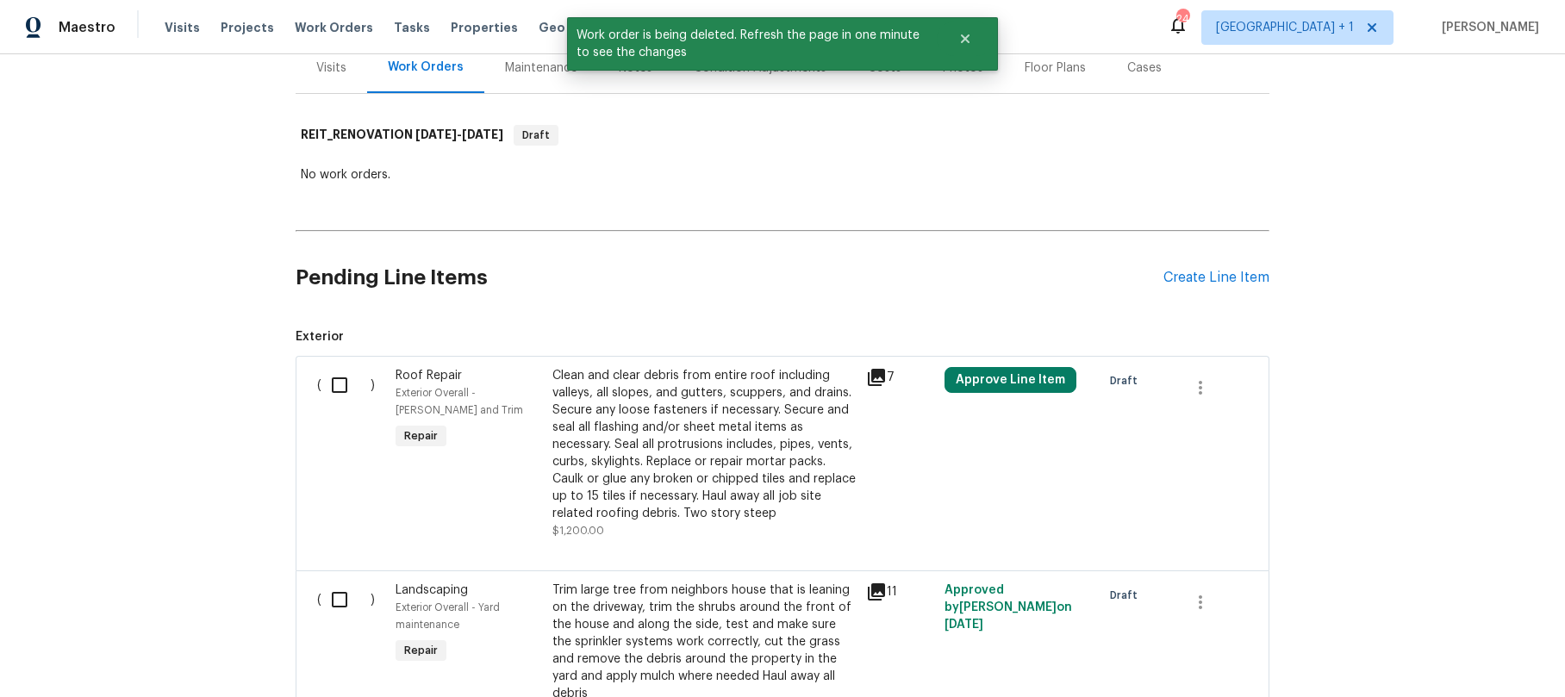
scroll to position [222, 0]
click at [333, 385] on input "checkbox" at bounding box center [346, 383] width 49 height 36
checkbox input "true"
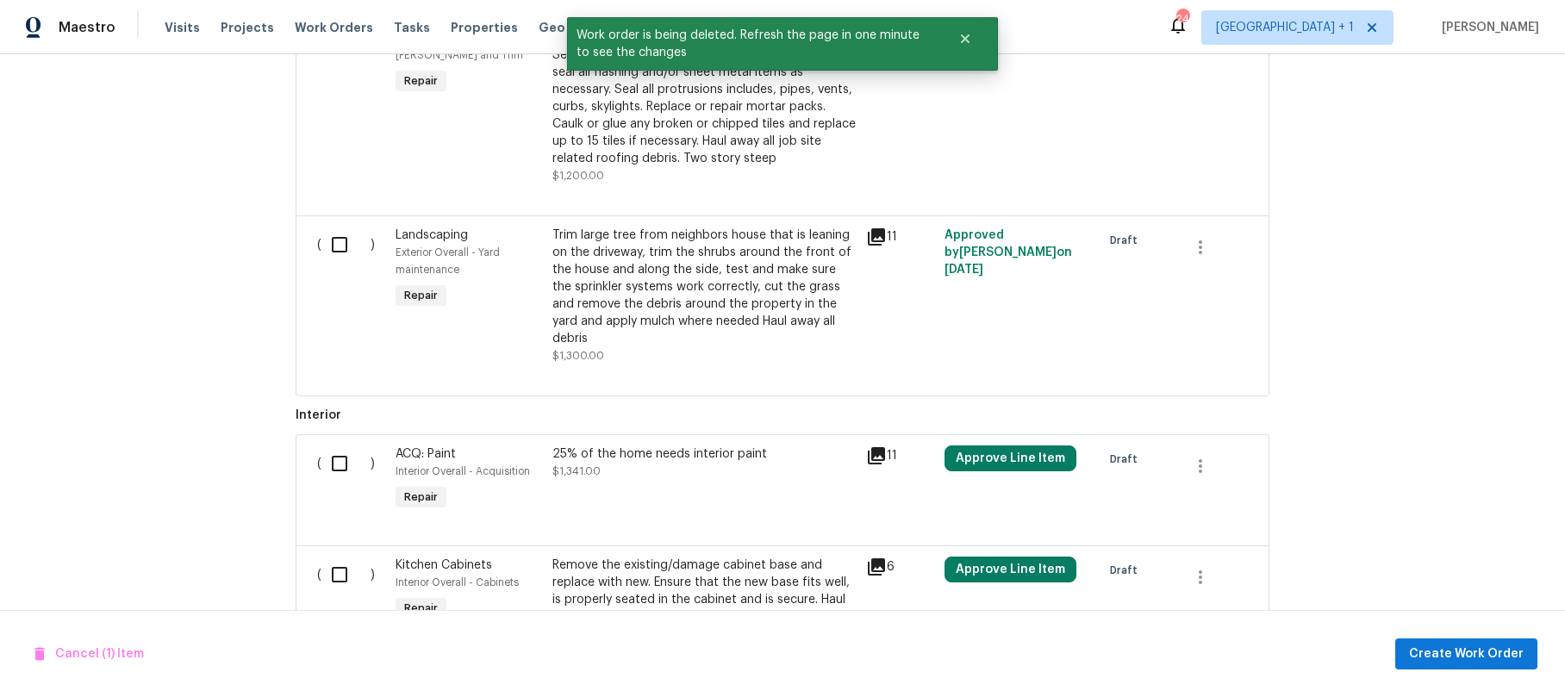
scroll to position [606, 0]
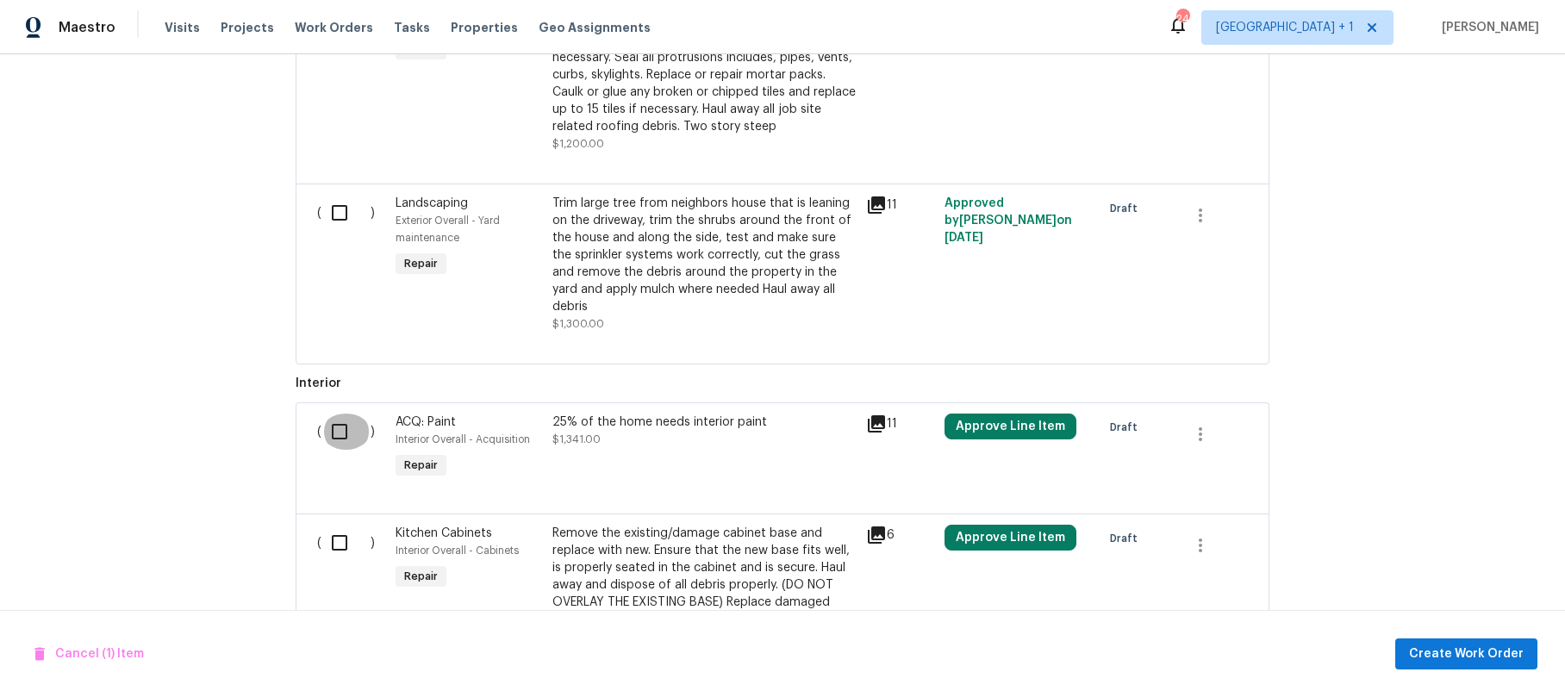
click at [332, 421] on input "checkbox" at bounding box center [346, 432] width 49 height 36
checkbox input "true"
click at [334, 525] on input "checkbox" at bounding box center [346, 543] width 49 height 36
checkbox input "true"
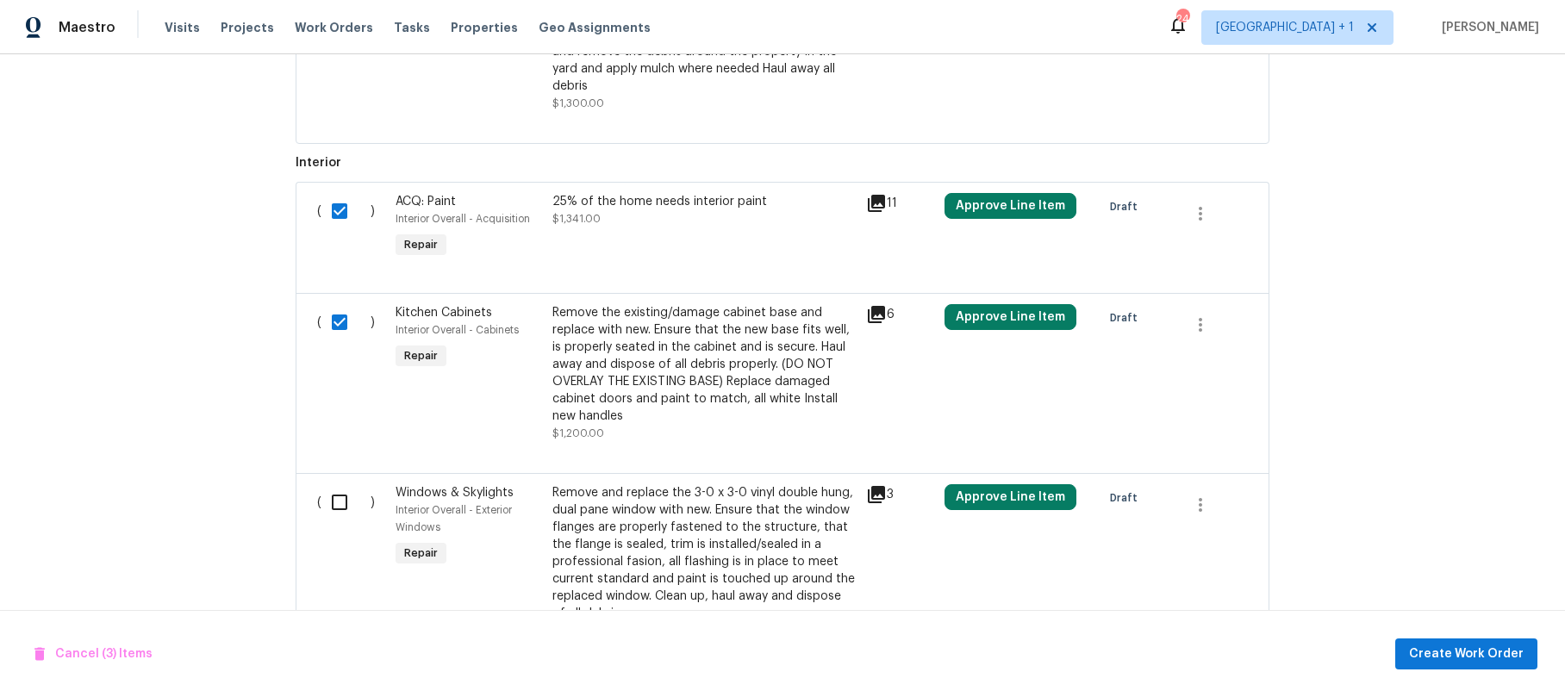
scroll to position [915, 0]
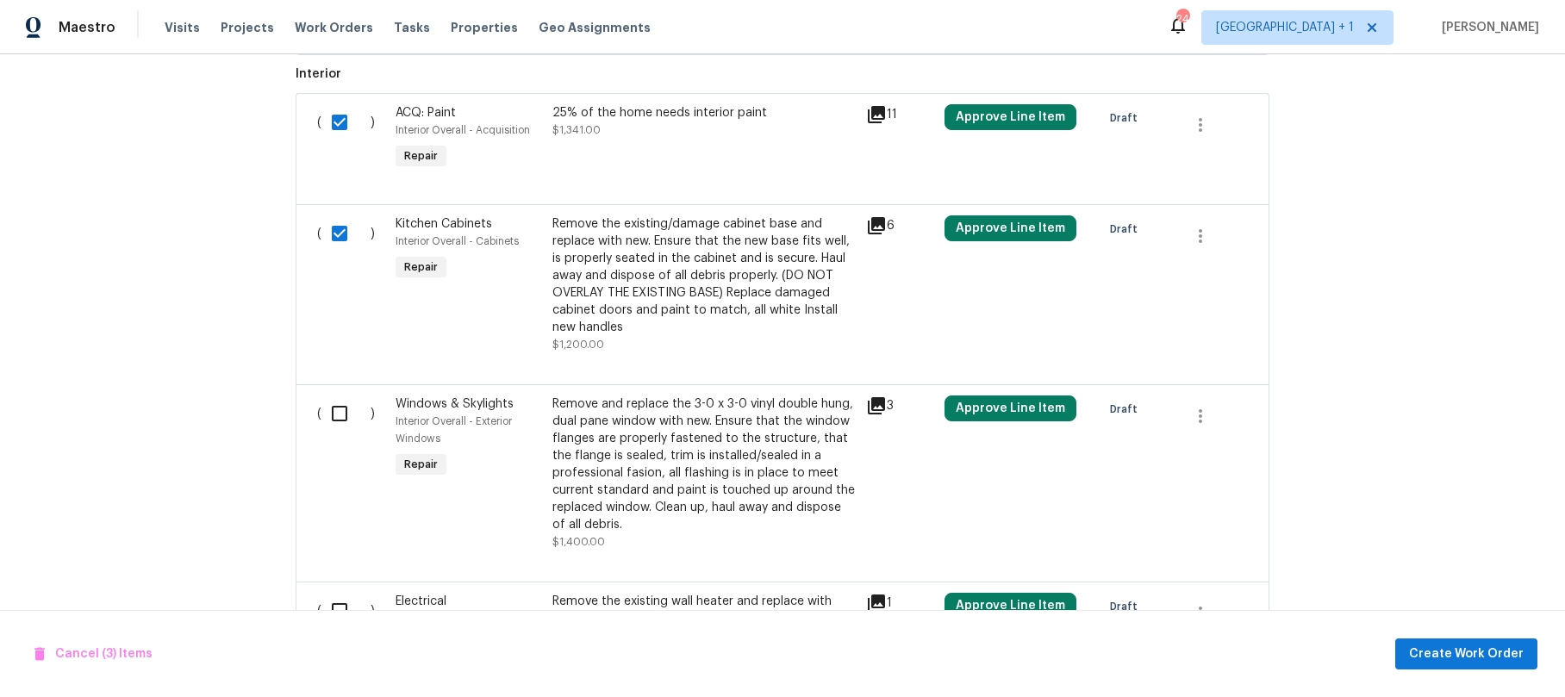
click at [334, 401] on input "checkbox" at bounding box center [346, 414] width 49 height 36
checkbox input "true"
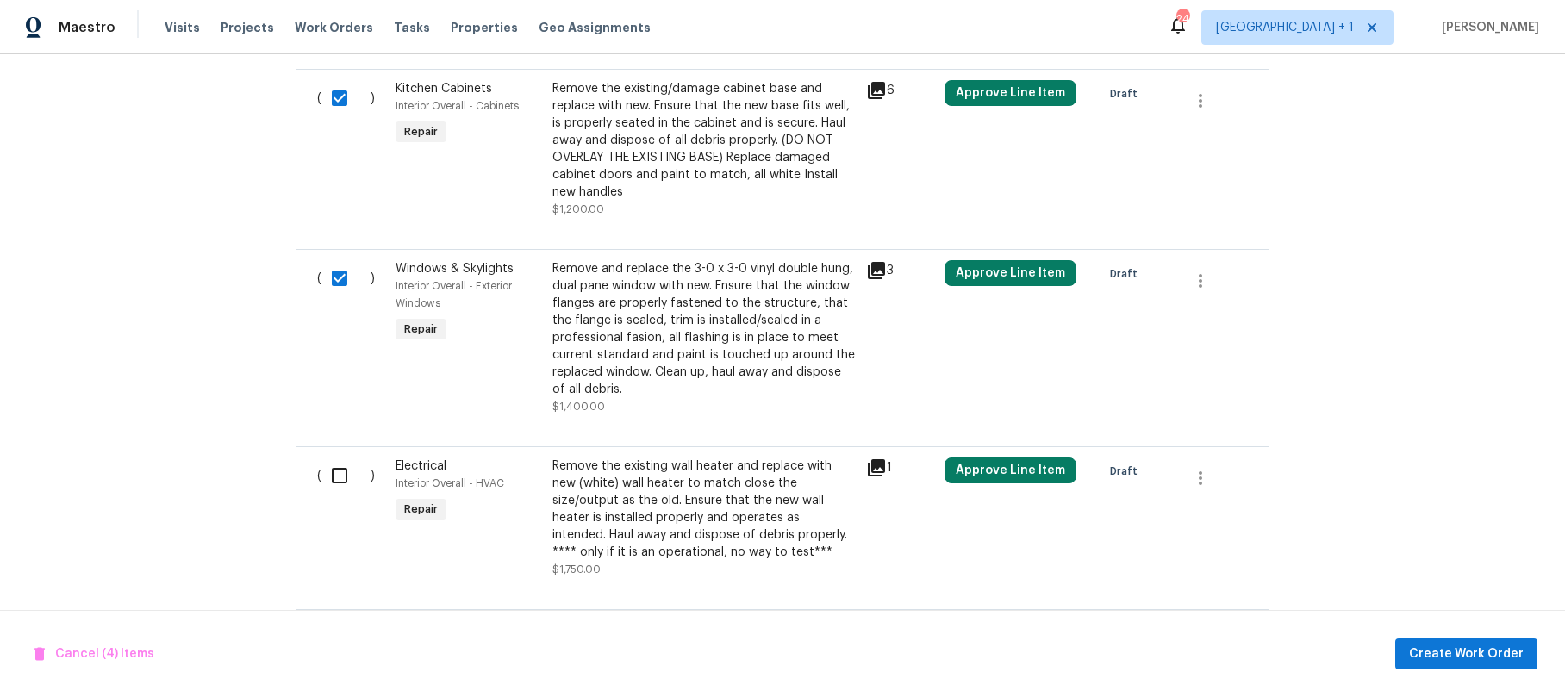
scroll to position [1054, 0]
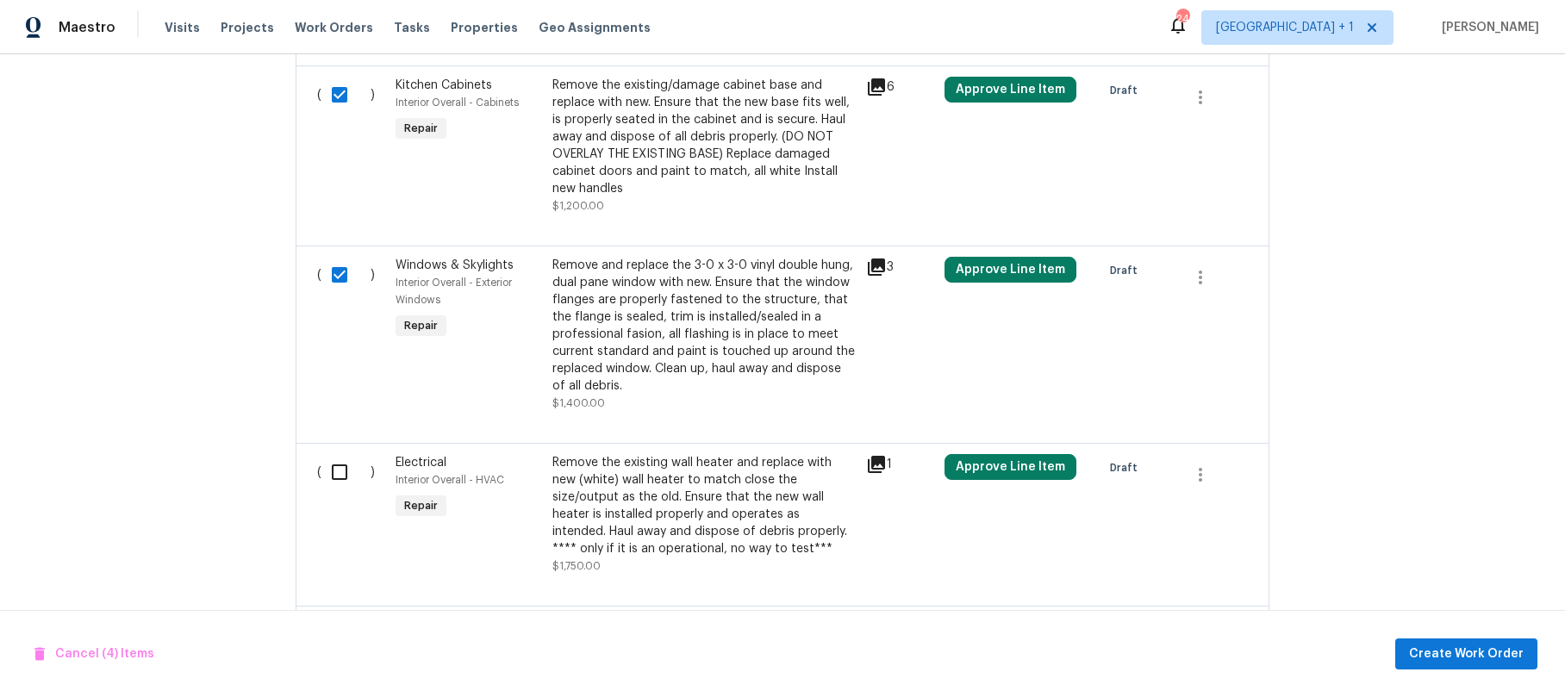
click at [332, 458] on input "checkbox" at bounding box center [346, 472] width 49 height 36
checkbox input "true"
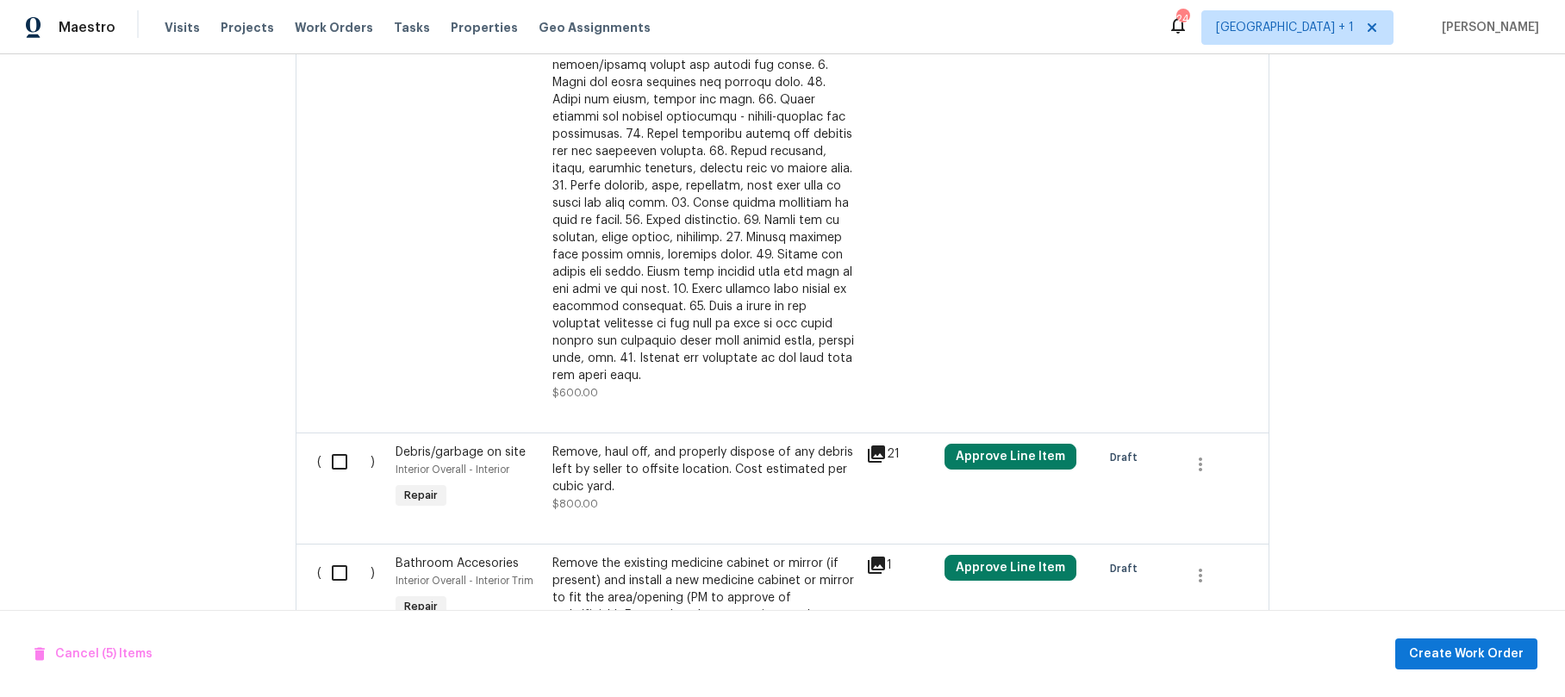
scroll to position [1753, 0]
click at [338, 443] on input "checkbox" at bounding box center [346, 461] width 49 height 36
checkbox input "true"
click at [334, 554] on input "checkbox" at bounding box center [346, 572] width 49 height 36
checkbox input "true"
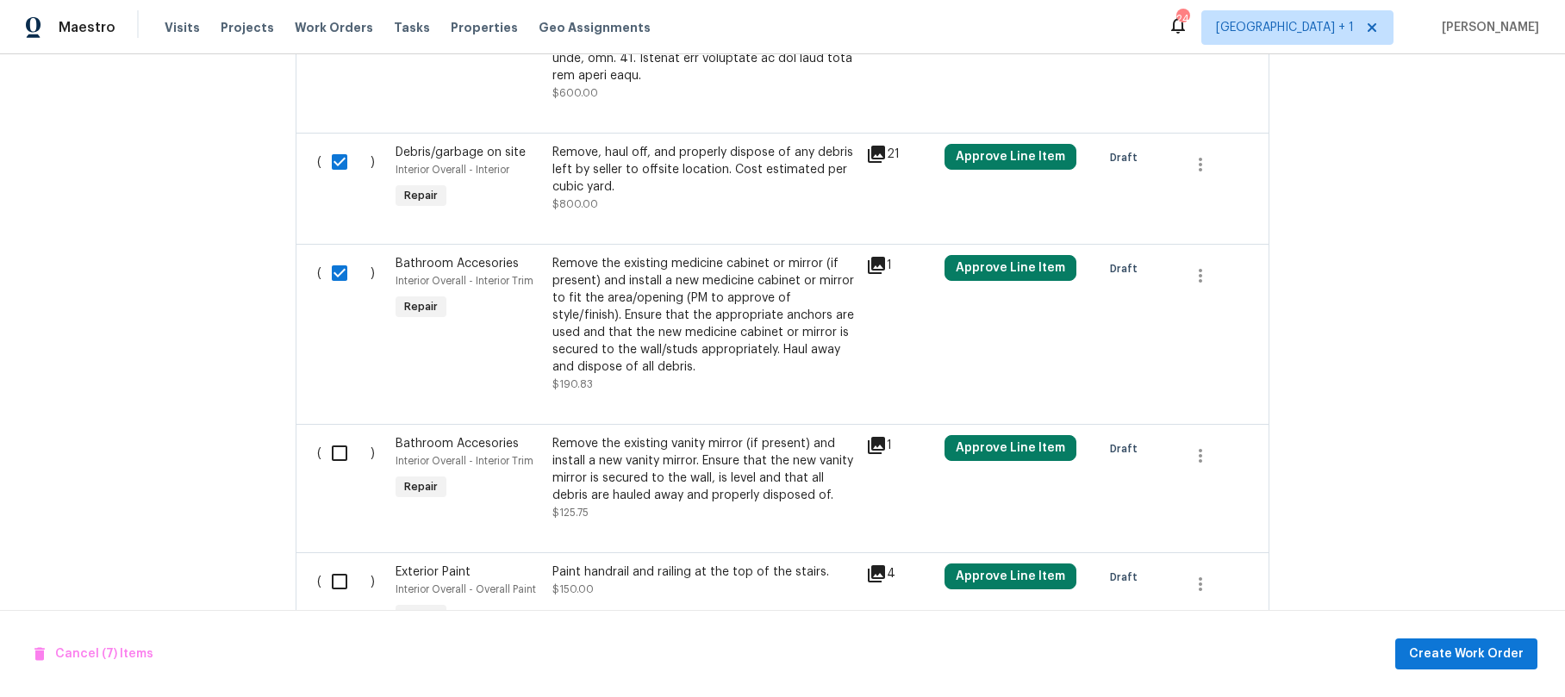
scroll to position [2056, 0]
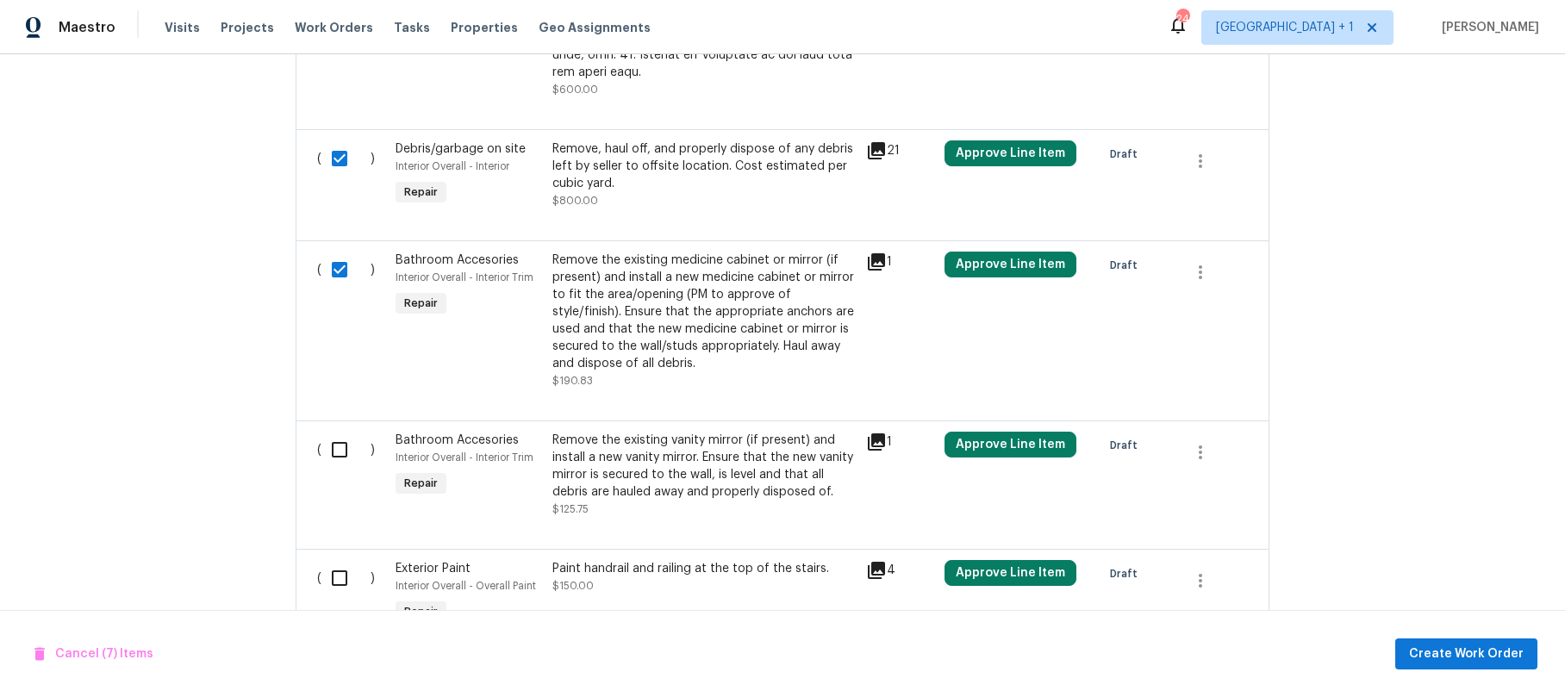
click at [334, 432] on input "checkbox" at bounding box center [346, 450] width 49 height 36
checkbox input "true"
click at [333, 560] on input "checkbox" at bounding box center [346, 578] width 49 height 36
checkbox input "true"
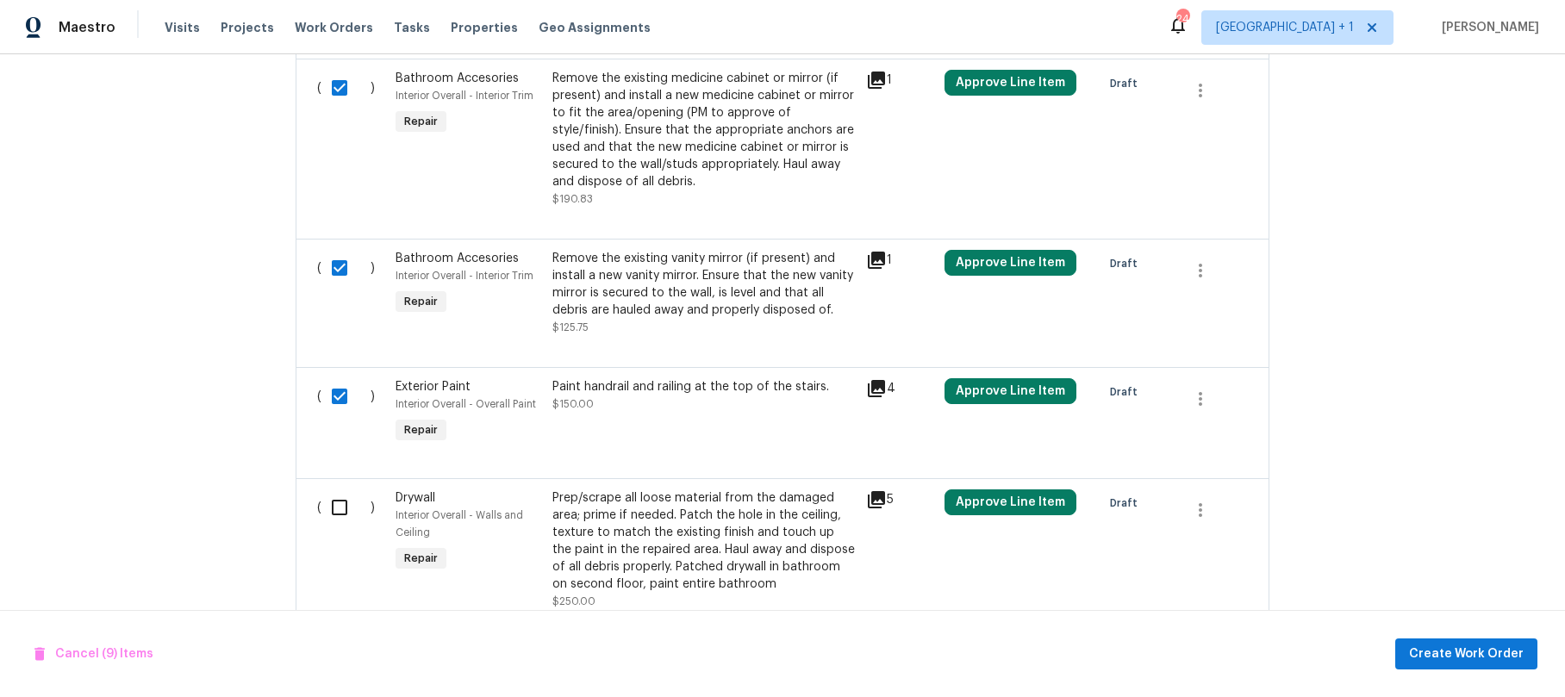
scroll to position [2250, 0]
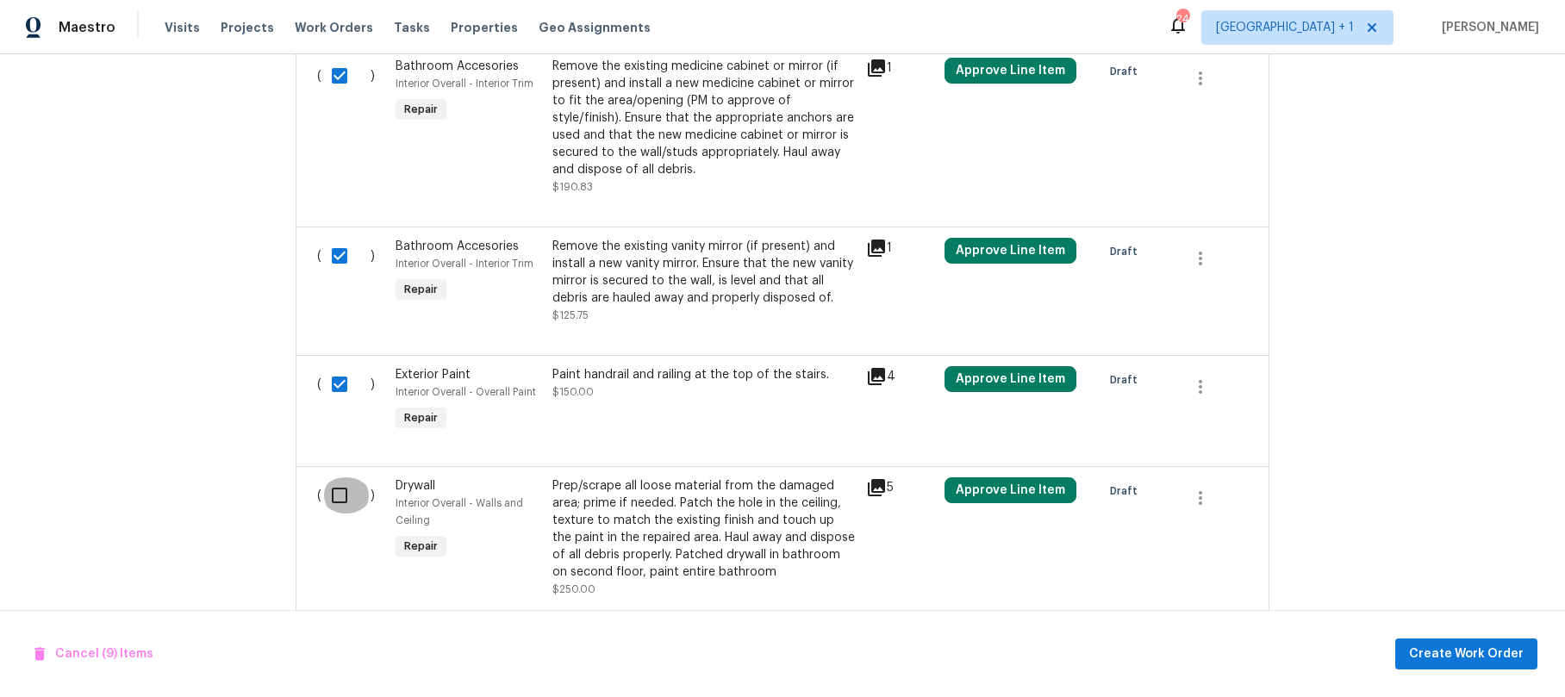
click at [336, 478] on input "checkbox" at bounding box center [346, 496] width 49 height 36
checkbox input "true"
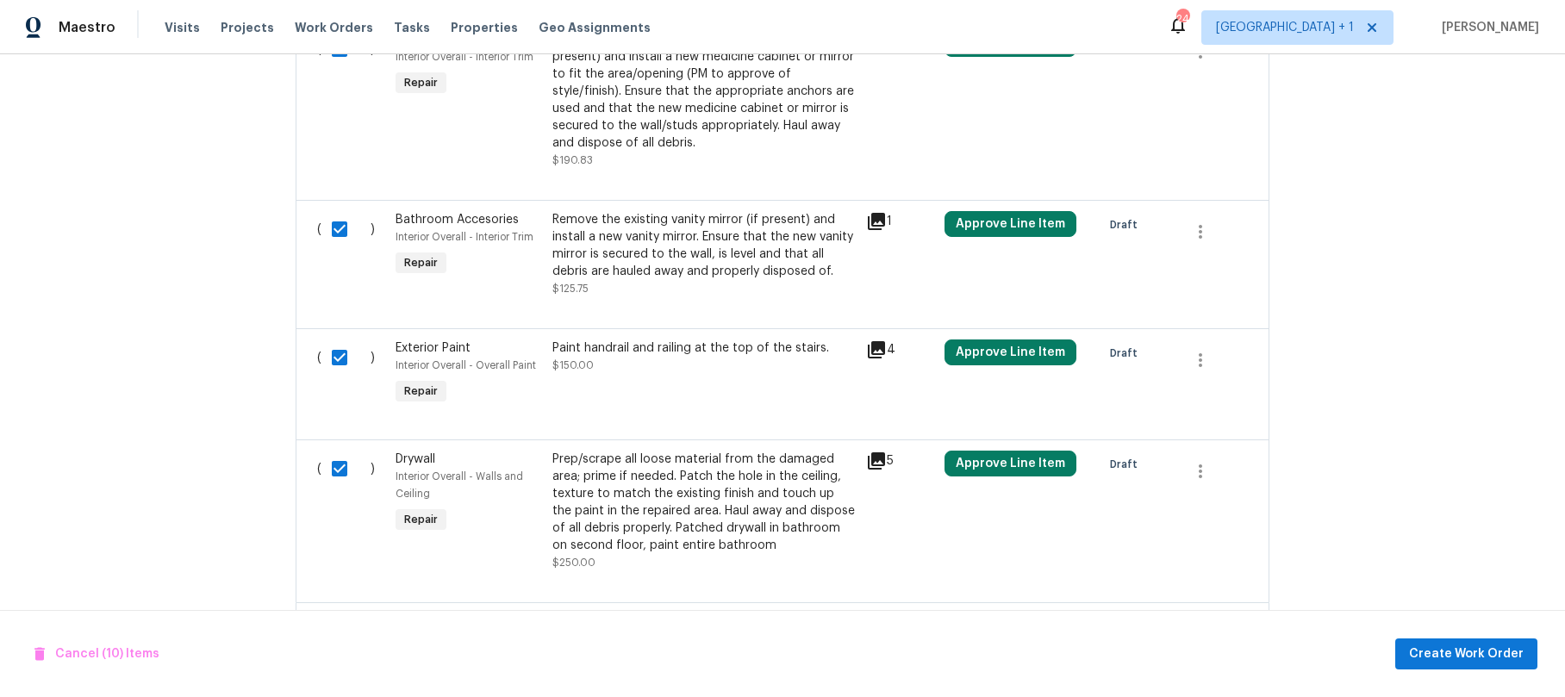
scroll to position [2389, 0]
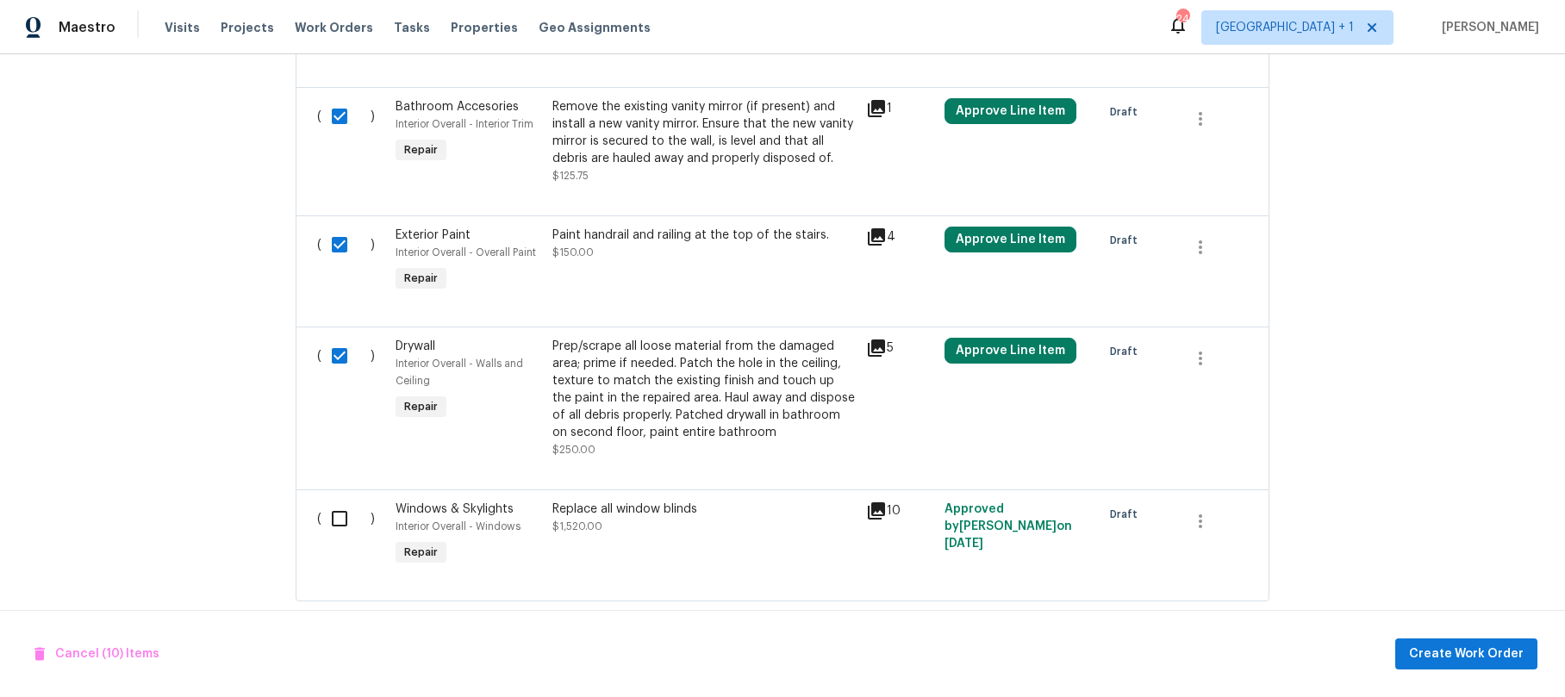
click at [327, 501] on input "checkbox" at bounding box center [346, 519] width 49 height 36
checkbox input "true"
click at [1478, 653] on span "Create Work Order" at bounding box center [1466, 655] width 115 height 22
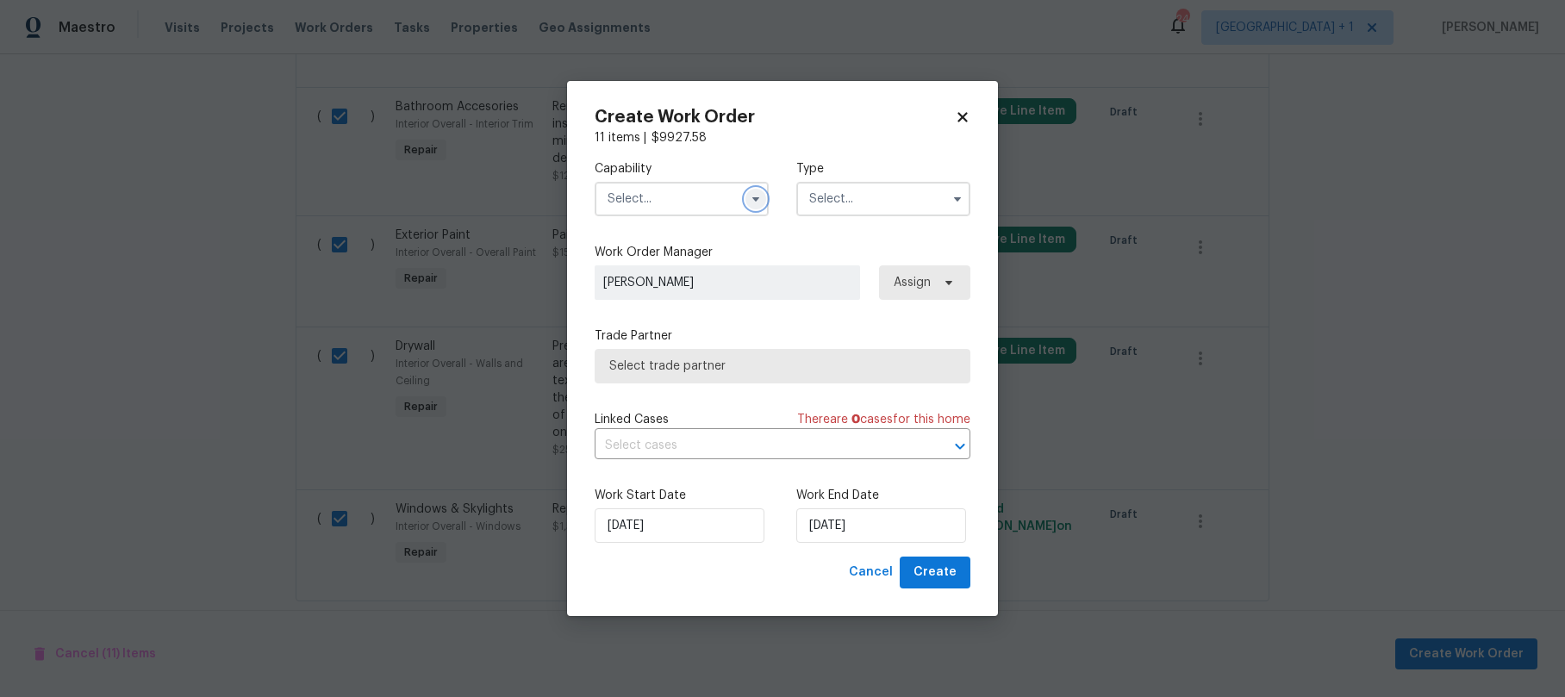
click at [749, 202] on icon "button" at bounding box center [756, 199] width 14 height 14
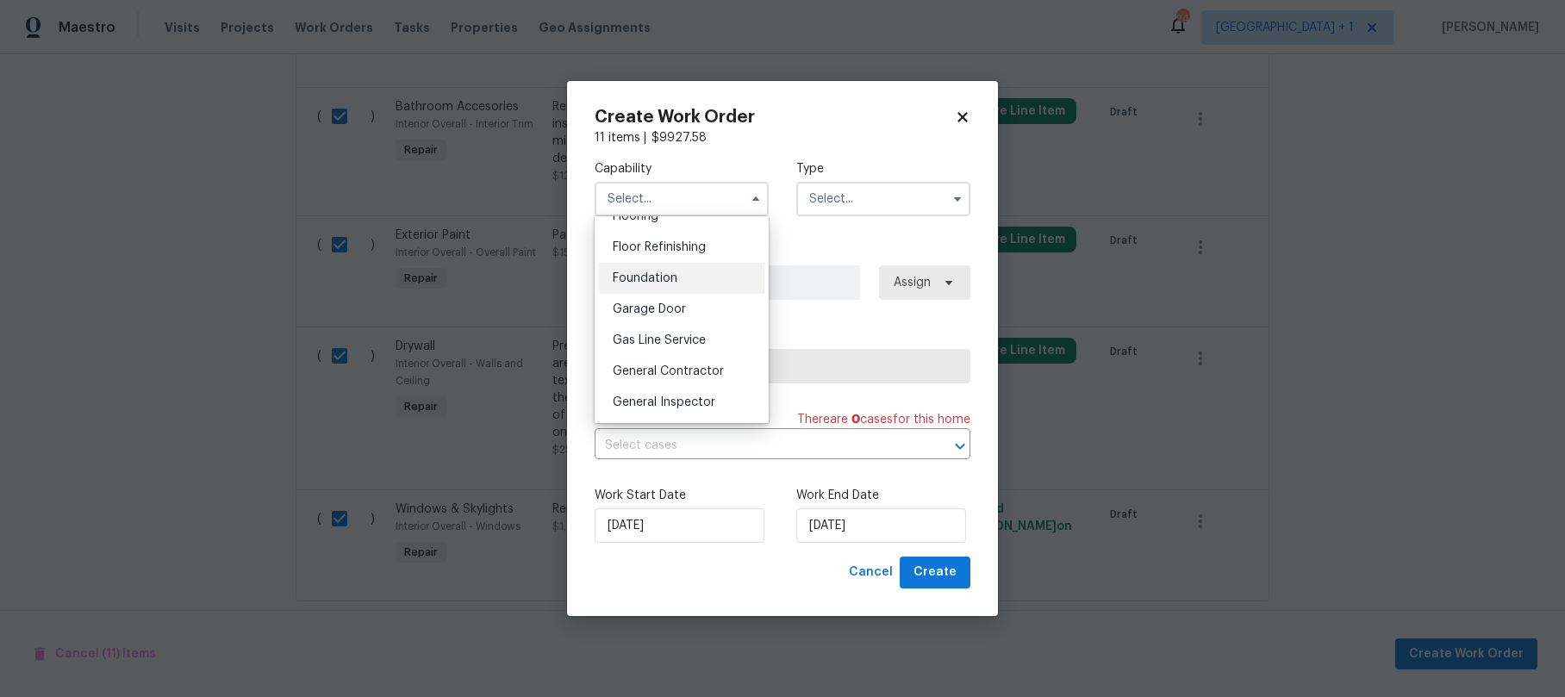
scroll to position [720, 0]
click at [673, 350] on div "General Contractor" at bounding box center [681, 340] width 165 height 31
type input "General Contractor"
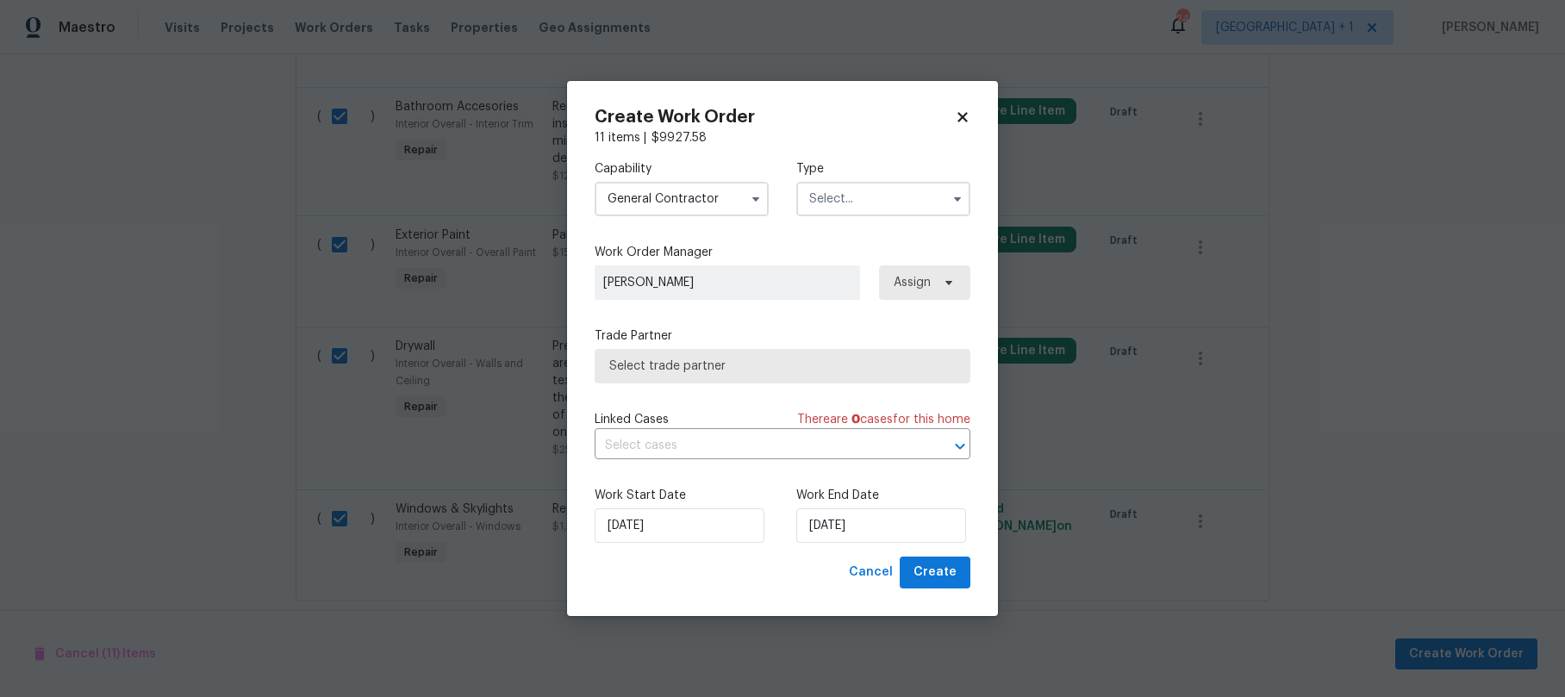
click at [888, 191] on input "text" at bounding box center [883, 199] width 174 height 34
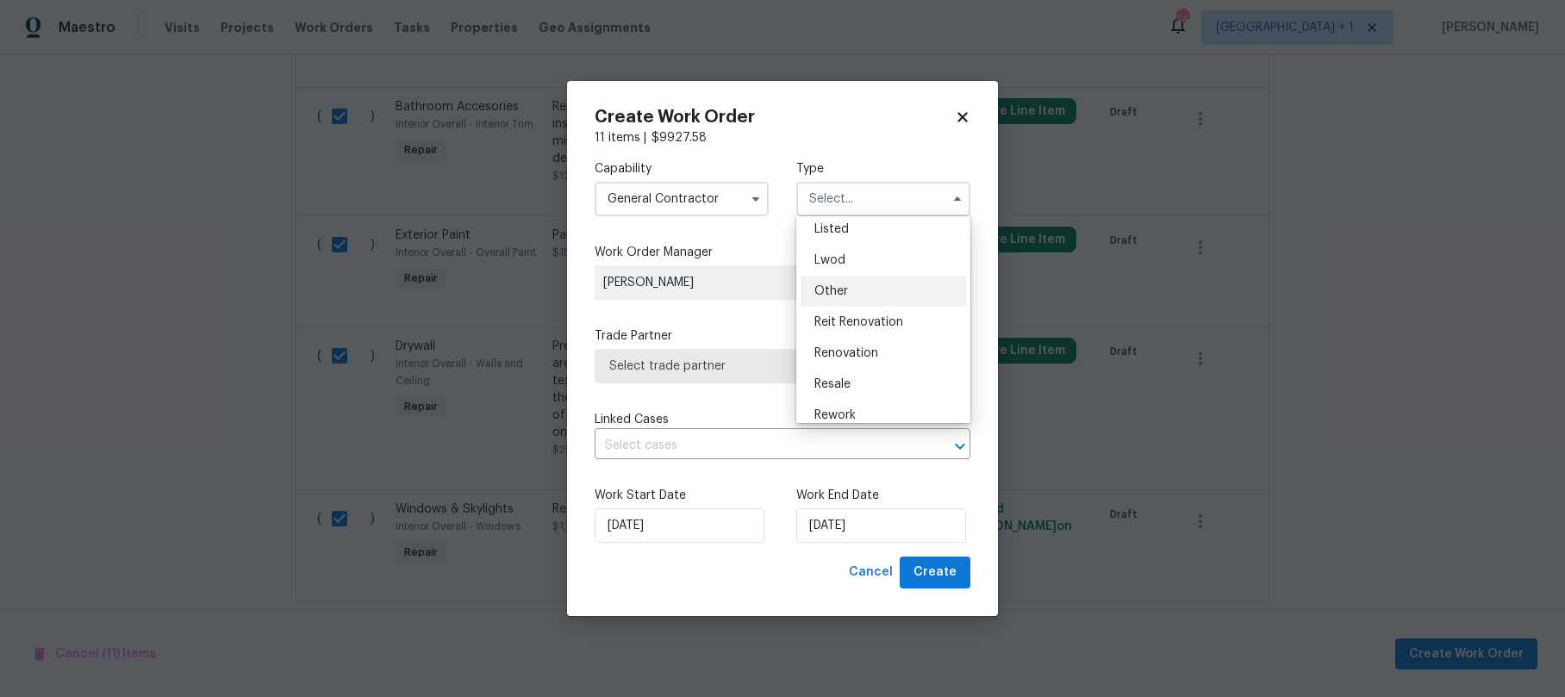
scroll to position [164, 0]
click at [895, 325] on span "Reit Renovation" at bounding box center [859, 321] width 89 height 12
type input "Reit Renovation"
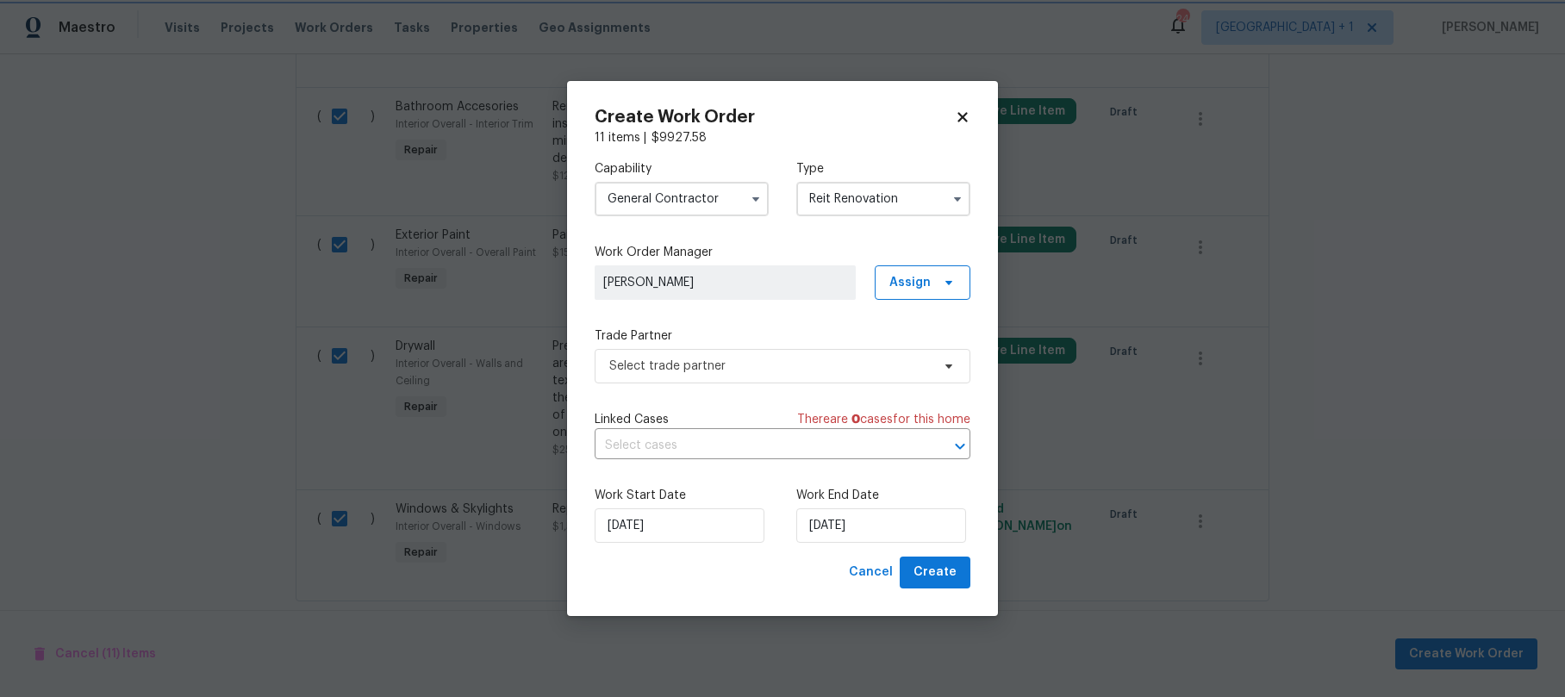
scroll to position [0, 0]
click at [764, 358] on span "Select trade partner" at bounding box center [770, 366] width 322 height 17
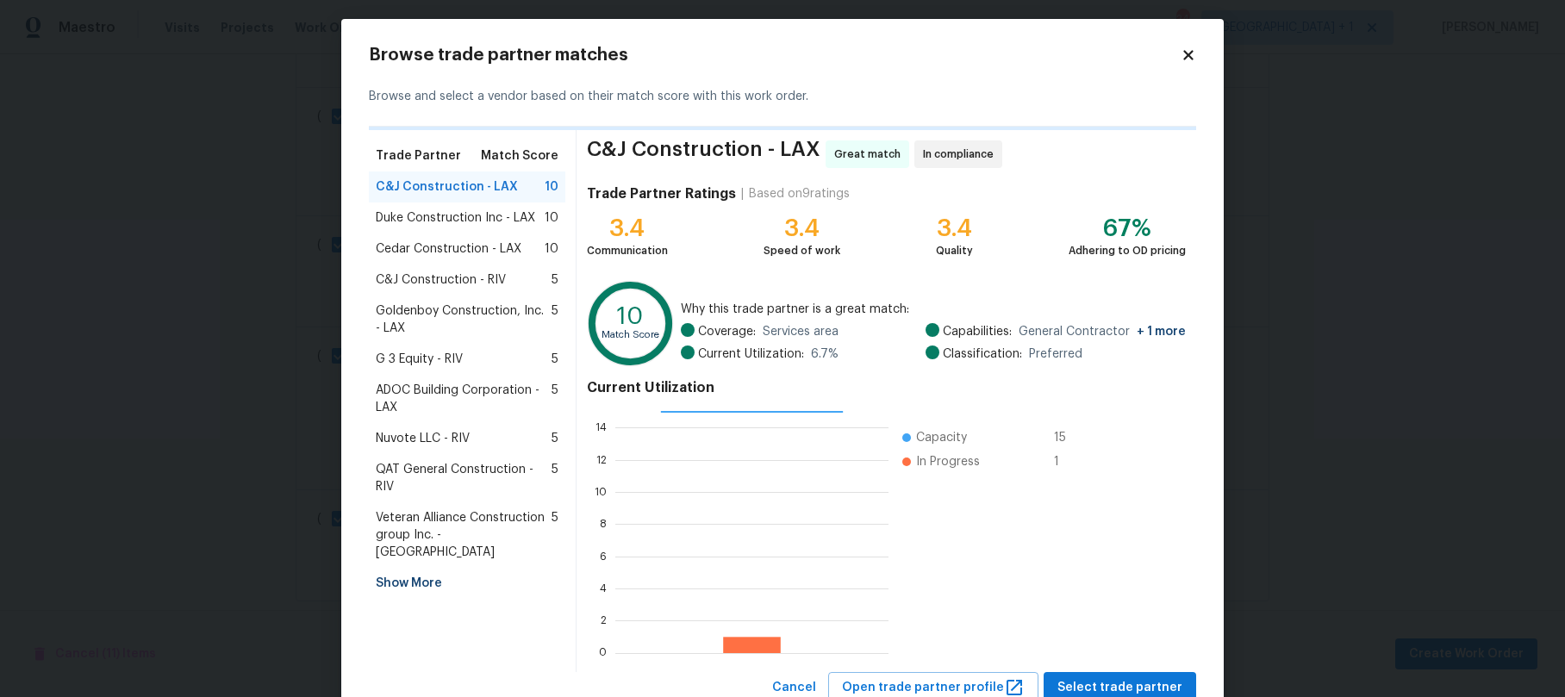
scroll to position [21, 0]
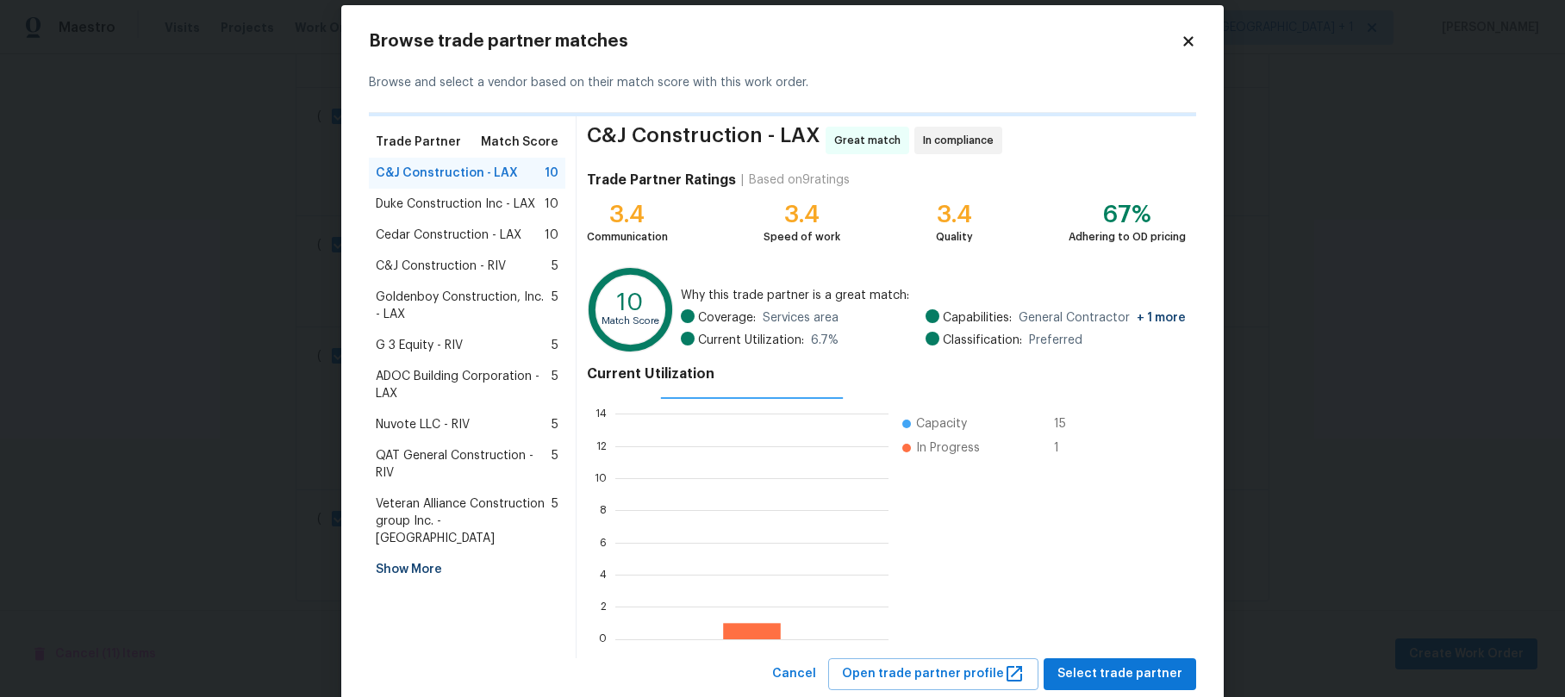
click at [422, 424] on span "Nuvote LLC - RIV" at bounding box center [423, 424] width 94 height 17
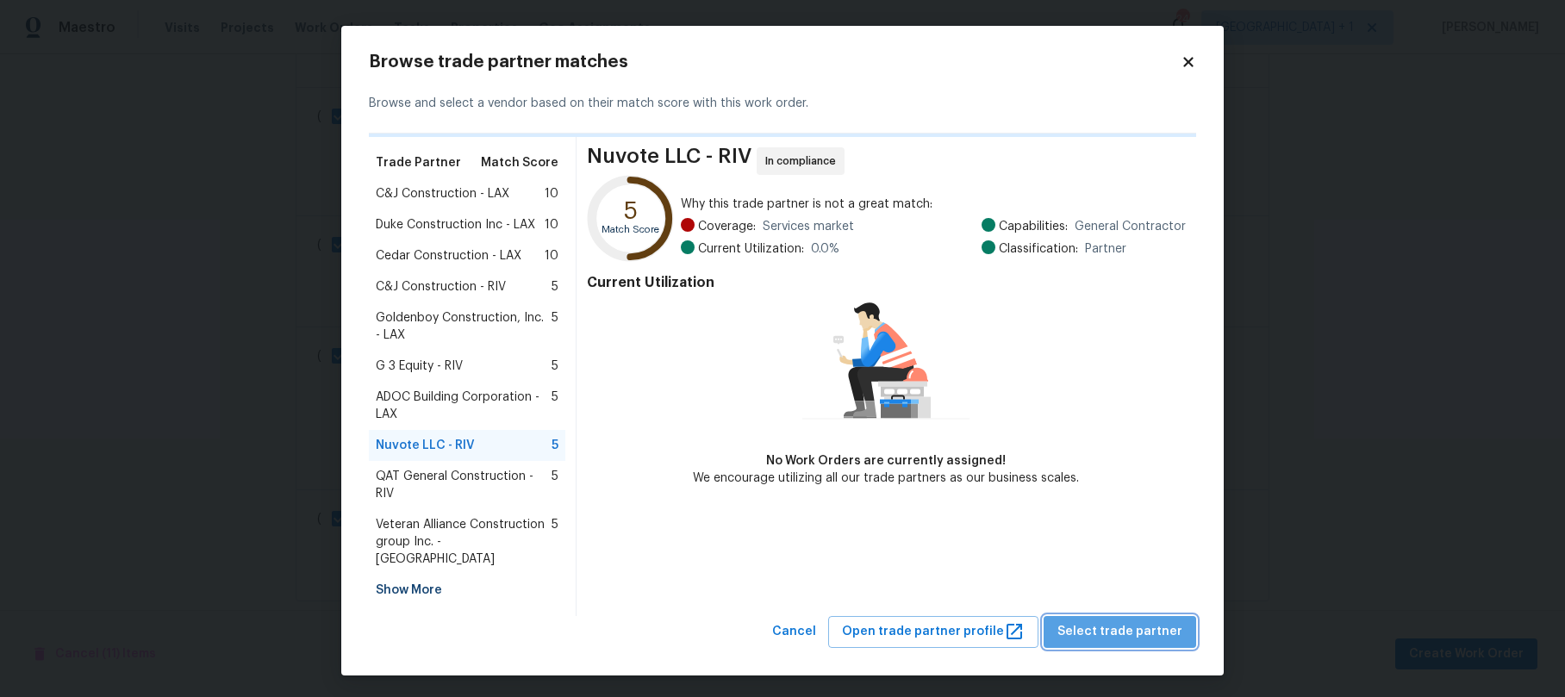
click at [1158, 621] on span "Select trade partner" at bounding box center [1120, 632] width 125 height 22
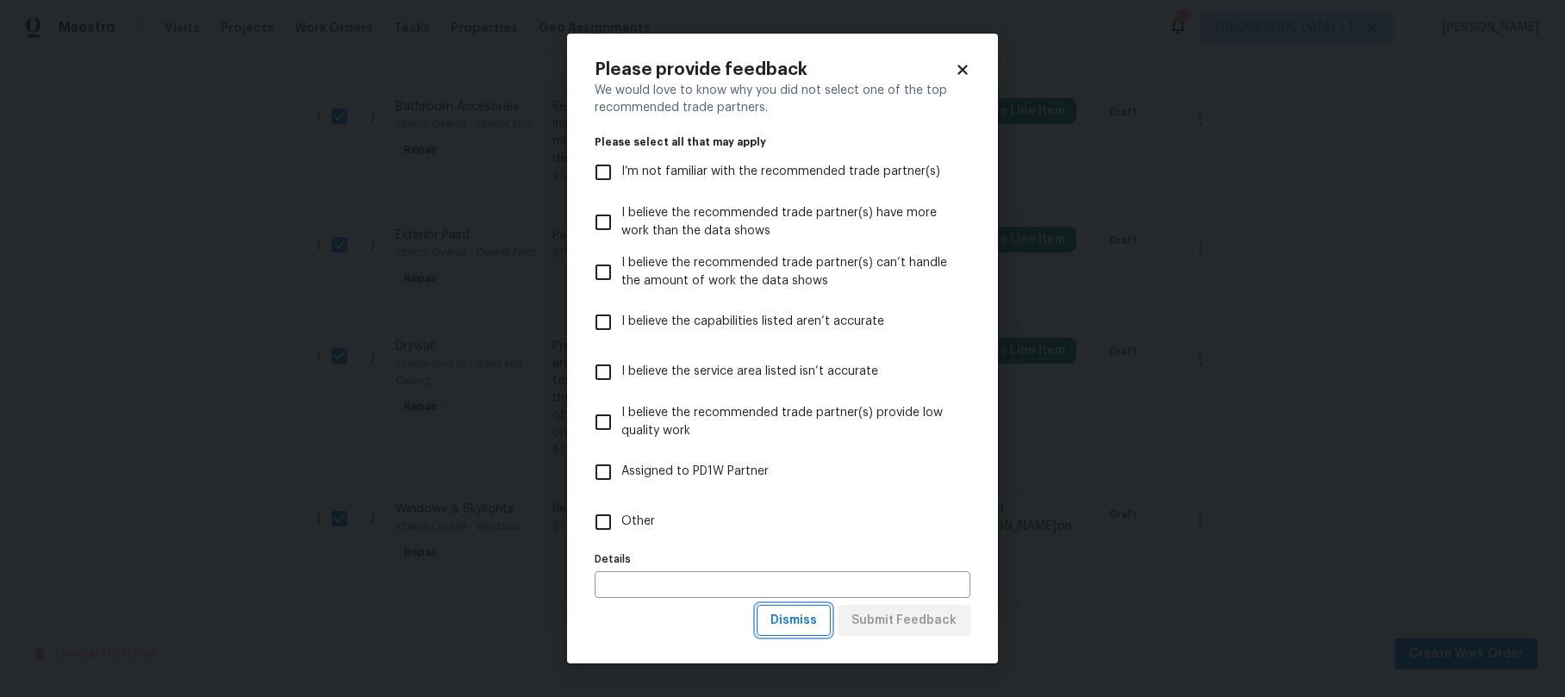
click at [789, 607] on button "Dismiss" at bounding box center [794, 621] width 74 height 32
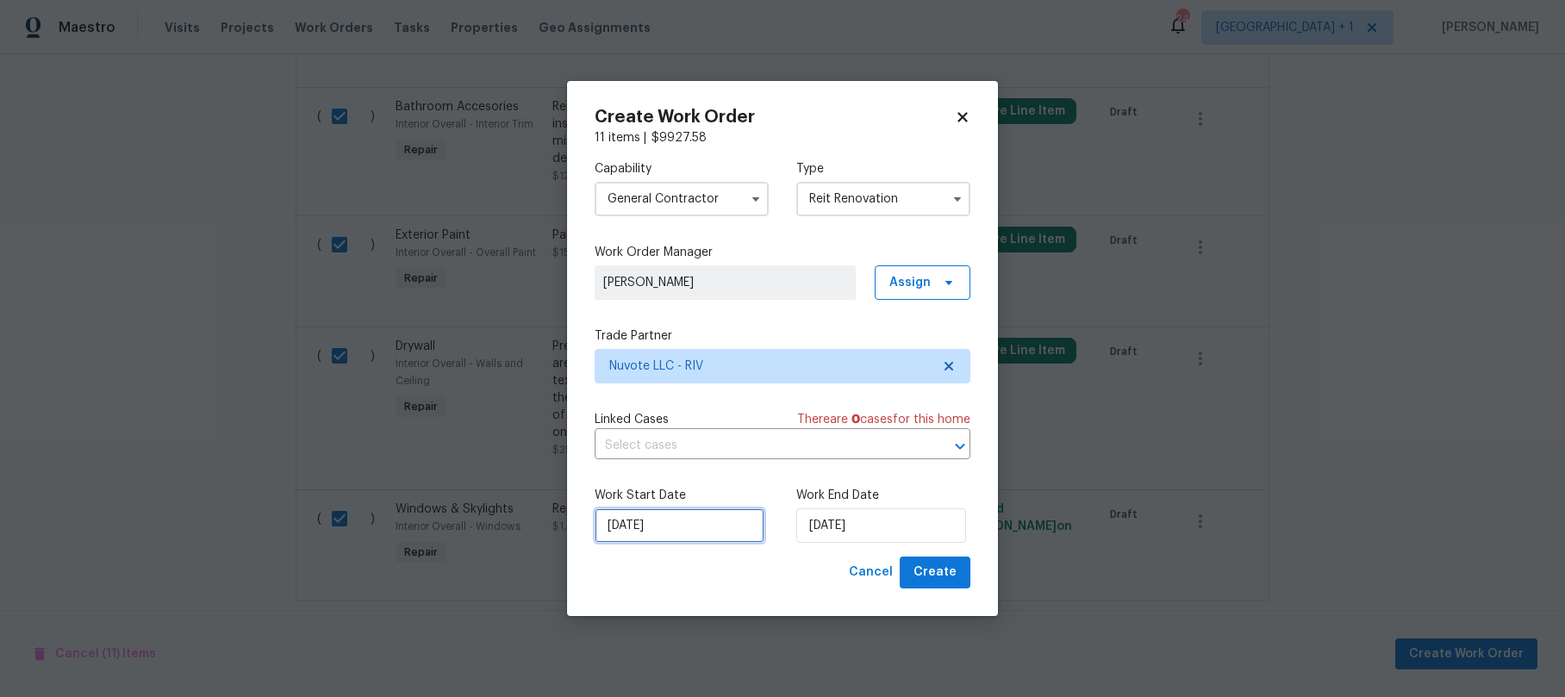
click at [710, 534] on input "[DATE]" at bounding box center [680, 526] width 170 height 34
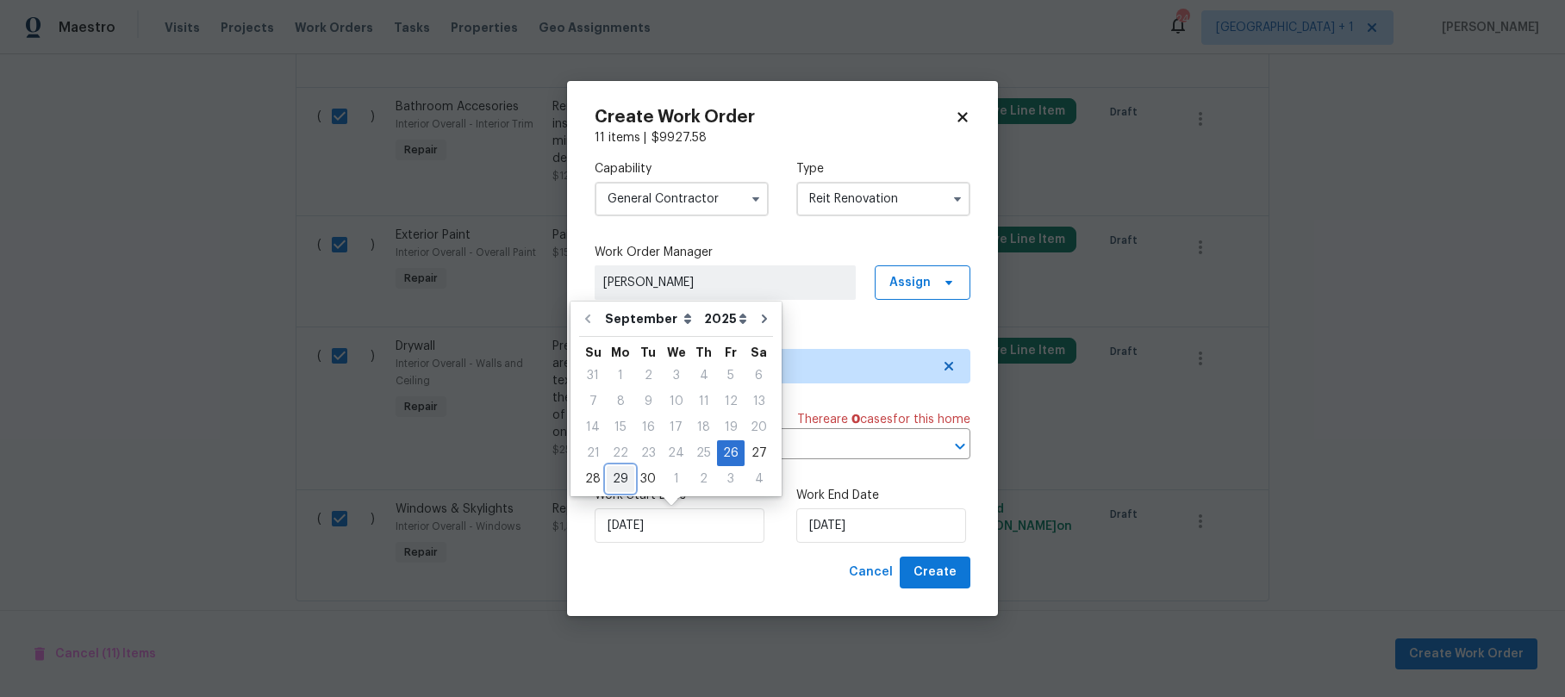
click at [624, 480] on div "29" at bounding box center [621, 479] width 28 height 24
type input "9/29/2025"
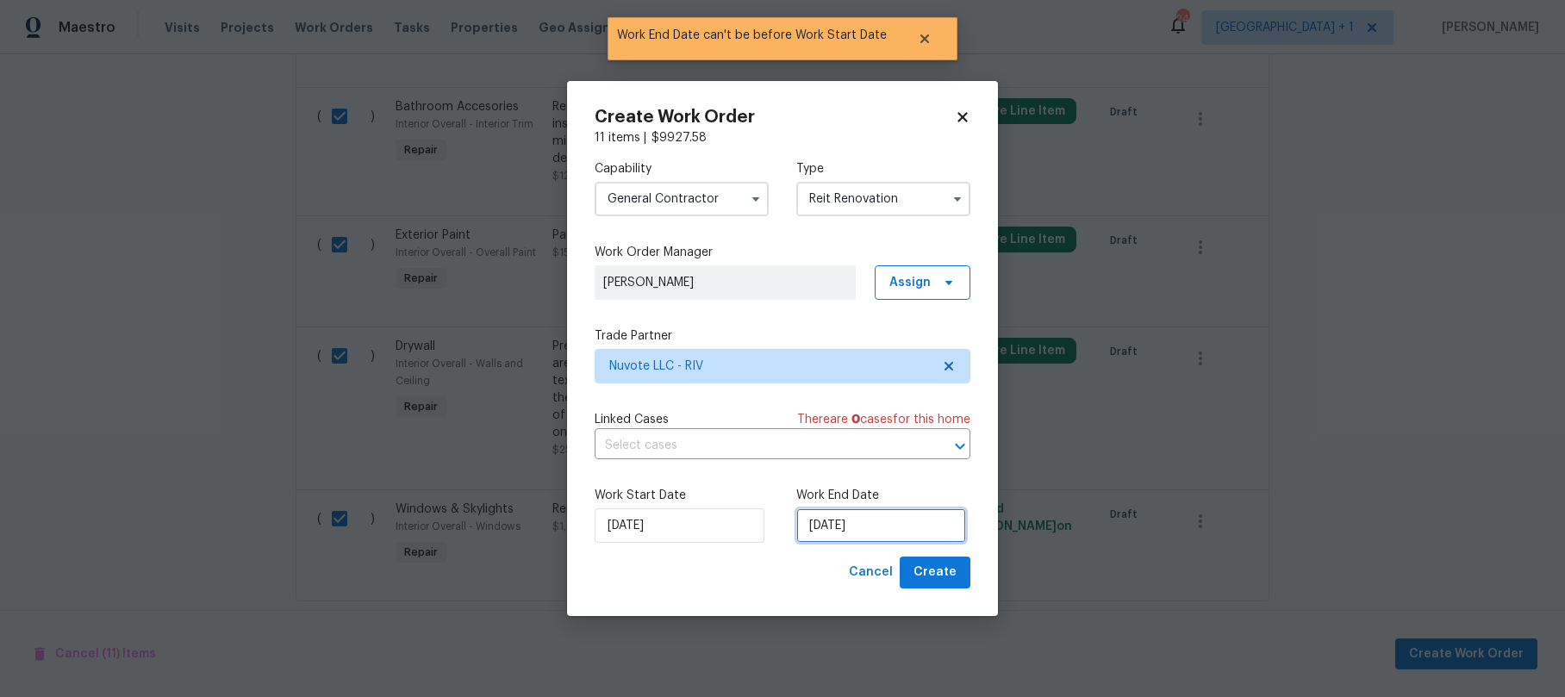
click at [928, 530] on input "9/29/2025" at bounding box center [881, 526] width 170 height 34
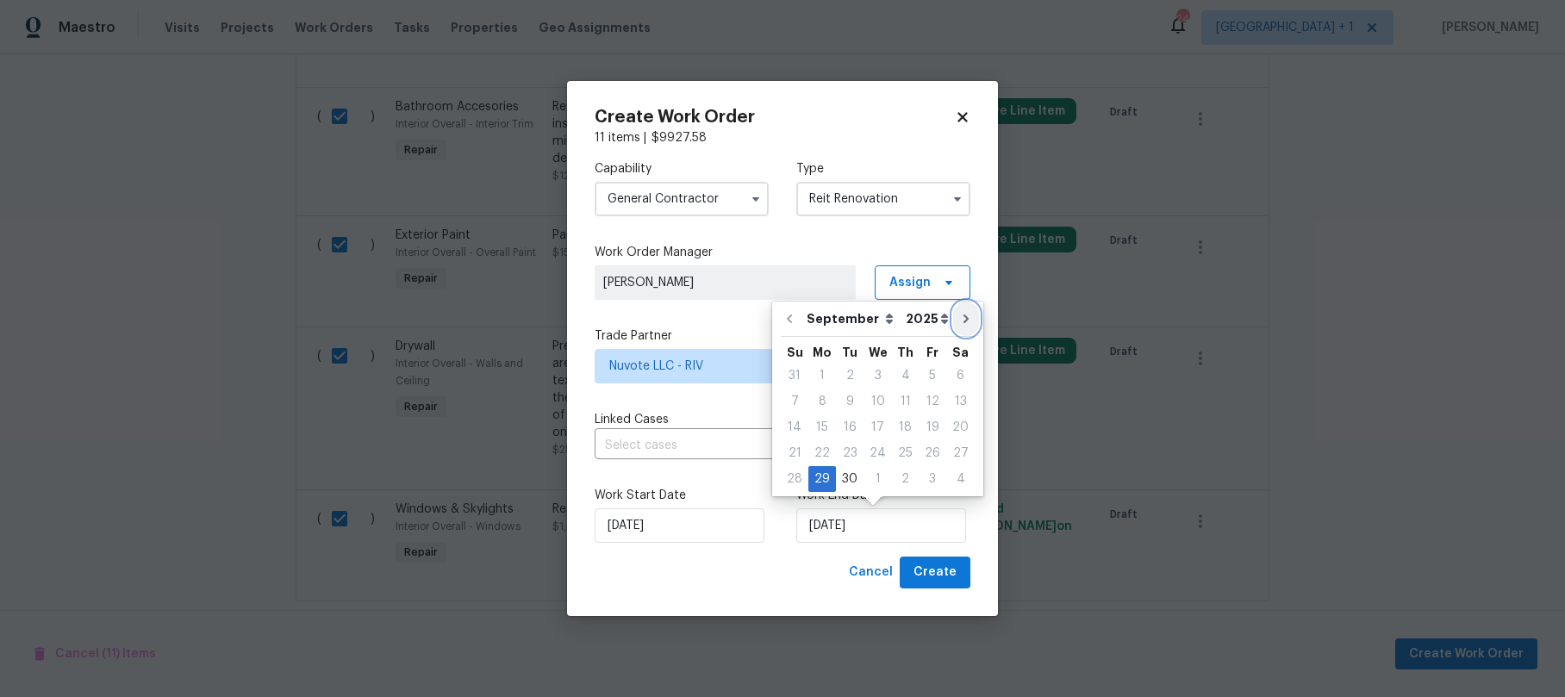
click at [953, 327] on button "Go to next month" at bounding box center [966, 319] width 26 height 34
type input "10/29/2025"
select select "9"
click at [896, 401] on div "9" at bounding box center [905, 402] width 28 height 24
type input "10/9/2025"
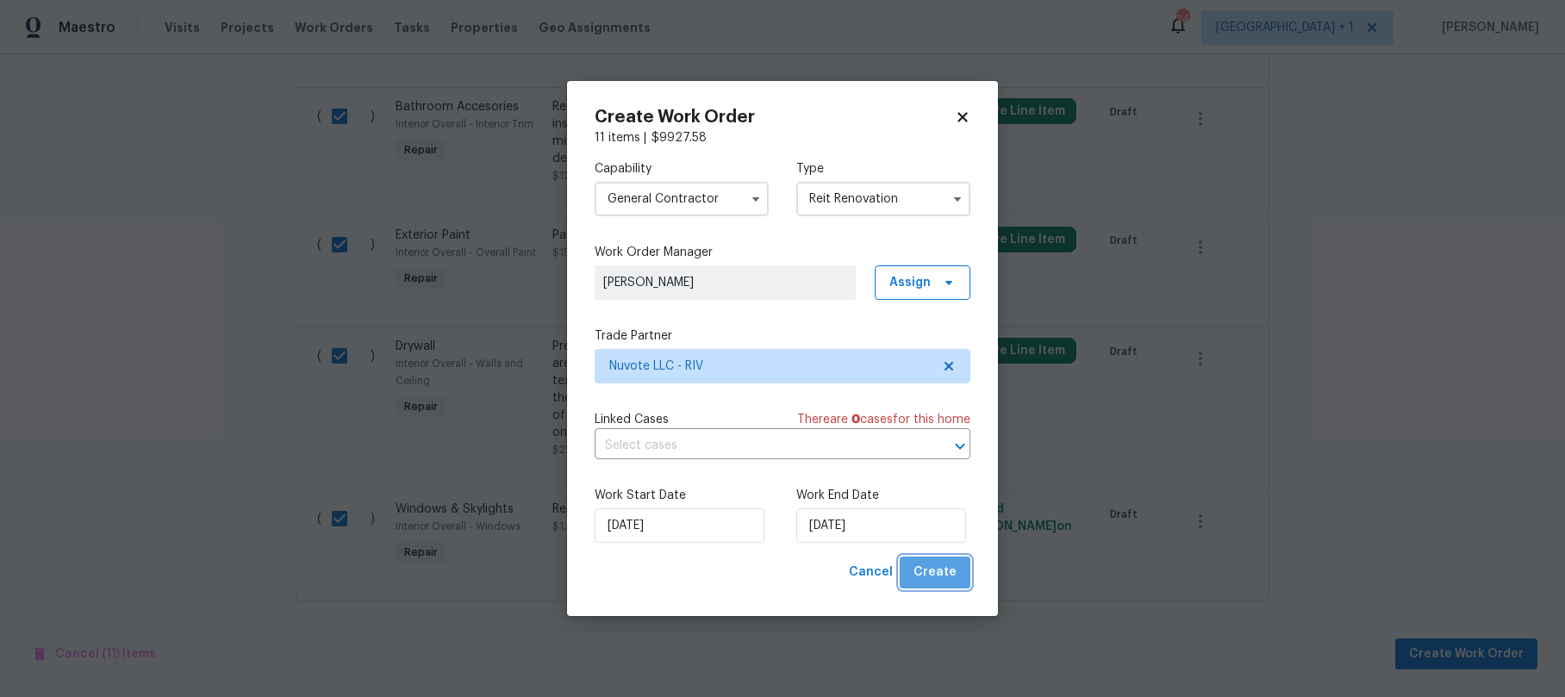
click at [946, 576] on span "Create" at bounding box center [935, 573] width 43 height 22
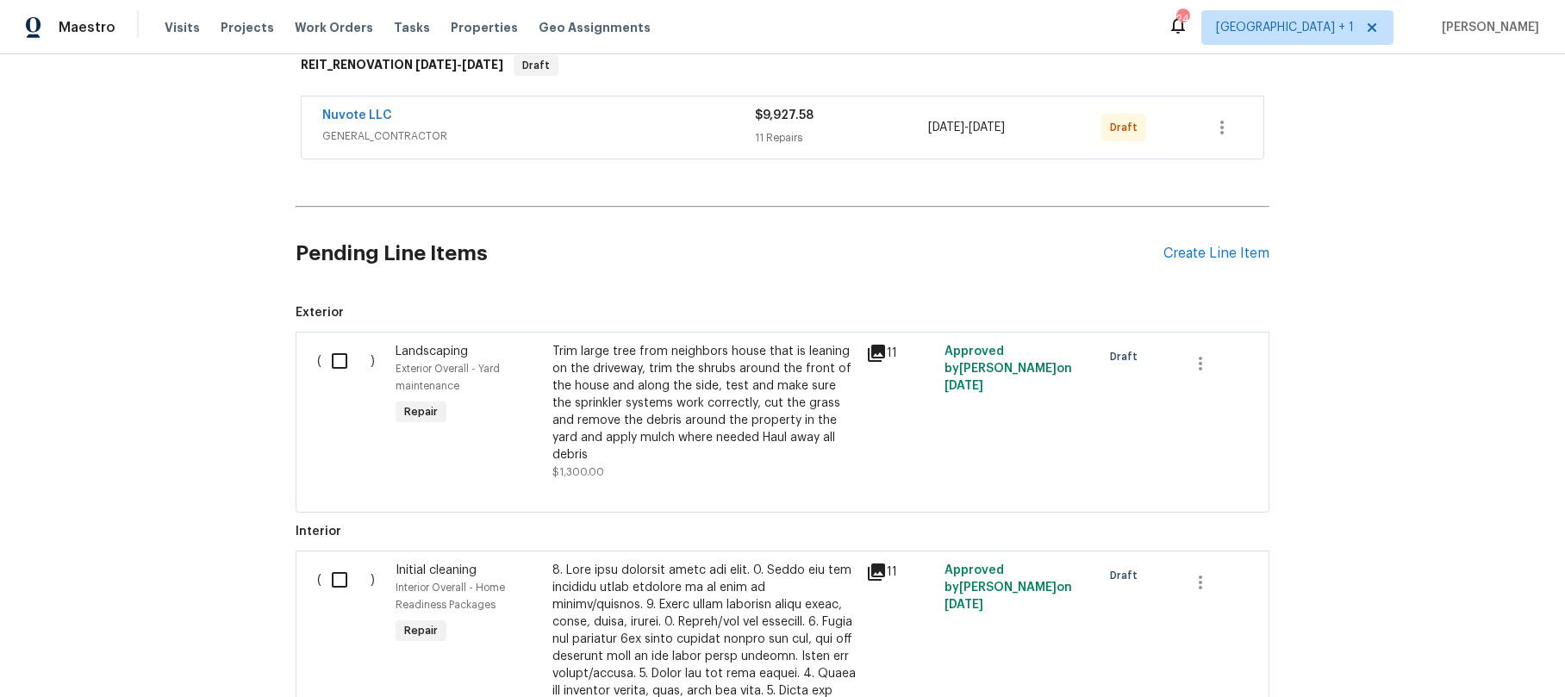
scroll to position [9, 0]
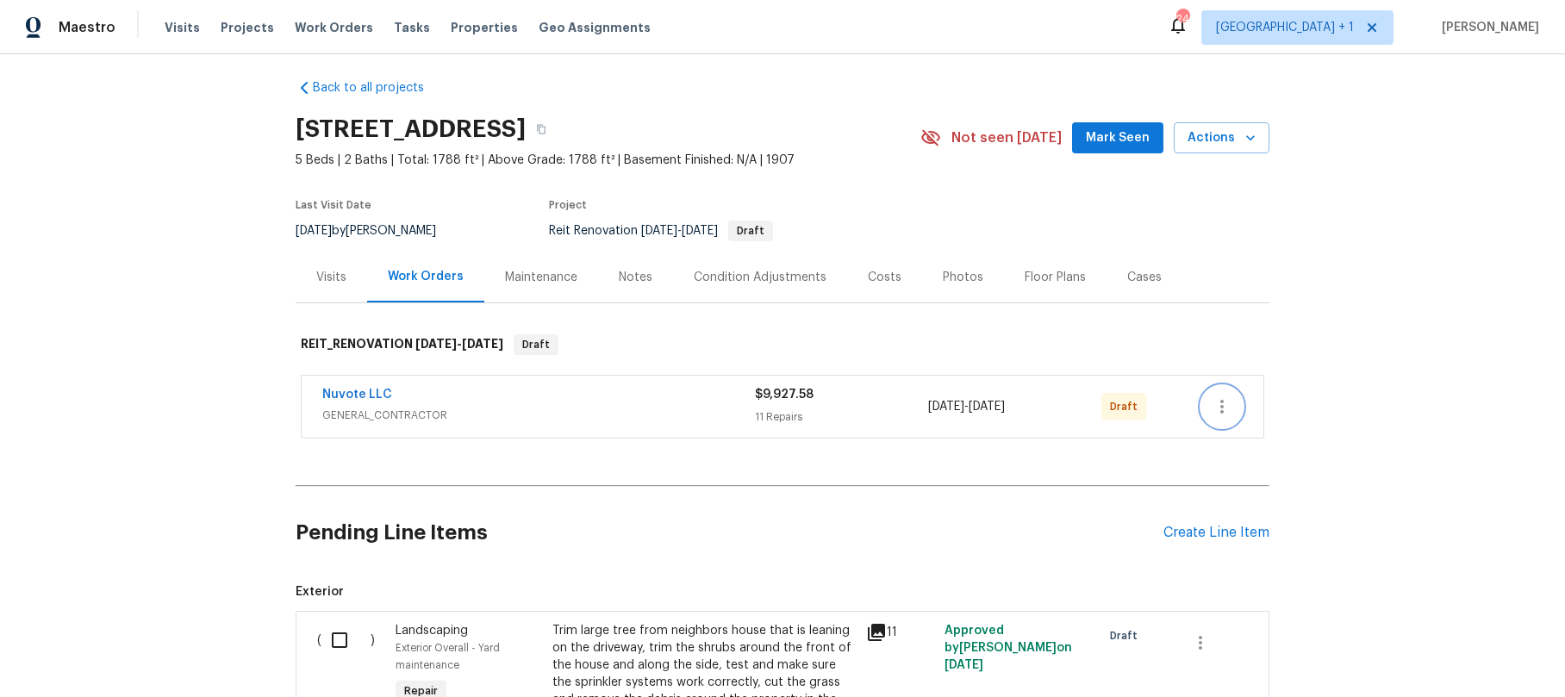
click at [1212, 403] on icon "button" at bounding box center [1222, 407] width 21 height 21
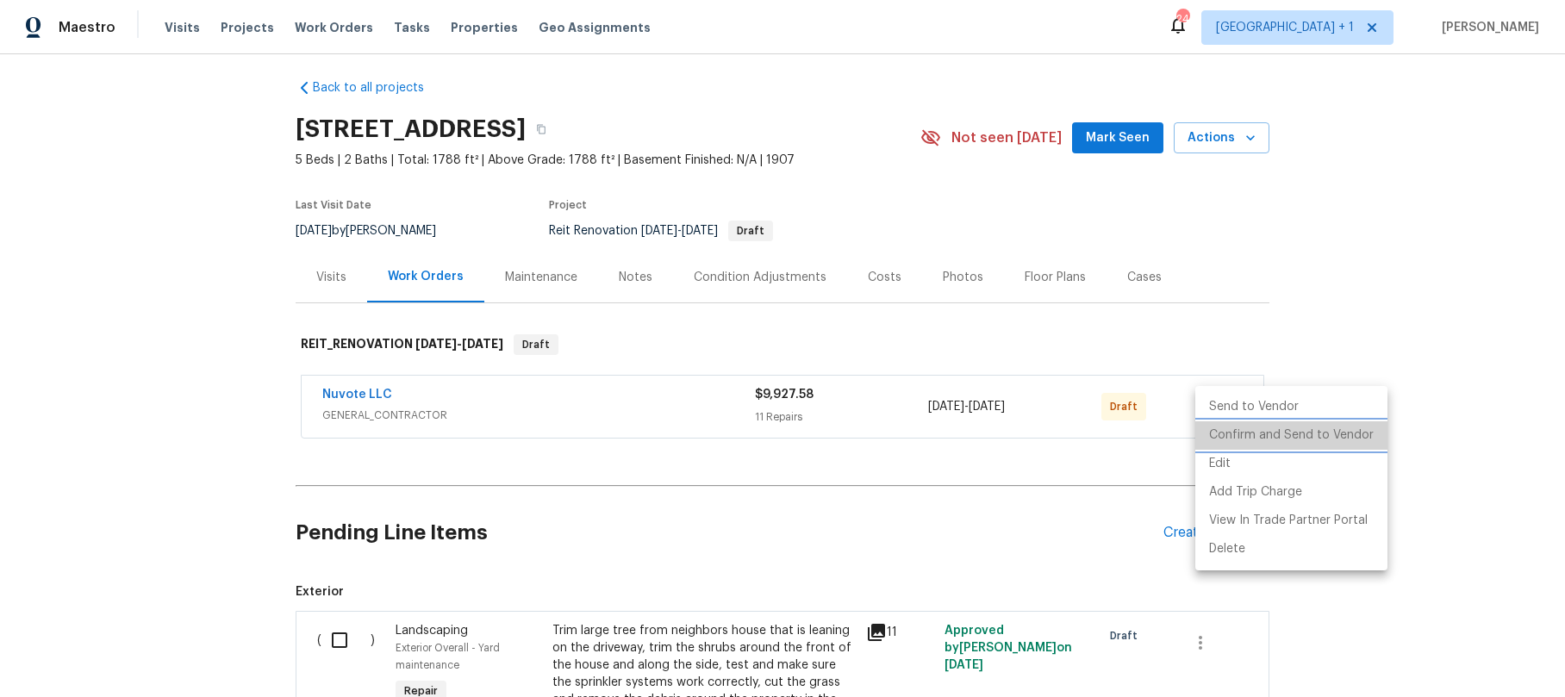
click at [1302, 434] on li "Confirm and Send to Vendor" at bounding box center [1292, 436] width 192 height 28
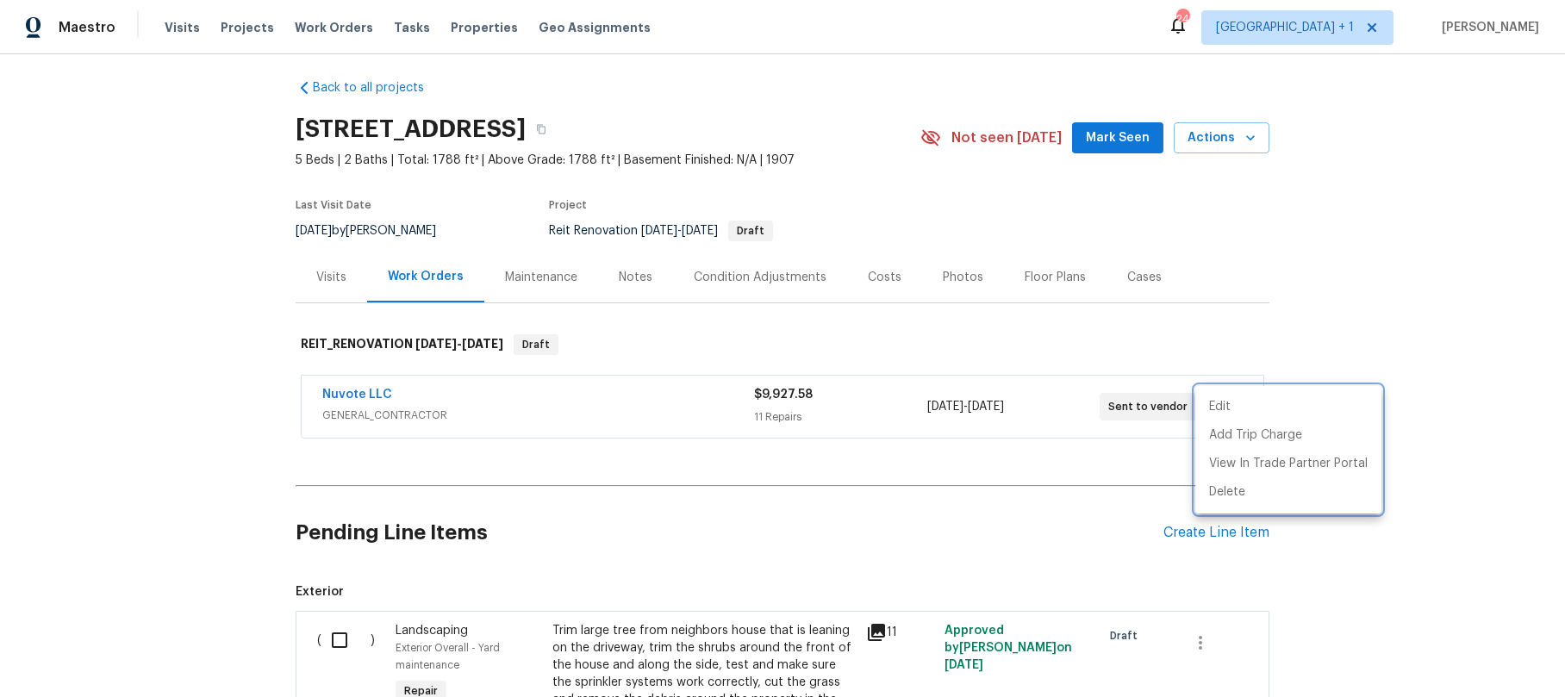
click at [1449, 555] on div at bounding box center [782, 348] width 1565 height 697
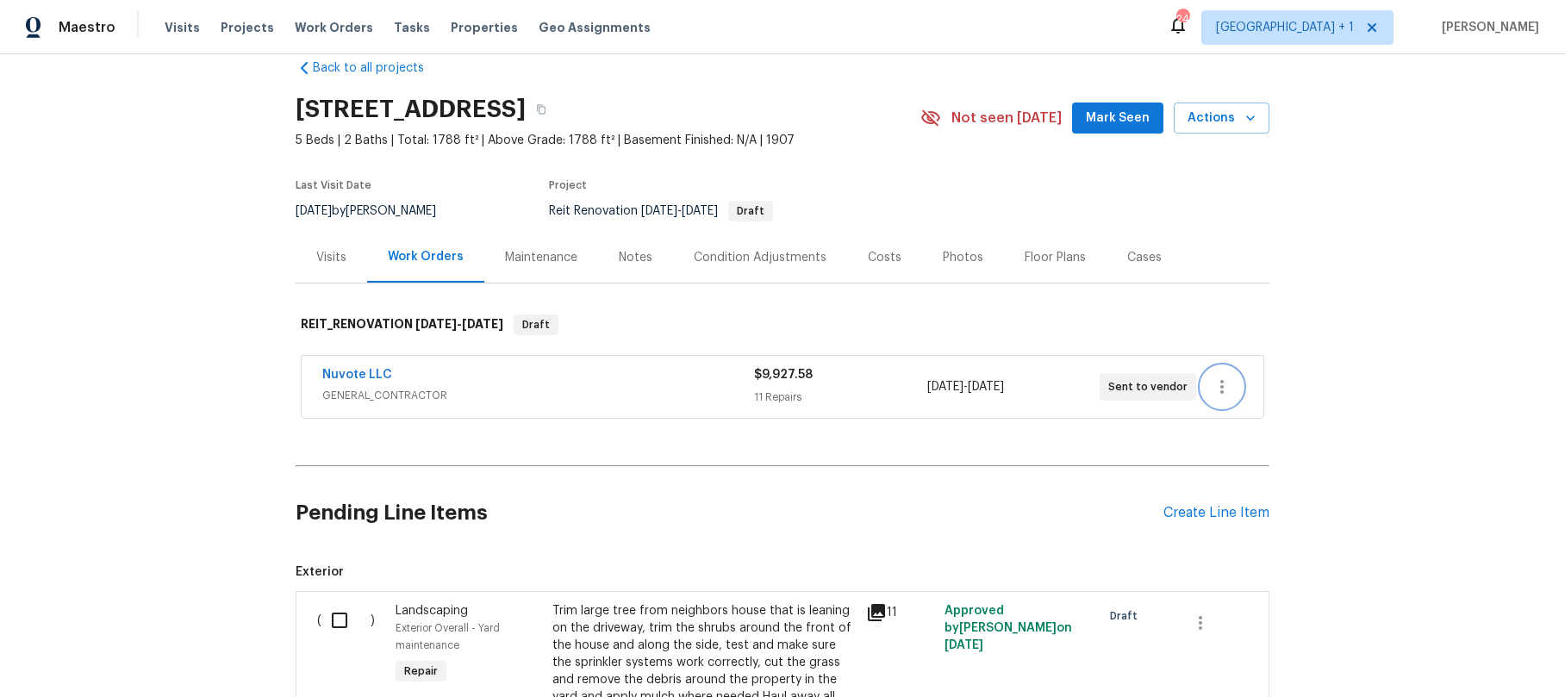
scroll to position [0, 0]
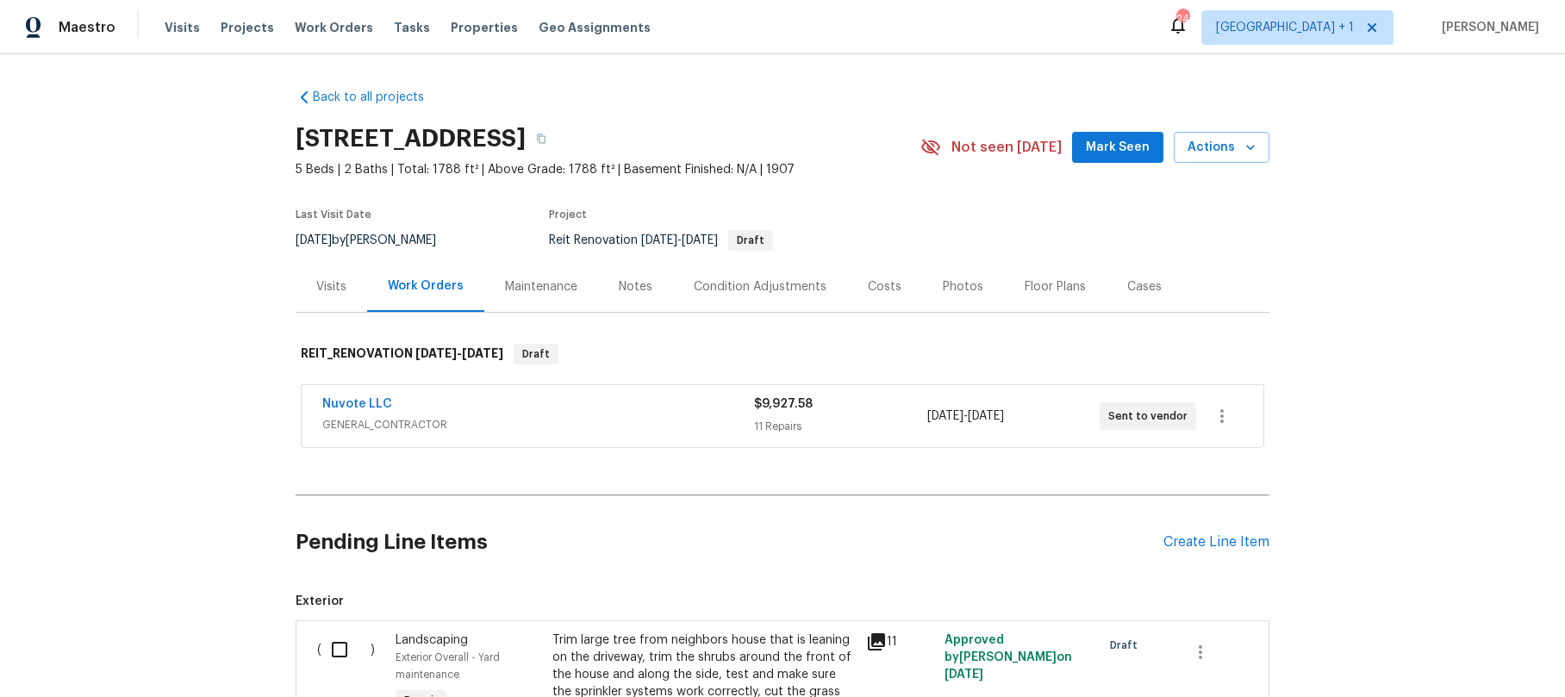
click at [633, 290] on div "Notes" at bounding box center [636, 286] width 34 height 17
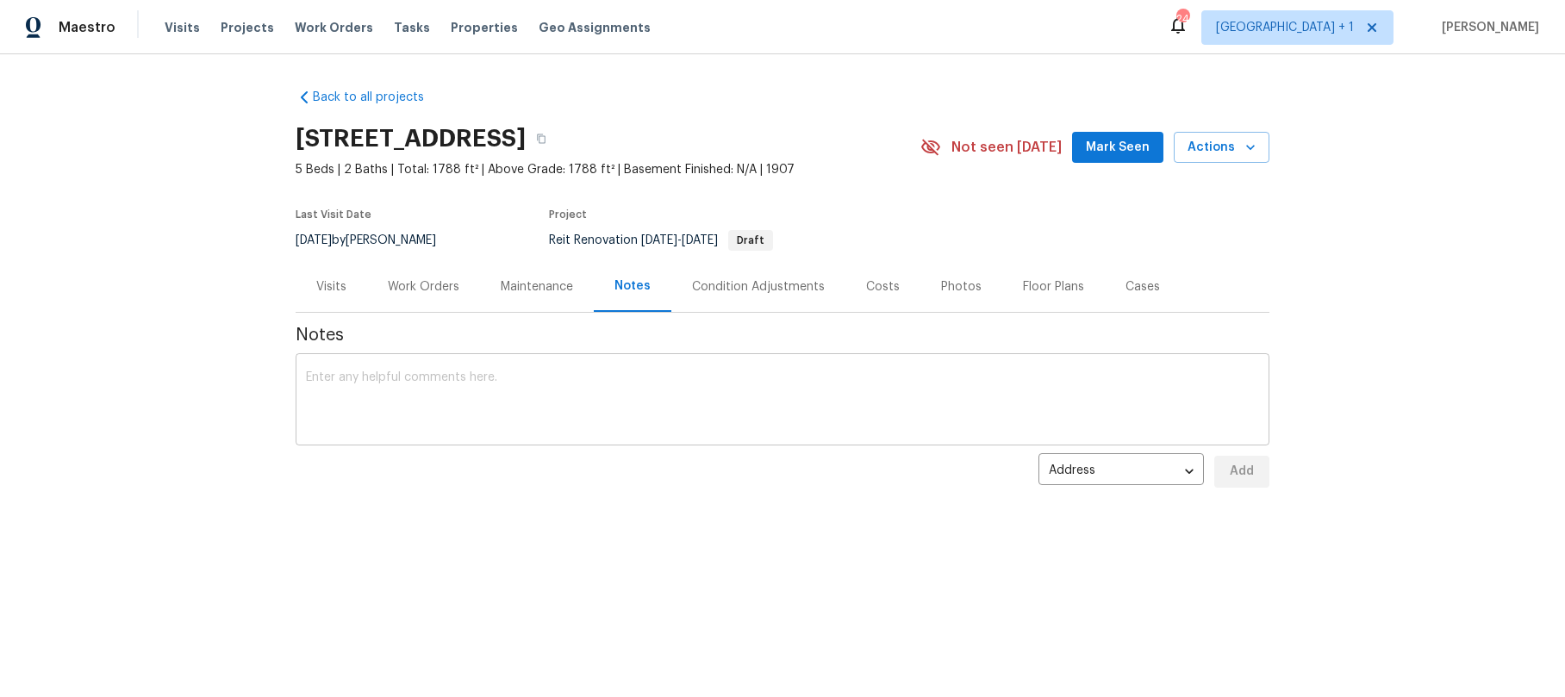
click at [514, 362] on div "x ​" at bounding box center [783, 402] width 974 height 88
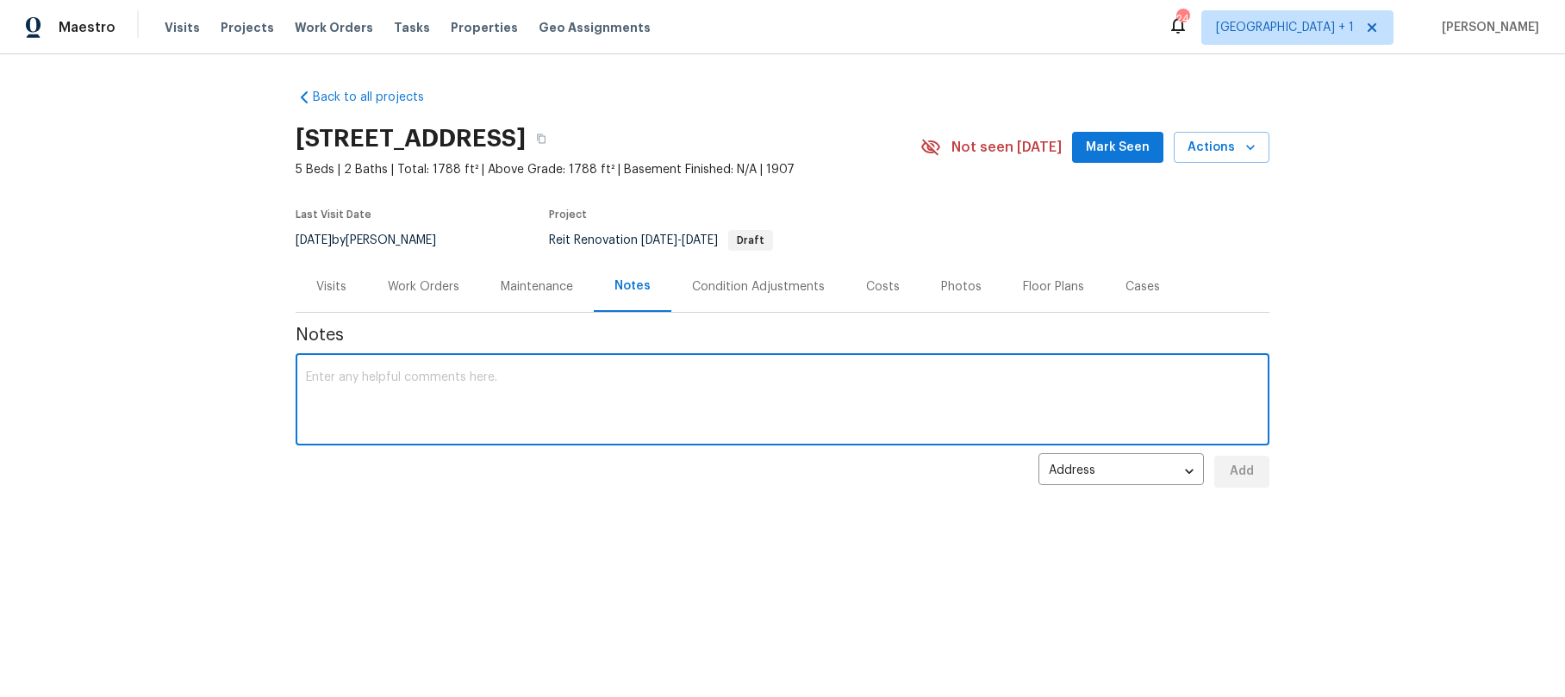
click at [456, 386] on textarea at bounding box center [782, 402] width 953 height 60
type textarea "G"
click at [1113, 403] on textarea "Slack message that this one is approved. I spoke with Jun. I sent him WO. He is…" at bounding box center [782, 402] width 953 height 60
paste textarea "https://opendoor.slack.com/archives/C07MY6AKJKG/p1758937440580309?thread_ts=175…"
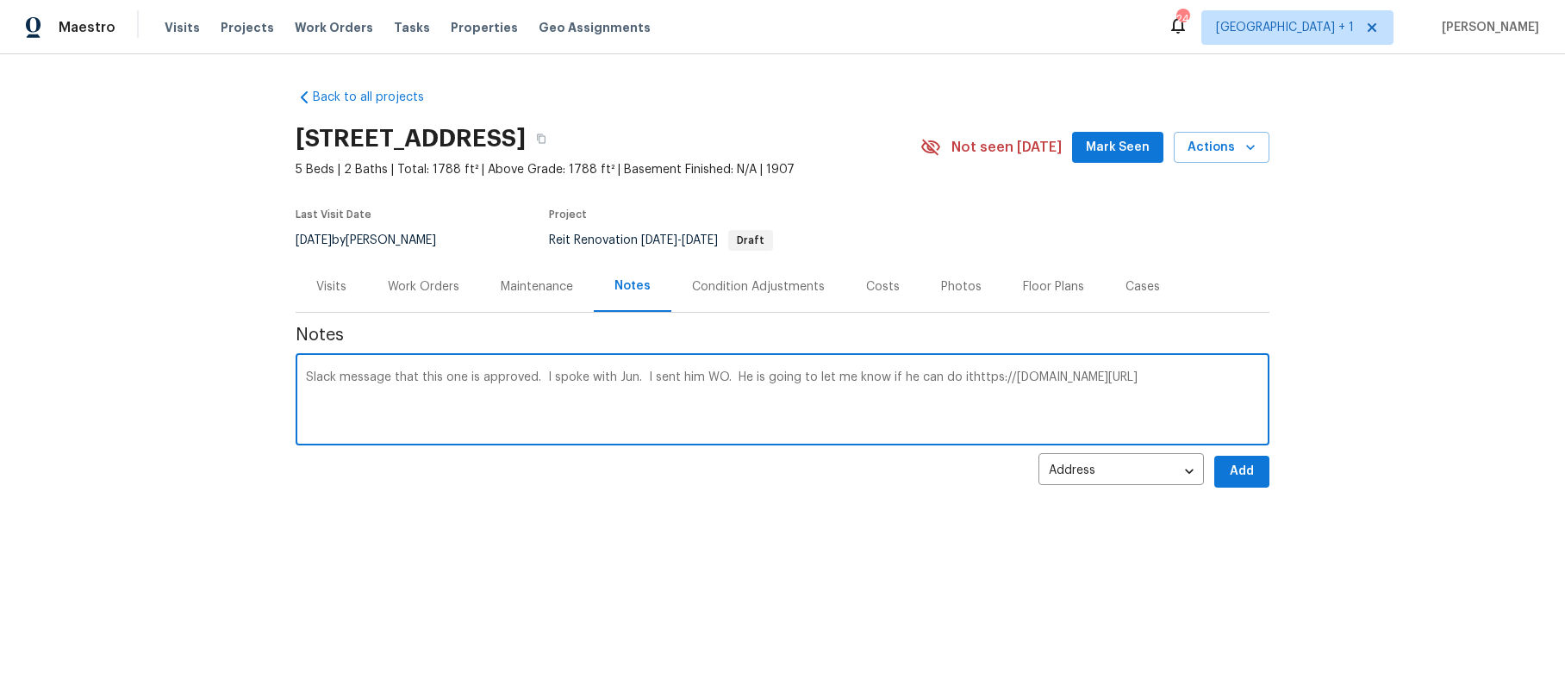
type textarea "Slack message that this one is approved. I spoke with Jun. I sent him WO. He is…"
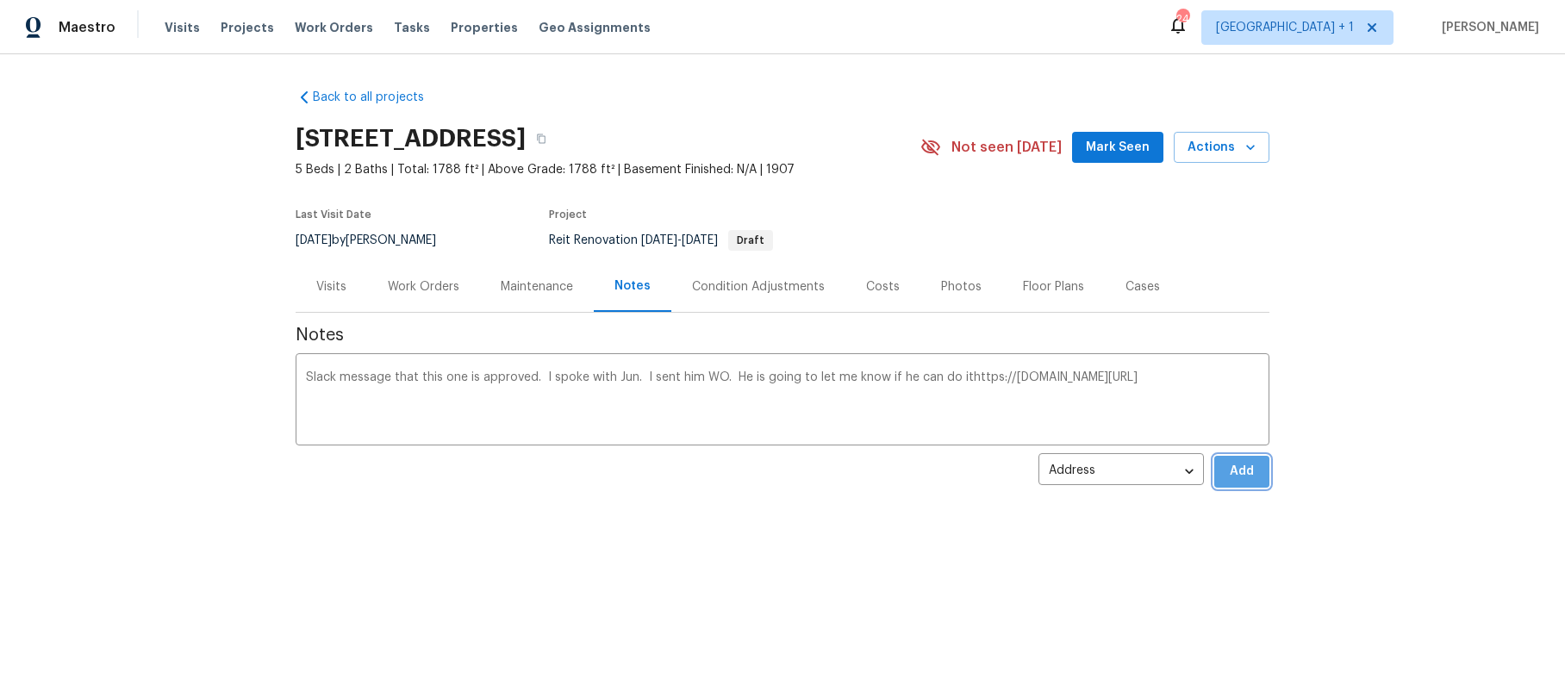
click at [1228, 474] on span "Add" at bounding box center [1242, 472] width 28 height 22
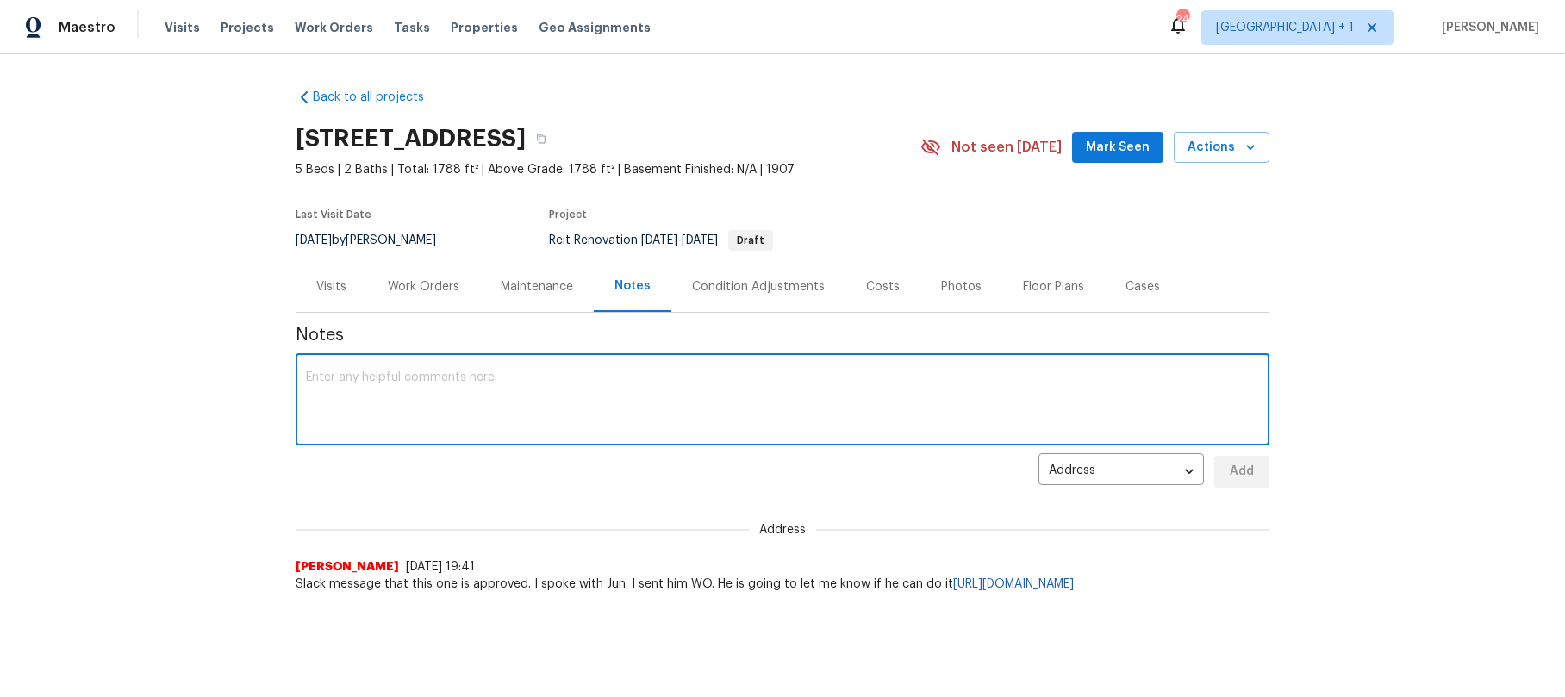
paste textarea "https://opendoor.slack.com/archives/C07MY6AKJKG/p1758075446803099"
type textarea "https://opendoor.slack.com/archives/C07MY6AKJKG/p1758075446803099"
click at [1255, 480] on button "Add" at bounding box center [1242, 472] width 55 height 32
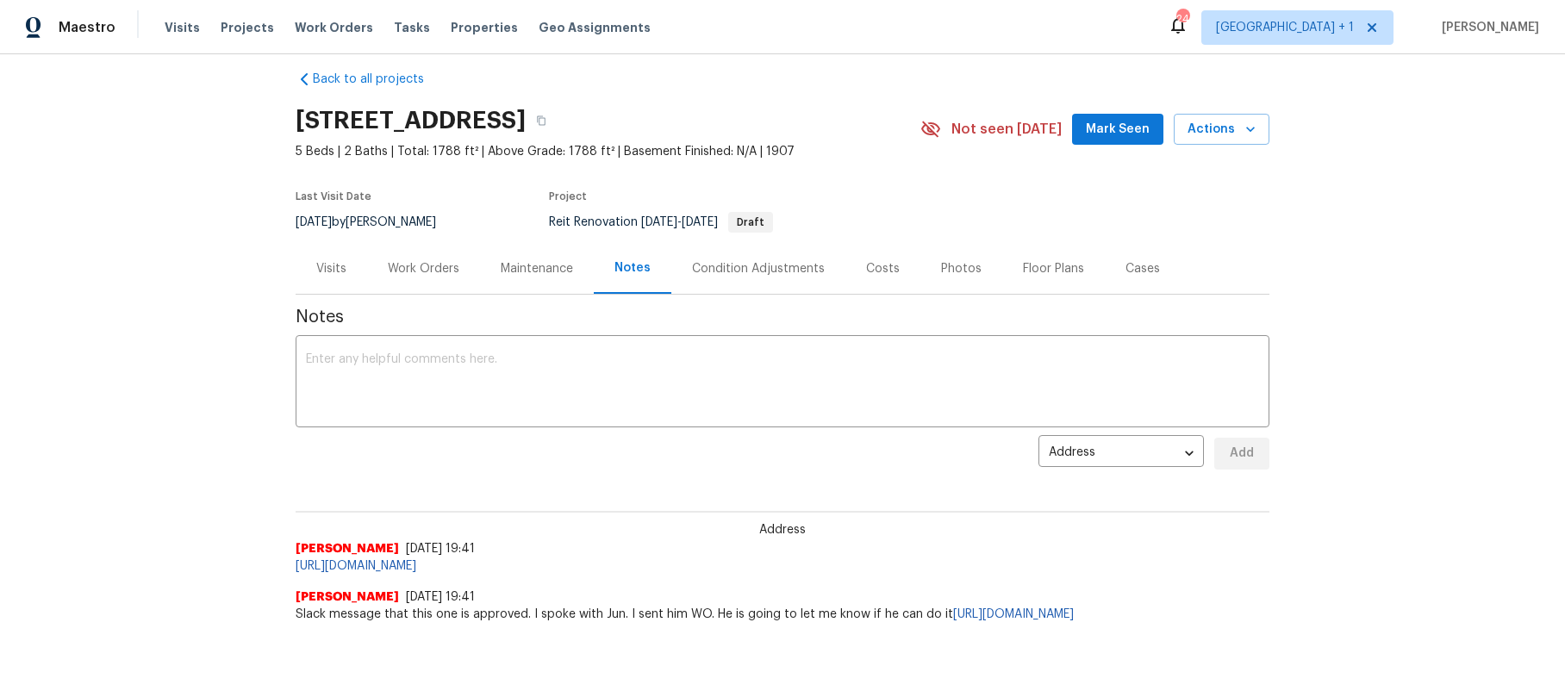
scroll to position [78, 0]
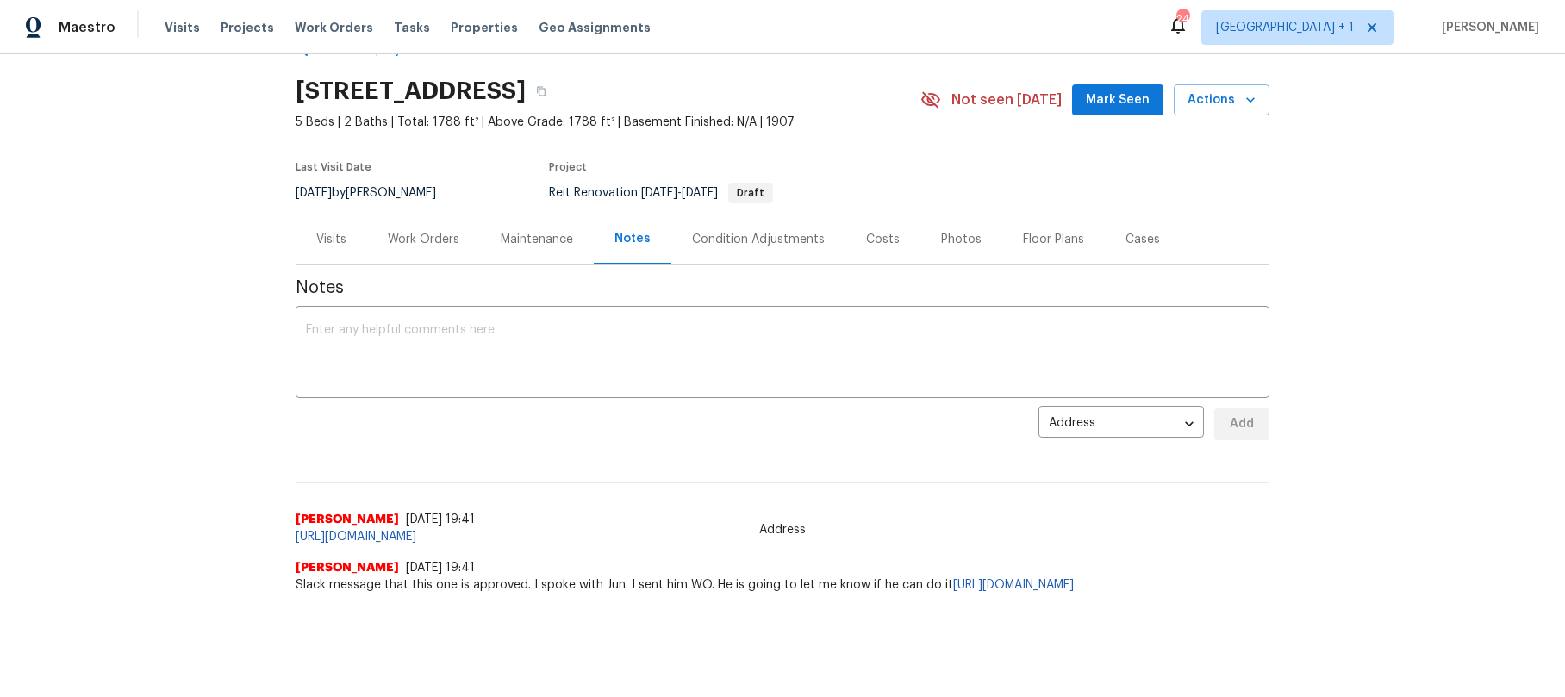
click at [142, 403] on div "Back to all projects 2256 W 28th St, Los Angeles, CA 90018 5 Beds | 2 Baths | T…" at bounding box center [782, 375] width 1565 height 643
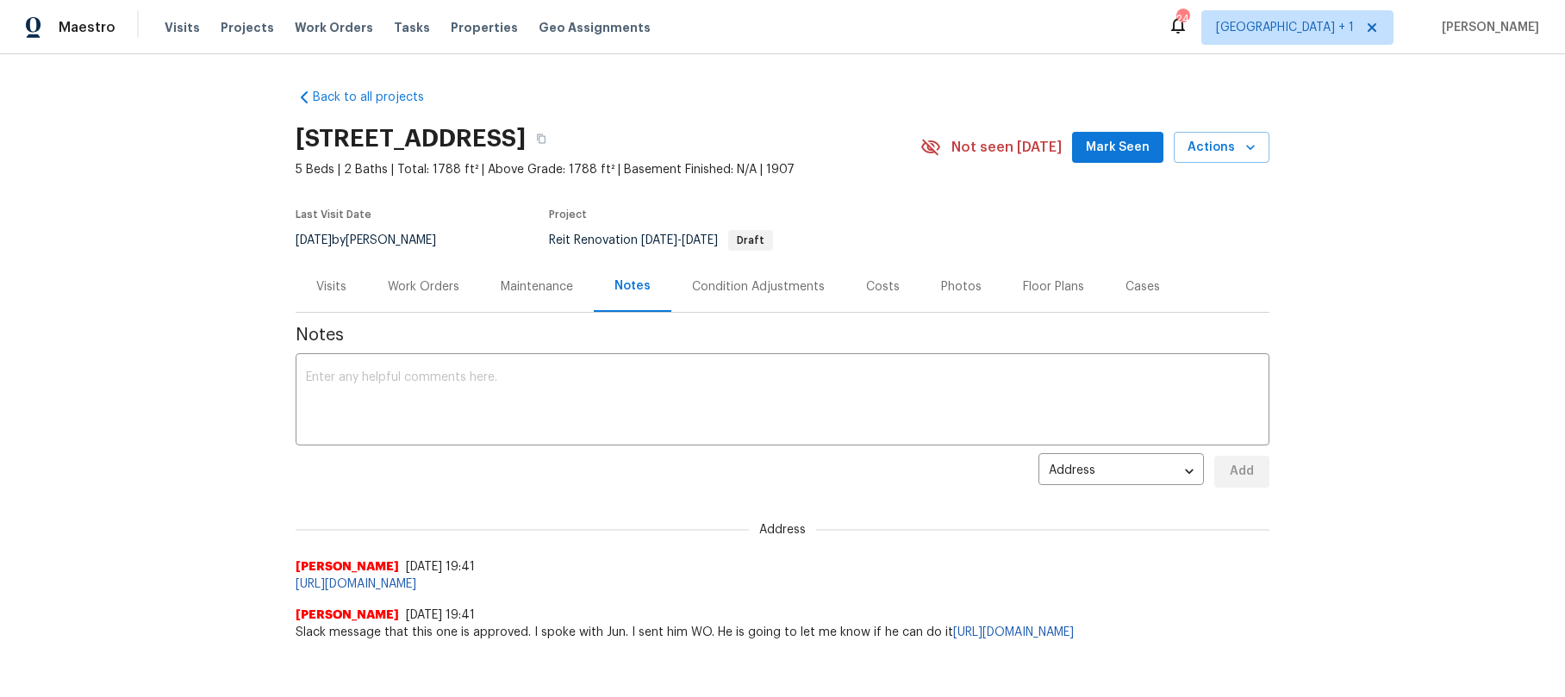
click at [433, 278] on div "Work Orders" at bounding box center [424, 286] width 72 height 17
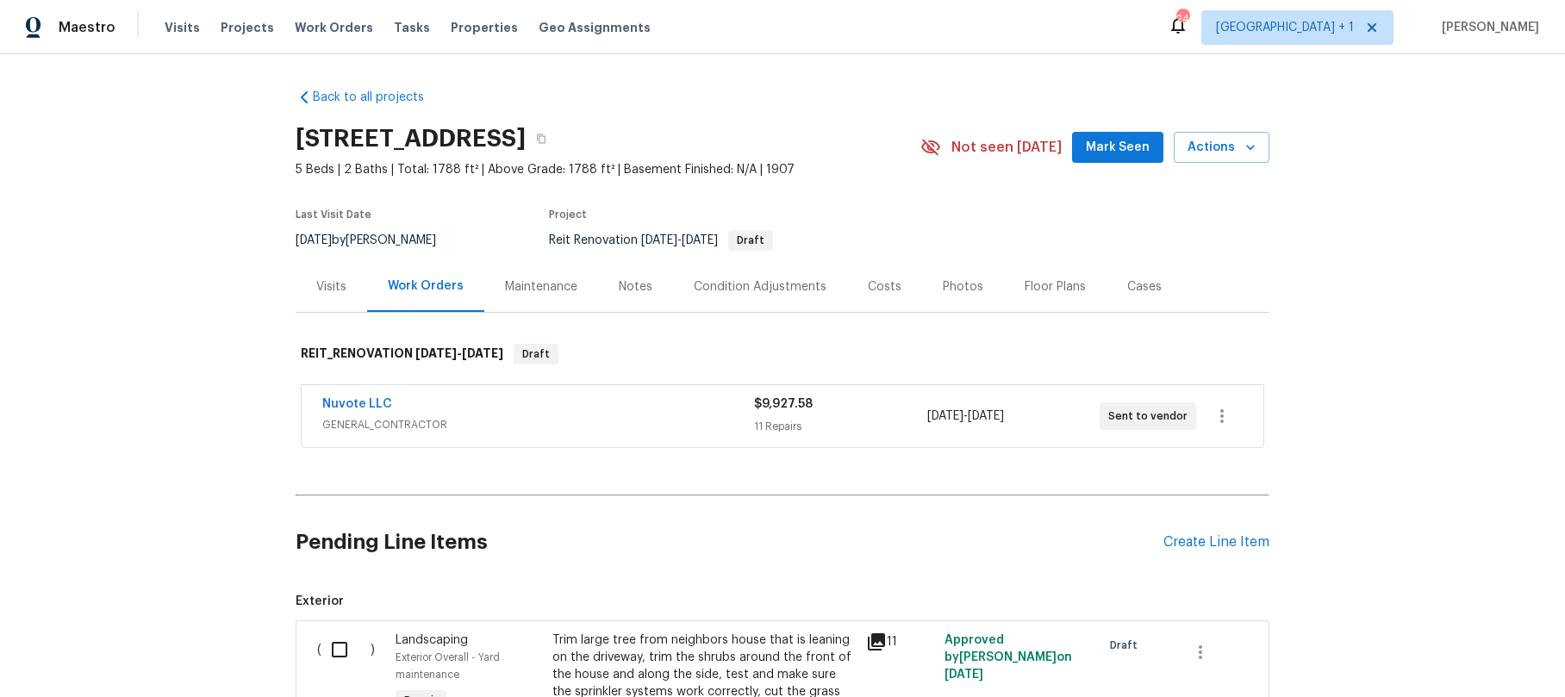
scroll to position [379, 0]
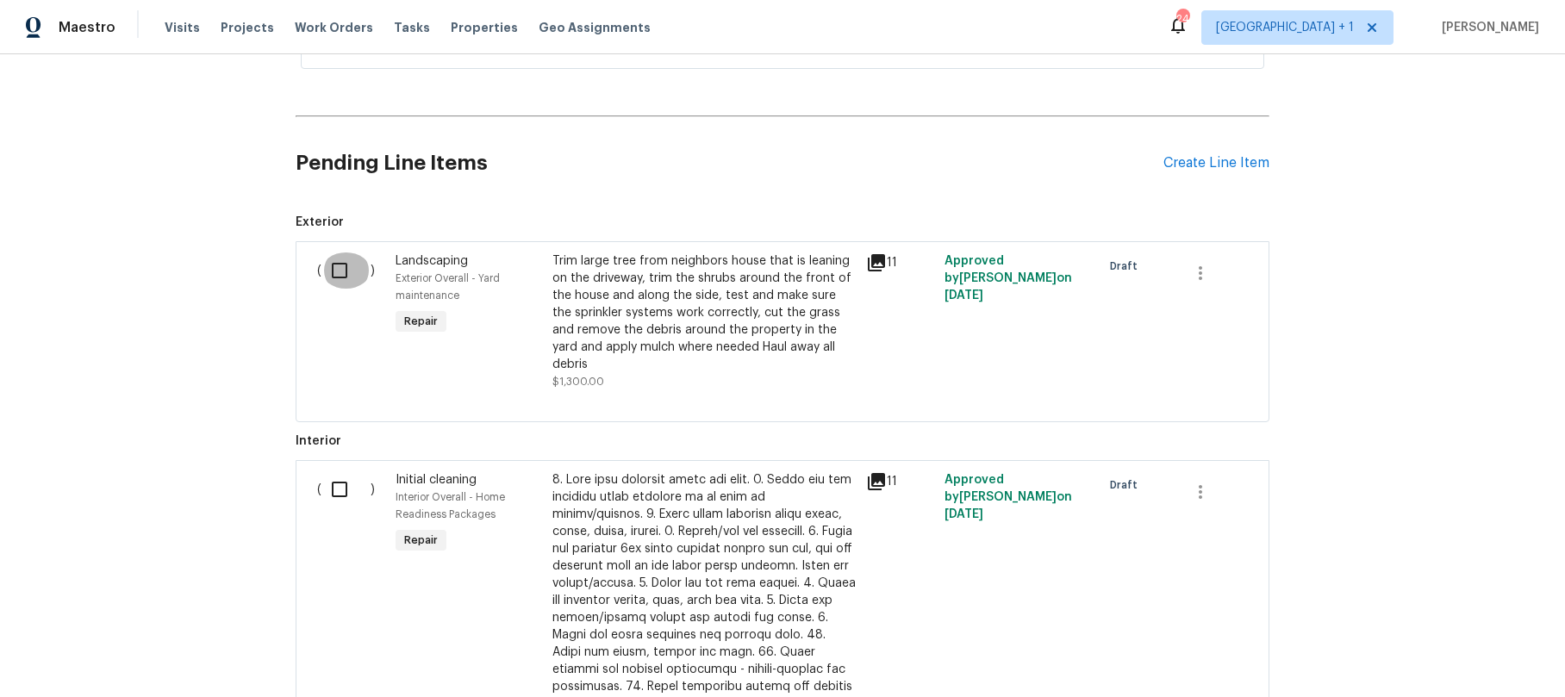
click at [339, 275] on input "checkbox" at bounding box center [346, 271] width 49 height 36
checkbox input "true"
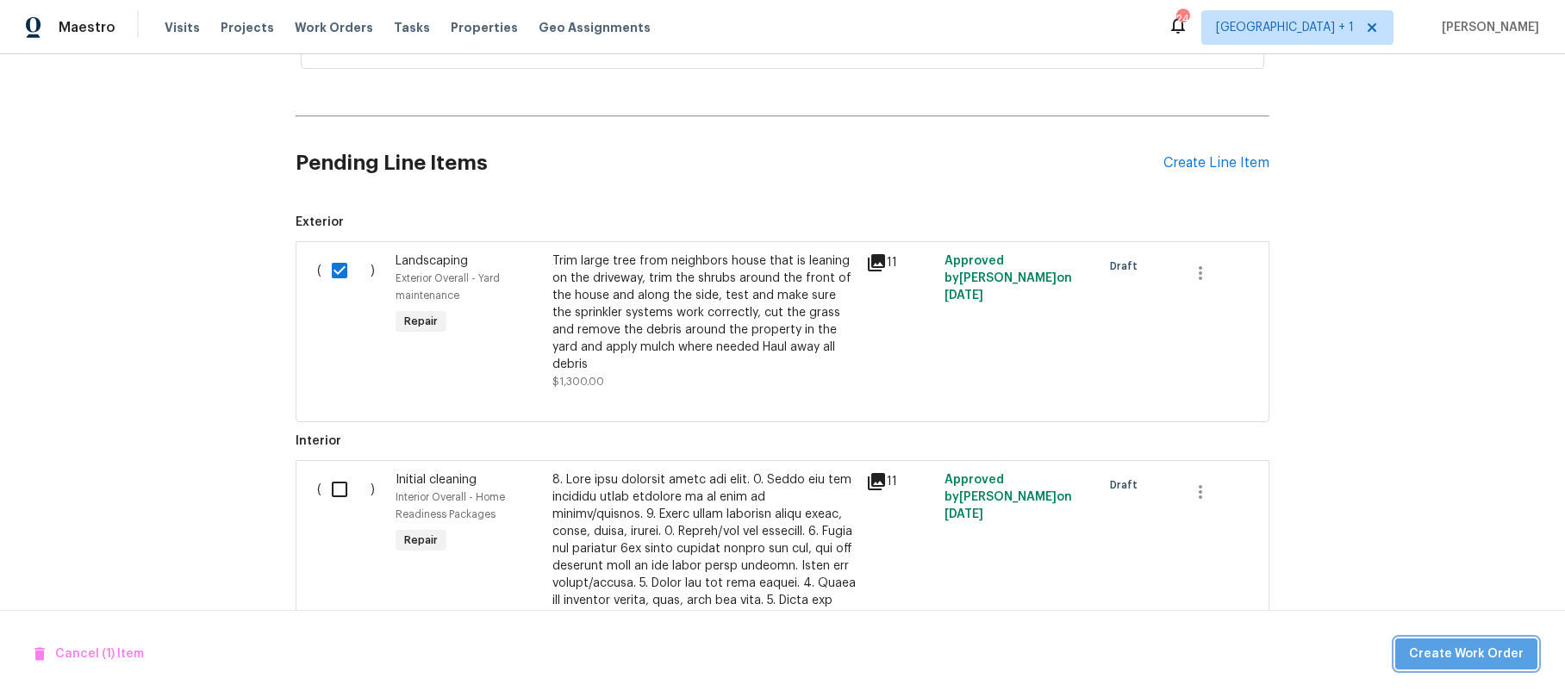
click at [1480, 651] on span "Create Work Order" at bounding box center [1466, 655] width 115 height 22
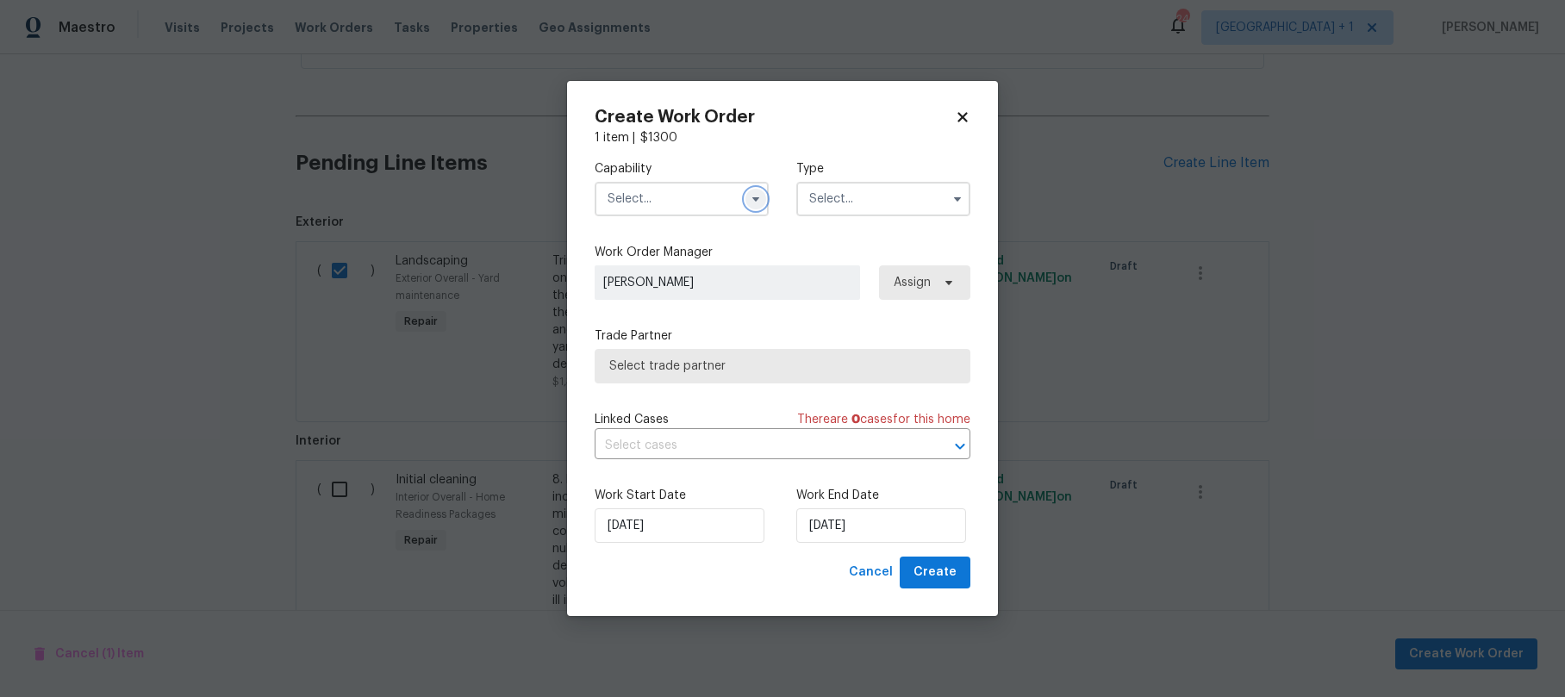
click at [761, 193] on icon "button" at bounding box center [756, 199] width 14 height 14
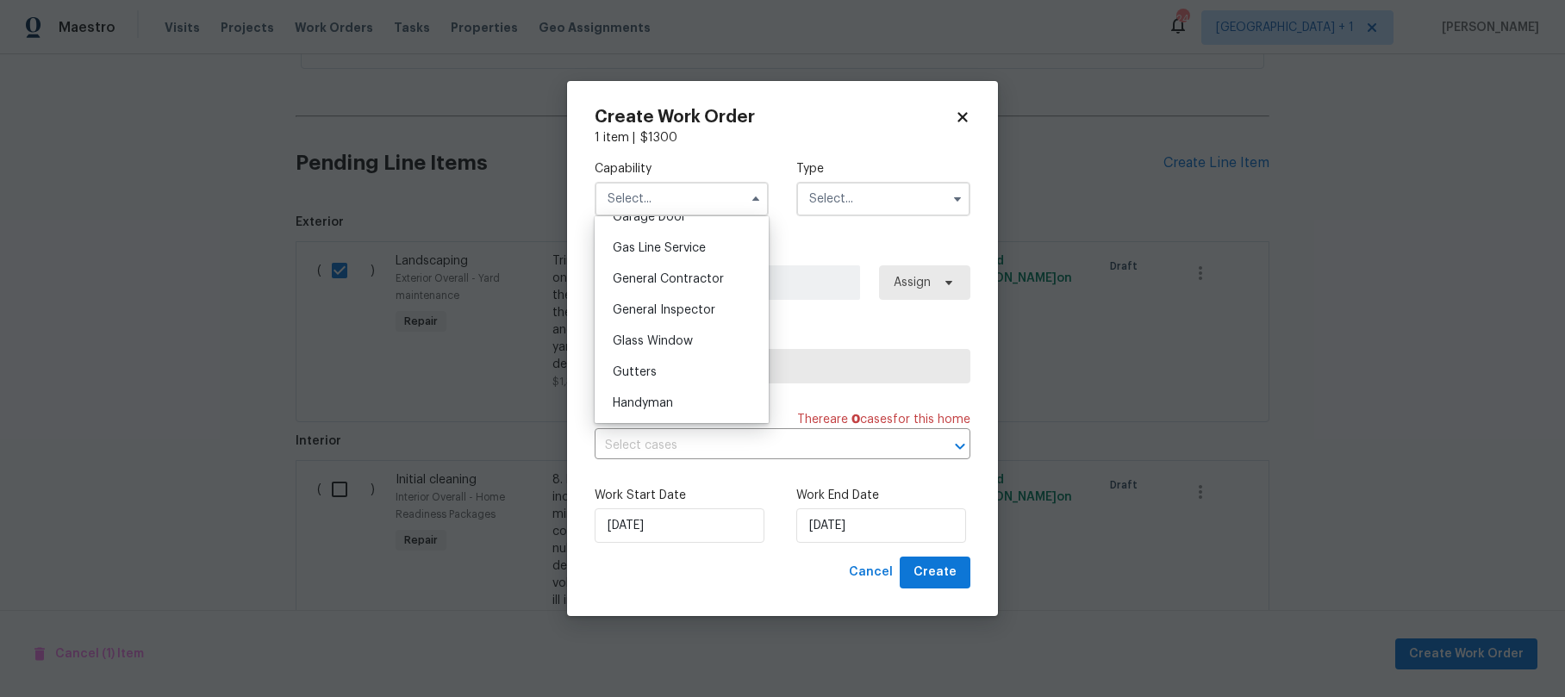
scroll to position [784, 0]
click at [690, 282] on span "General Contractor" at bounding box center [668, 276] width 111 height 12
type input "General Contractor"
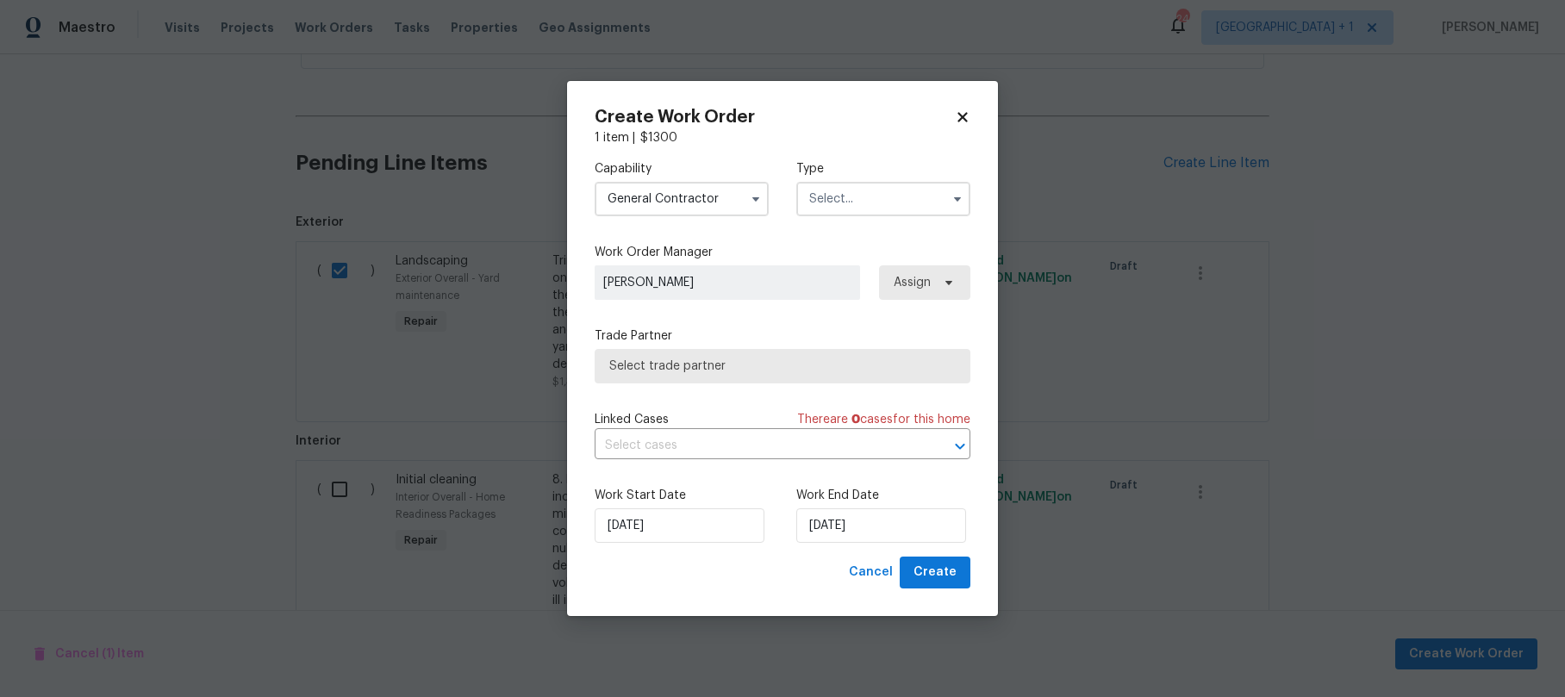
click at [871, 215] on input "text" at bounding box center [883, 199] width 174 height 34
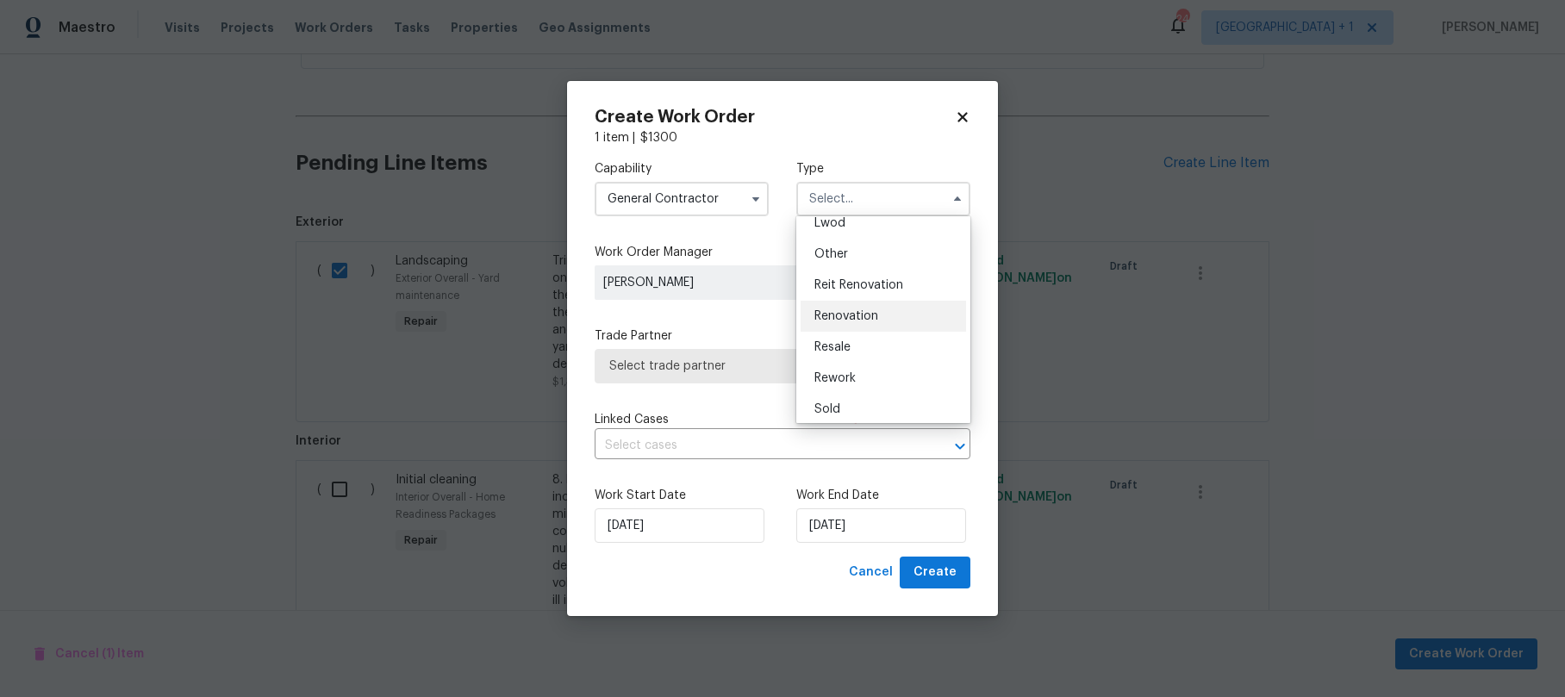
scroll to position [205, 0]
click at [872, 282] on span "Reit Renovation" at bounding box center [859, 279] width 89 height 12
type input "Reit Renovation"
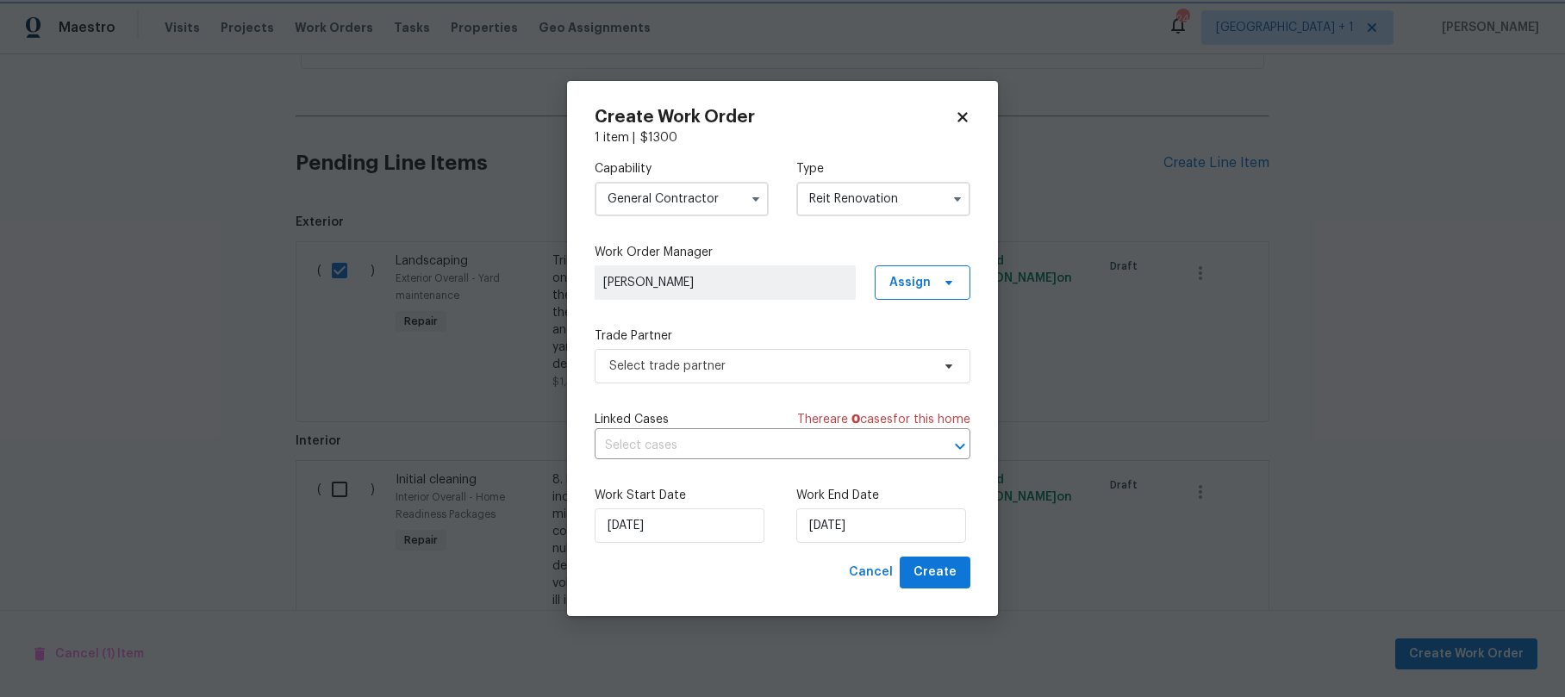
scroll to position [0, 0]
click at [748, 360] on span "Select trade partner" at bounding box center [770, 366] width 322 height 17
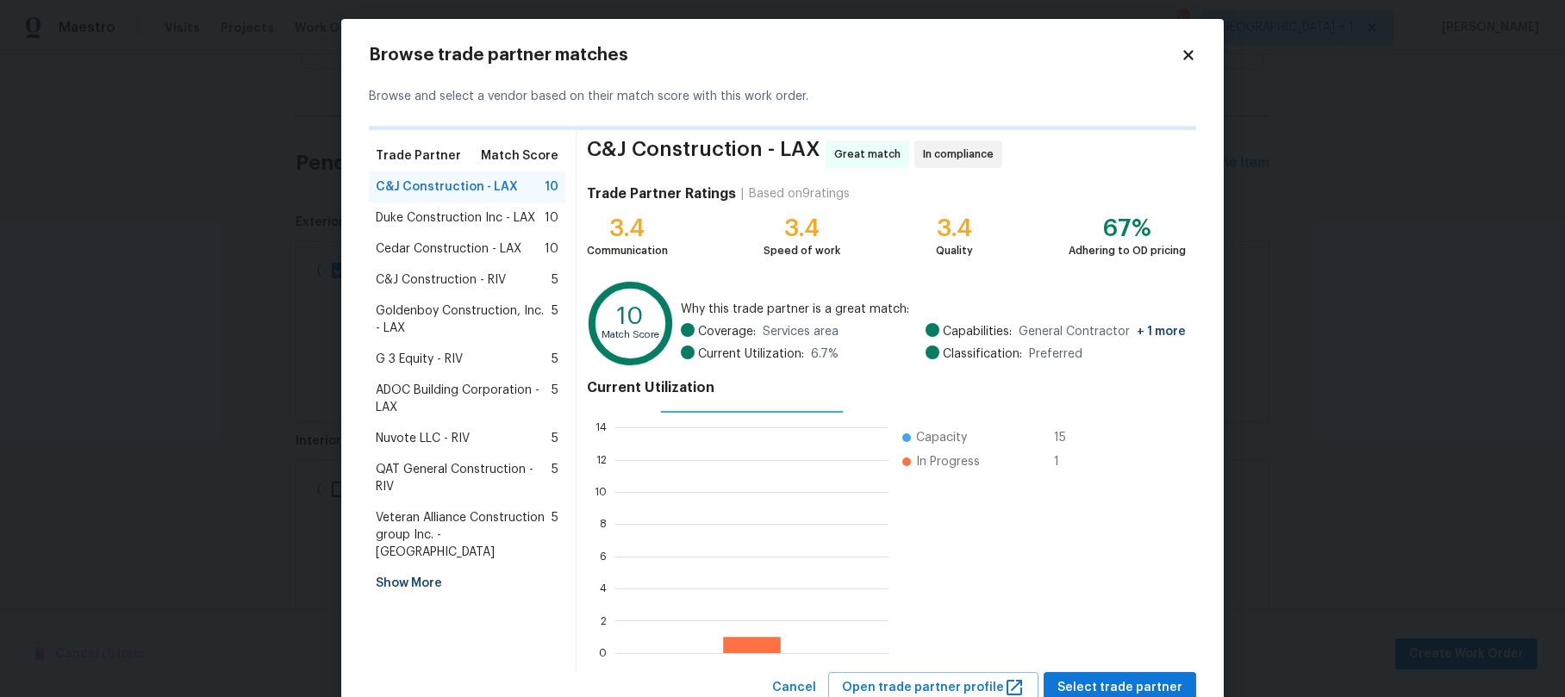
scroll to position [21, 0]
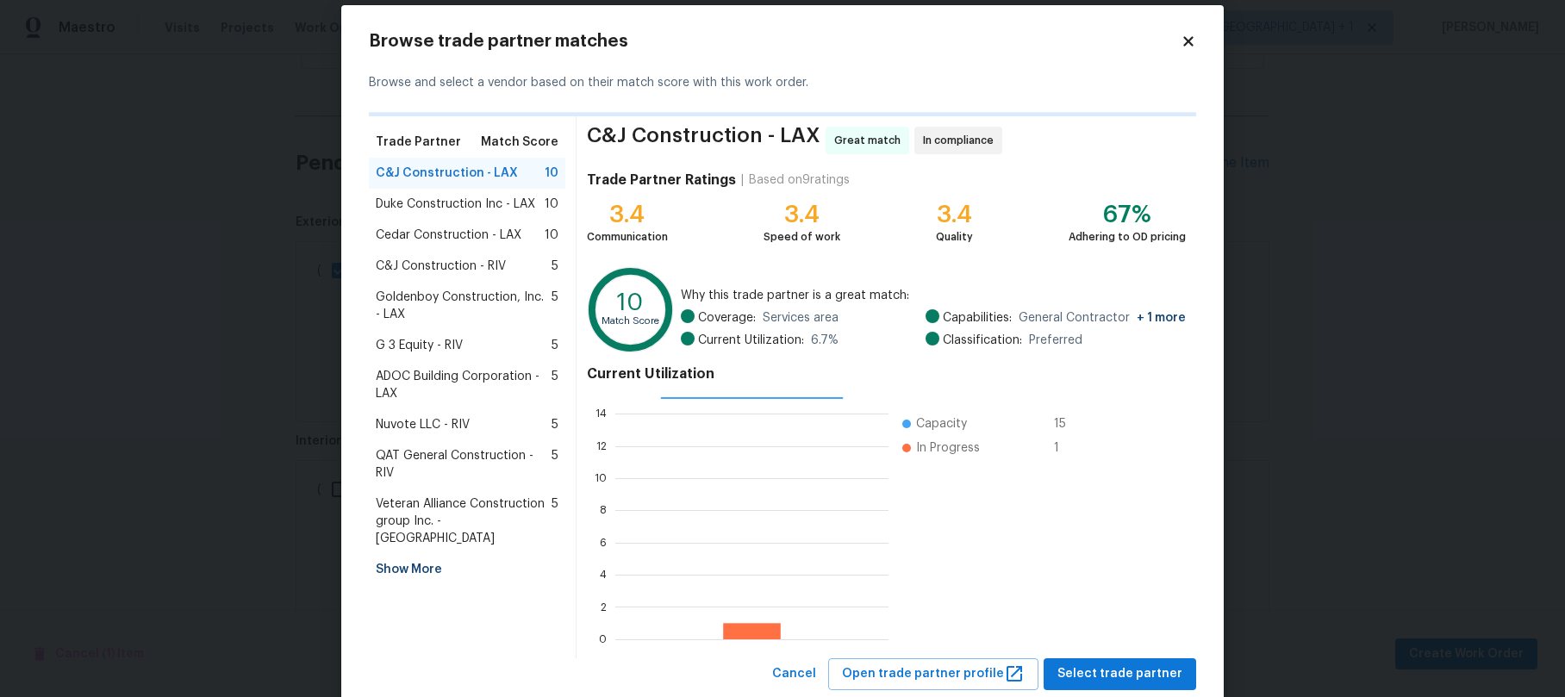
click at [416, 556] on div "Show More" at bounding box center [467, 569] width 197 height 31
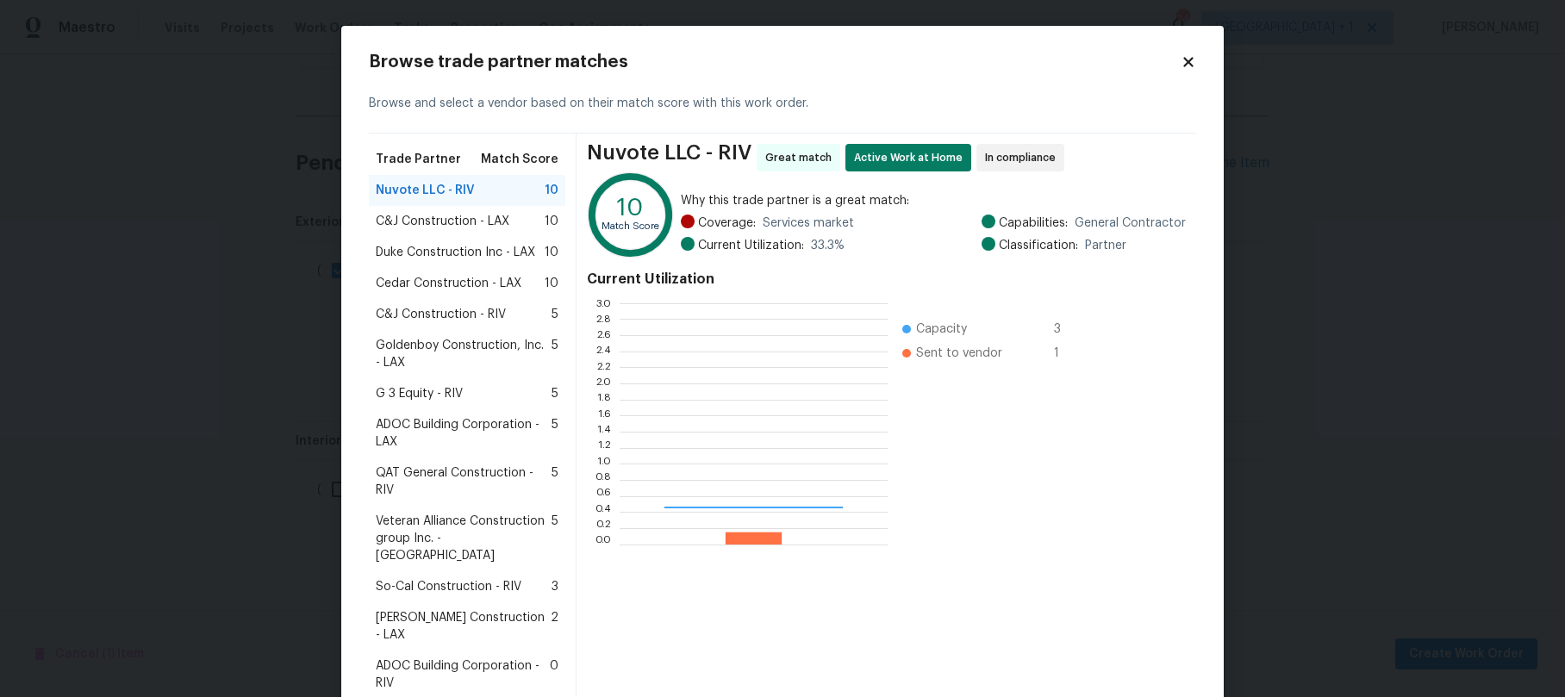
scroll to position [228, 256]
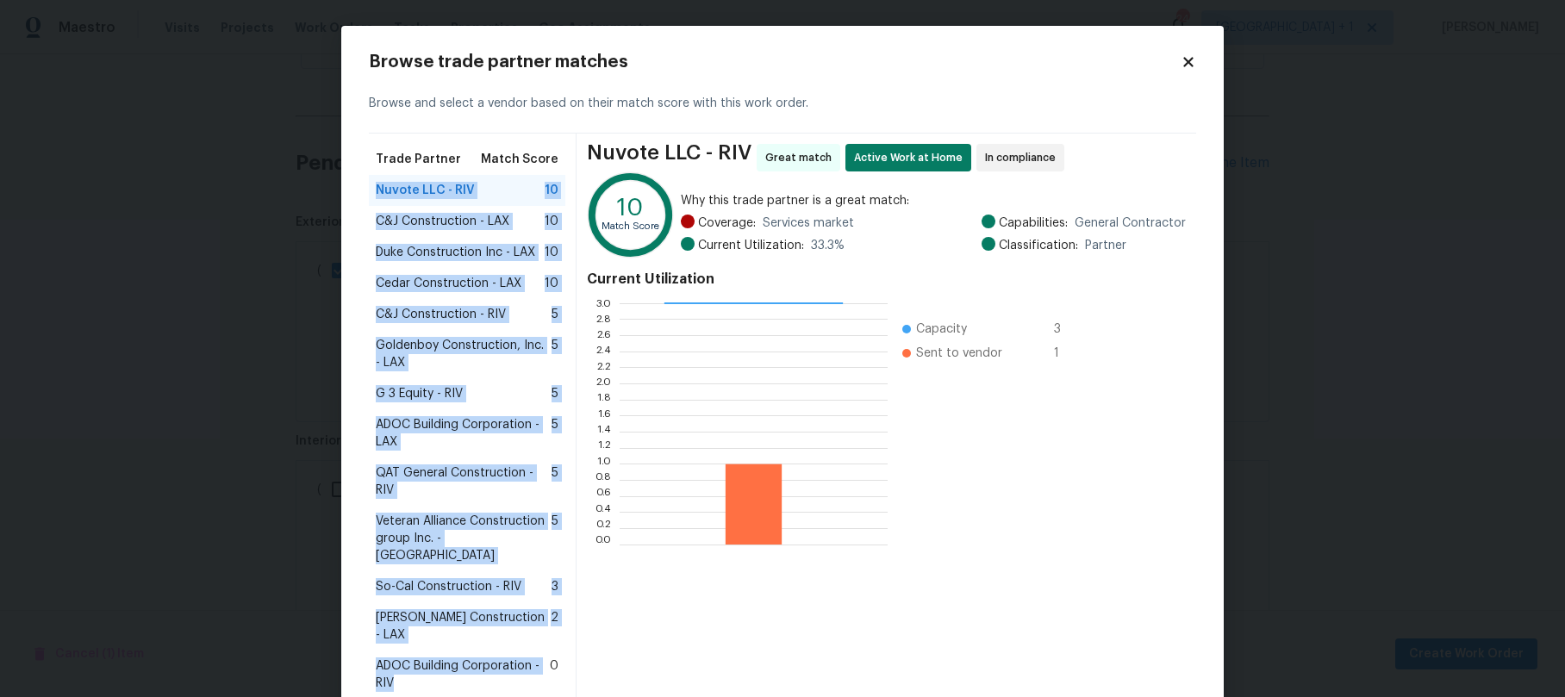
drag, startPoint x: 355, startPoint y: 197, endPoint x: 535, endPoint y: 651, distance: 487.9
click at [535, 651] on div "Browse trade partner matches Browse and select a vendor based on their match sc…" at bounding box center [782, 397] width 883 height 743
copy div "Nuvote LLC - RIV 10 C&J Construction - LAX 10 Duke Construction Inc - LAX 10 Ce…"
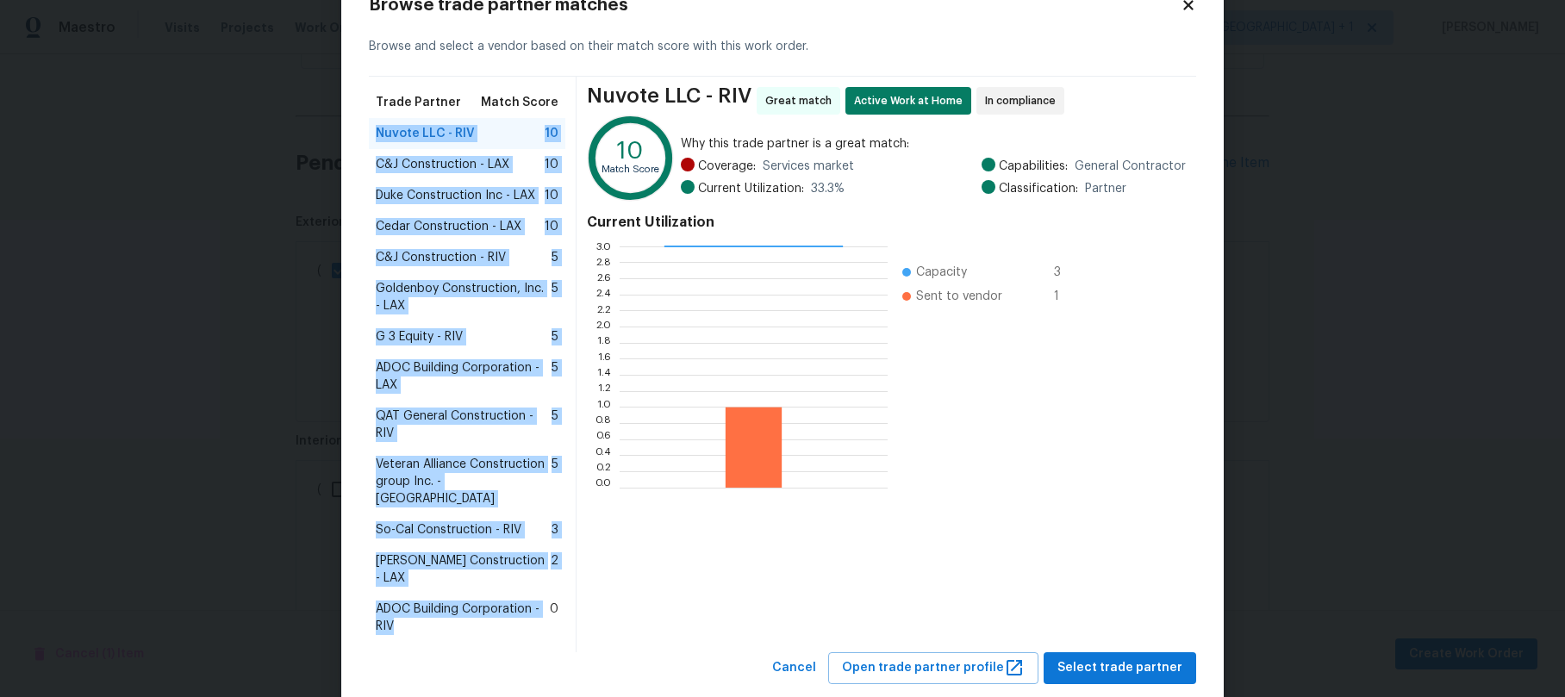
scroll to position [63, 0]
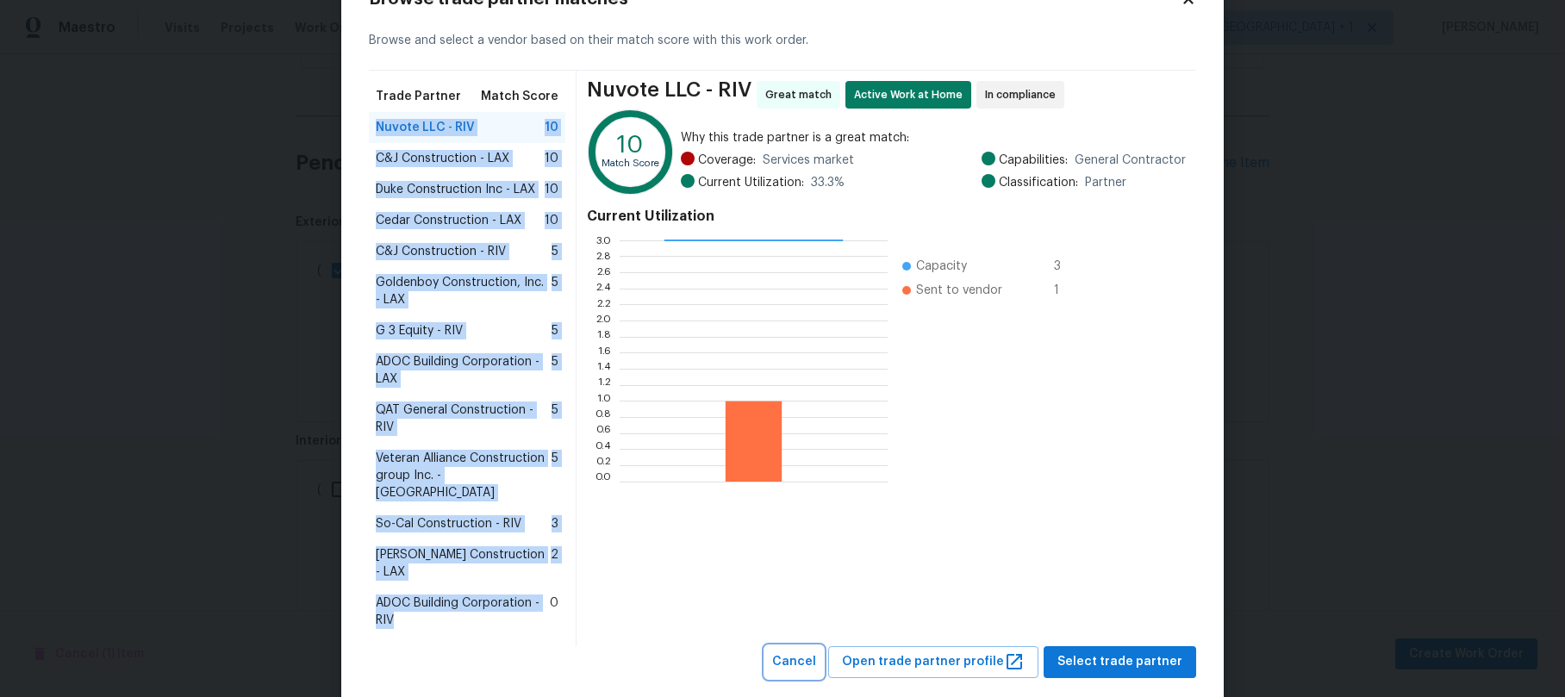
click at [815, 652] on span "Cancel" at bounding box center [794, 663] width 44 height 22
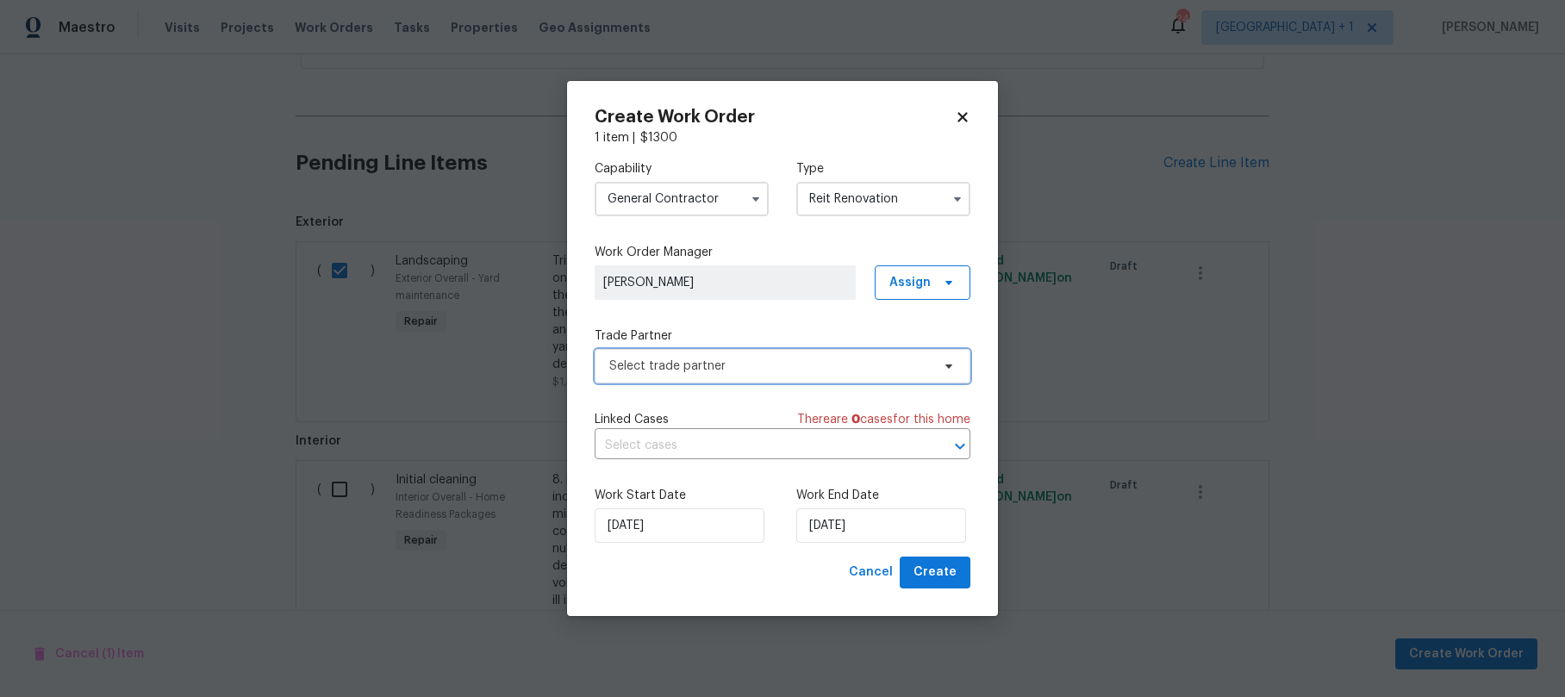
scroll to position [0, 0]
click at [802, 365] on span "Select trade partner" at bounding box center [770, 366] width 322 height 17
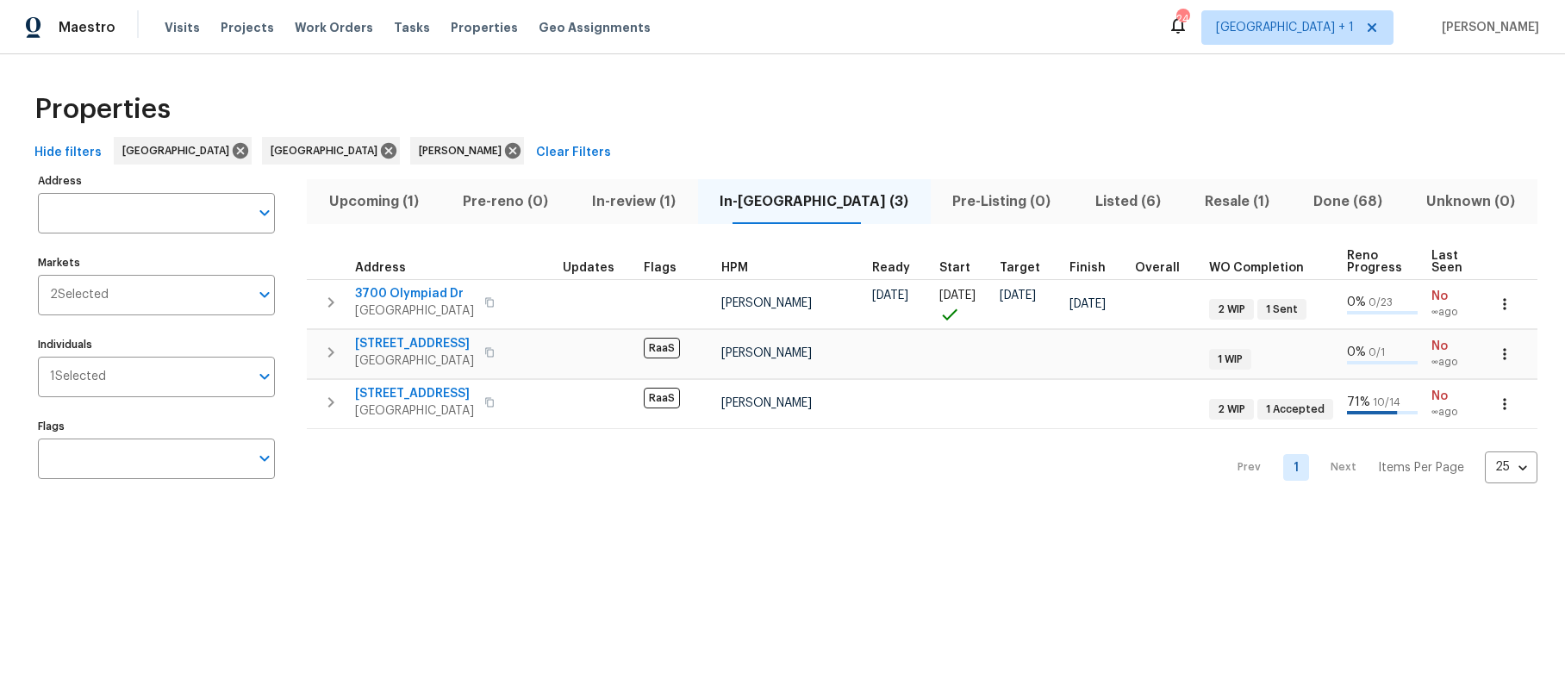
click at [667, 202] on span "In-review (1)" at bounding box center [633, 202] width 107 height 24
click at [709, 202] on span "In-reno (3)" at bounding box center [815, 202] width 212 height 24
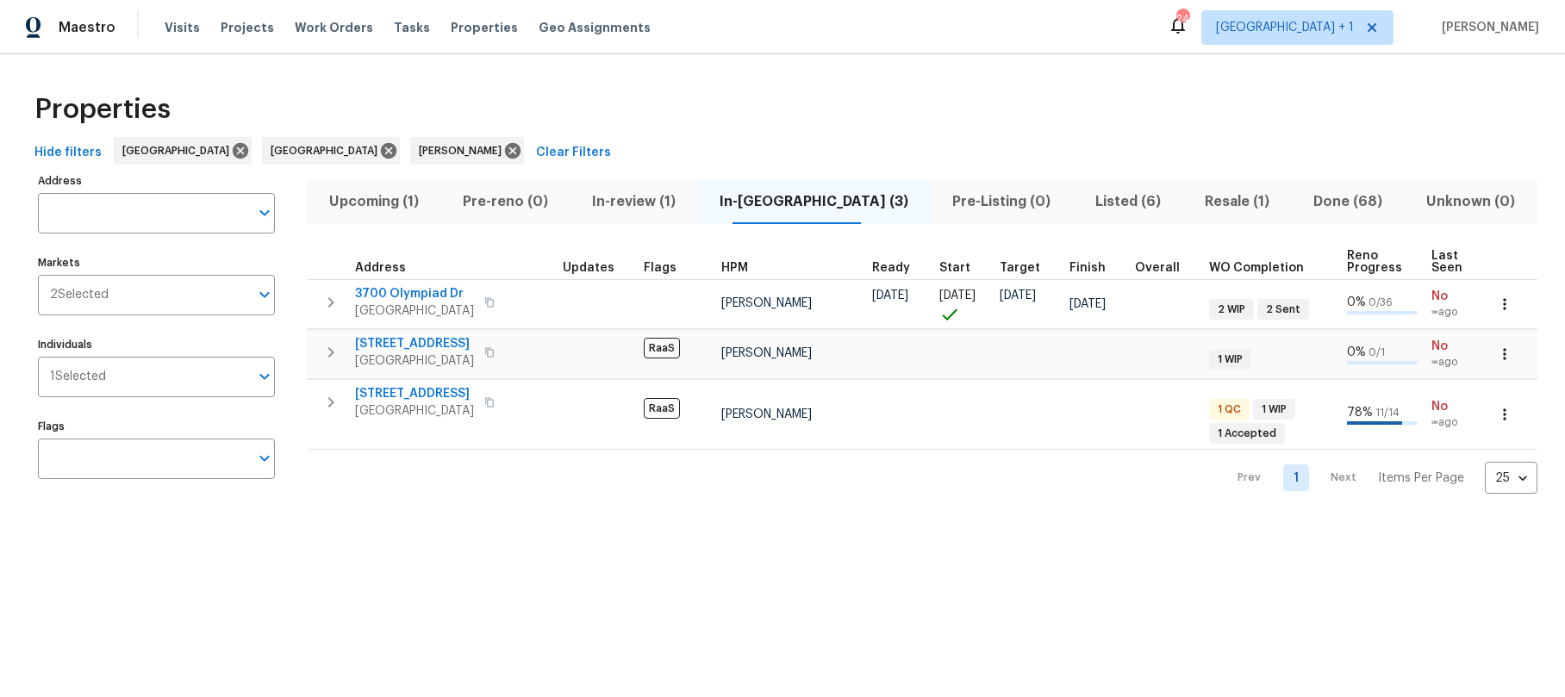
click at [660, 199] on span "In-review (1)" at bounding box center [633, 202] width 107 height 24
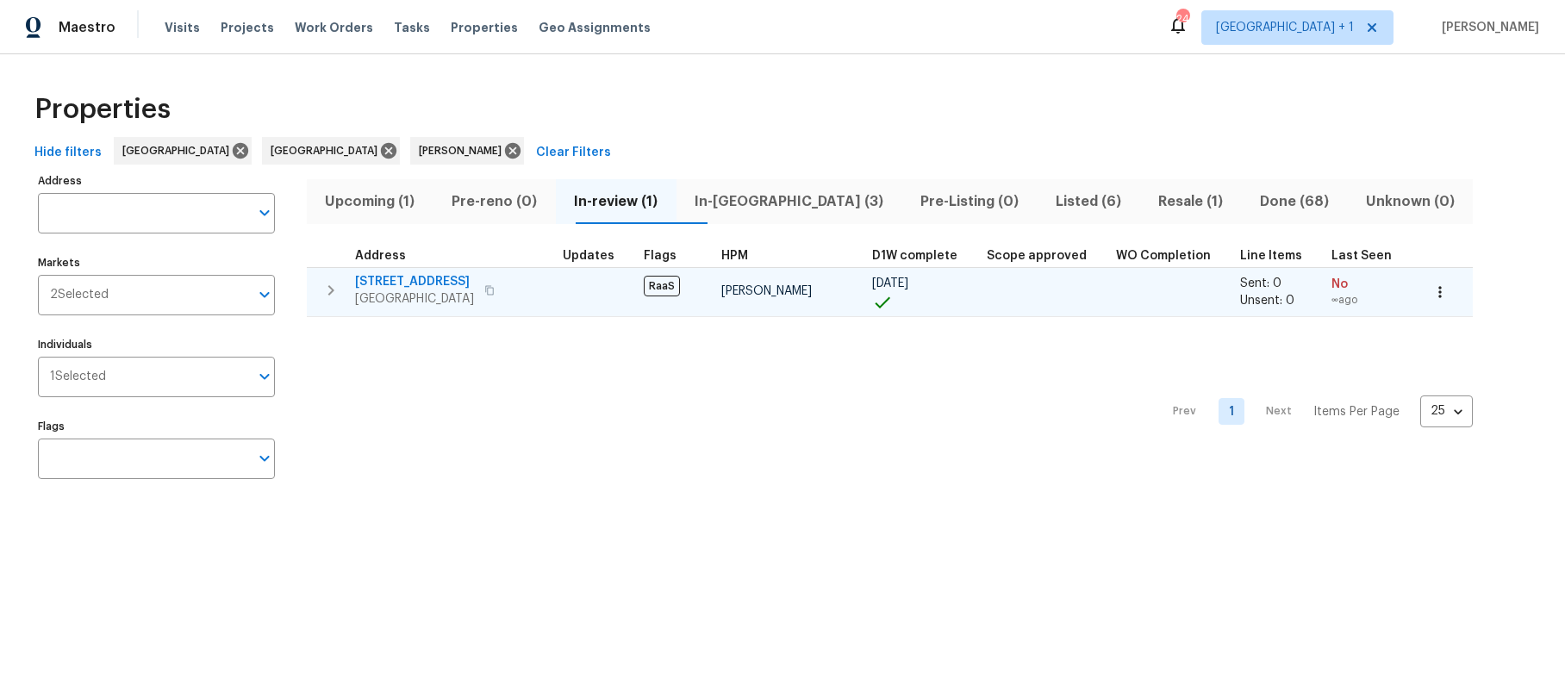
click at [394, 290] on span "Los Angeles, CA 90018" at bounding box center [414, 298] width 119 height 17
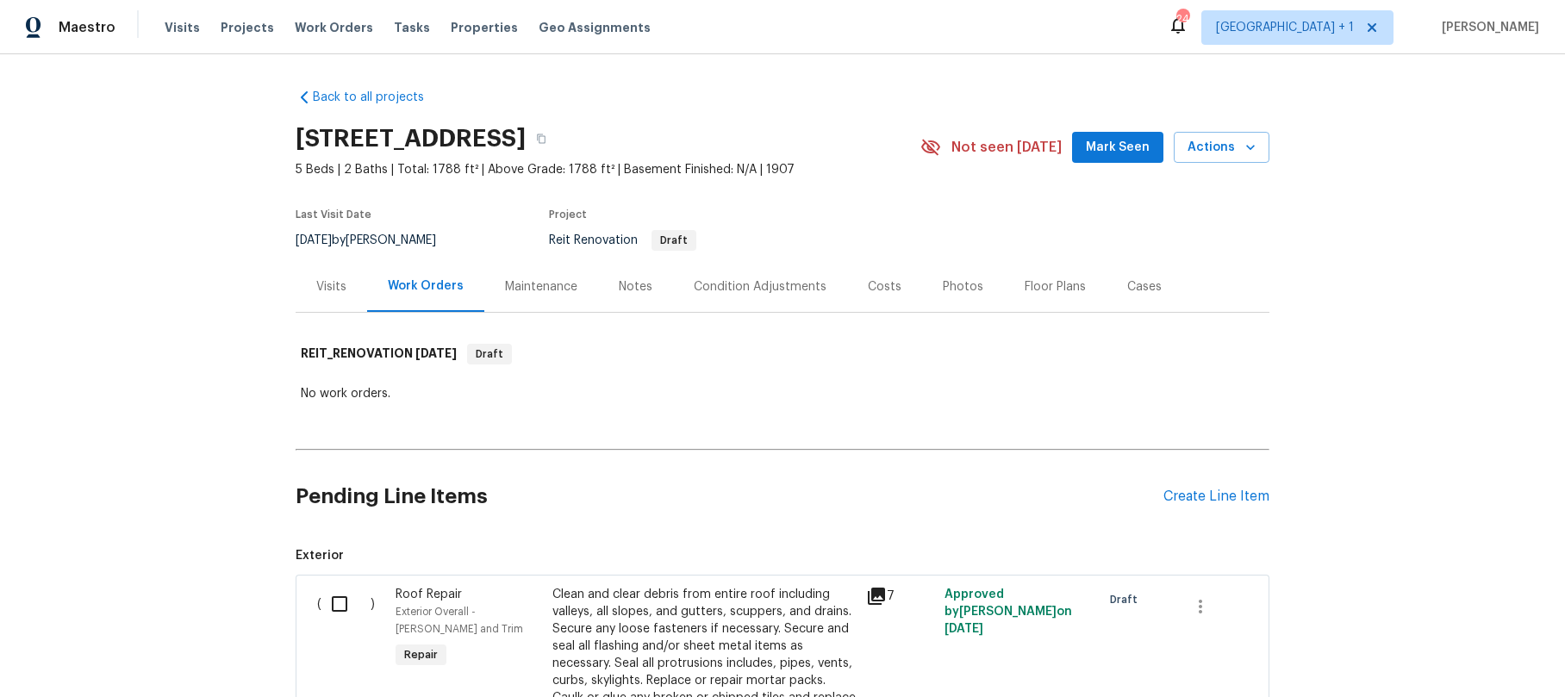
click at [1365, 253] on div "Back to all projects [STREET_ADDRESS] 5 Beds | 2 Baths | Total: 1788 ft² | Abov…" at bounding box center [782, 375] width 1565 height 643
click at [130, 219] on div "Back to all projects [STREET_ADDRESS] 5 Beds | 2 Baths | Total: 1788 ft² | Abov…" at bounding box center [782, 375] width 1565 height 643
click at [184, 370] on div "Back to all projects [STREET_ADDRESS] 5 Beds | 2 Baths | Total: 1788 ft² | Abov…" at bounding box center [782, 375] width 1565 height 643
click at [337, 603] on input "checkbox" at bounding box center [346, 604] width 49 height 36
checkbox input "true"
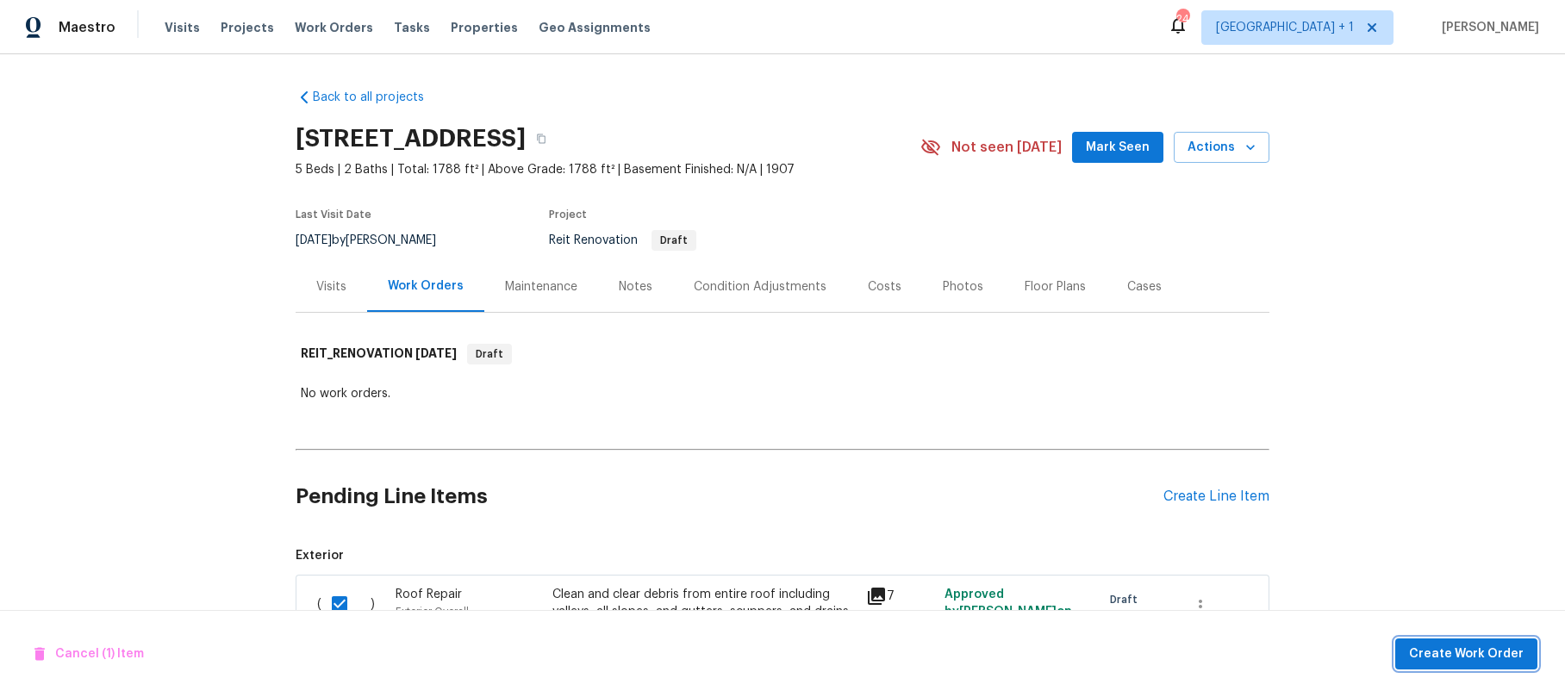
click at [1493, 661] on span "Create Work Order" at bounding box center [1466, 655] width 115 height 22
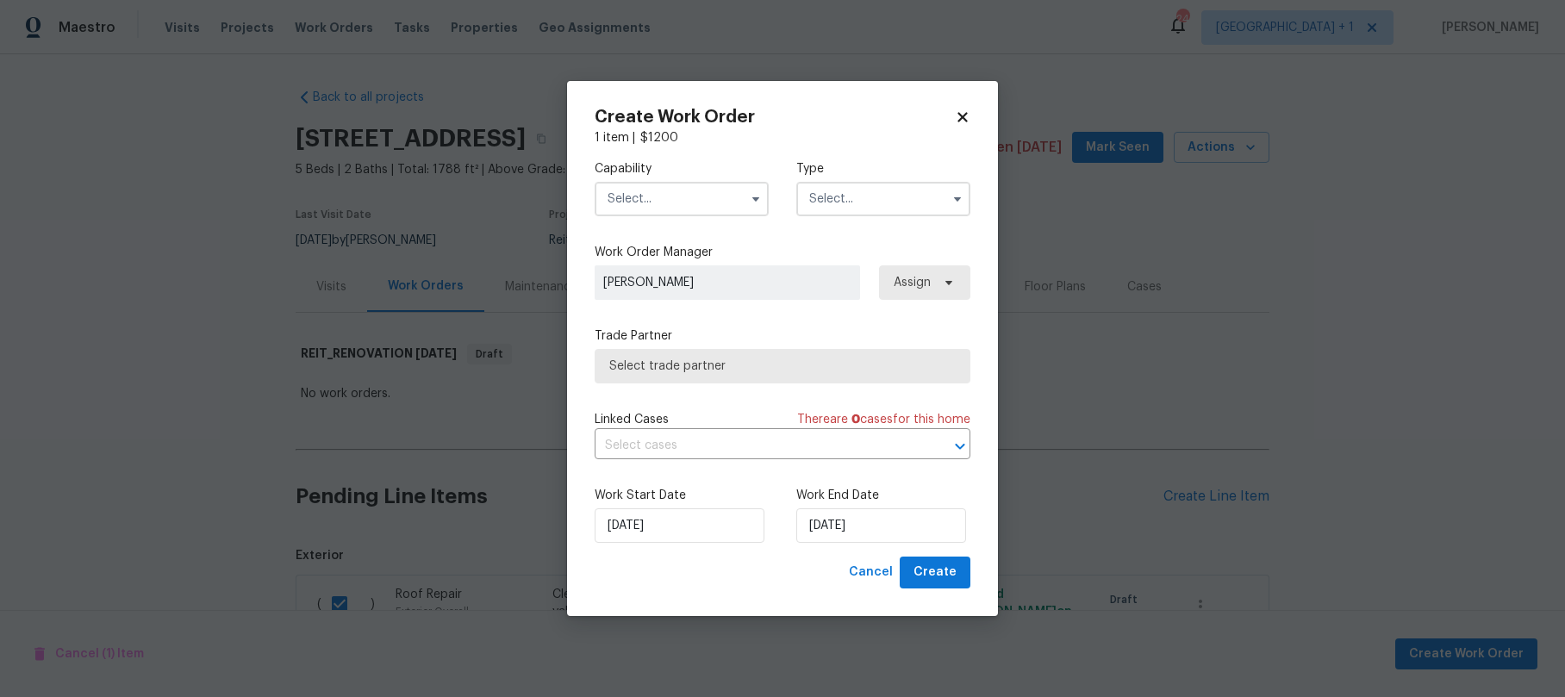
click at [728, 202] on input "text" at bounding box center [682, 199] width 174 height 34
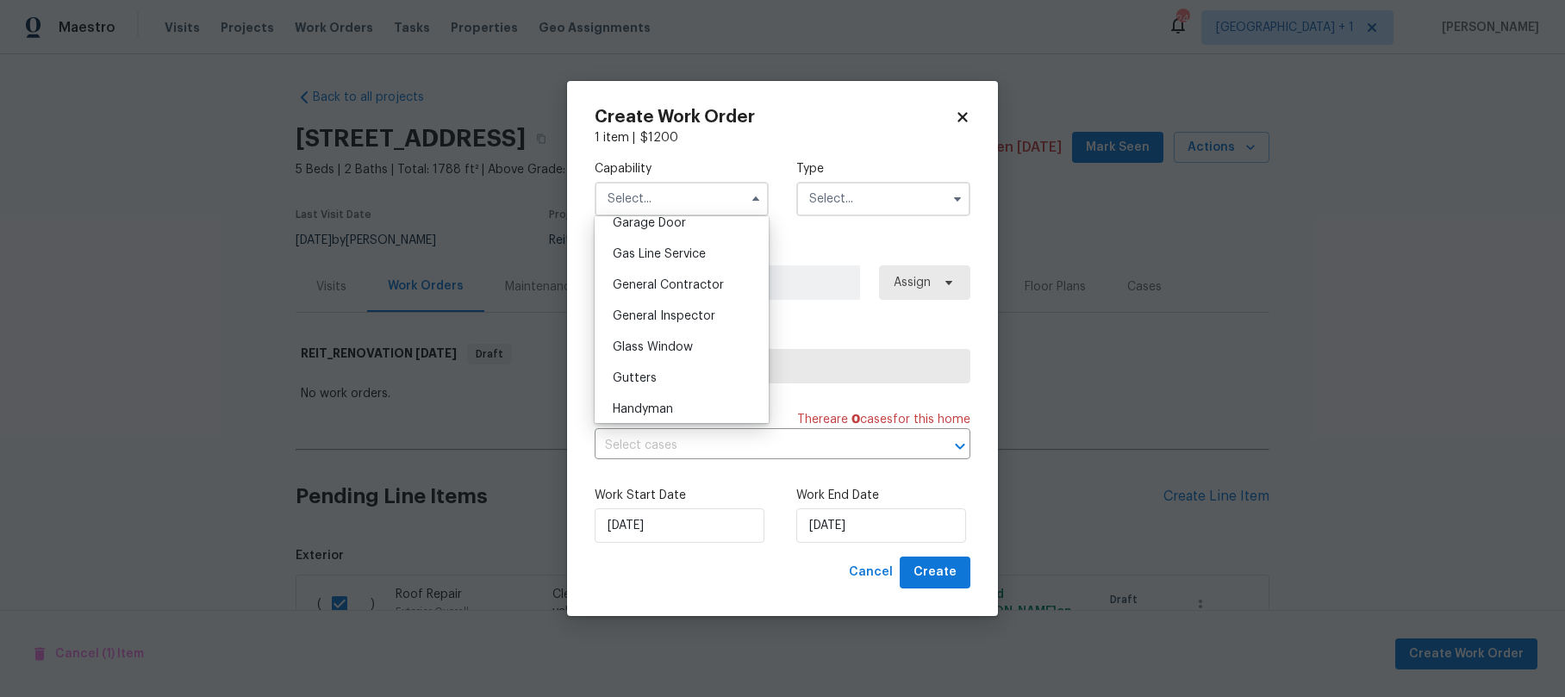
scroll to position [777, 0]
click at [675, 290] on span "General Contractor" at bounding box center [668, 284] width 111 height 12
type input "General Contractor"
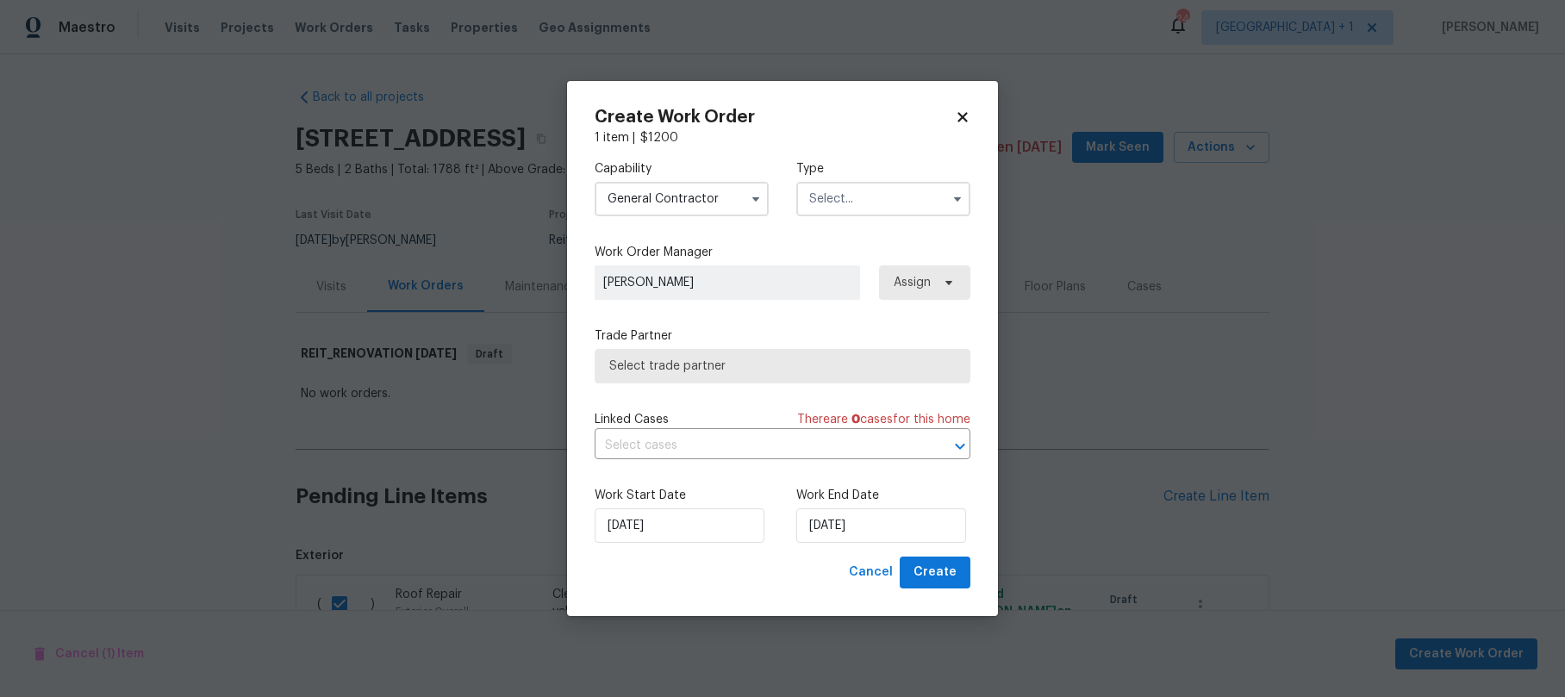
click at [859, 200] on input "text" at bounding box center [883, 199] width 174 height 34
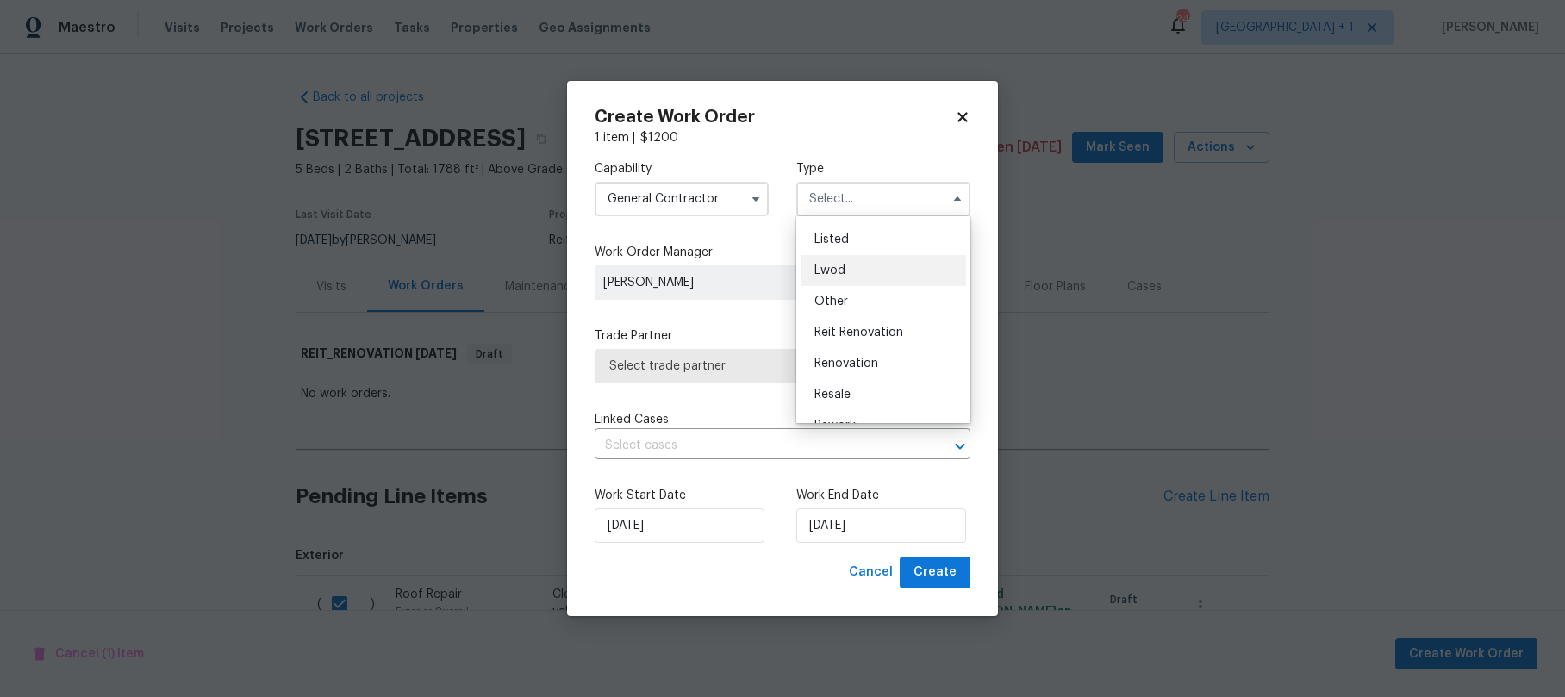
scroll to position [156, 0]
click at [877, 317] on div "Reit Renovation" at bounding box center [883, 328] width 165 height 31
type input "Reit Renovation"
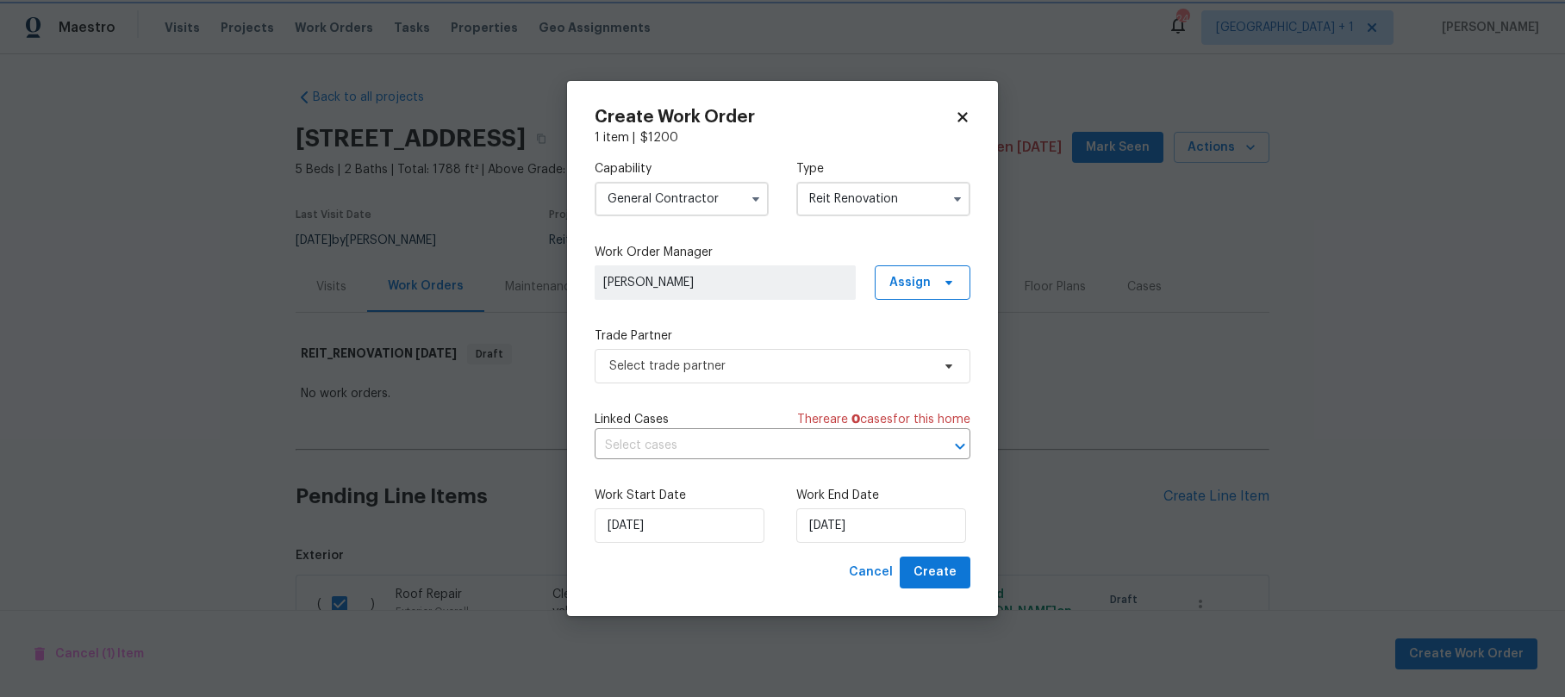
scroll to position [0, 0]
click at [806, 369] on span "Select trade partner" at bounding box center [770, 366] width 322 height 17
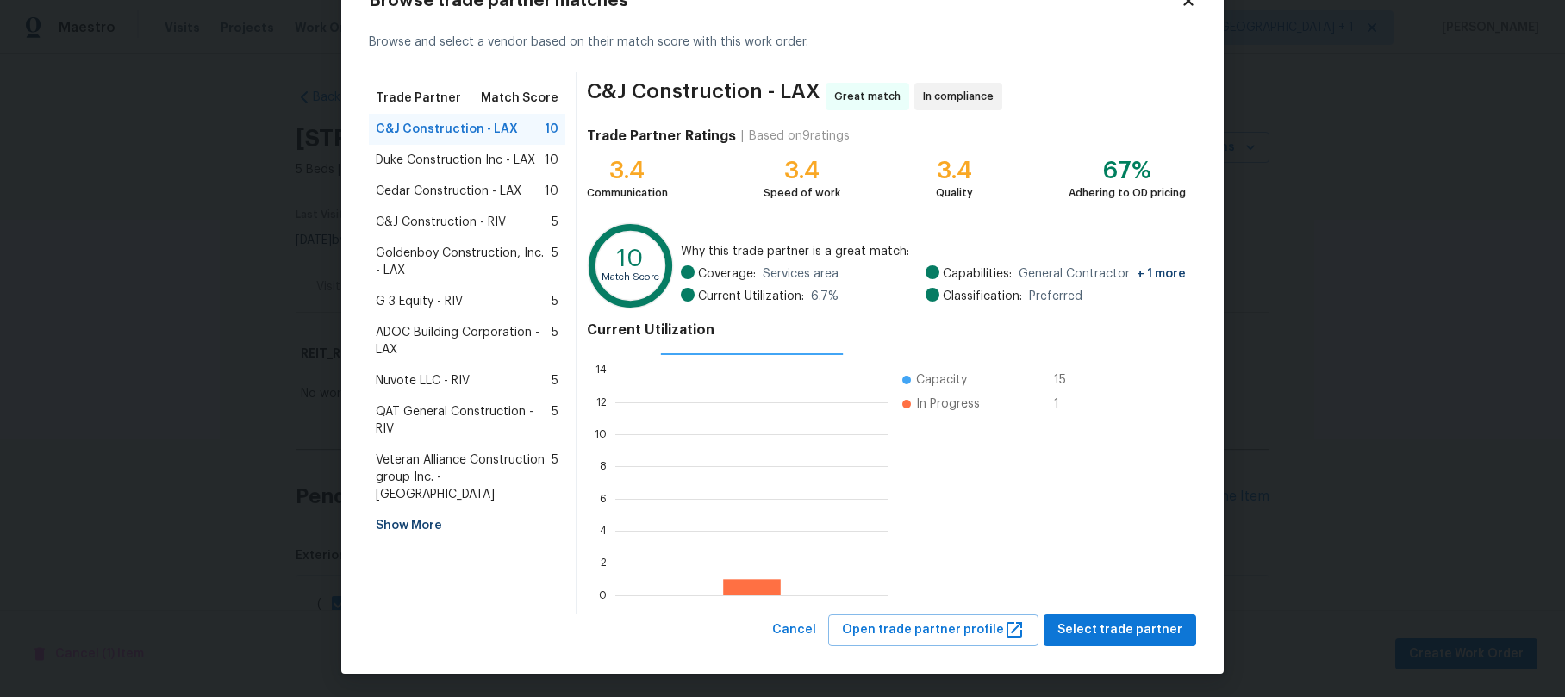
scroll to position [64, 0]
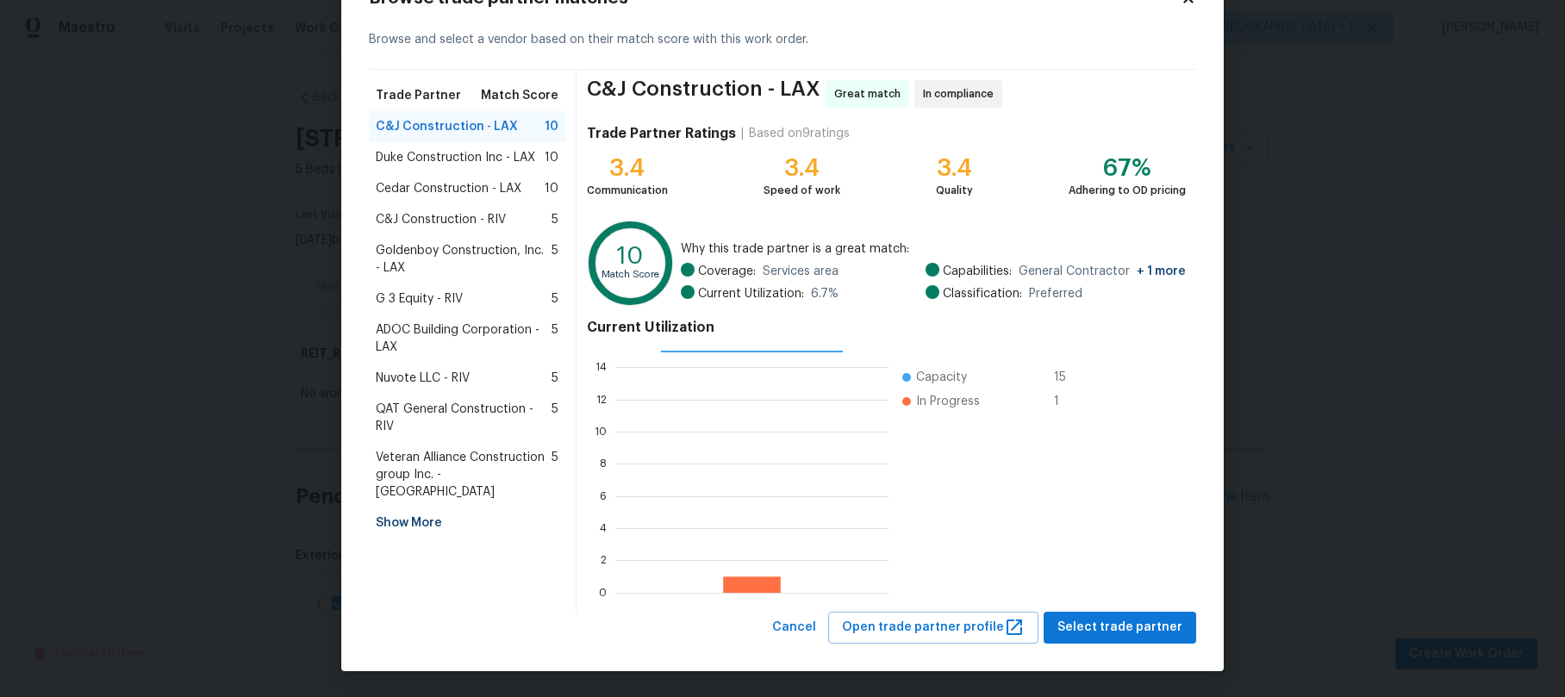
click at [430, 508] on div "Show More" at bounding box center [467, 523] width 197 height 31
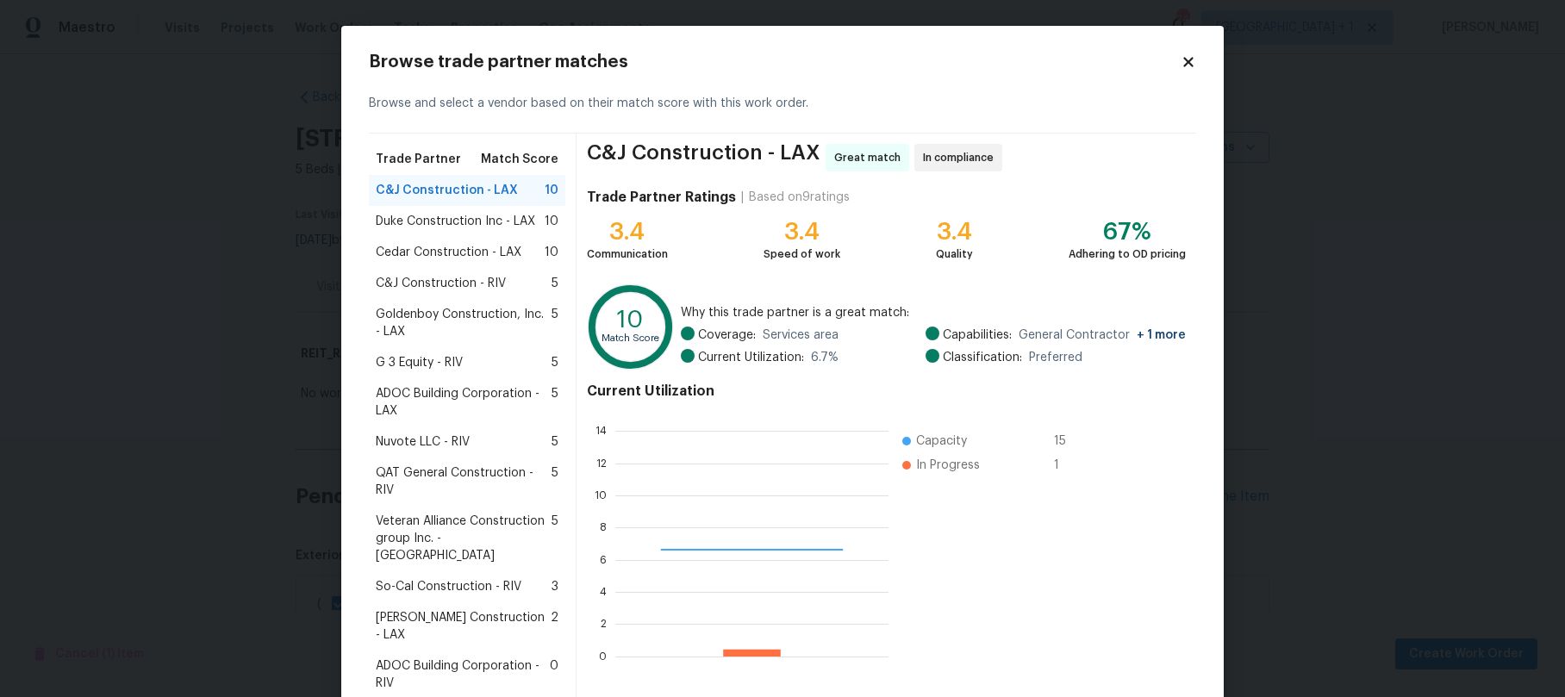
scroll to position [228, 260]
click at [437, 184] on span "C&J Construction - LAX" at bounding box center [447, 190] width 142 height 17
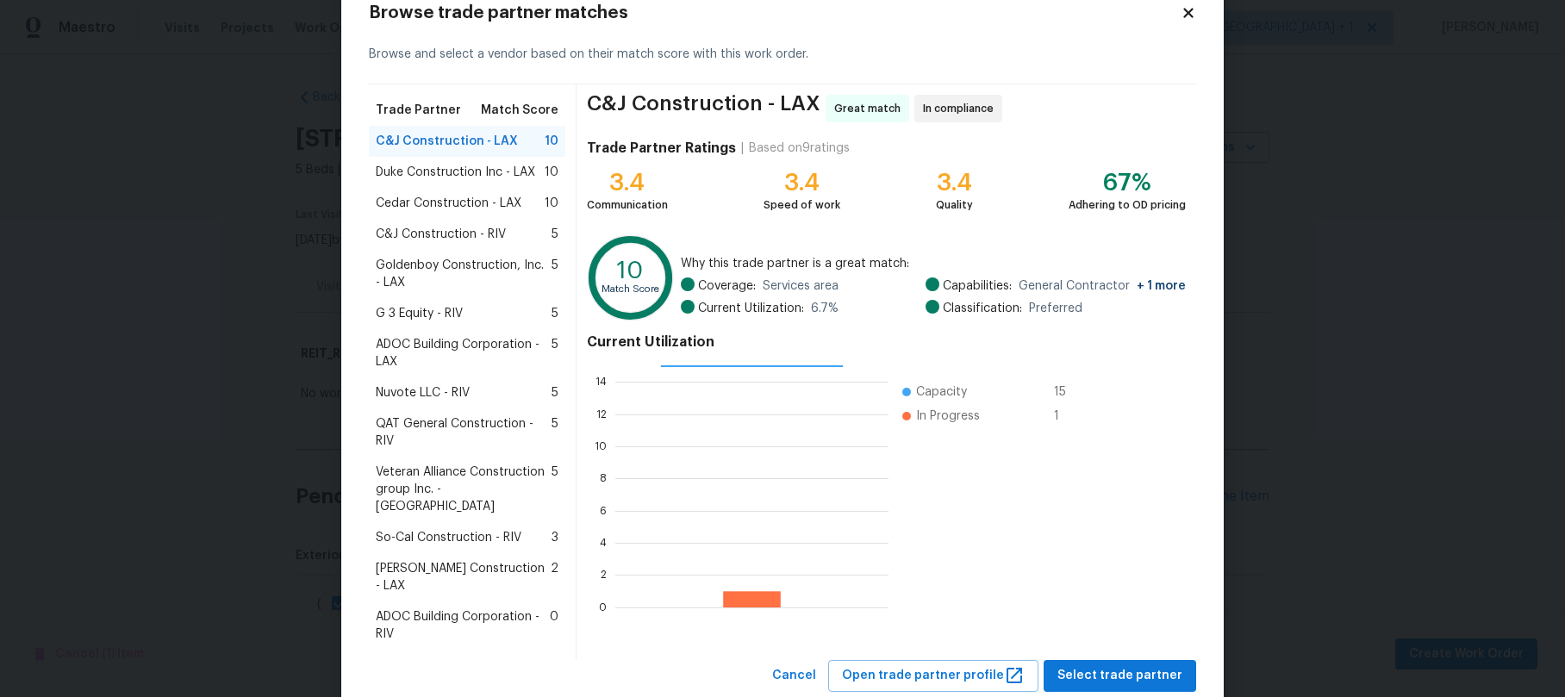
scroll to position [64, 0]
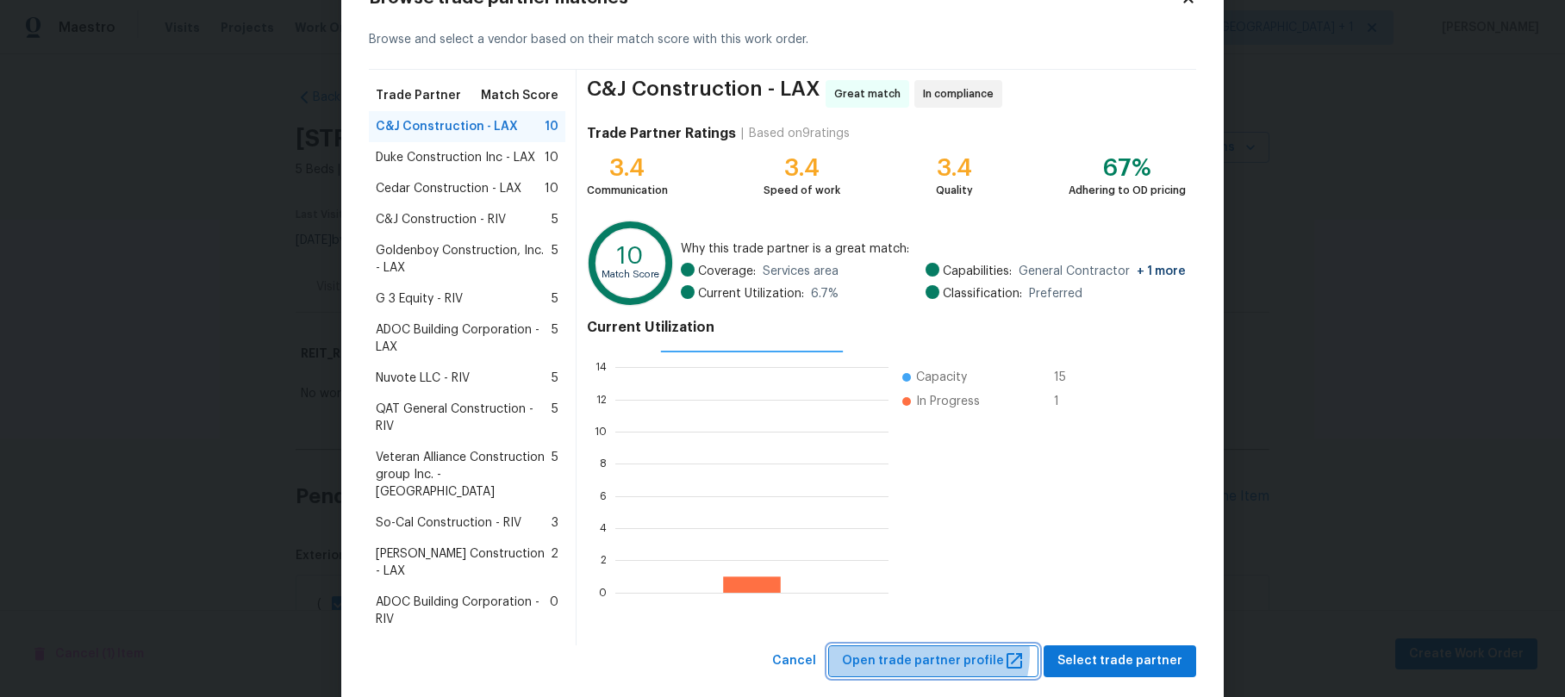
click at [940, 651] on span "Open trade partner profile" at bounding box center [933, 662] width 183 height 22
click at [431, 370] on span "Nuvote LLC - RIV" at bounding box center [423, 378] width 94 height 17
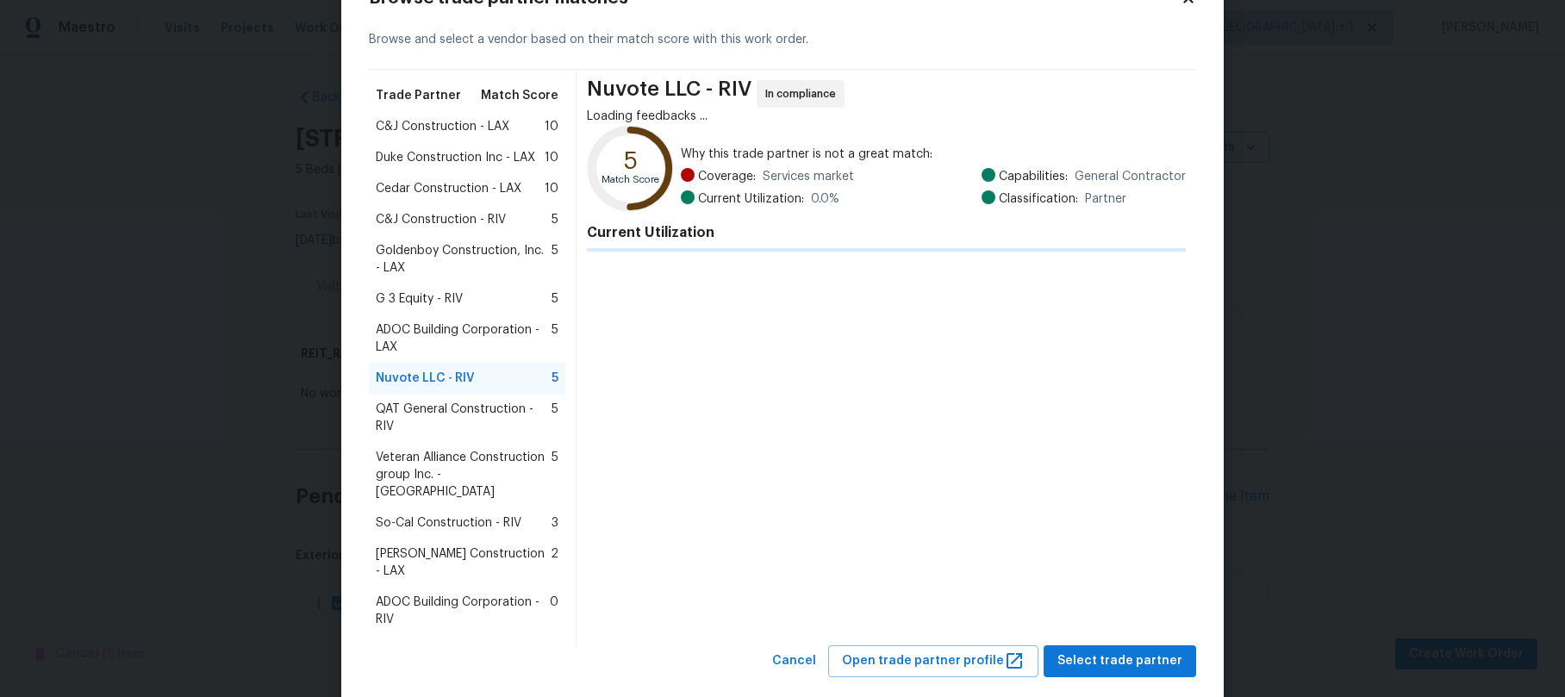
scroll to position [63, 0]
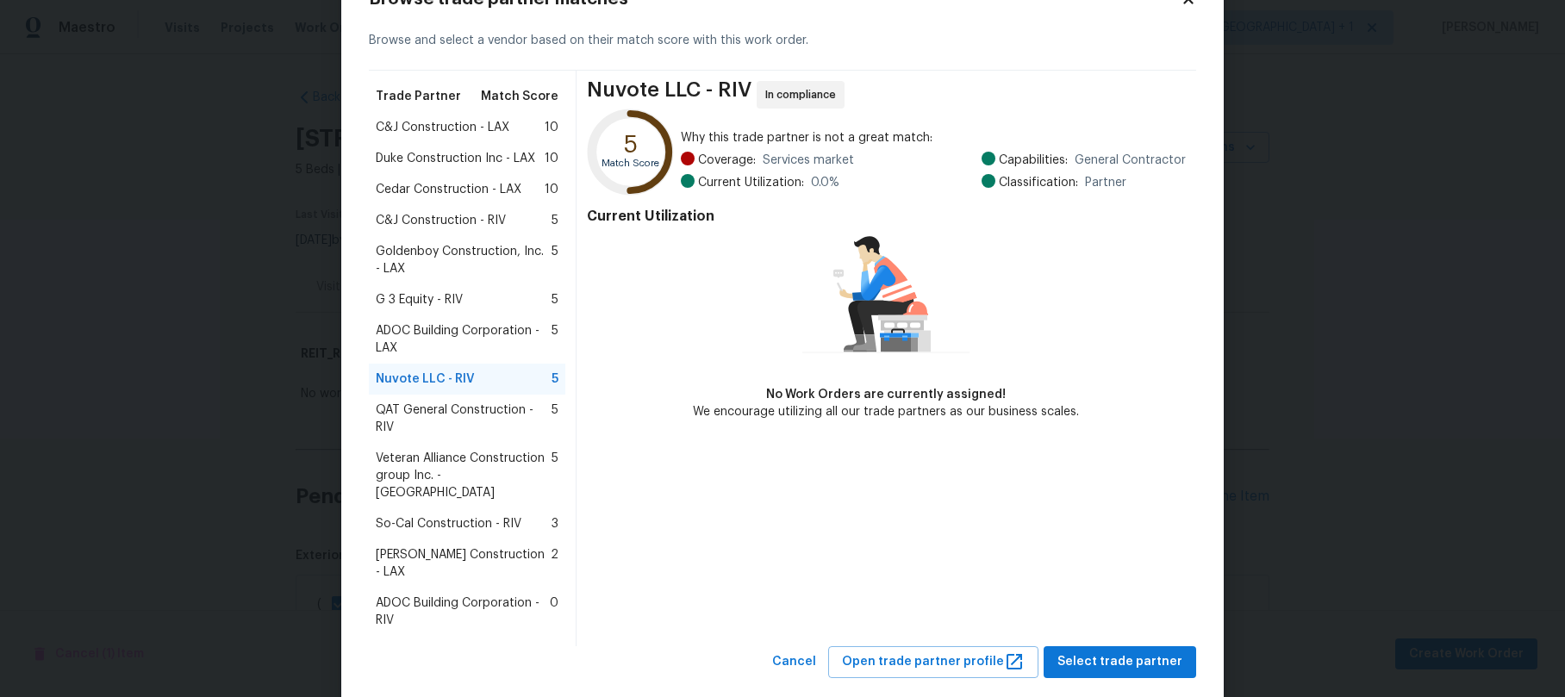
click at [462, 381] on span "Nuvote LLC - RIV" at bounding box center [425, 379] width 99 height 17
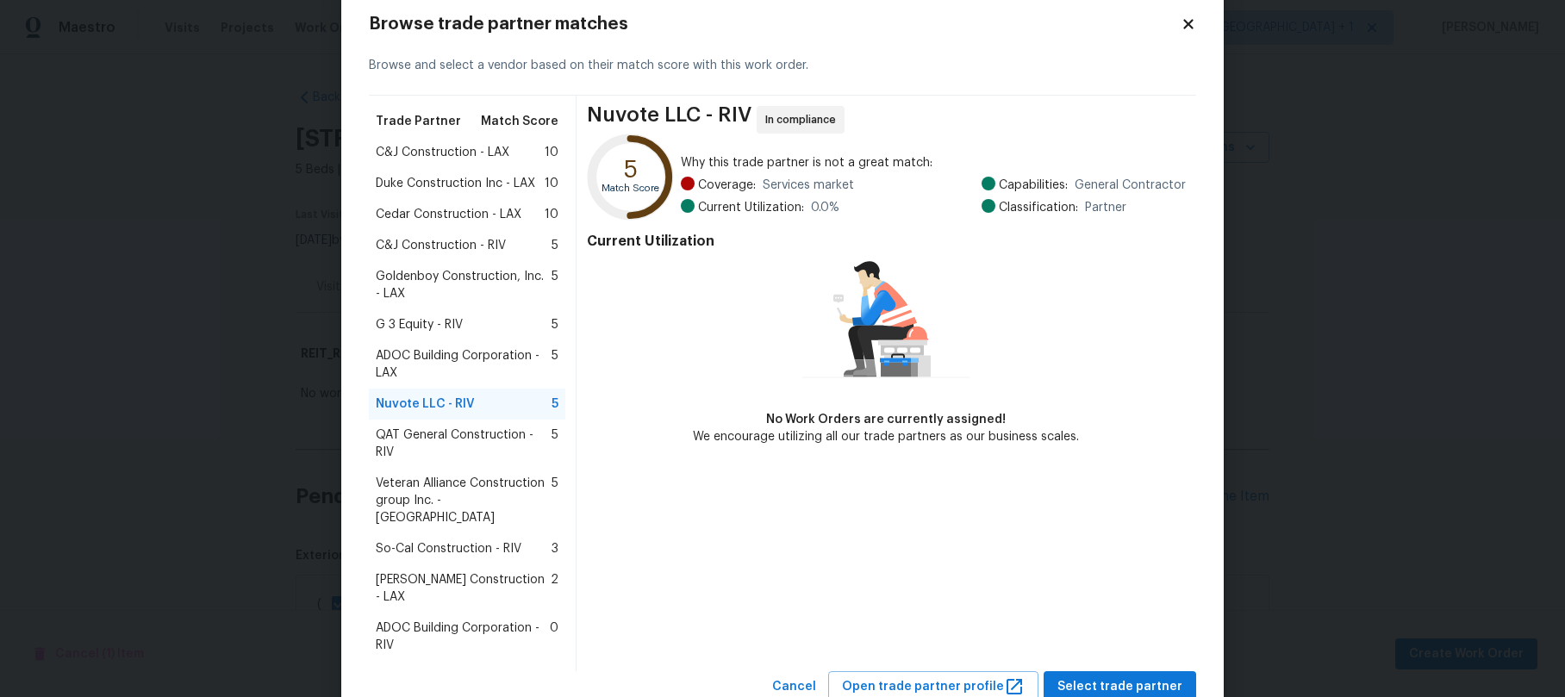
scroll to position [34, 0]
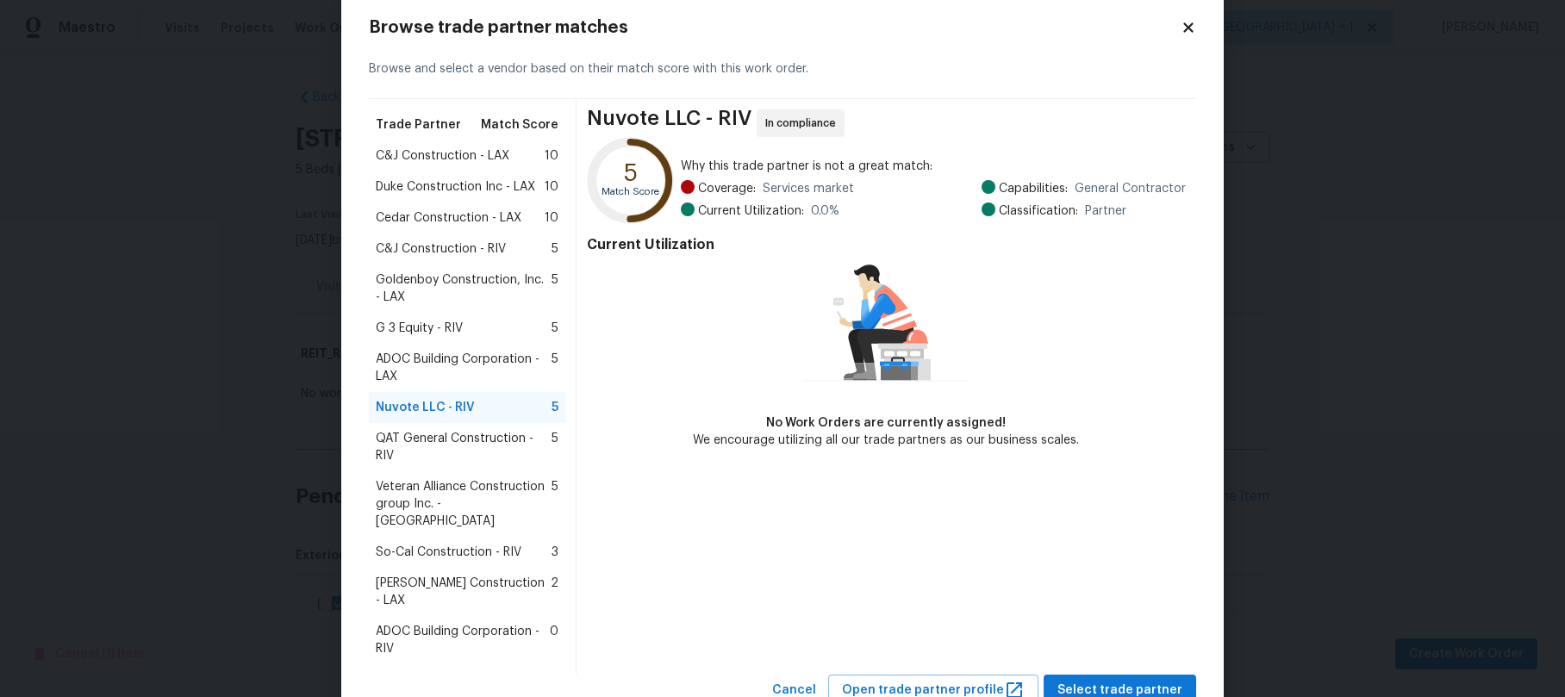
click at [459, 404] on span "Nuvote LLC - RIV" at bounding box center [425, 407] width 99 height 17
click at [504, 414] on div "Nuvote LLC - RIV 5" at bounding box center [467, 407] width 183 height 17
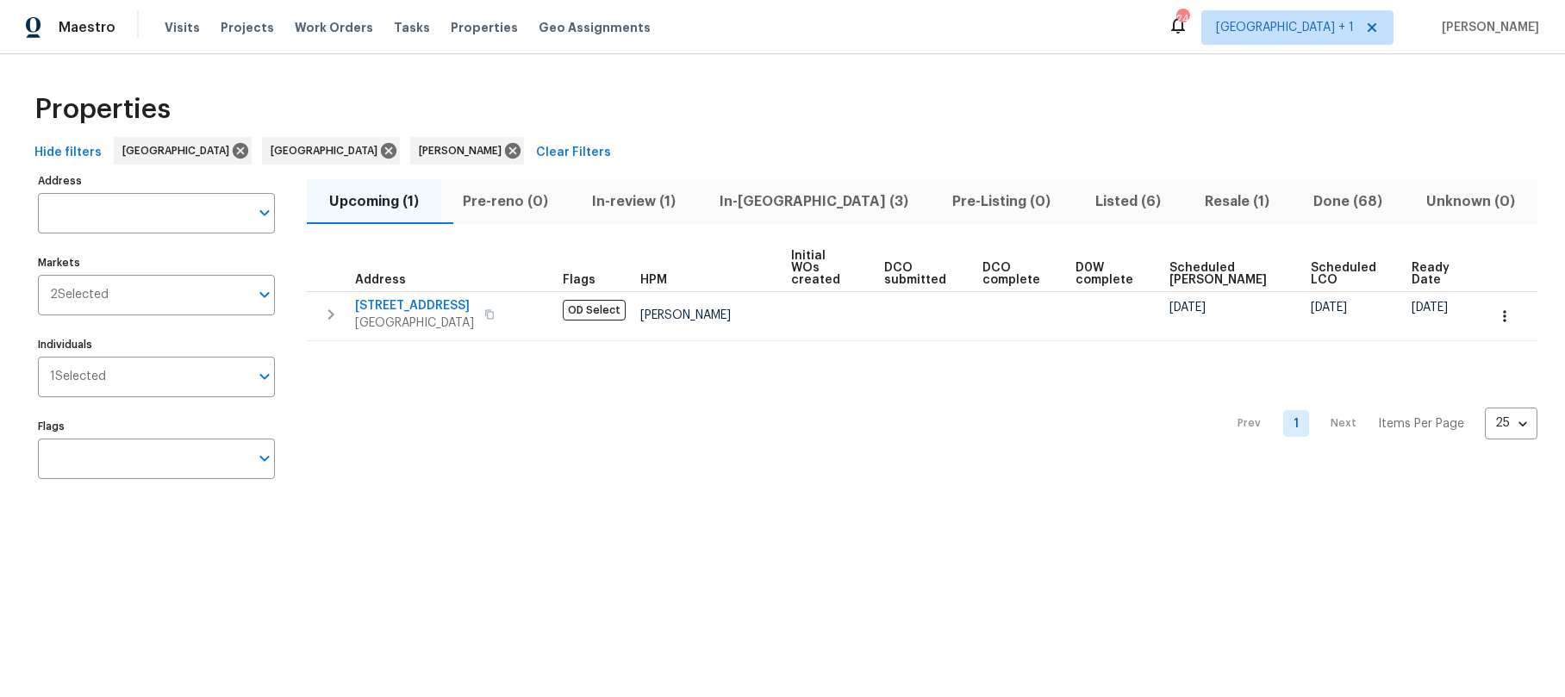
click at [809, 209] on span "In-[GEOGRAPHIC_DATA] (3)" at bounding box center [815, 202] width 212 height 24
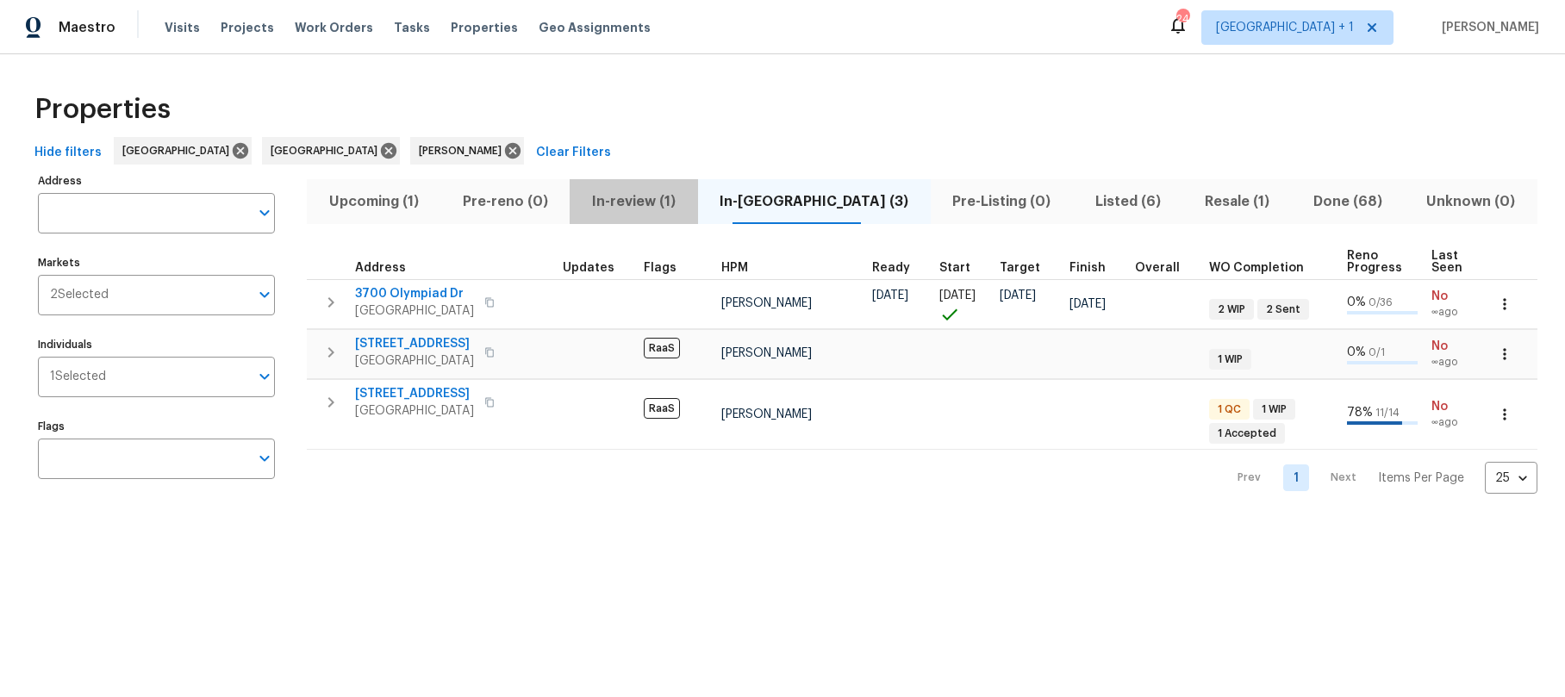
click at [646, 201] on span "In-review (1)" at bounding box center [633, 202] width 107 height 24
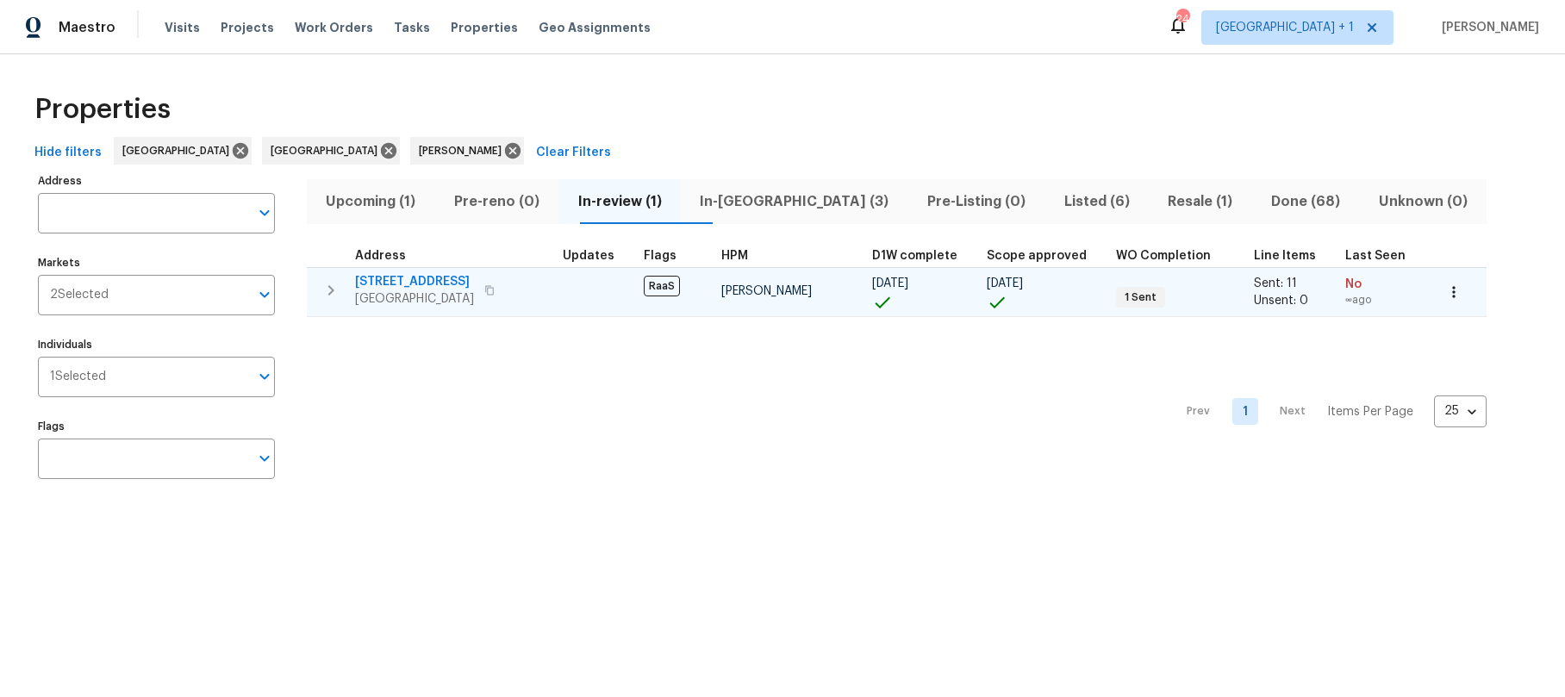
click at [450, 292] on span "Los Angeles, CA 90018" at bounding box center [414, 298] width 119 height 17
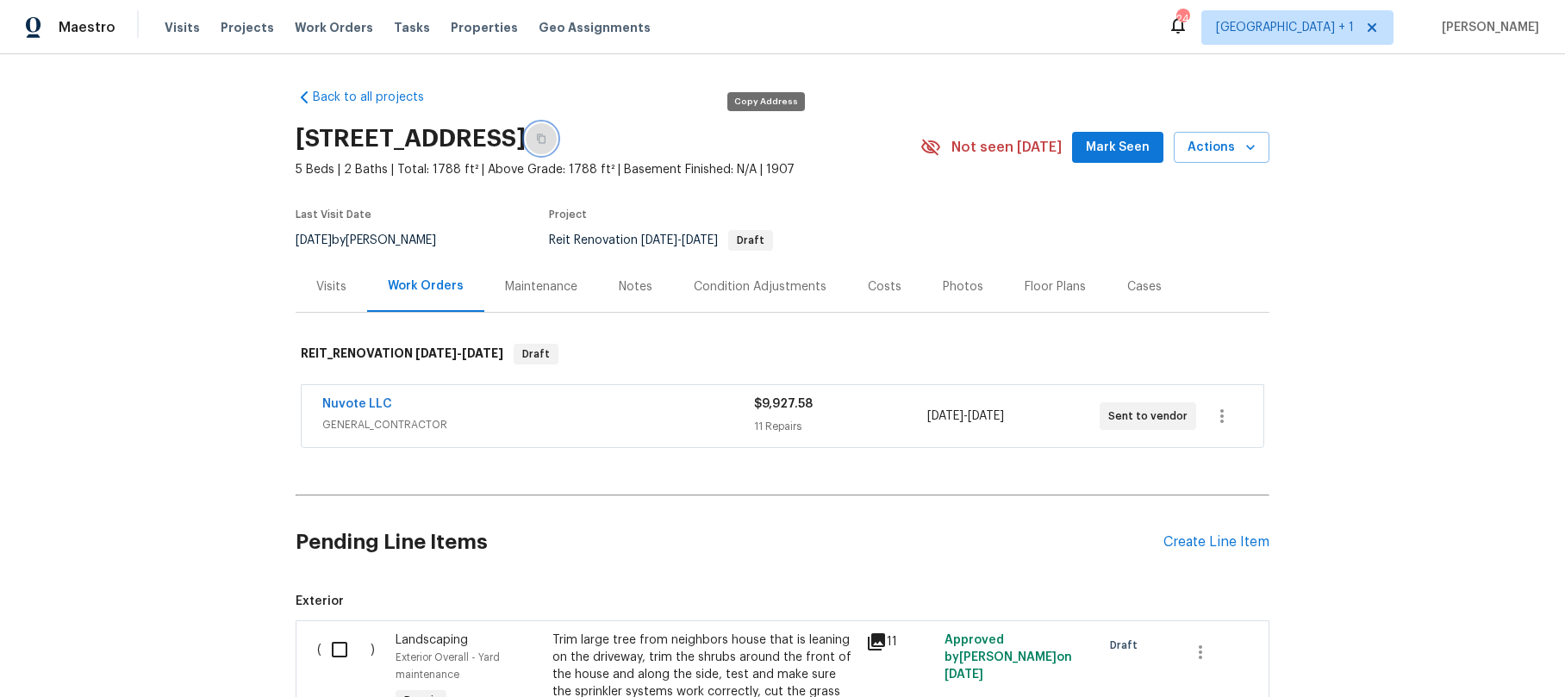
click at [546, 140] on icon "button" at bounding box center [541, 138] width 9 height 9
